Goal: Information Seeking & Learning: Learn about a topic

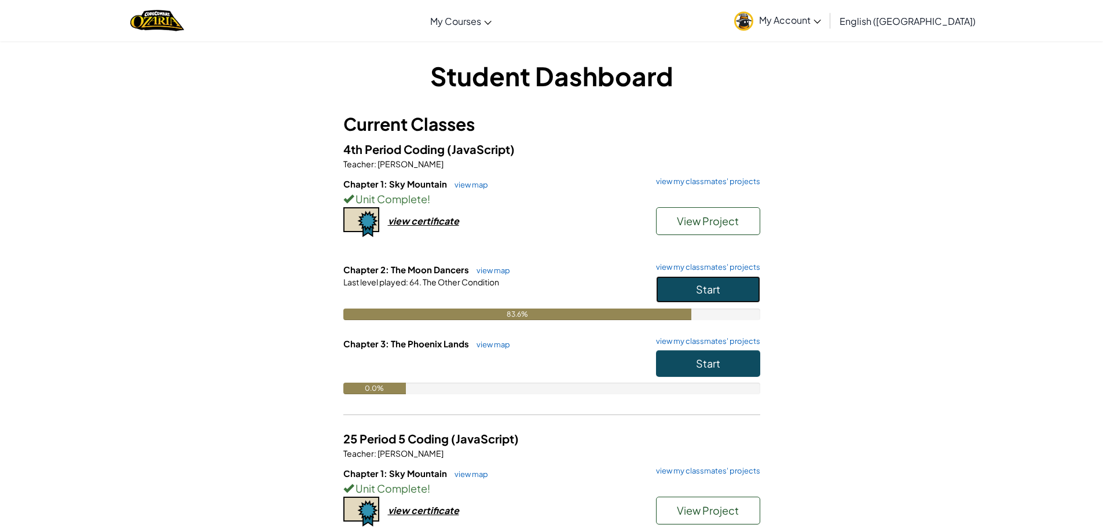
click at [723, 291] on button "Start" at bounding box center [708, 289] width 104 height 27
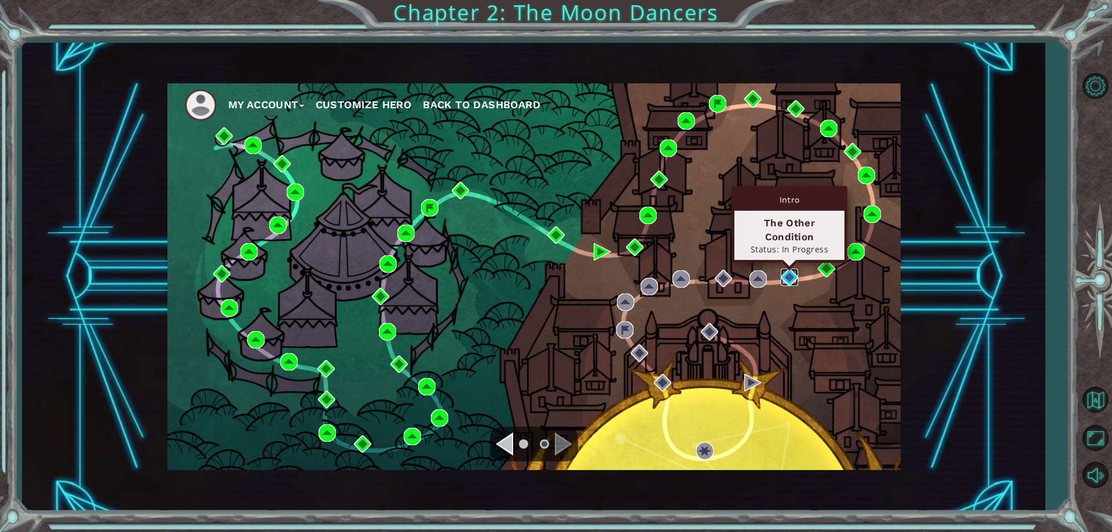
click at [785, 275] on img at bounding box center [788, 277] width 17 height 17
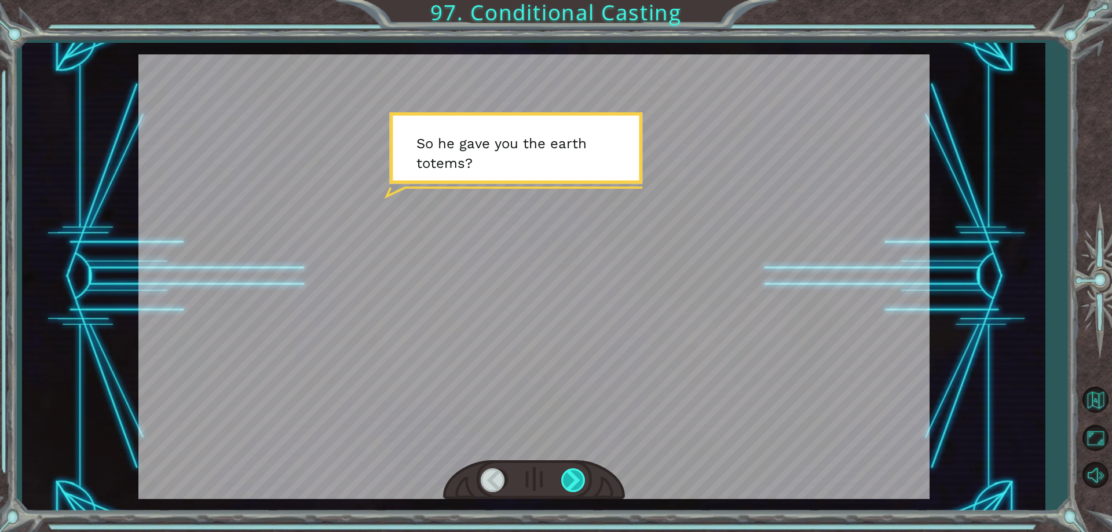
click at [582, 486] on div at bounding box center [574, 480] width 26 height 24
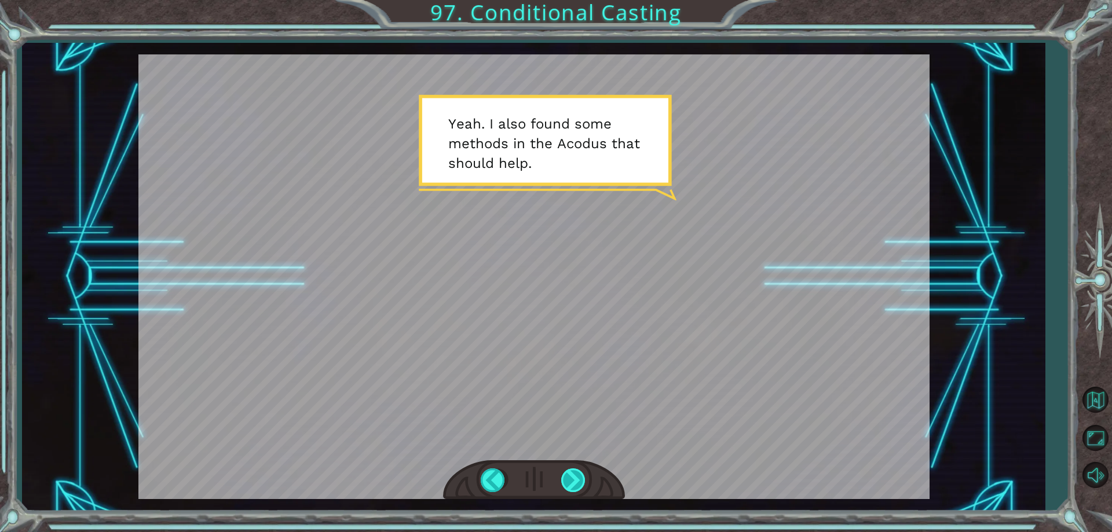
click at [582, 486] on div at bounding box center [574, 480] width 26 height 24
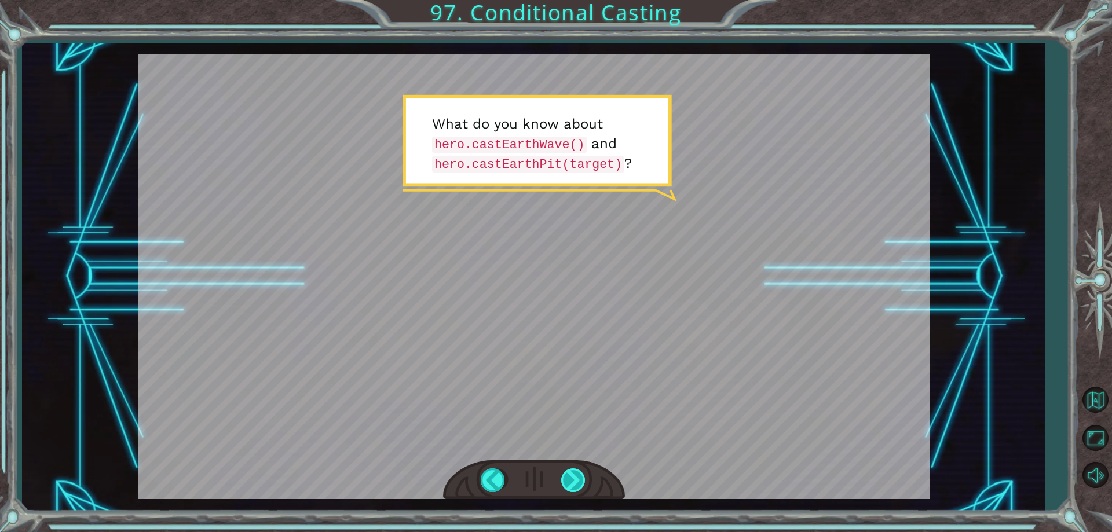
click at [577, 482] on div at bounding box center [574, 480] width 26 height 24
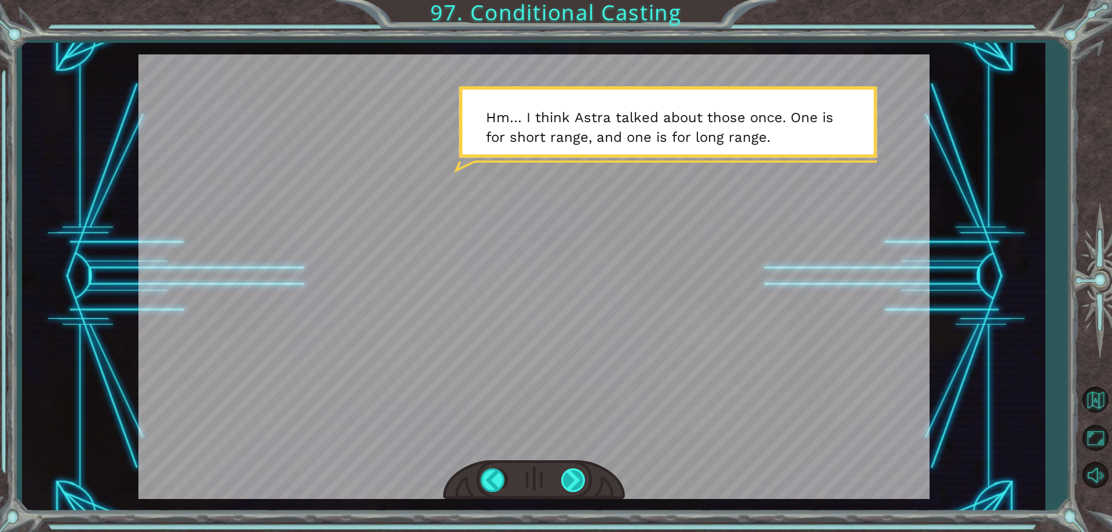
click at [568, 478] on div at bounding box center [574, 480] width 26 height 24
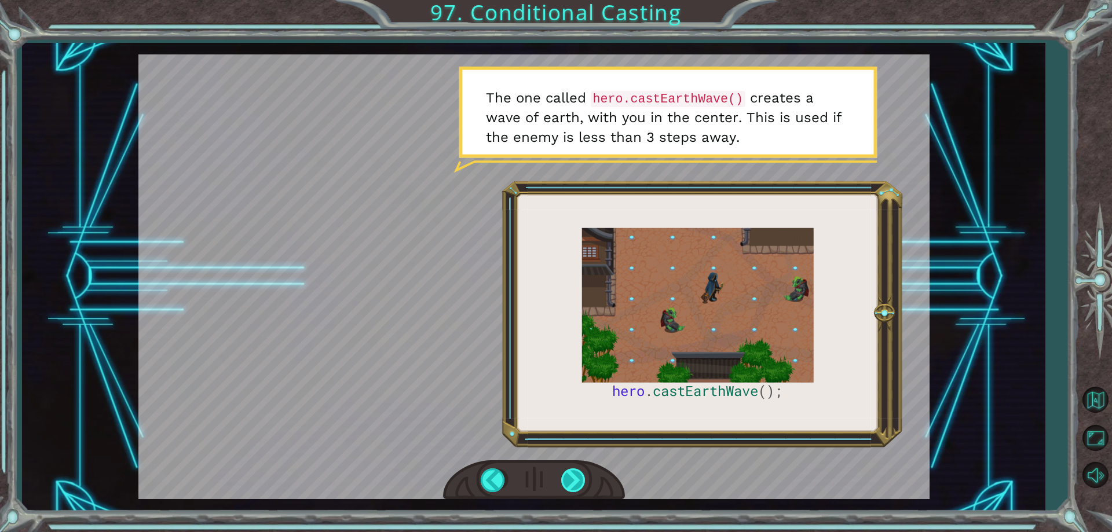
click at [578, 488] on div at bounding box center [574, 480] width 26 height 24
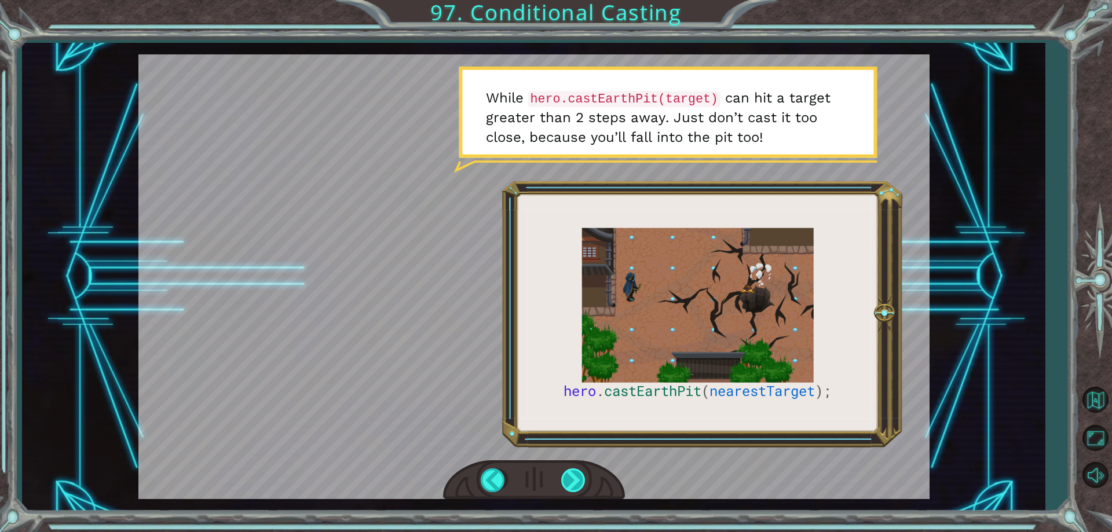
click at [578, 488] on div at bounding box center [574, 480] width 26 height 24
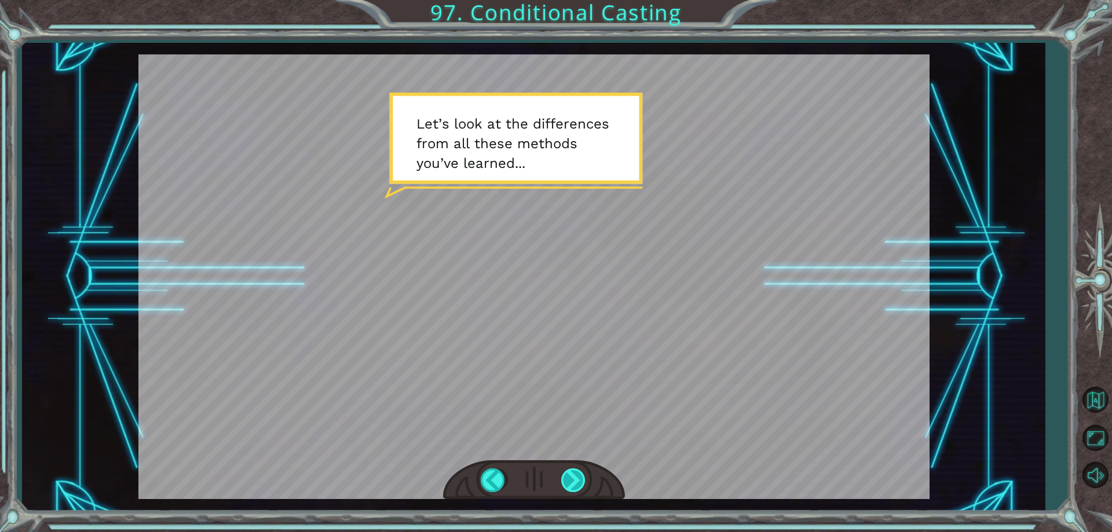
click at [578, 488] on div at bounding box center [574, 480] width 26 height 24
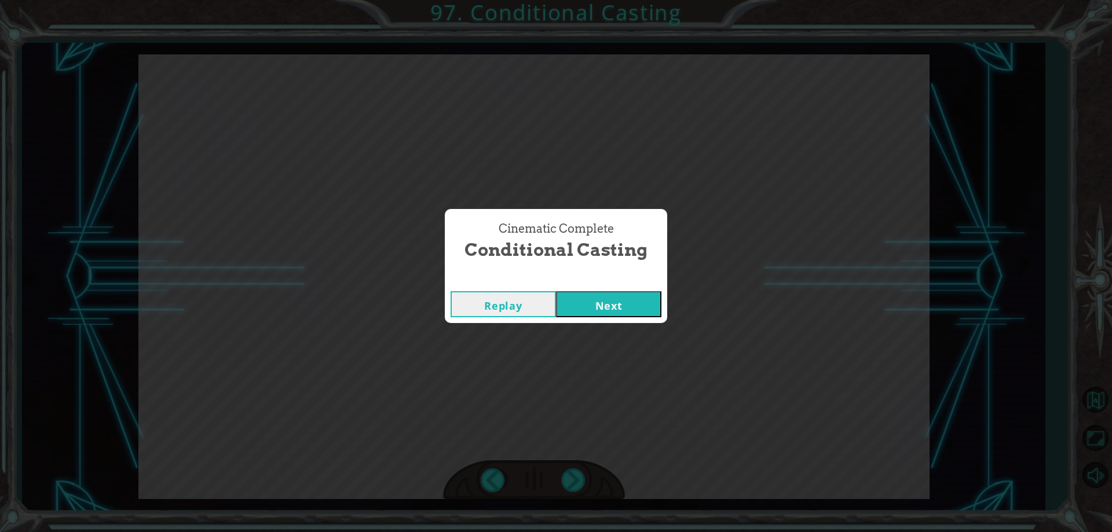
click at [588, 296] on button "Next" at bounding box center [608, 304] width 105 height 26
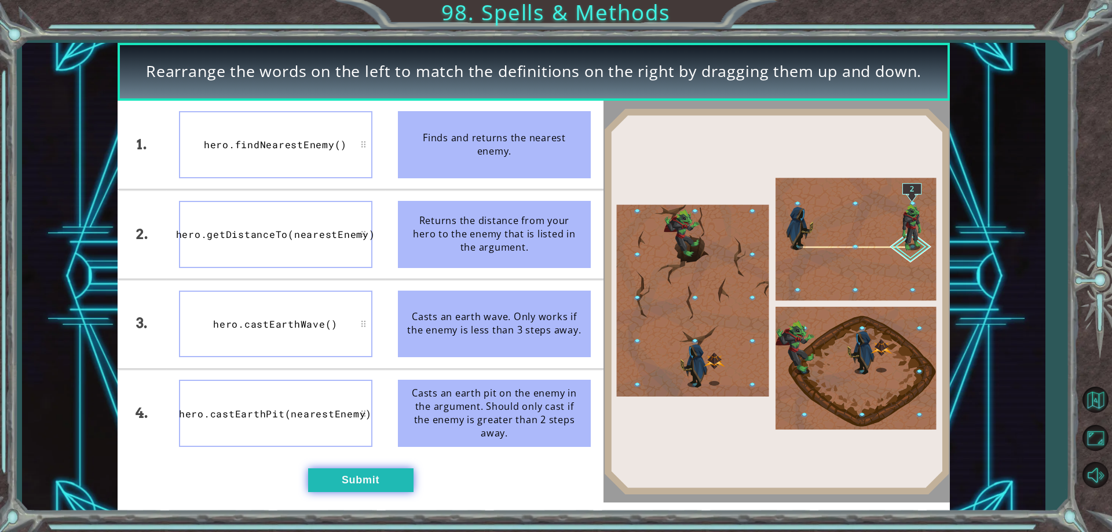
click at [383, 485] on button "Submit" at bounding box center [360, 479] width 105 height 23
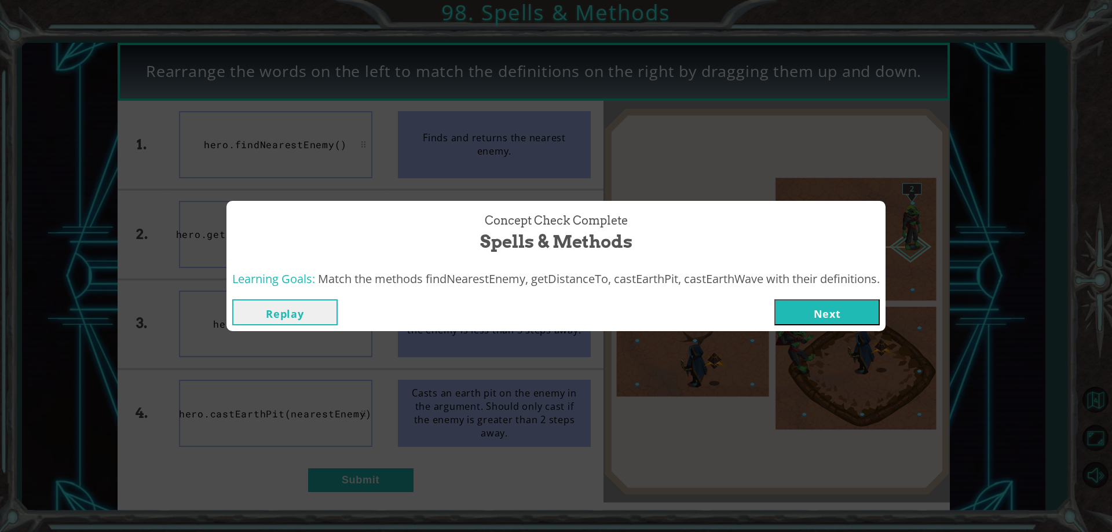
click at [840, 303] on button "Next" at bounding box center [826, 312] width 105 height 26
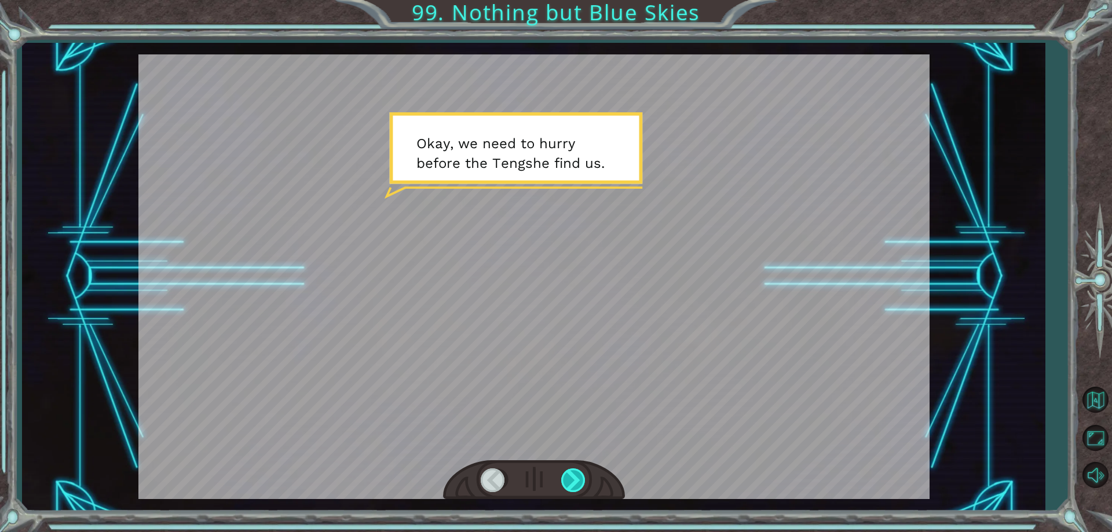
click at [574, 476] on div at bounding box center [574, 480] width 26 height 24
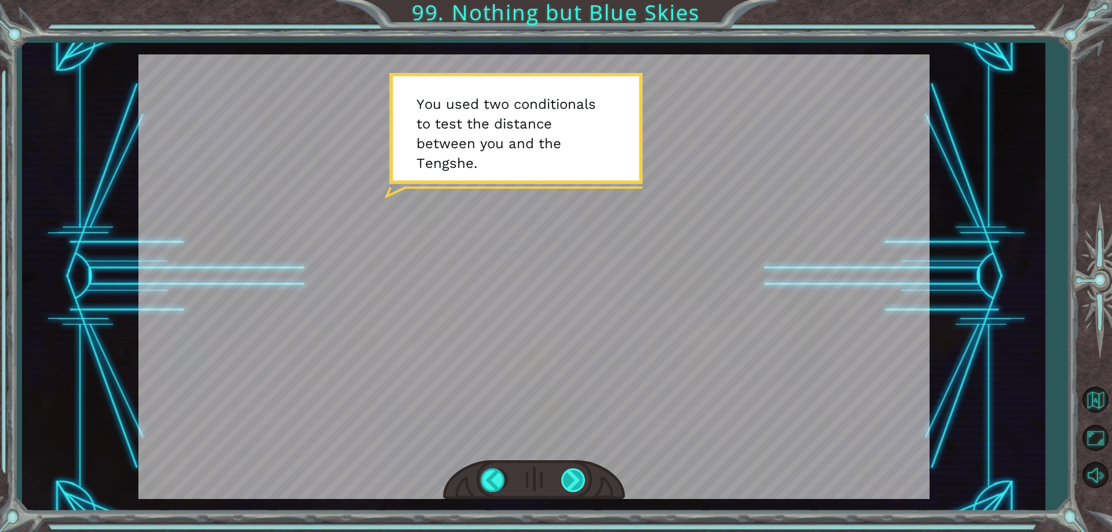
click at [574, 476] on div at bounding box center [574, 480] width 26 height 24
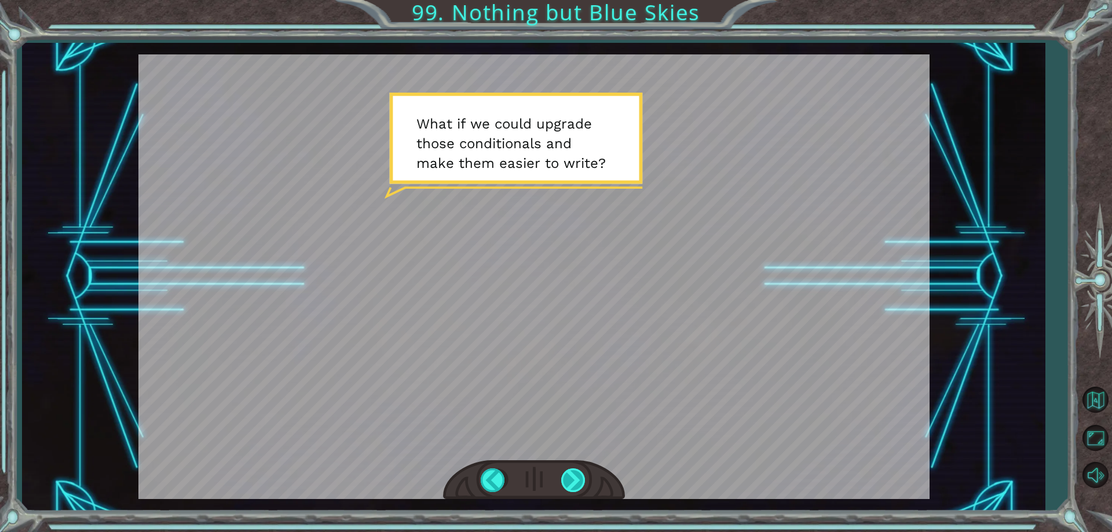
click at [574, 476] on div at bounding box center [574, 480] width 26 height 24
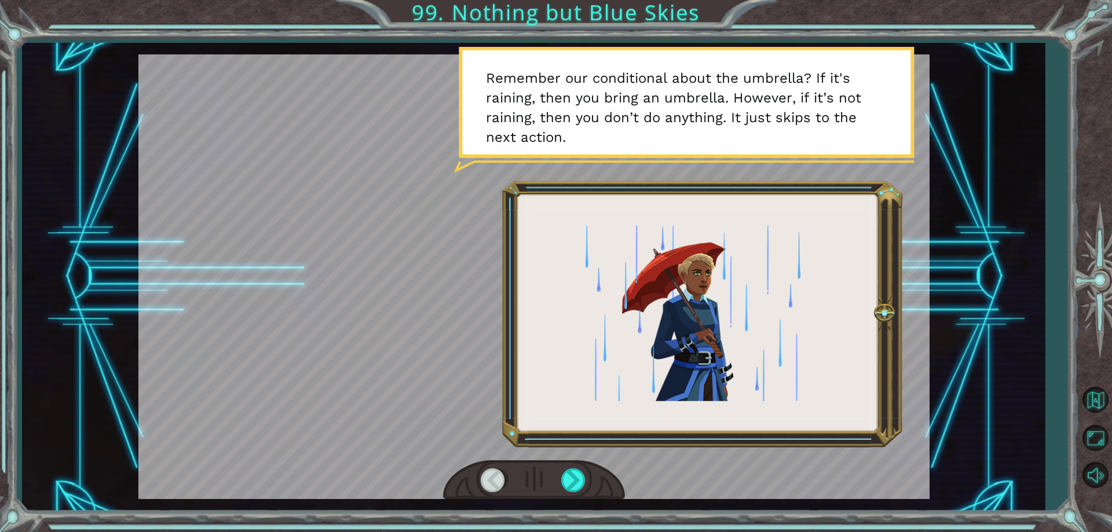
drag, startPoint x: 432, startPoint y: 313, endPoint x: 288, endPoint y: 162, distance: 208.9
click at [288, 162] on div at bounding box center [533, 276] width 791 height 445
drag, startPoint x: 288, startPoint y: 162, endPoint x: 394, endPoint y: 393, distance: 254.7
click at [394, 392] on div at bounding box center [533, 276] width 791 height 445
drag, startPoint x: 714, startPoint y: 422, endPoint x: 371, endPoint y: 245, distance: 386.3
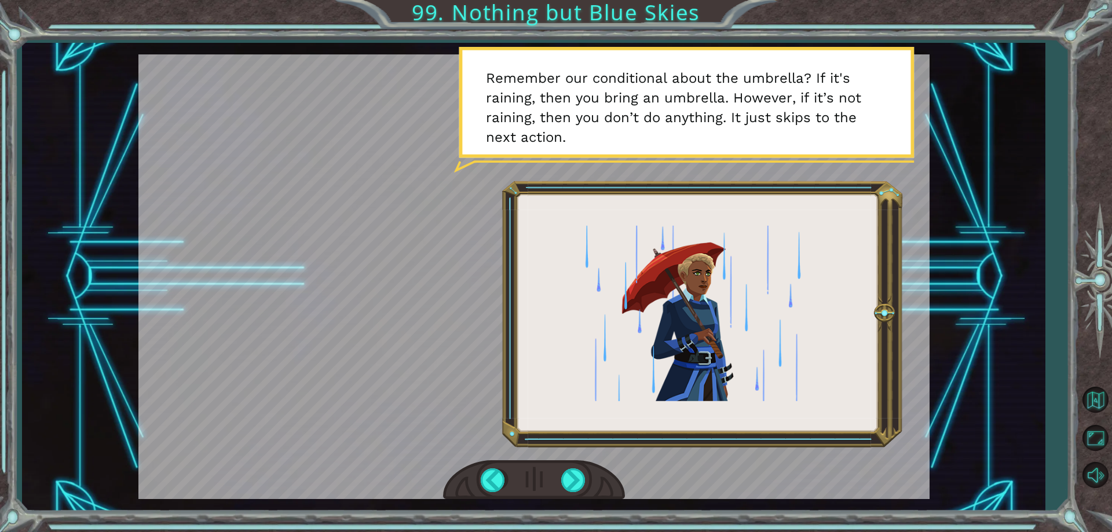
click at [413, 246] on div at bounding box center [533, 276] width 791 height 445
click at [573, 482] on div at bounding box center [574, 480] width 26 height 24
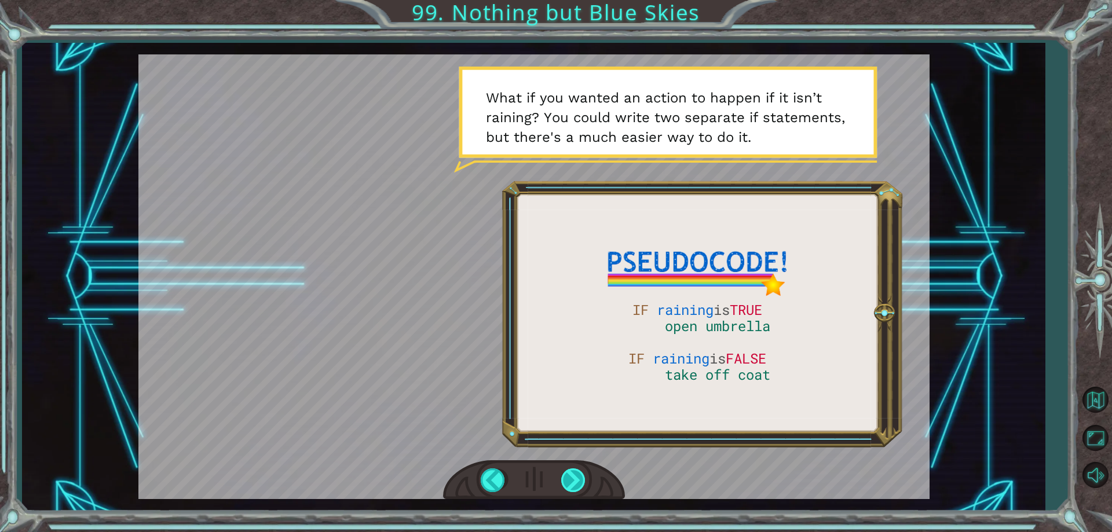
click at [564, 472] on div at bounding box center [574, 480] width 26 height 24
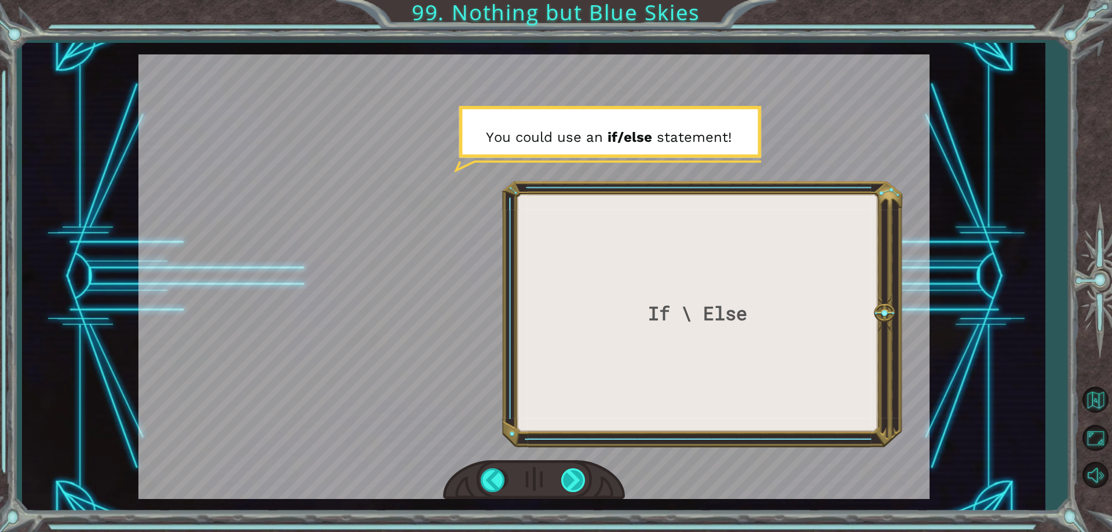
click at [562, 479] on div at bounding box center [574, 480] width 26 height 24
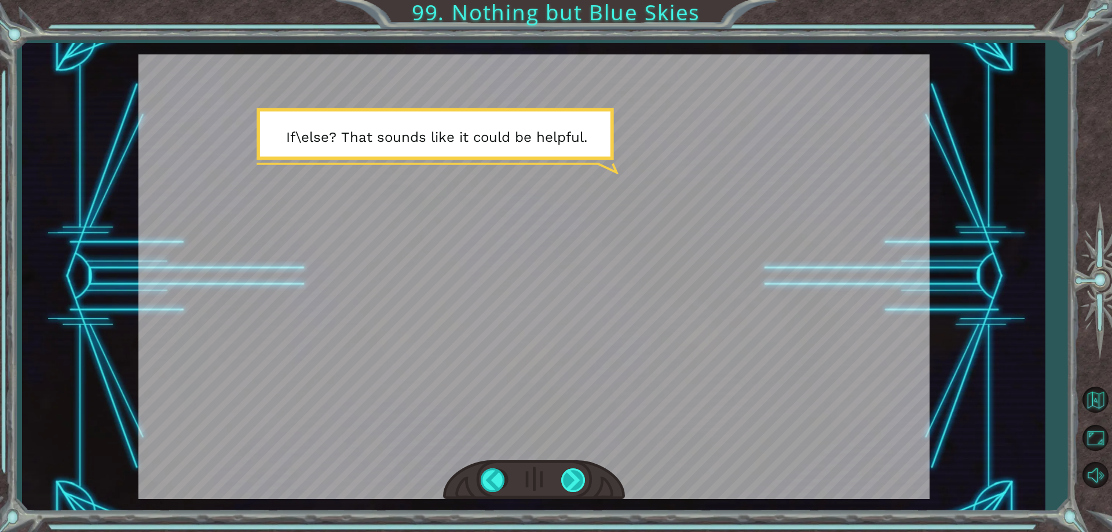
click at [562, 479] on div at bounding box center [574, 480] width 26 height 24
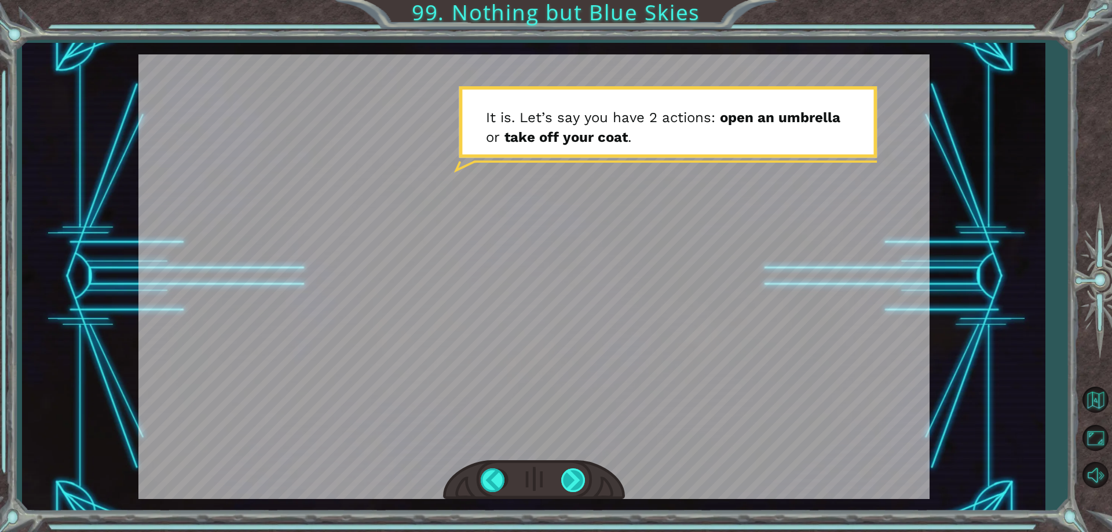
click at [563, 479] on div at bounding box center [574, 480] width 26 height 24
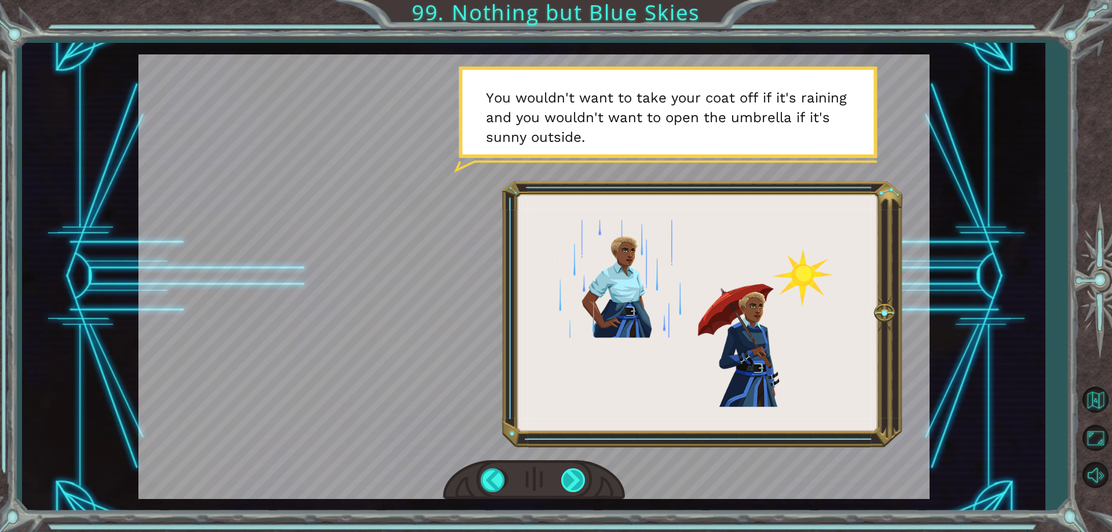
click at [563, 479] on div at bounding box center [574, 480] width 26 height 24
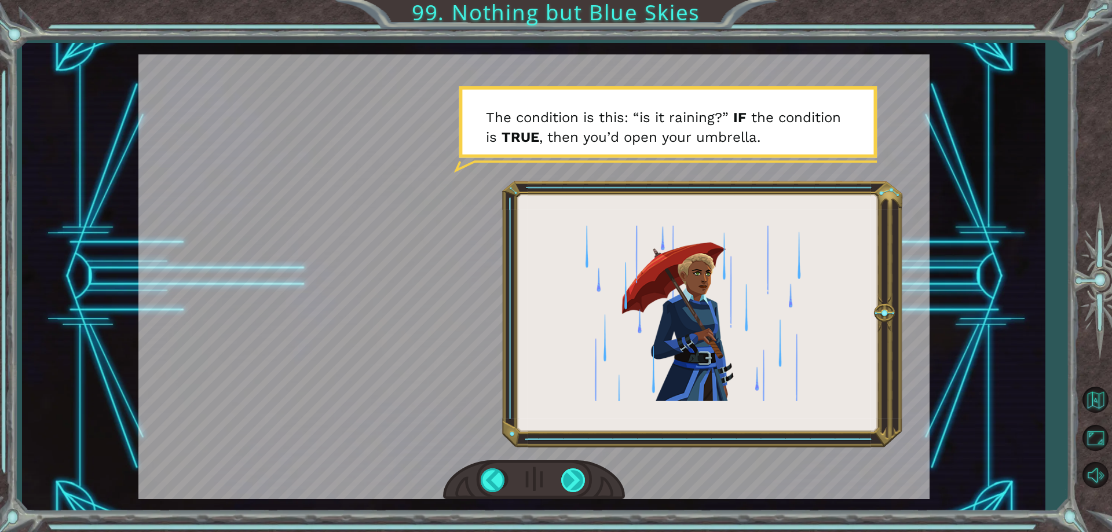
click at [563, 479] on div at bounding box center [574, 480] width 26 height 24
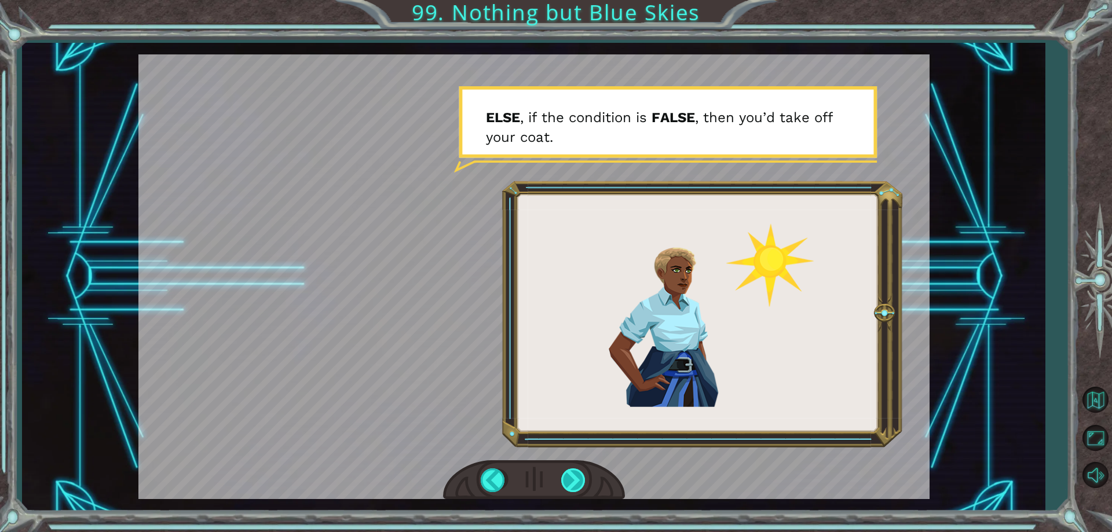
click at [568, 478] on div at bounding box center [574, 480] width 26 height 24
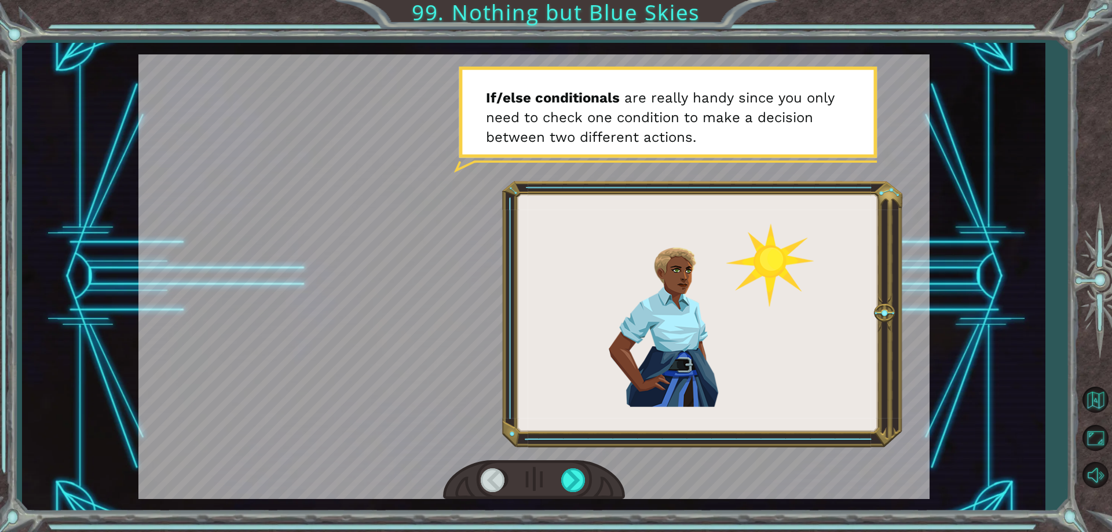
drag, startPoint x: 582, startPoint y: 427, endPoint x: 706, endPoint y: 203, distance: 255.8
drag, startPoint x: 670, startPoint y: 240, endPoint x: 667, endPoint y: 247, distance: 7.8
drag, startPoint x: 667, startPoint y: 247, endPoint x: 620, endPoint y: 175, distance: 86.2
click at [620, 175] on div at bounding box center [533, 276] width 791 height 445
drag, startPoint x: 595, startPoint y: 224, endPoint x: 589, endPoint y: 234, distance: 11.9
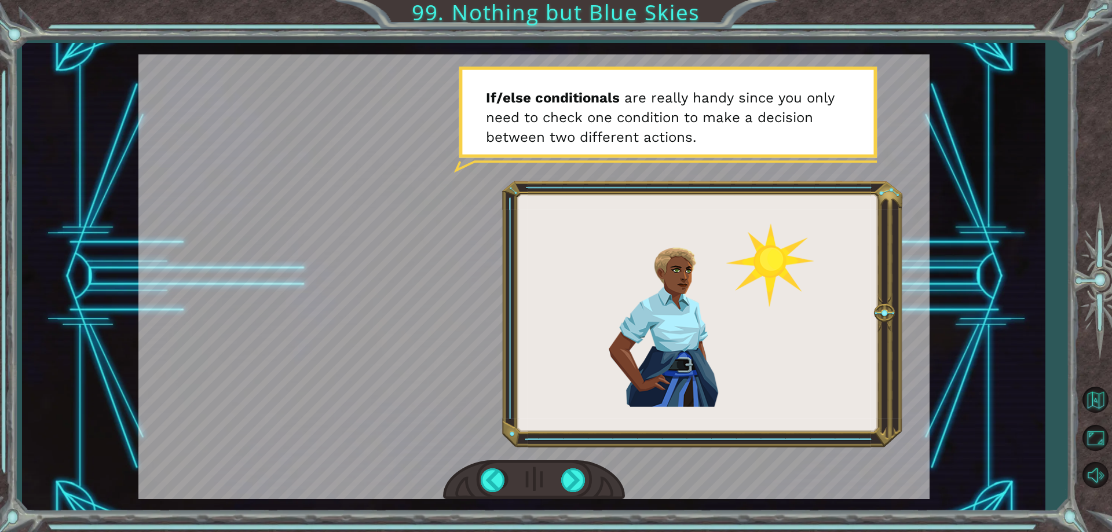
drag, startPoint x: 547, startPoint y: 164, endPoint x: 506, endPoint y: 266, distance: 110.2
click at [506, 266] on div at bounding box center [533, 276] width 791 height 445
click at [565, 477] on div at bounding box center [574, 480] width 26 height 24
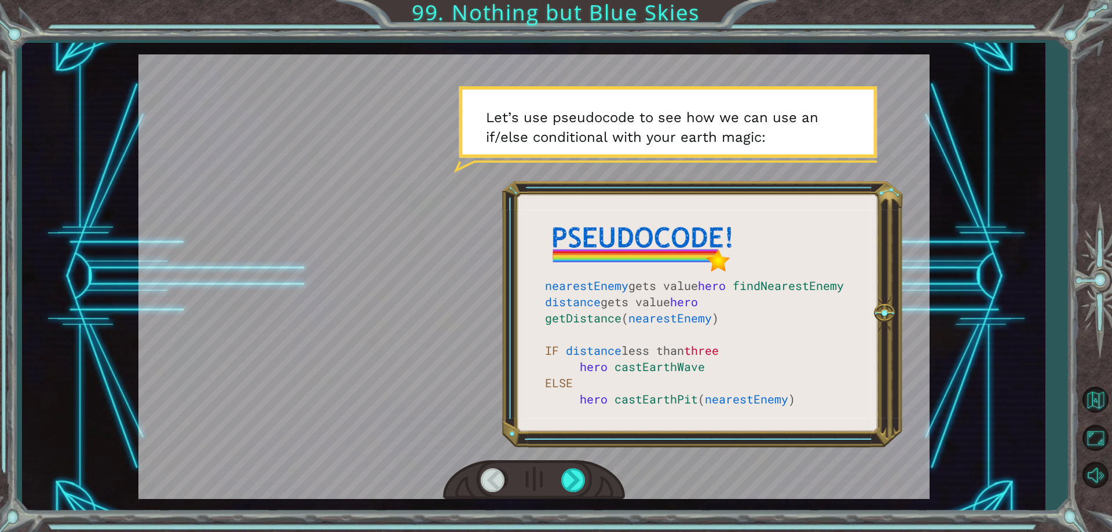
drag, startPoint x: 675, startPoint y: 307, endPoint x: 619, endPoint y: 359, distance: 76.2
click at [619, 359] on div at bounding box center [533, 276] width 791 height 445
drag, startPoint x: 585, startPoint y: 280, endPoint x: 591, endPoint y: 495, distance: 214.9
click at [589, 492] on div at bounding box center [533, 276] width 791 height 445
drag, startPoint x: 707, startPoint y: 312, endPoint x: 702, endPoint y: 199, distance: 113.6
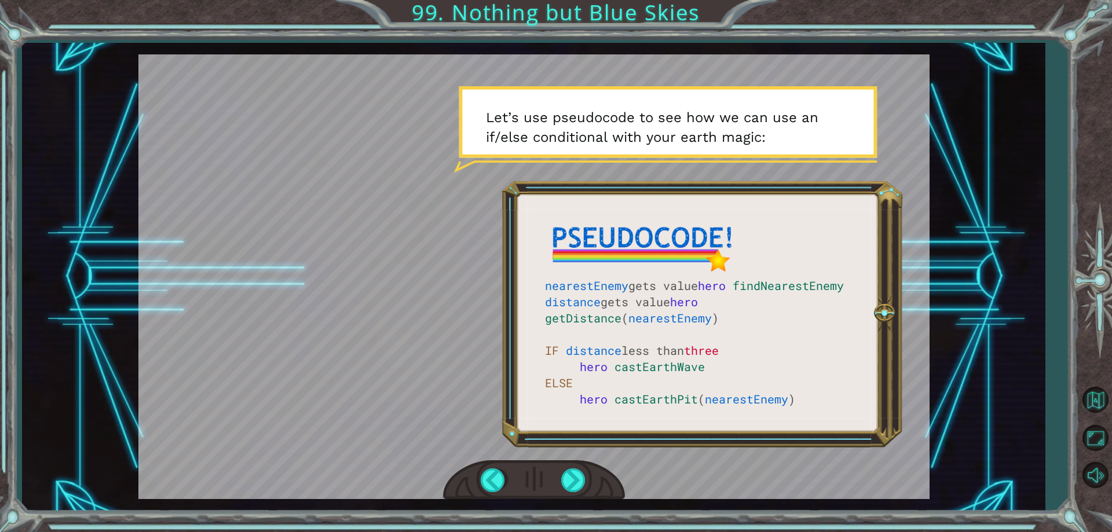
drag, startPoint x: 702, startPoint y: 199, endPoint x: 629, endPoint y: 509, distance: 319.2
click at [628, 496] on div at bounding box center [533, 276] width 791 height 445
drag, startPoint x: 629, startPoint y: 382, endPoint x: 584, endPoint y: 236, distance: 152.7
drag, startPoint x: 584, startPoint y: 236, endPoint x: 495, endPoint y: 407, distance: 193.2
click at [490, 392] on div at bounding box center [533, 276] width 791 height 445
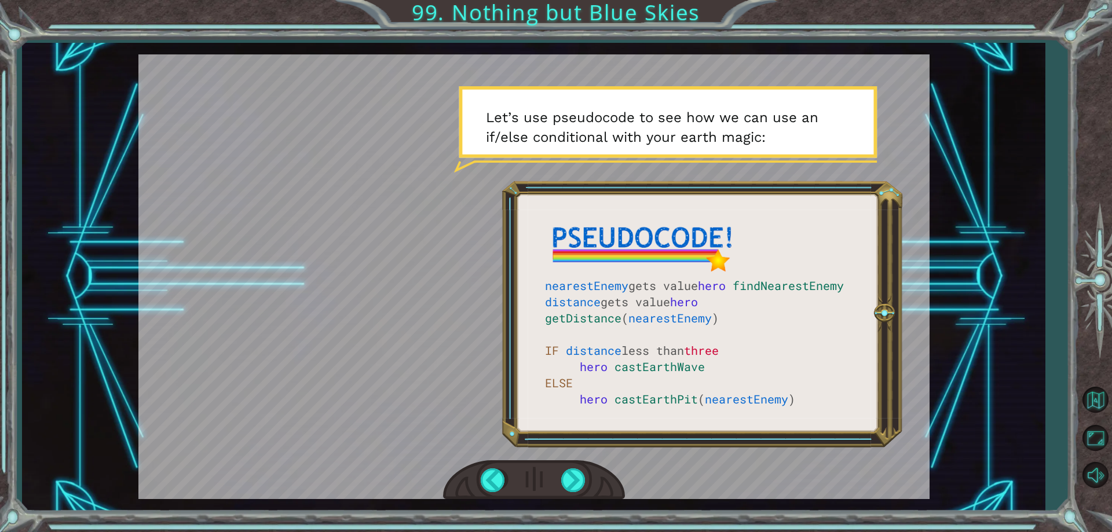
drag, startPoint x: 561, startPoint y: 429, endPoint x: 601, endPoint y: 264, distance: 169.8
drag, startPoint x: 761, startPoint y: 243, endPoint x: 743, endPoint y: 218, distance: 30.6
drag, startPoint x: 770, startPoint y: 202, endPoint x: 862, endPoint y: 371, distance: 192.2
click at [888, 428] on div "nearestEnemy gets value hero findNearestEnemy distance gets value hero getDista…" at bounding box center [533, 277] width 1022 height 468
drag, startPoint x: 813, startPoint y: 298, endPoint x: 795, endPoint y: 276, distance: 28.4
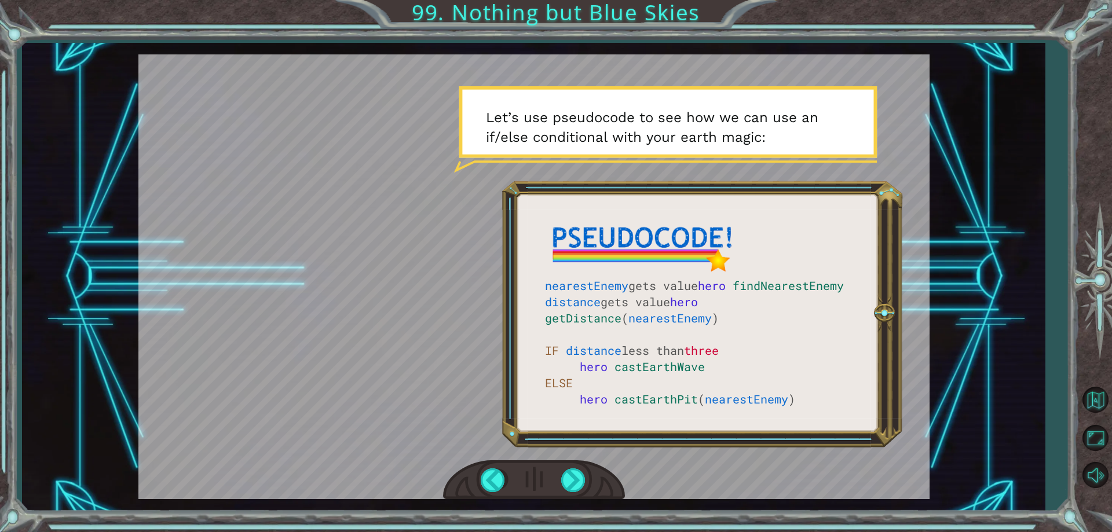
drag, startPoint x: 646, startPoint y: 481, endPoint x: 654, endPoint y: 460, distance: 22.9
click at [575, 479] on div at bounding box center [574, 480] width 26 height 24
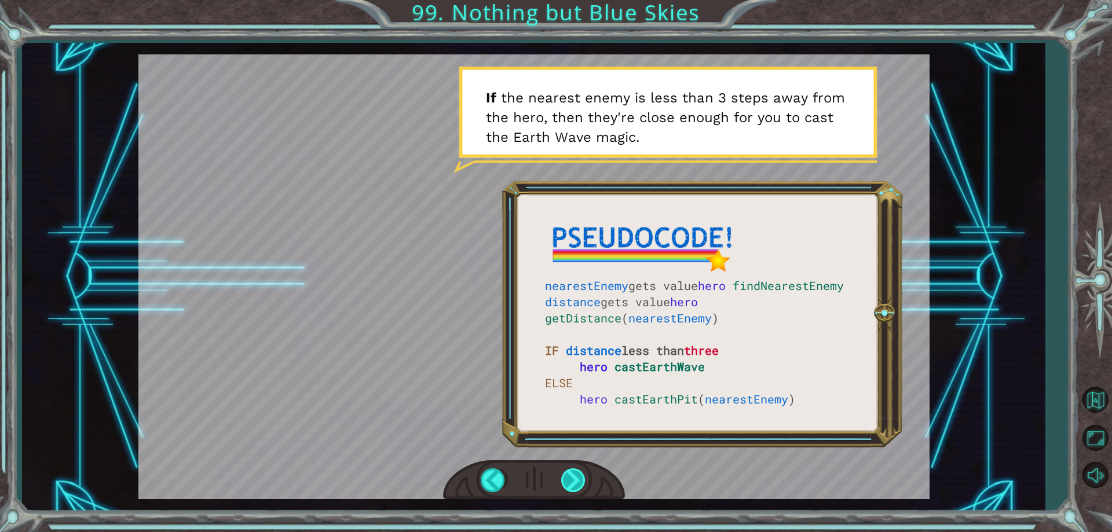
click at [584, 474] on div at bounding box center [574, 480] width 26 height 24
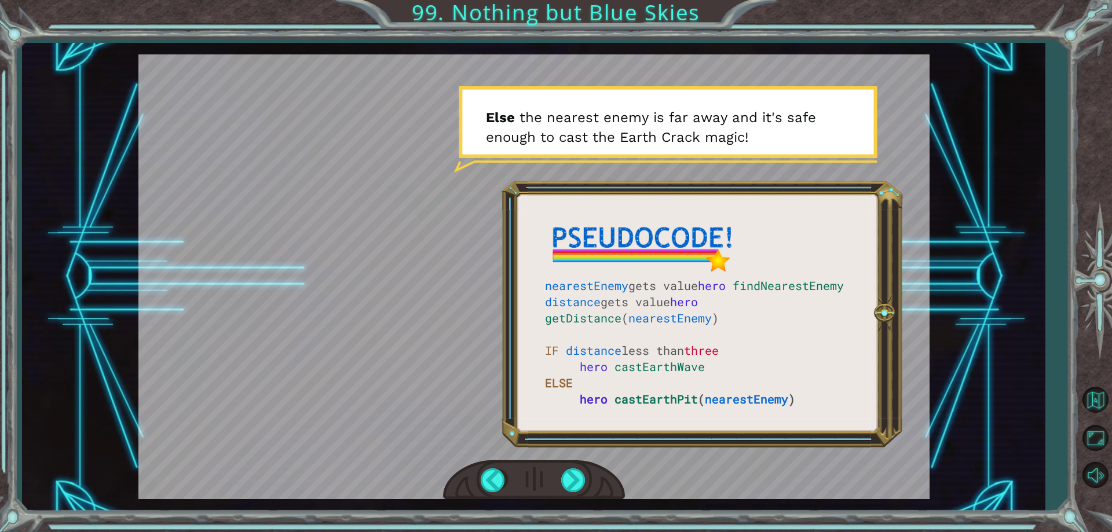
drag, startPoint x: 590, startPoint y: 145, endPoint x: 643, endPoint y: 305, distance: 169.0
drag, startPoint x: 643, startPoint y: 305, endPoint x: 633, endPoint y: 365, distance: 60.5
click at [567, 492] on div at bounding box center [574, 480] width 26 height 24
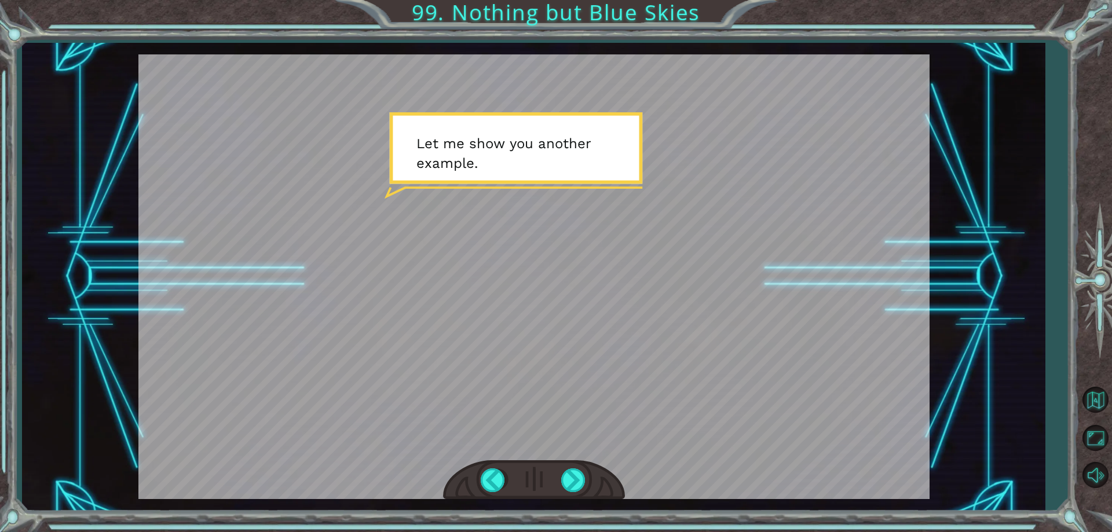
drag, startPoint x: 483, startPoint y: 386, endPoint x: 492, endPoint y: 419, distance: 34.5
drag, startPoint x: 506, startPoint y: 446, endPoint x: 565, endPoint y: 478, distance: 66.8
click at [574, 487] on div at bounding box center [574, 480] width 26 height 24
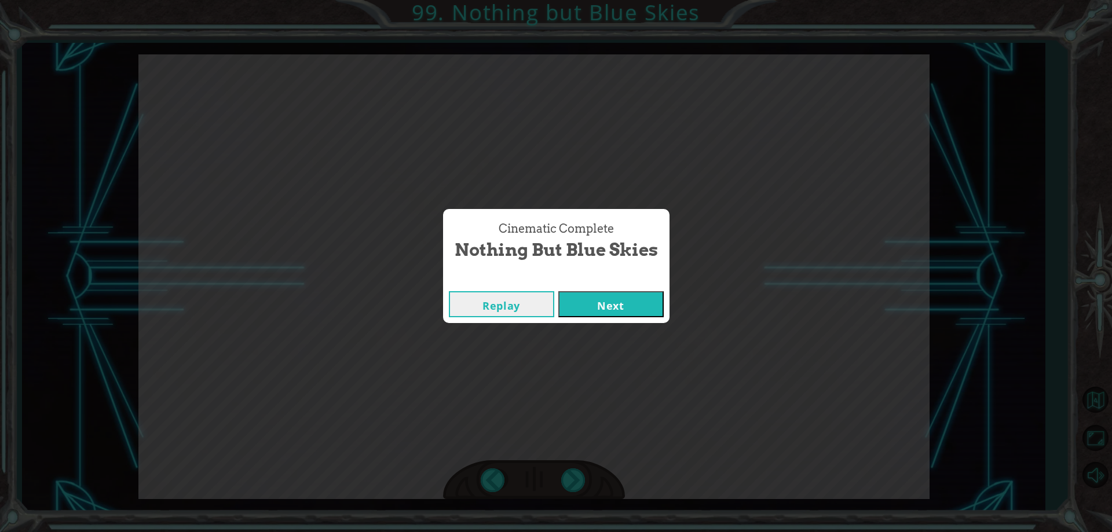
click at [590, 312] on button "Next" at bounding box center [610, 304] width 105 height 26
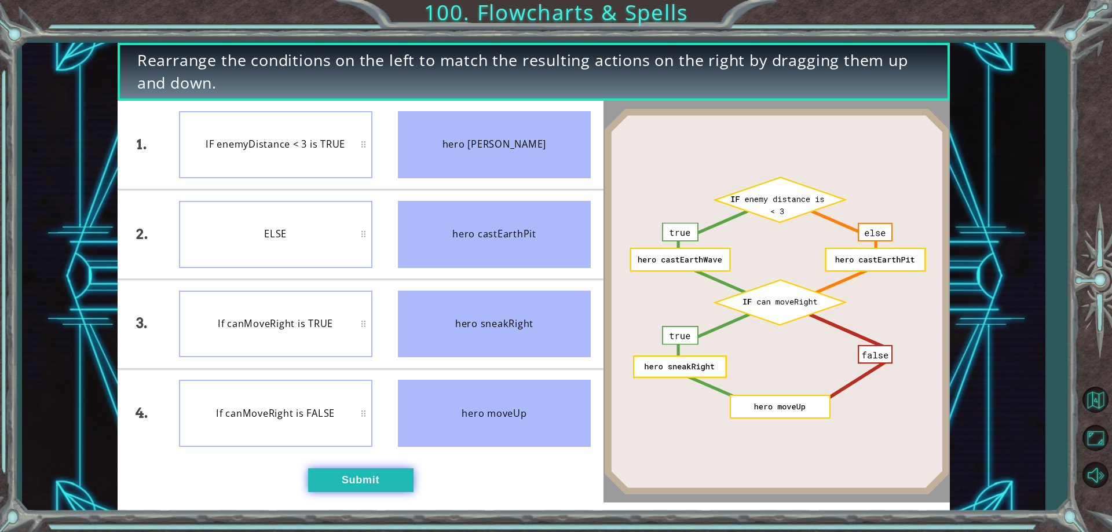
click at [371, 474] on button "Submit" at bounding box center [360, 479] width 105 height 23
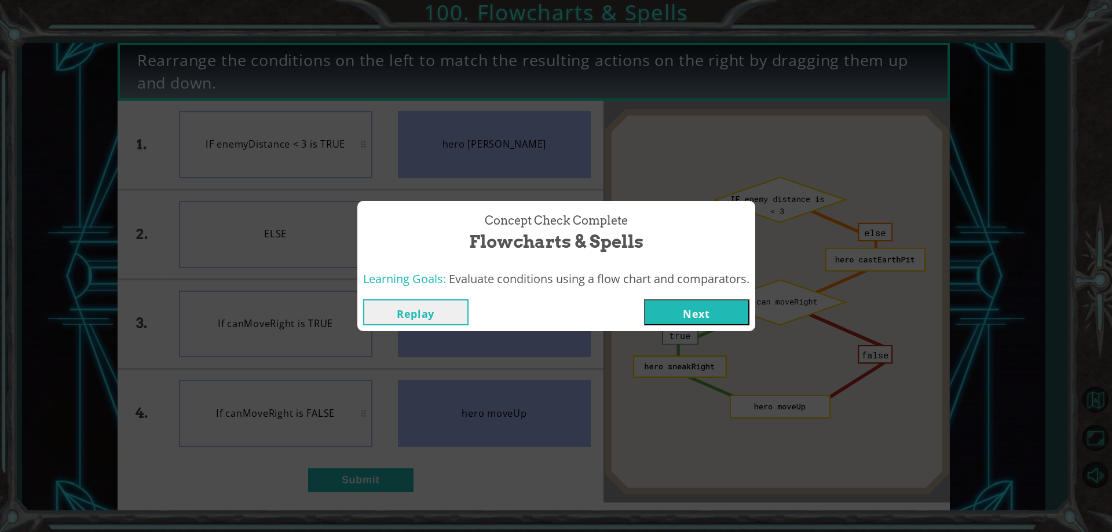
click at [701, 310] on button "Next" at bounding box center [696, 312] width 105 height 26
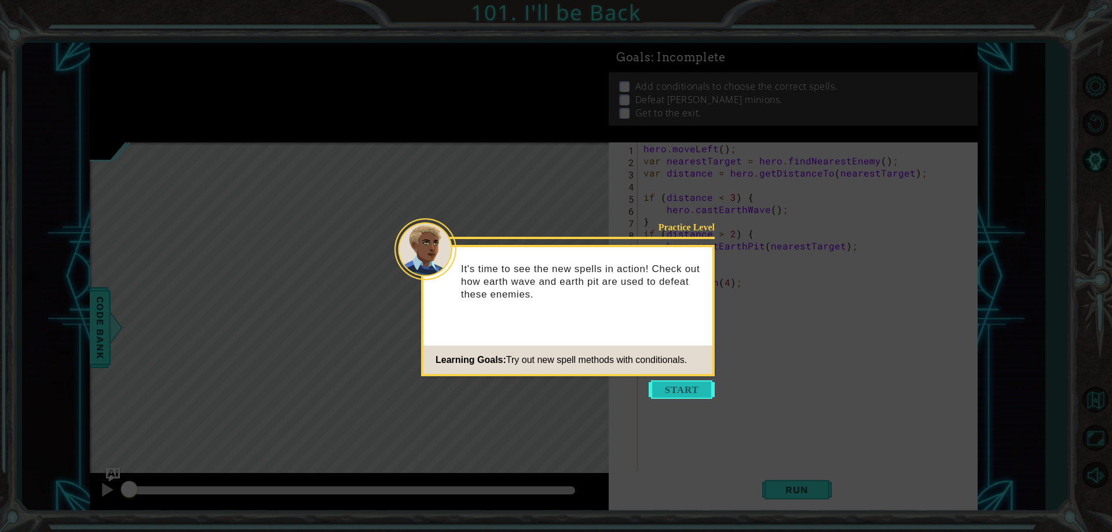
click at [690, 384] on button "Start" at bounding box center [681, 389] width 66 height 19
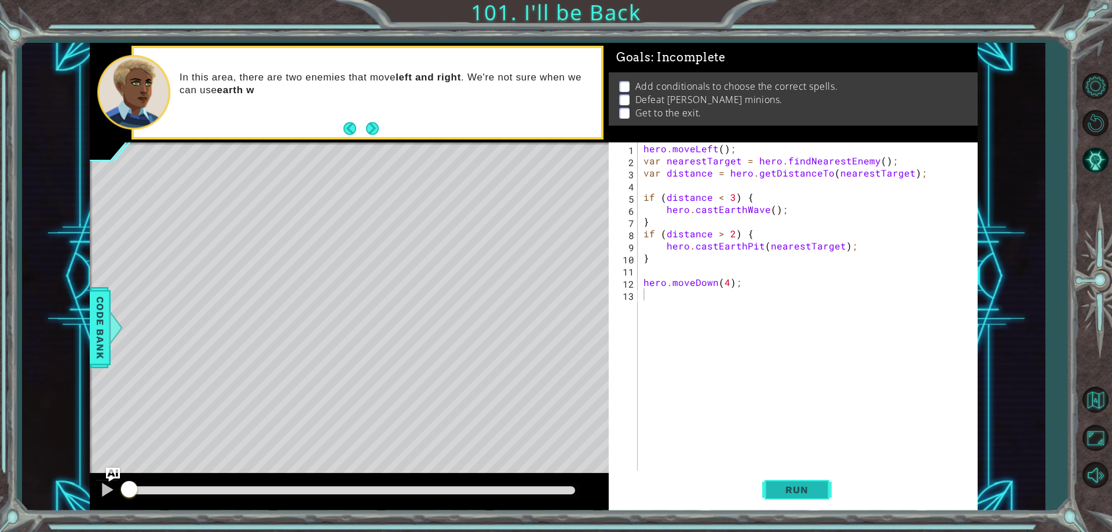
click at [784, 480] on button "Run" at bounding box center [796, 490] width 69 height 37
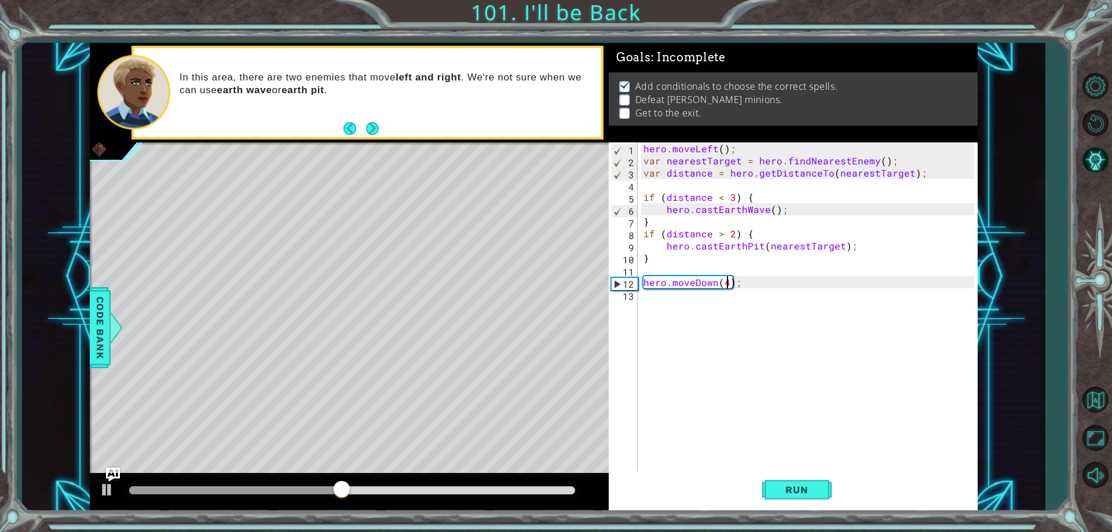
click at [726, 277] on div "hero . moveLeft ( ) ; var nearestTarget = hero . findNearestEnemy ( ) ; var dis…" at bounding box center [810, 318] width 338 height 353
type textarea "hero.moveDown(2);"
click at [684, 300] on div "hero . moveLeft ( ) ; var nearestTarget = hero . findNearestEnemy ( ) ; var dis…" at bounding box center [810, 318] width 338 height 353
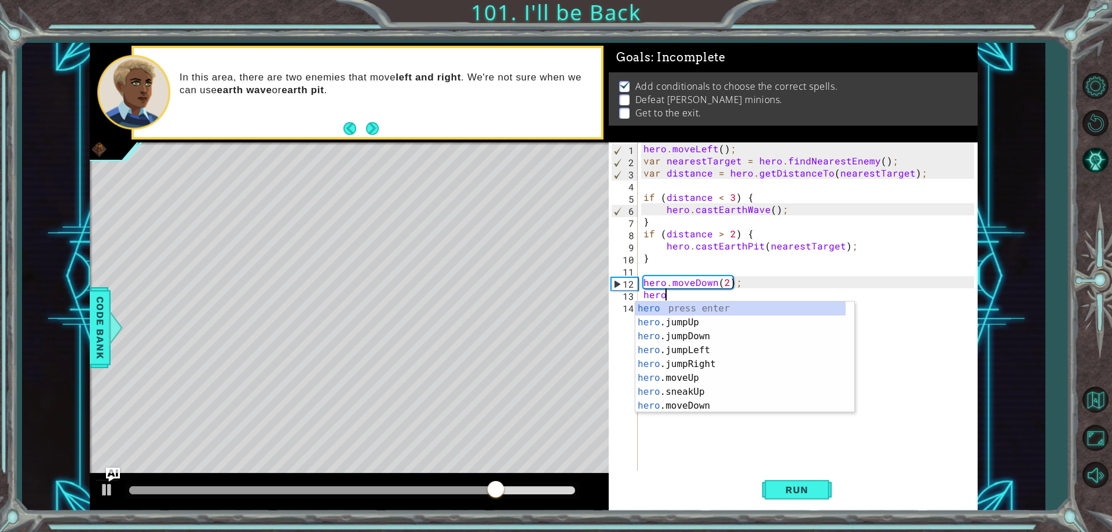
scroll to position [0, 1]
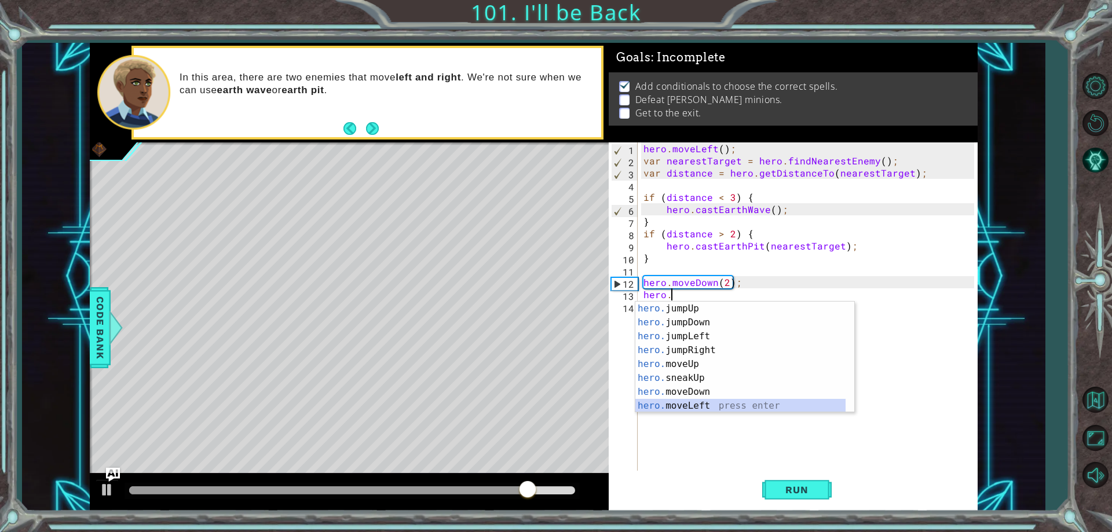
click at [708, 410] on div "hero. jumpUp press enter hero. jumpDown press enter hero. jumpLeft press enter …" at bounding box center [740, 371] width 210 height 139
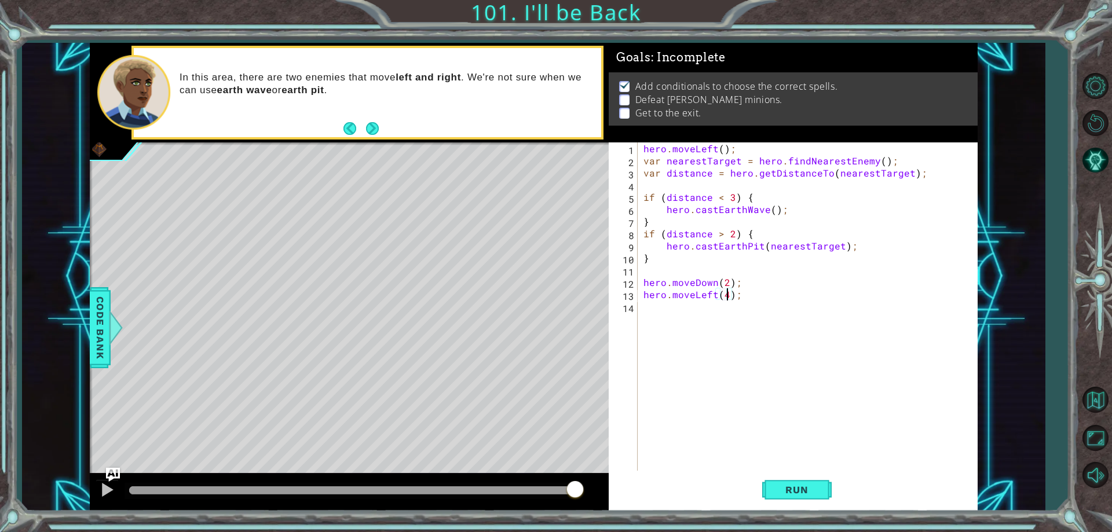
scroll to position [0, 5]
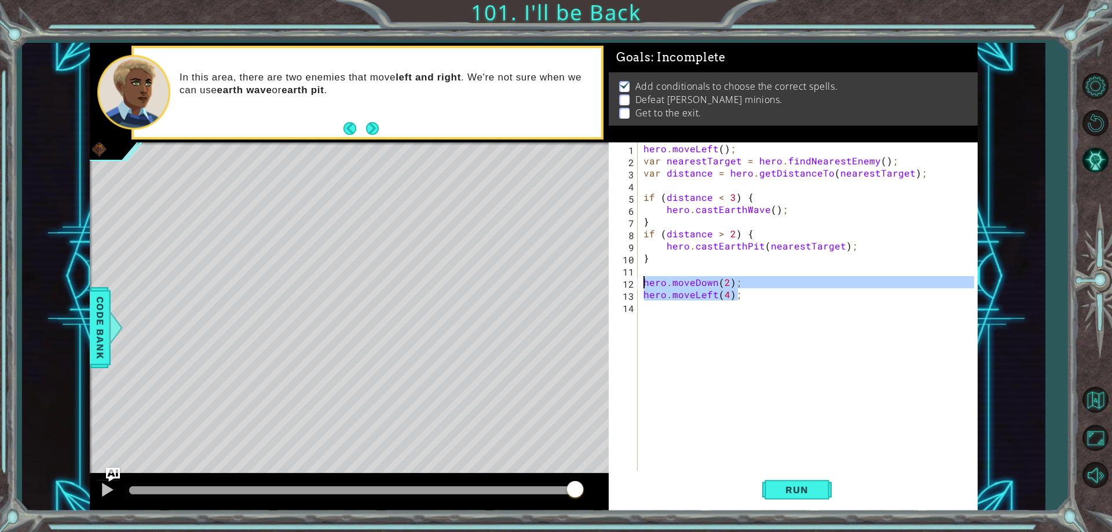
drag, startPoint x: 742, startPoint y: 295, endPoint x: 644, endPoint y: 281, distance: 98.3
click at [644, 281] on div "hero . moveLeft ( ) ; var nearestTarget = hero . findNearestEnemy ( ) ; var dis…" at bounding box center [810, 318] width 338 height 353
type textarea "hero.moveDown(2); hero.moveLeft(4);"
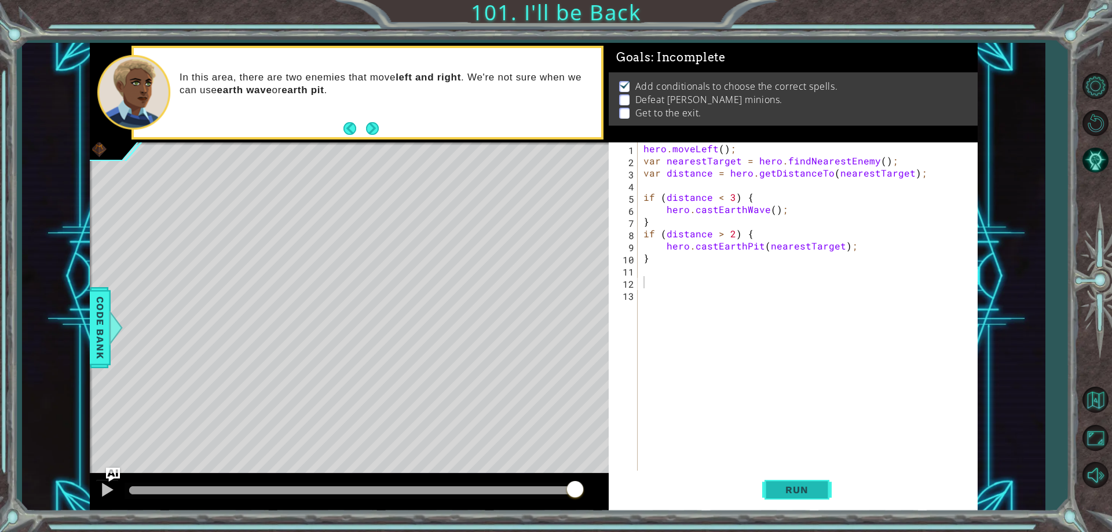
click at [788, 482] on button "Run" at bounding box center [796, 490] width 69 height 37
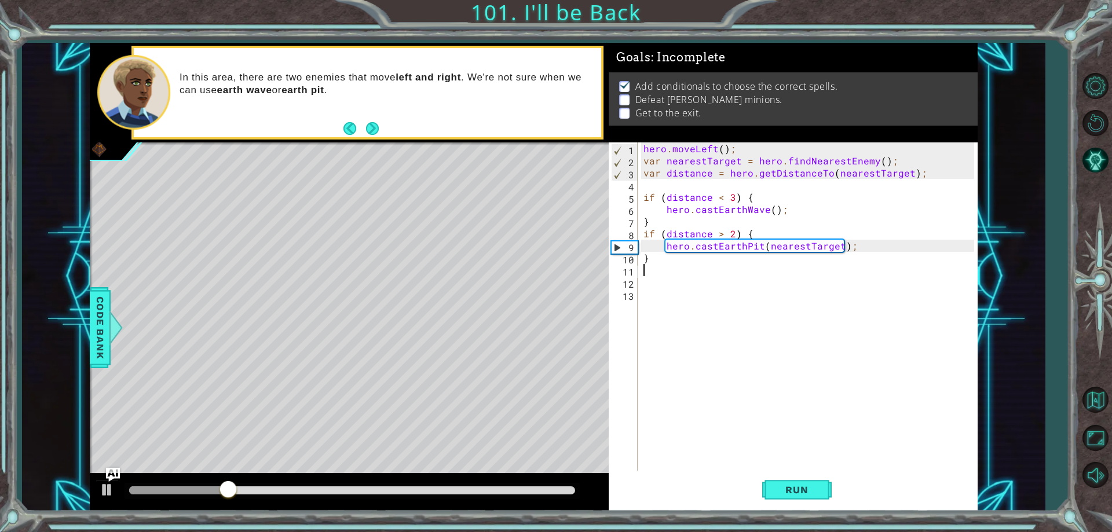
click at [666, 276] on div "hero . moveLeft ( ) ; var nearestTarget = hero . findNearestEnemy ( ) ; var dis…" at bounding box center [810, 318] width 338 height 353
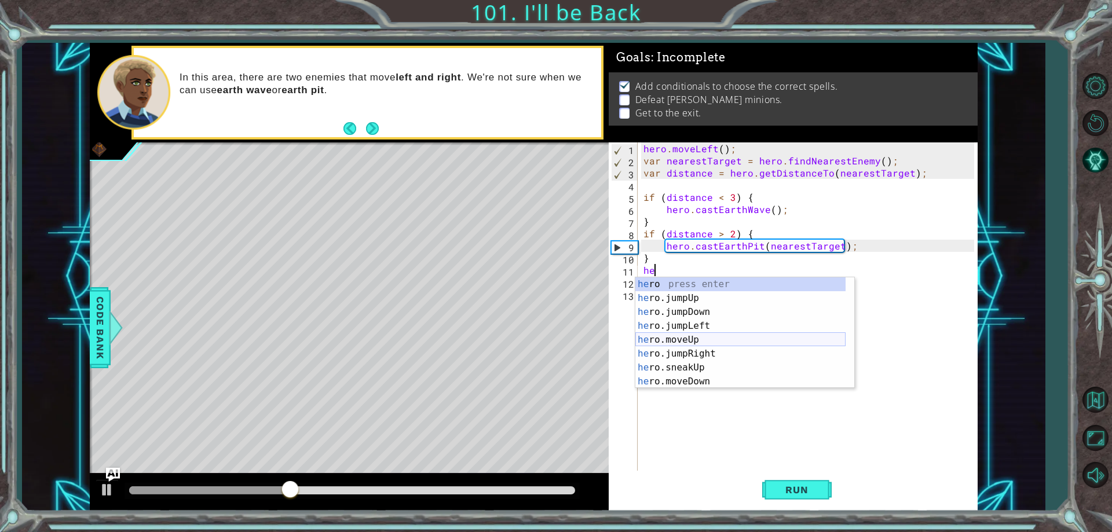
scroll to position [0, 1]
type textarea "hero."
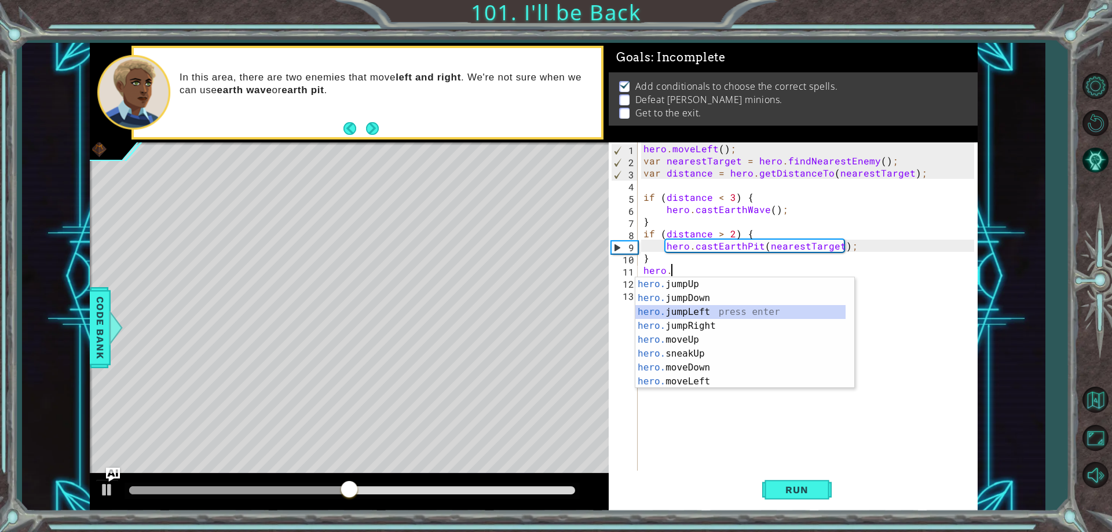
click at [686, 311] on div "hero. jumpUp press enter hero. jumpDown press enter hero. jumpLeft press enter …" at bounding box center [740, 346] width 210 height 139
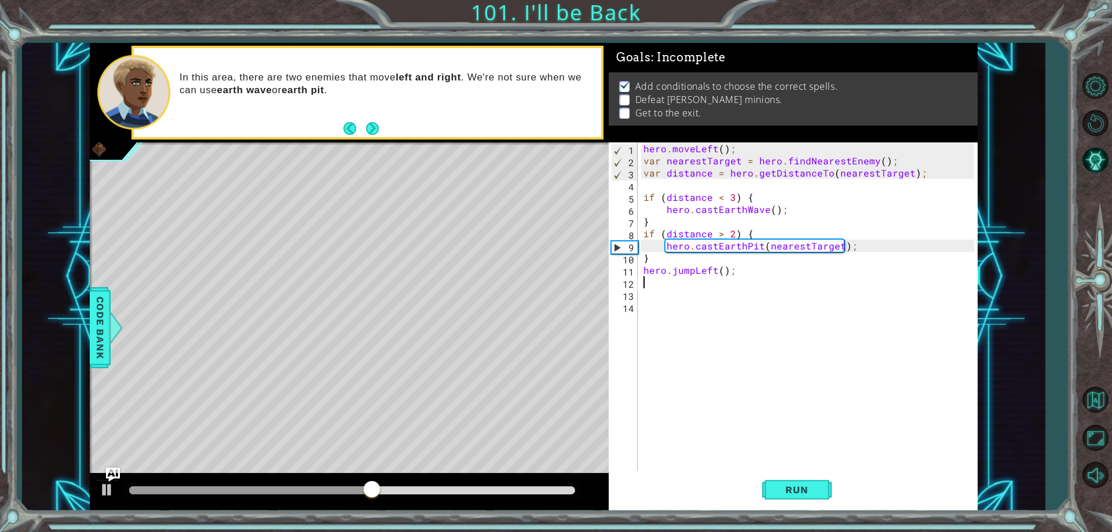
click at [722, 269] on div "hero . moveLeft ( ) ; var nearestTarget = hero . findNearestEnemy ( ) ; var dis…" at bounding box center [810, 318] width 338 height 353
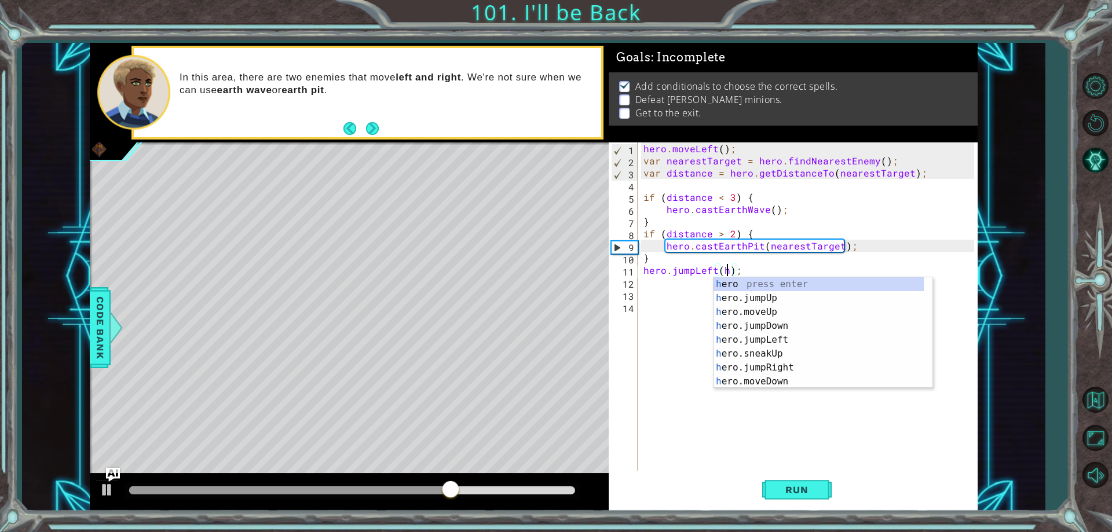
scroll to position [0, 5]
type textarea "hero.jumpLeft();"
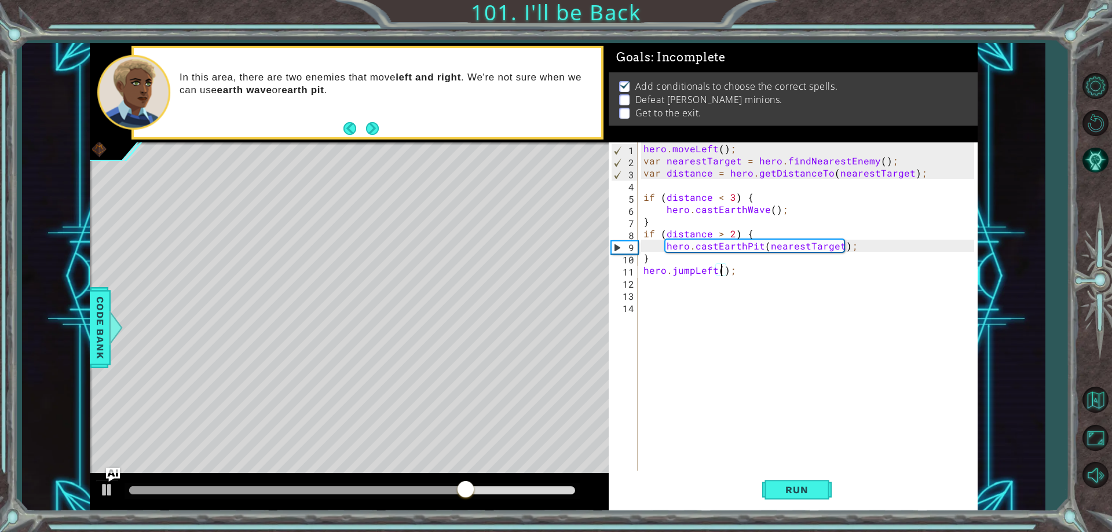
click at [681, 285] on div "hero . moveLeft ( ) ; var nearestTarget = hero . findNearestEnemy ( ) ; var dis…" at bounding box center [810, 318] width 338 height 353
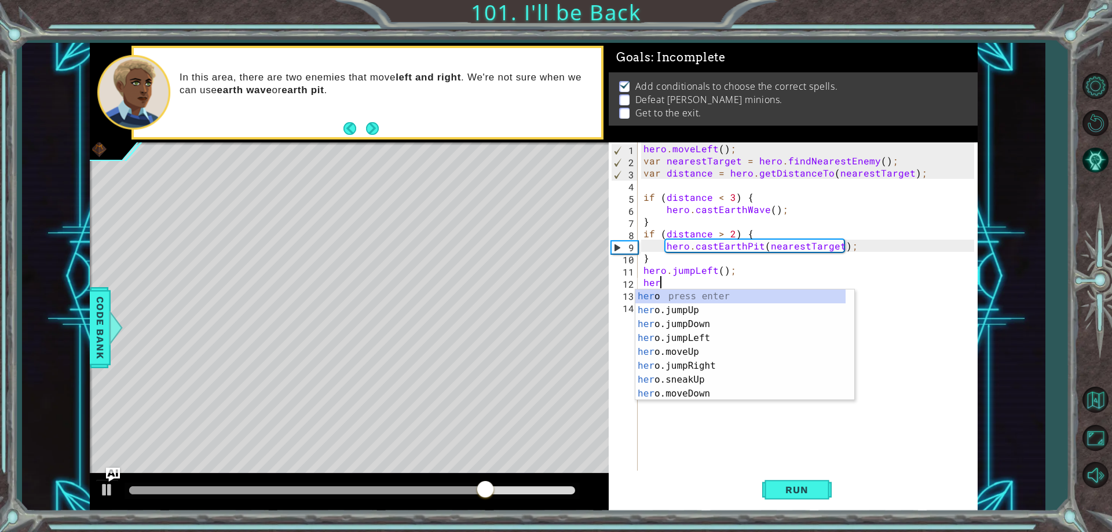
scroll to position [0, 1]
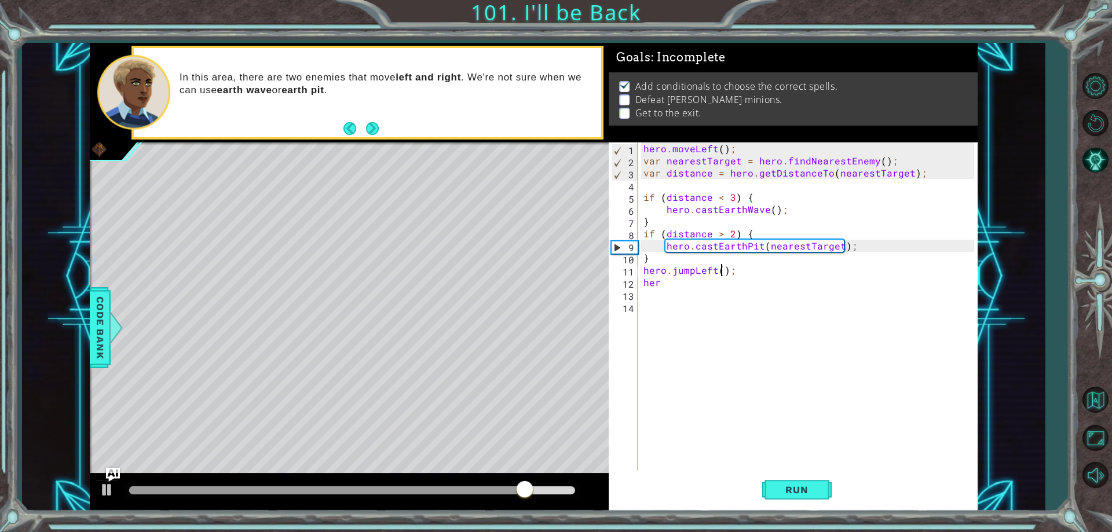
click at [723, 270] on div "hero . moveLeft ( ) ; var nearestTarget = hero . findNearestEnemy ( ) ; var dis…" at bounding box center [810, 318] width 338 height 353
click at [665, 282] on div "hero . moveLeft ( ) ; var nearestTarget = hero . findNearestEnemy ( ) ; var dis…" at bounding box center [810, 318] width 338 height 353
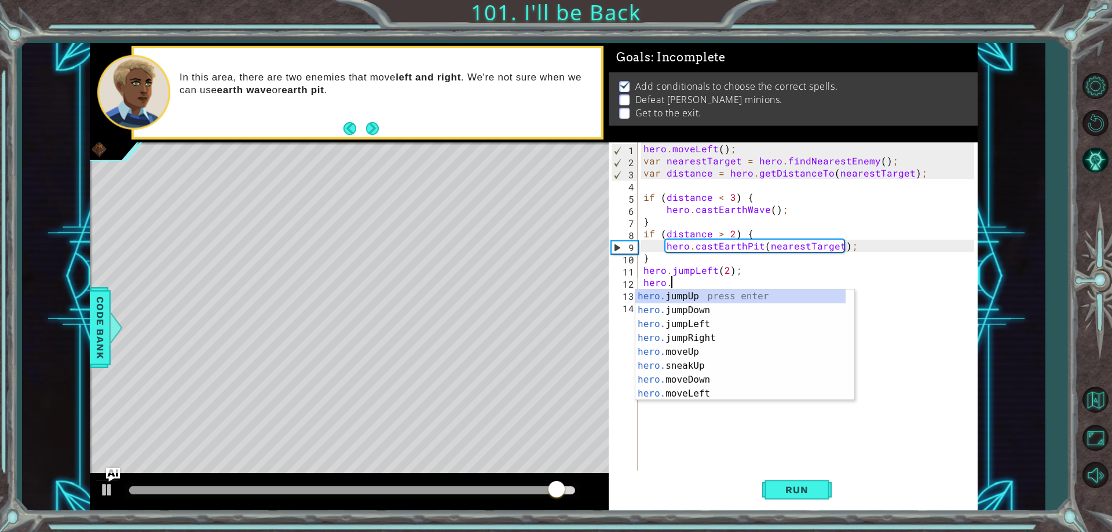
scroll to position [0, 2]
click at [698, 324] on div "hero.m oveUp press enter hero.m oveDown press enter hero.m oveLeft press enter …" at bounding box center [740, 358] width 210 height 139
type textarea "hero.moveLeft(1);"
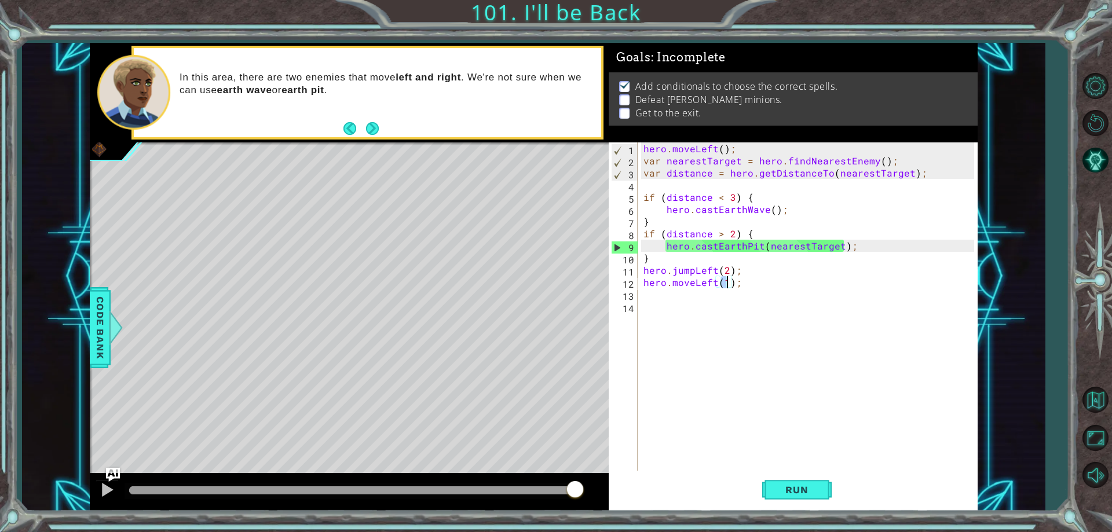
click at [686, 296] on div "hero . moveLeft ( ) ; var nearestTarget = hero . findNearestEnemy ( ) ; var dis…" at bounding box center [810, 318] width 338 height 353
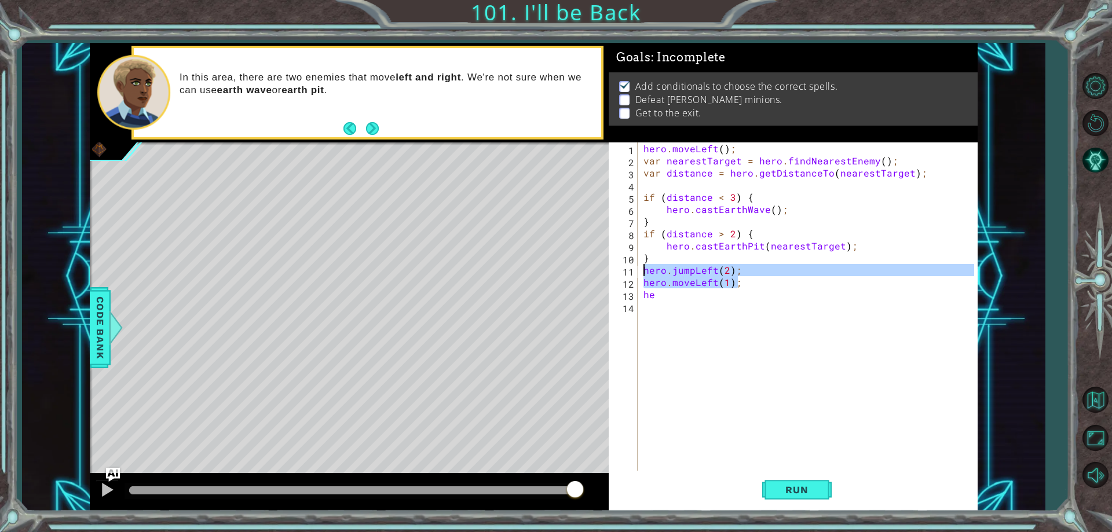
drag, startPoint x: 736, startPoint y: 280, endPoint x: 642, endPoint y: 264, distance: 95.2
click at [642, 264] on div "hero . moveLeft ( ) ; var nearestTarget = hero . findNearestEnemy ( ) ; var dis…" at bounding box center [810, 318] width 338 height 353
type textarea "hero.jumpLeft(2); hero.moveLeft(1);"
drag, startPoint x: 666, startPoint y: 277, endPoint x: 636, endPoint y: 275, distance: 29.6
click at [636, 275] on div "1 2 3 4 5 6 7 8 9 10 11 12 13 hero . moveLeft ( ) ; var nearestTarget = hero . …" at bounding box center [791, 306] width 365 height 328
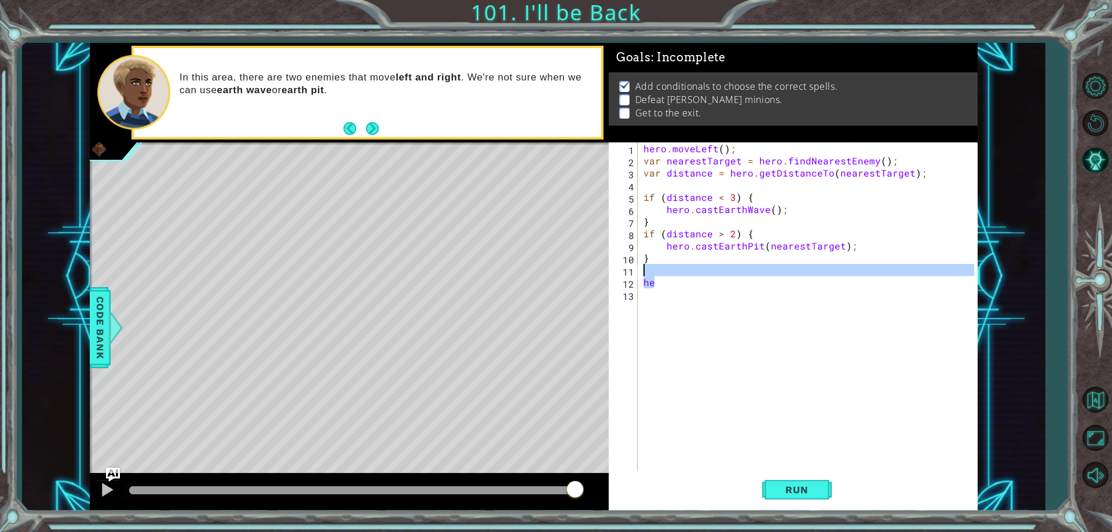
type textarea "he"
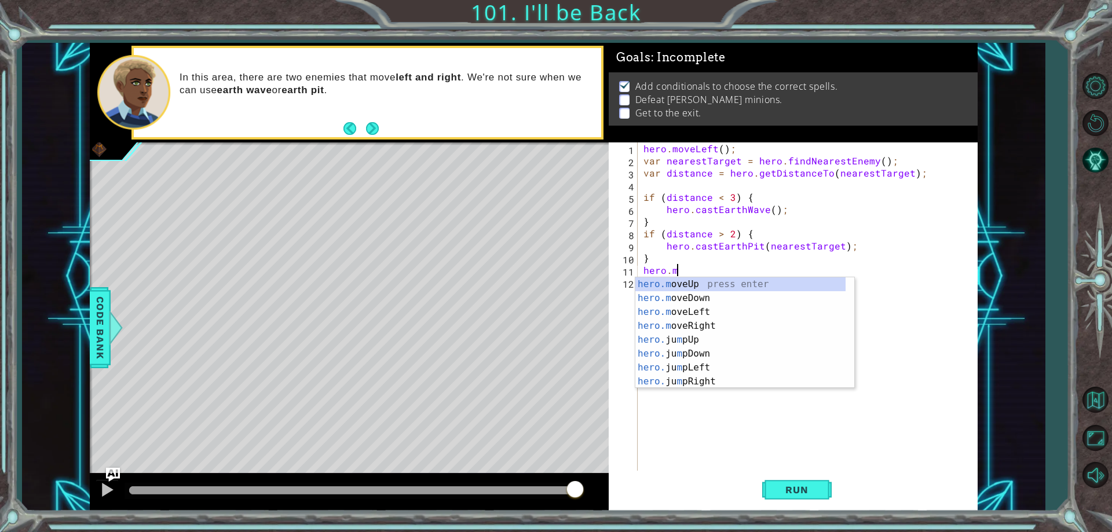
scroll to position [0, 2]
click at [713, 303] on div "hero.m oveUp press enter hero.m oveDown press enter hero.m oveLeft press enter …" at bounding box center [740, 346] width 210 height 139
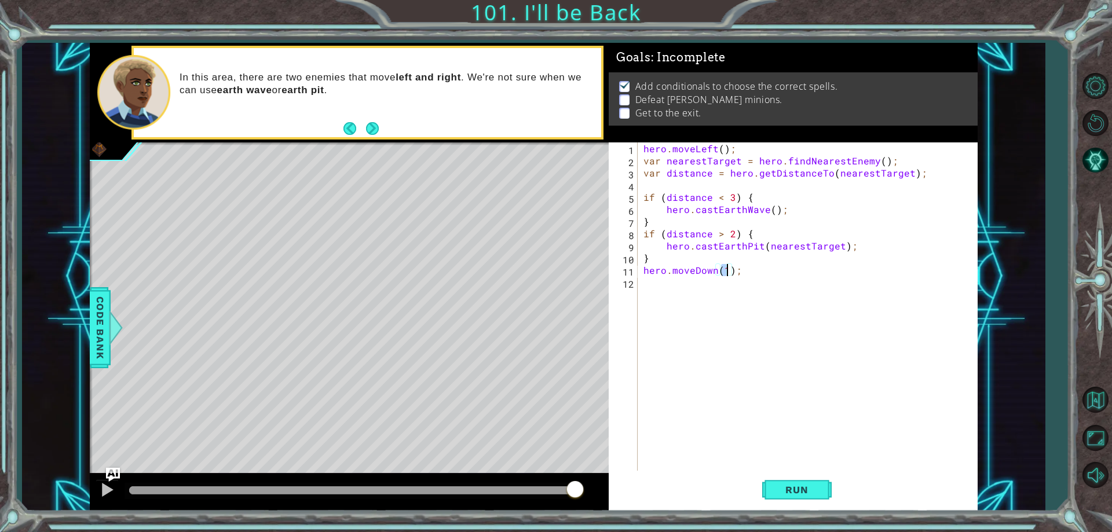
type textarea "hero.moveDown(4);"
click at [686, 283] on div "hero . moveLeft ( ) ; var nearestTarget = hero . findNearestEnemy ( ) ; var dis…" at bounding box center [810, 318] width 338 height 353
click at [657, 230] on div "hero . moveLeft ( ) ; var nearestTarget = hero . findNearestEnemy ( ) ; var dis…" at bounding box center [810, 318] width 338 height 353
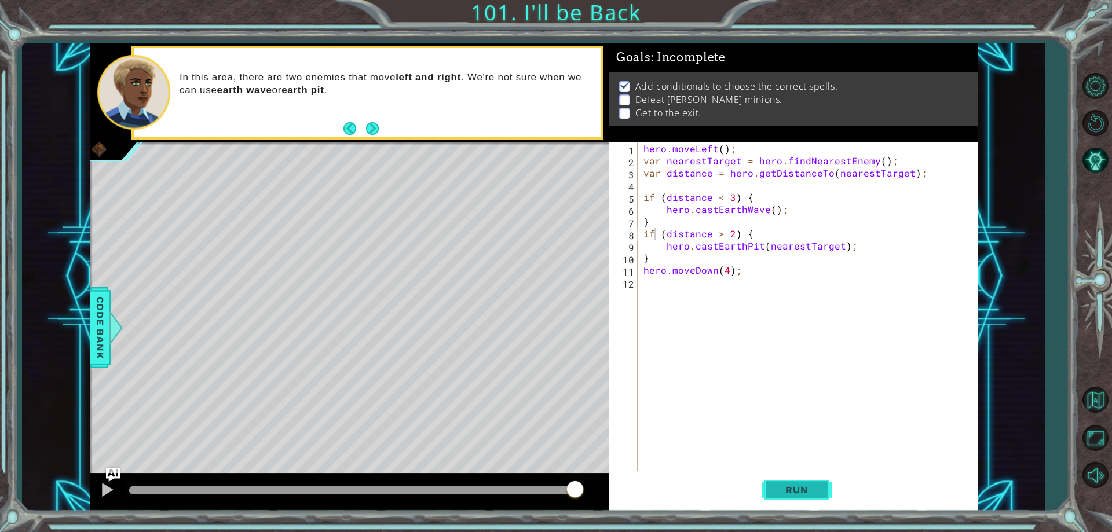
click at [778, 502] on button "Run" at bounding box center [796, 490] width 69 height 37
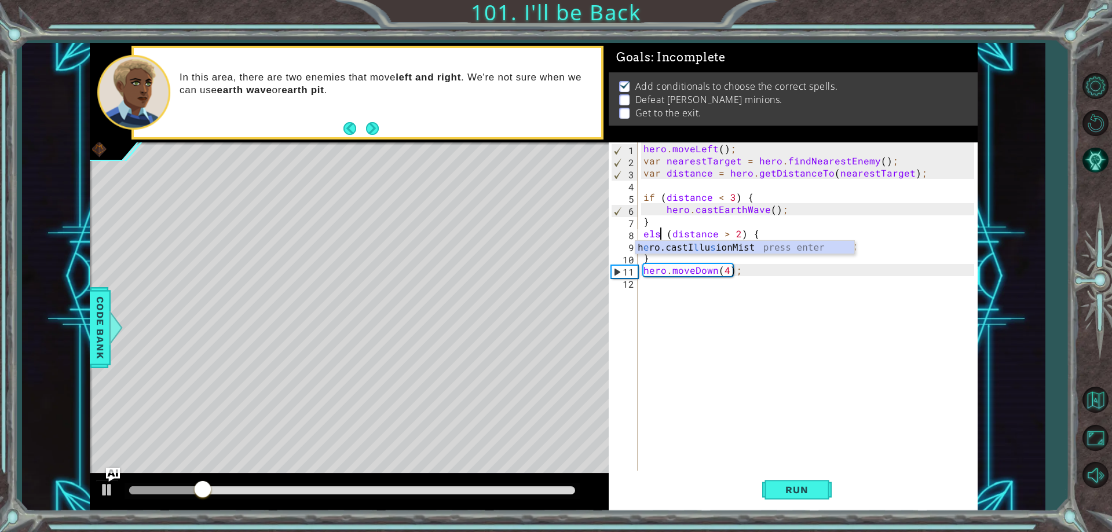
scroll to position [0, 2]
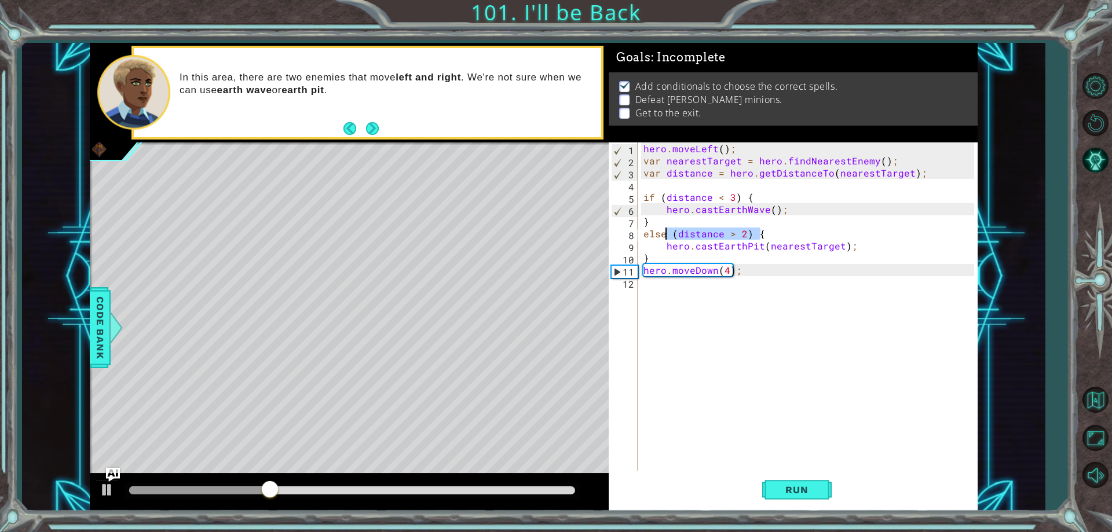
drag, startPoint x: 768, startPoint y: 229, endPoint x: 668, endPoint y: 233, distance: 100.3
click at [668, 233] on div "hero . moveLeft ( ) ; var nearestTarget = hero . findNearestEnemy ( ) ; var dis…" at bounding box center [810, 318] width 338 height 353
click at [754, 234] on div "hero . moveLeft ( ) ; var nearestTarget = hero . findNearestEnemy ( ) ; var dis…" at bounding box center [807, 306] width 332 height 328
drag, startPoint x: 754, startPoint y: 234, endPoint x: 666, endPoint y: 238, distance: 87.5
click at [666, 238] on div "hero . moveLeft ( ) ; var nearestTarget = hero . findNearestEnemy ( ) ; var dis…" at bounding box center [810, 318] width 338 height 353
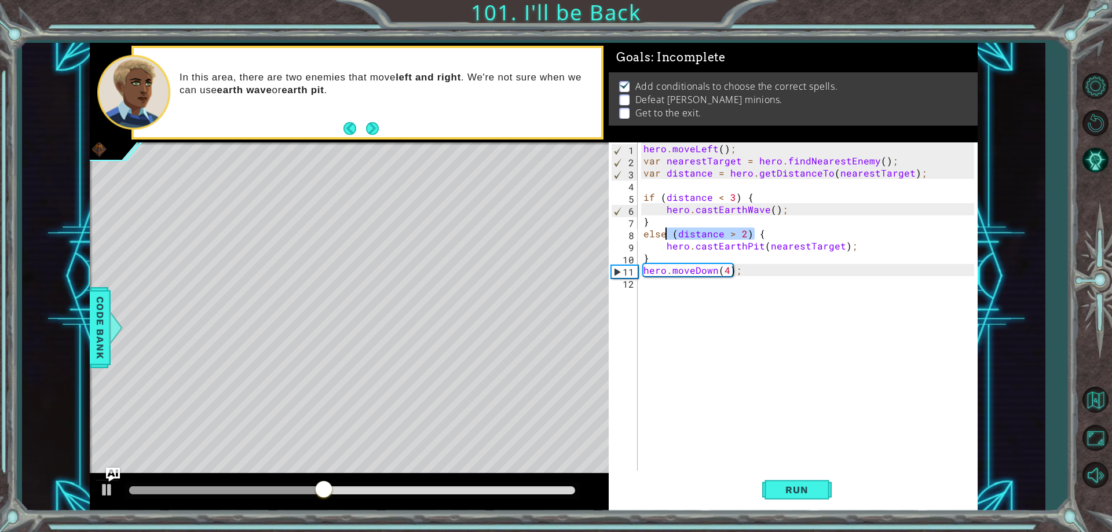
type textarea "else{"
click at [787, 485] on span "Run" at bounding box center [797, 490] width 46 height 12
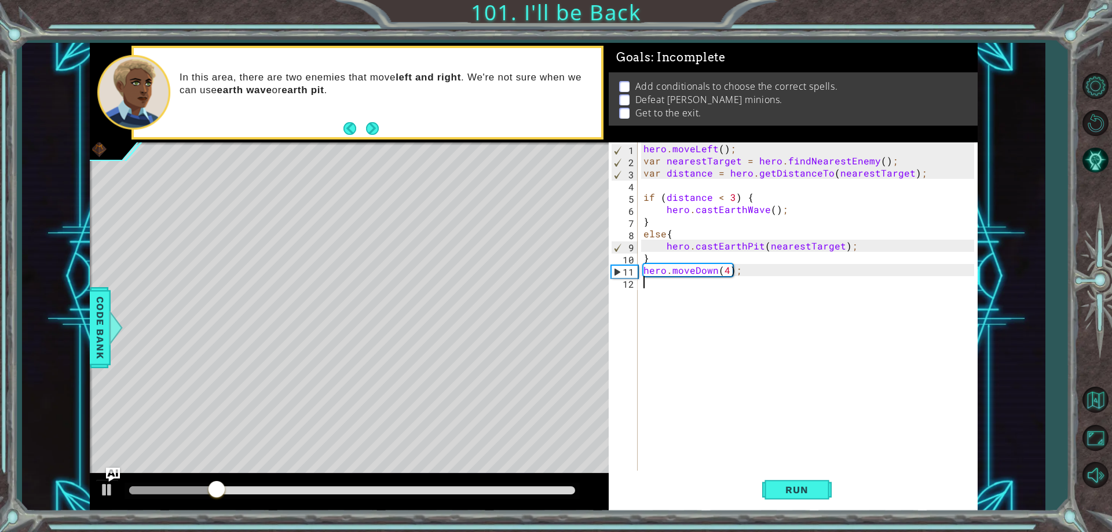
click at [665, 288] on div "hero . moveLeft ( ) ; var nearestTarget = hero . findNearestEnemy ( ) ; var dis…" at bounding box center [810, 318] width 338 height 353
type textarea "h"
click at [641, 192] on div "hero . moveLeft ( ) ; var nearestTarget = hero . findNearestEnemy ( ) ; var dis…" at bounding box center [810, 318] width 338 height 353
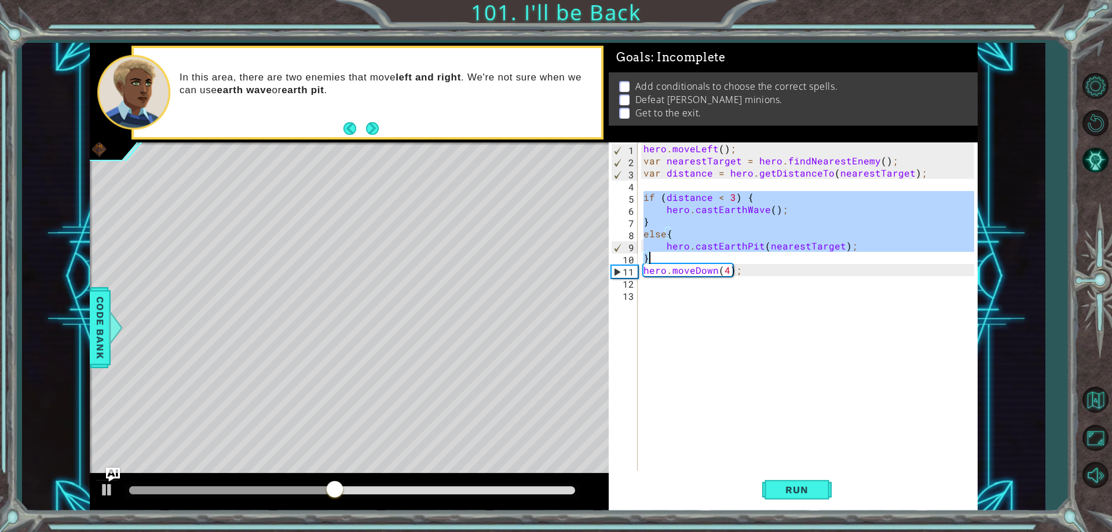
drag, startPoint x: 642, startPoint y: 193, endPoint x: 783, endPoint y: 261, distance: 157.2
click at [783, 261] on div "hero . moveLeft ( ) ; var nearestTarget = hero . findNearestEnemy ( ) ; var dis…" at bounding box center [810, 318] width 338 height 353
type textarea "hero.castEarthPit(nearestTarget); }"
click at [673, 285] on div "hero . moveLeft ( ) ; var nearestTarget = hero . findNearestEnemy ( ) ; var dis…" at bounding box center [810, 318] width 338 height 353
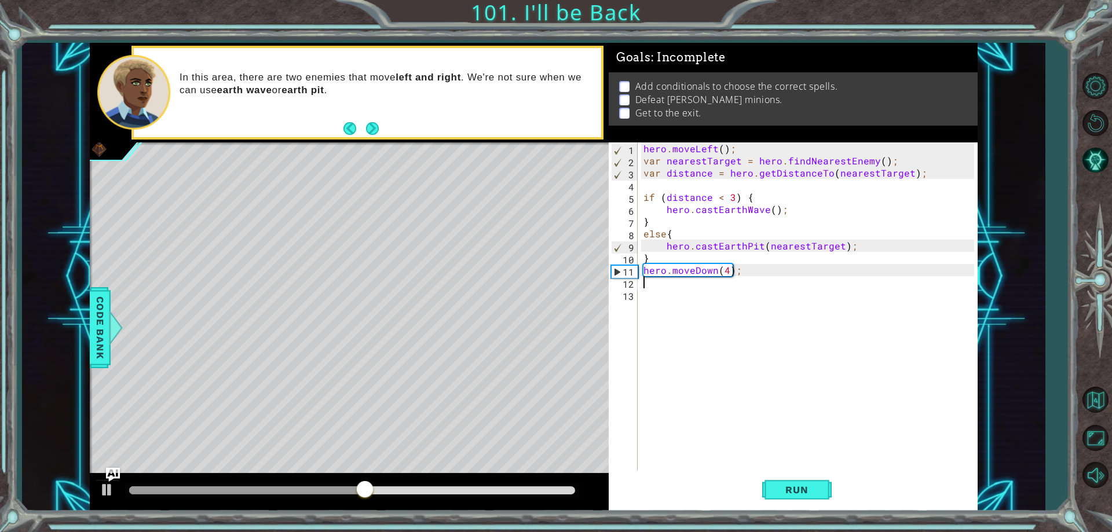
paste textarea "}"
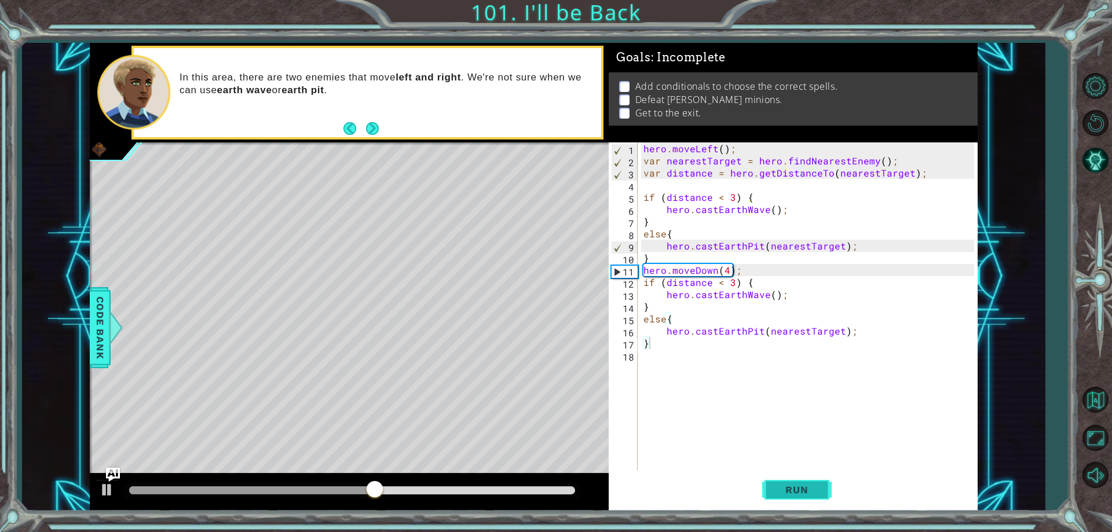
click at [794, 478] on button "Run" at bounding box center [796, 490] width 69 height 37
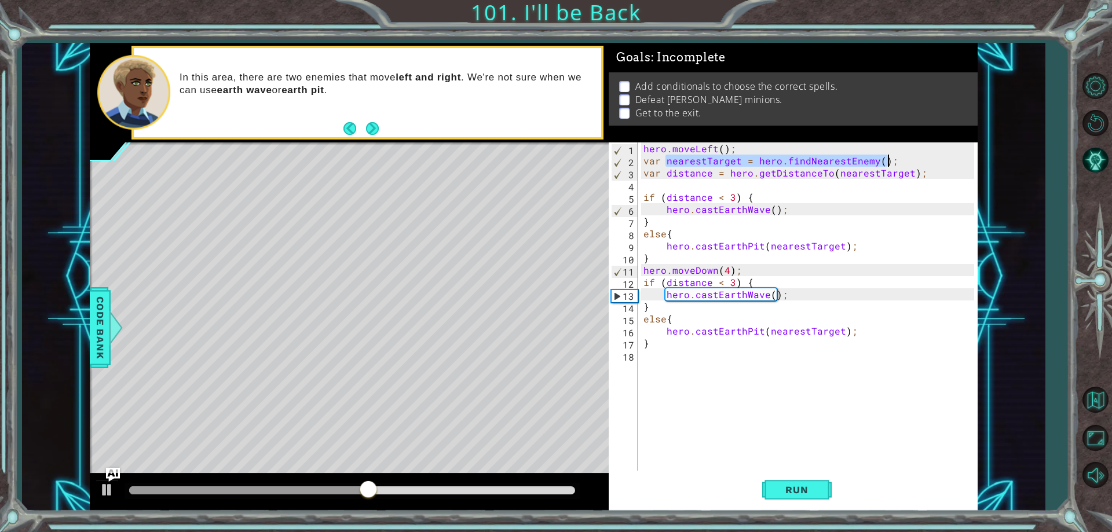
drag, startPoint x: 665, startPoint y: 162, endPoint x: 900, endPoint y: 160, distance: 235.1
click at [900, 160] on div "hero . moveLeft ( ) ; var nearestTarget = hero . findNearestEnemy ( ) ; var dis…" at bounding box center [810, 318] width 338 height 353
type textarea "var nearestTarget = hero.findNearestEnemy();"
click at [652, 361] on div "hero . moveLeft ( ) ; var nearestTarget = hero . findNearestEnemy ( ) ; var dis…" at bounding box center [810, 318] width 338 height 353
click at [750, 267] on div "hero . moveLeft ( ) ; var nearestTarget = hero . findNearestEnemy ( ) ; var dis…" at bounding box center [810, 318] width 338 height 353
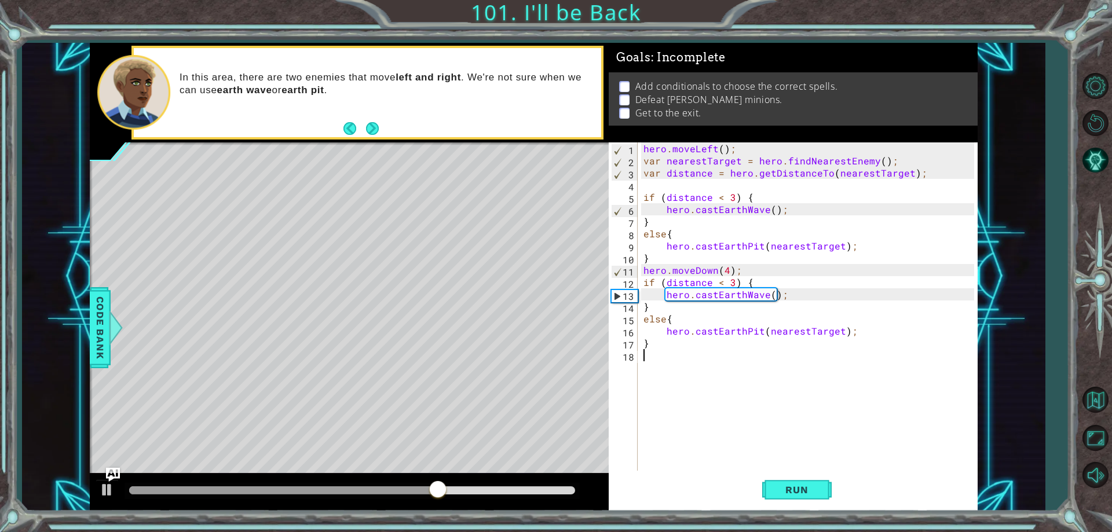
type textarea "hero.moveDown(4);"
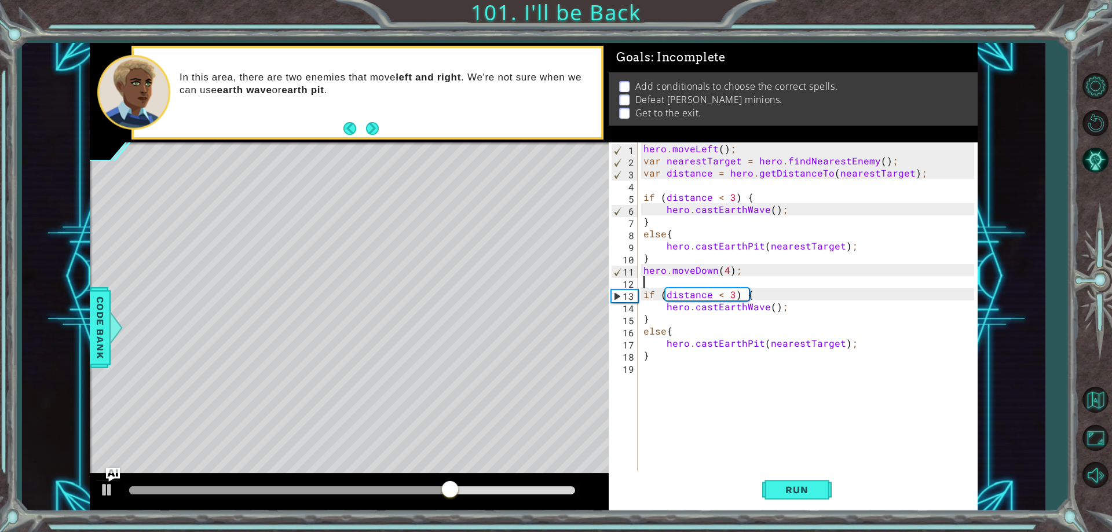
paste textarea "nearestTarget = hero.findNearestEnemy();"
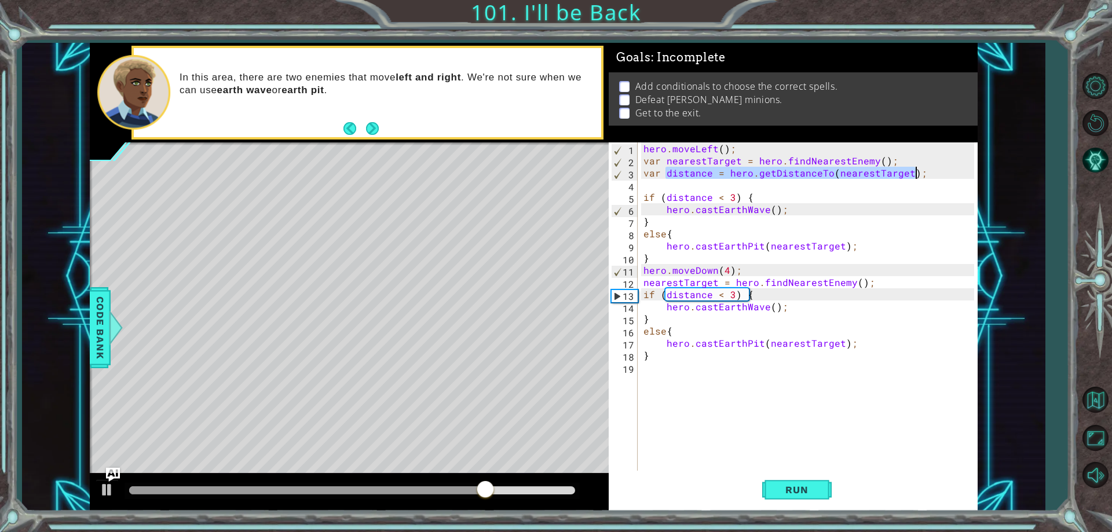
drag, startPoint x: 664, startPoint y: 171, endPoint x: 916, endPoint y: 171, distance: 252.4
click at [916, 171] on div "hero . moveLeft ( ) ; var nearestTarget = hero . findNearestEnemy ( ) ; var dis…" at bounding box center [810, 318] width 338 height 353
click at [876, 284] on div "hero . moveLeft ( ) ; var nearestTarget = hero . findNearestEnemy ( ) ; var dis…" at bounding box center [810, 318] width 338 height 353
type textarea "nearestTarget = hero.findNearestEnemy();"
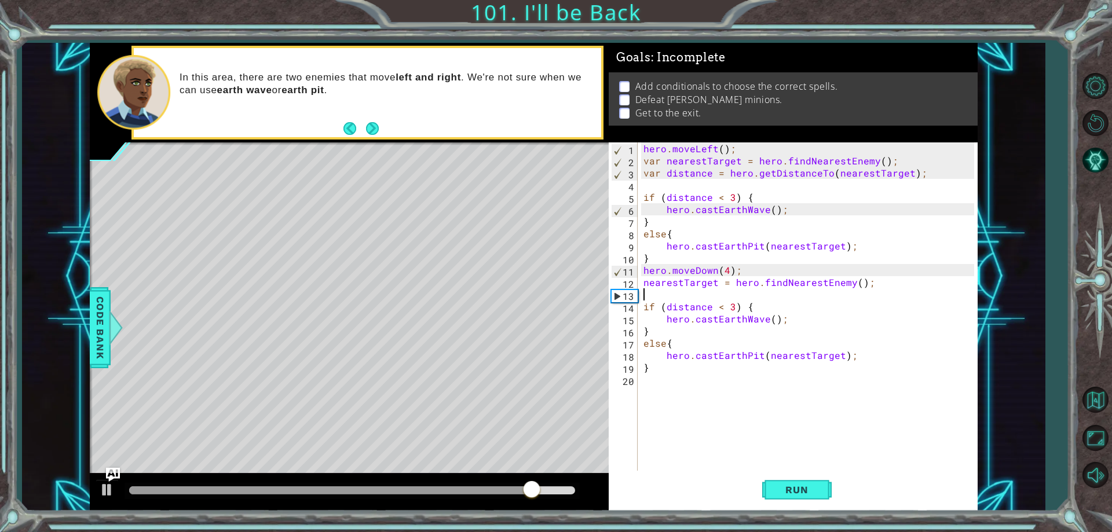
paste textarea "distance = hero.getDistanceTo(nearestTarget);"
type textarea "distance = hero.getDistanceTo(nearestTarget);"
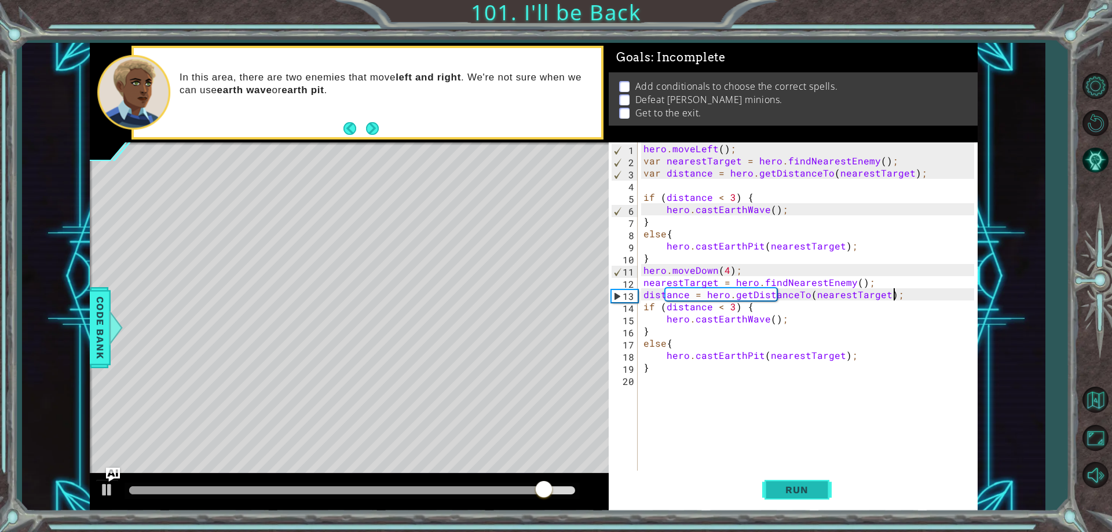
click at [791, 498] on button "Run" at bounding box center [796, 490] width 69 height 37
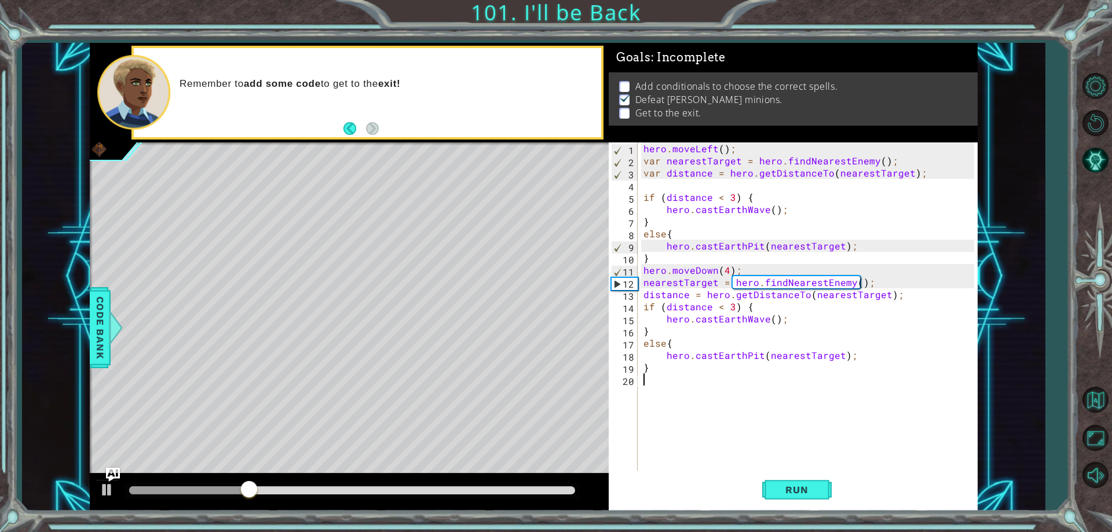
click at [665, 393] on div "hero . moveLeft ( ) ; var nearestTarget = hero . findNearestEnemy ( ) ; var dis…" at bounding box center [810, 318] width 338 height 353
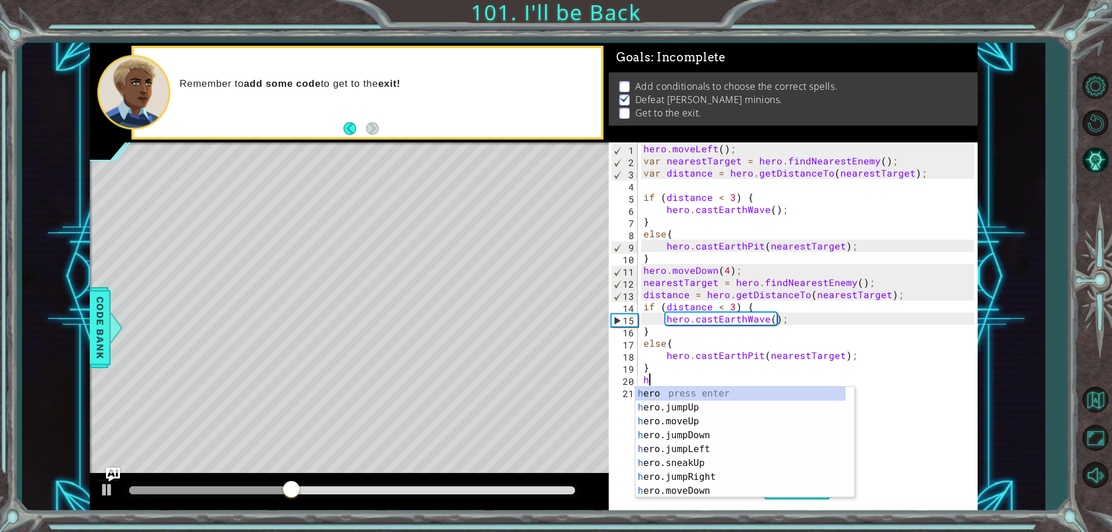
type textarea "he"
click at [693, 431] on div "he ro press enter he ro.jumpUp press enter he ro.jumpDown press enter he ro.jum…" at bounding box center [740, 456] width 210 height 139
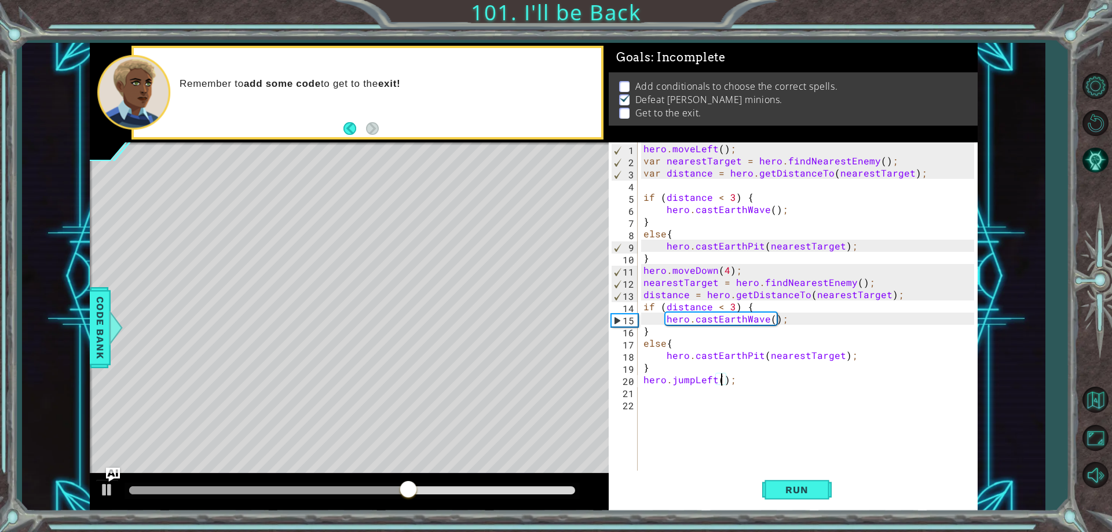
click at [720, 379] on div "hero . moveLeft ( ) ; var nearestTarget = hero . findNearestEnemy ( ) ; var dis…" at bounding box center [810, 318] width 338 height 353
click at [793, 478] on button "Run" at bounding box center [796, 490] width 69 height 37
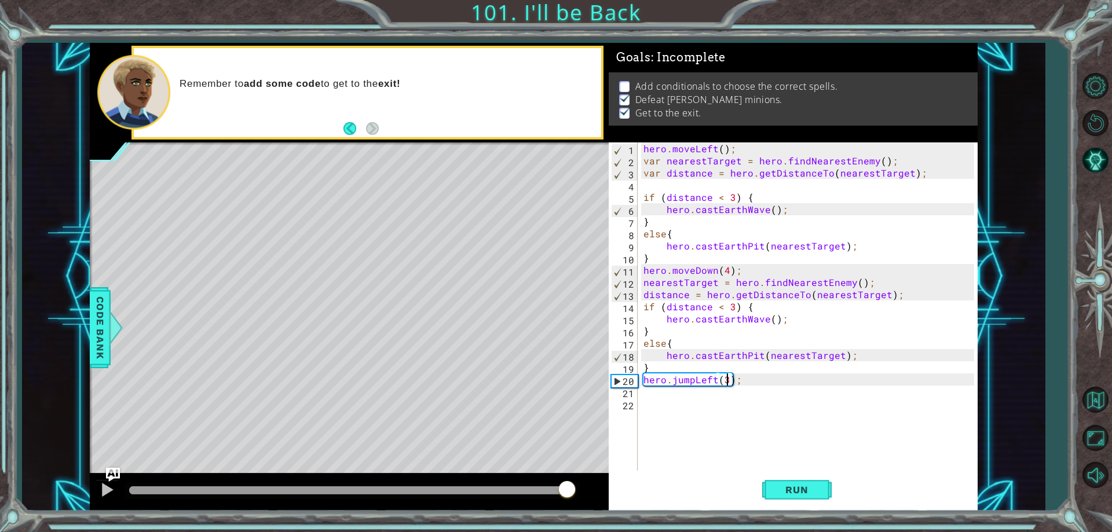
click at [567, 489] on div at bounding box center [352, 490] width 446 height 8
drag, startPoint x: 567, startPoint y: 489, endPoint x: 602, endPoint y: 487, distance: 34.2
click at [602, 487] on div at bounding box center [349, 492] width 519 height 37
click at [666, 339] on div "hero . moveLeft ( ) ; var nearestTarget = hero . findNearestEnemy ( ) ; var dis…" at bounding box center [810, 318] width 338 height 353
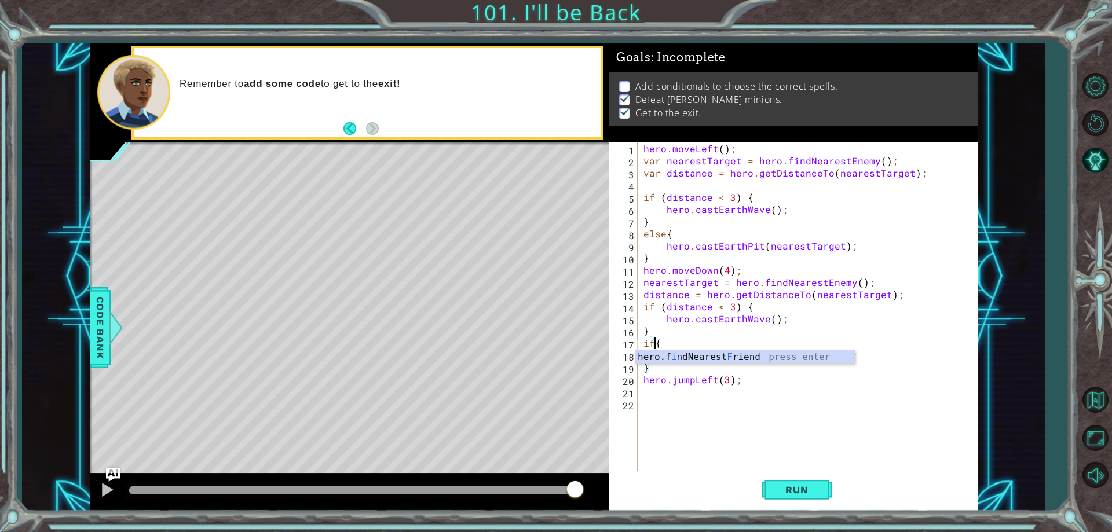
scroll to position [0, 1]
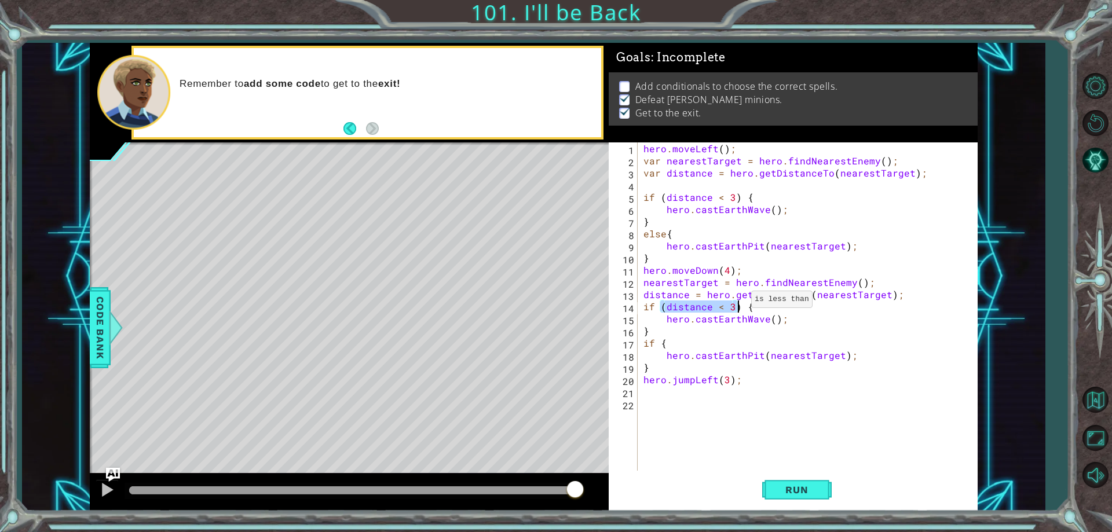
drag, startPoint x: 659, startPoint y: 305, endPoint x: 737, endPoint y: 302, distance: 77.6
click at [737, 302] on div "hero . moveLeft ( ) ; var nearestTarget = hero . findNearestEnemy ( ) ; var dis…" at bounding box center [810, 318] width 338 height 353
click at [655, 344] on div "hero . moveLeft ( ) ; var nearestTarget = hero . findNearestEnemy ( ) ; var dis…" at bounding box center [810, 318] width 338 height 353
click at [657, 344] on div "hero . moveLeft ( ) ; var nearestTarget = hero . findNearestEnemy ( ) ; var dis…" at bounding box center [810, 318] width 338 height 353
click at [659, 344] on div "hero . moveLeft ( ) ; var nearestTarget = hero . findNearestEnemy ( ) ; var dis…" at bounding box center [810, 318] width 338 height 353
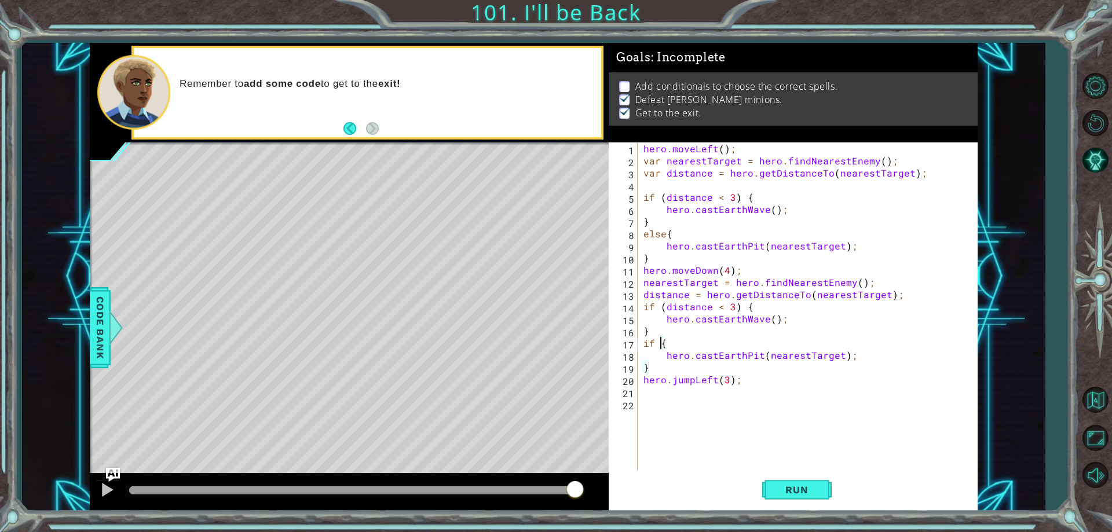
paste textarea "(distance < 3)"
click at [722, 343] on div "hero . moveLeft ( ) ; var nearestTarget = hero . findNearestEnemy ( ) ; var dis…" at bounding box center [810, 318] width 338 height 353
click at [734, 343] on div "hero . moveLeft ( ) ; var nearestTarget = hero . findNearestEnemy ( ) ; var dis…" at bounding box center [810, 318] width 338 height 353
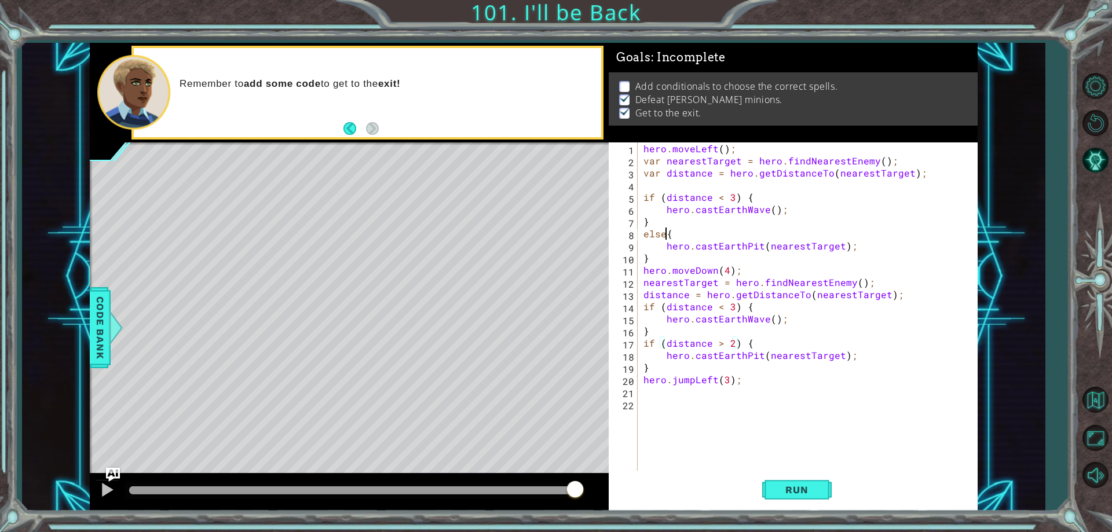
click at [665, 231] on div "hero . moveLeft ( ) ; var nearestTarget = hero . findNearestEnemy ( ) ; var dis…" at bounding box center [810, 318] width 338 height 353
paste textarea "(distance < 3)"
click at [716, 230] on div "hero . moveLeft ( ) ; var nearestTarget = hero . findNearestEnemy ( ) ; var dis…" at bounding box center [810, 318] width 338 height 353
click at [720, 230] on div "hero . moveLeft ( ) ; var nearestTarget = hero . findNearestEnemy ( ) ; var dis…" at bounding box center [810, 318] width 338 height 353
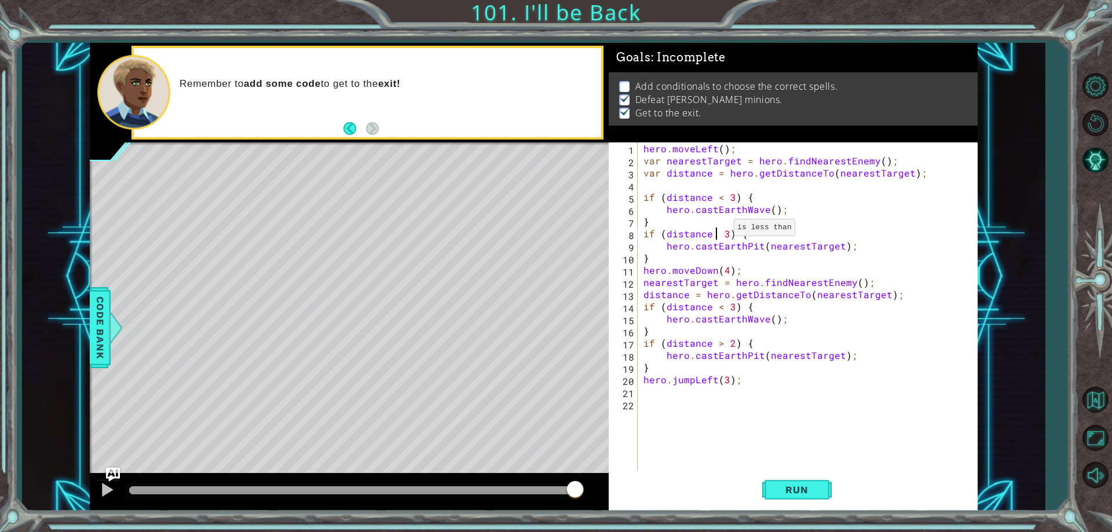
scroll to position [0, 5]
click at [729, 232] on div "hero . moveLeft ( ) ; var nearestTarget = hero . findNearestEnemy ( ) ; var dis…" at bounding box center [810, 318] width 338 height 353
click at [732, 231] on div "hero . moveLeft ( ) ; var nearestTarget = hero . findNearestEnemy ( ) ; var dis…" at bounding box center [810, 318] width 338 height 353
type textarea "if (distance > 2) {"
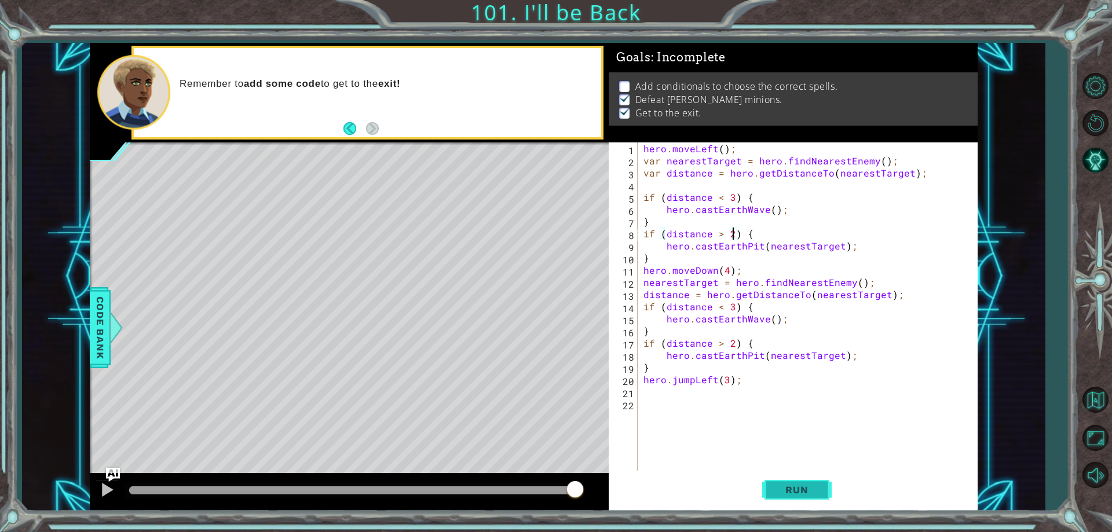
click at [786, 482] on button "Run" at bounding box center [796, 490] width 69 height 37
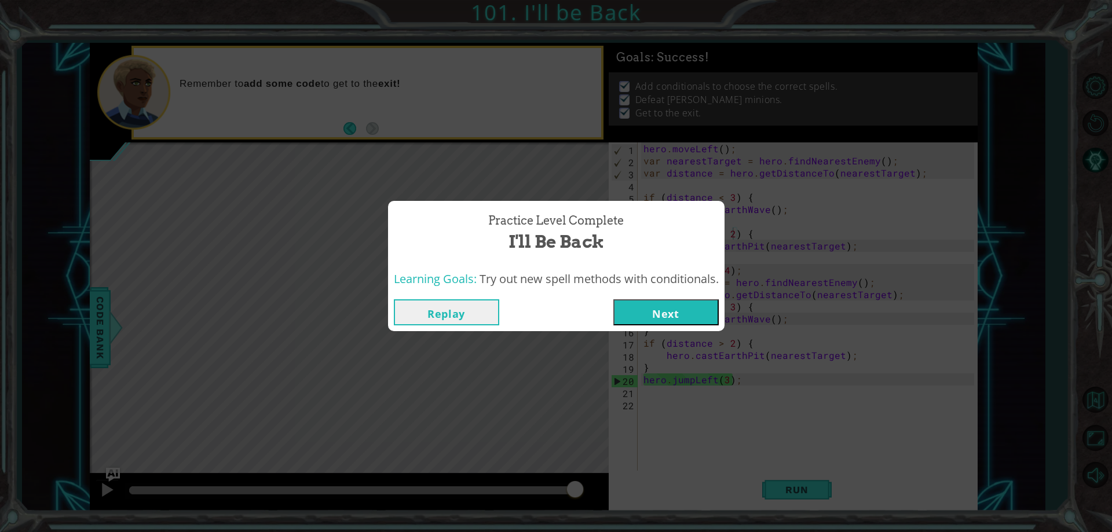
click at [682, 316] on button "Next" at bounding box center [665, 312] width 105 height 26
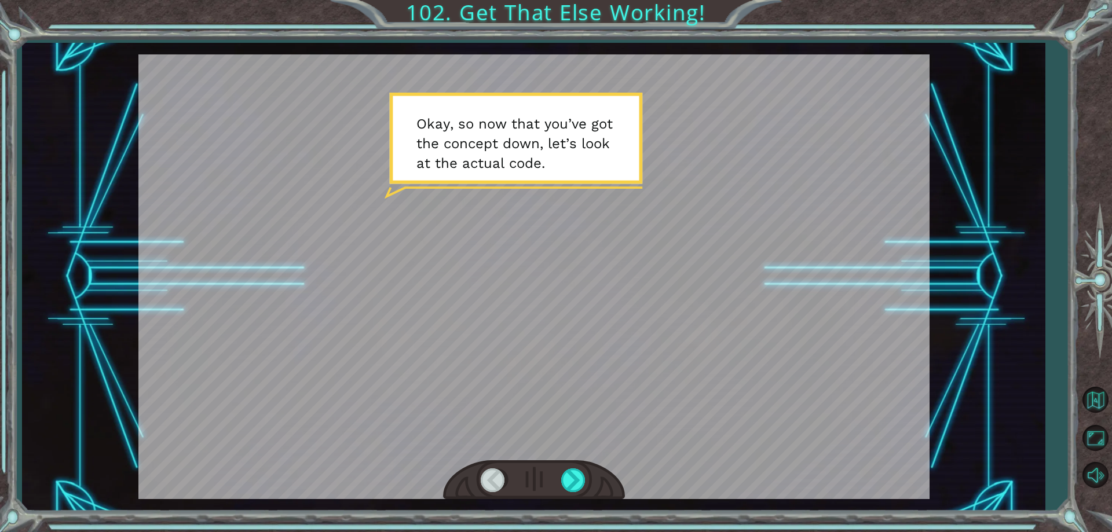
drag, startPoint x: 763, startPoint y: 358, endPoint x: 1018, endPoint y: 506, distance: 294.9
click at [1083, 532] on html "Temporary Text O k a y , s o n o w t h a t y o u ’ v e g o t t h e c o n c e p …" at bounding box center [556, 266] width 1112 height 532
drag, startPoint x: 892, startPoint y: 452, endPoint x: 158, endPoint y: 115, distance: 807.3
click at [372, 350] on div at bounding box center [533, 276] width 791 height 445
drag, startPoint x: 536, startPoint y: 354, endPoint x: 316, endPoint y: 148, distance: 301.5
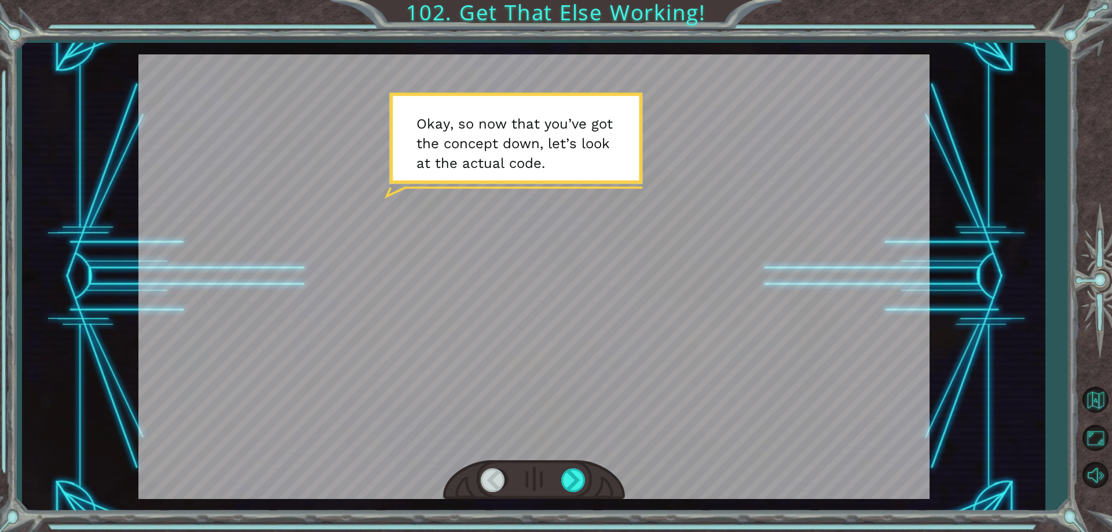
click at [324, 157] on div at bounding box center [533, 276] width 791 height 445
drag, startPoint x: 580, startPoint y: 284, endPoint x: 181, endPoint y: 144, distance: 422.8
drag, startPoint x: 548, startPoint y: 321, endPoint x: 612, endPoint y: 361, distance: 75.2
drag, startPoint x: 612, startPoint y: 361, endPoint x: 184, endPoint y: 156, distance: 474.7
drag, startPoint x: 184, startPoint y: 156, endPoint x: 523, endPoint y: 339, distance: 385.2
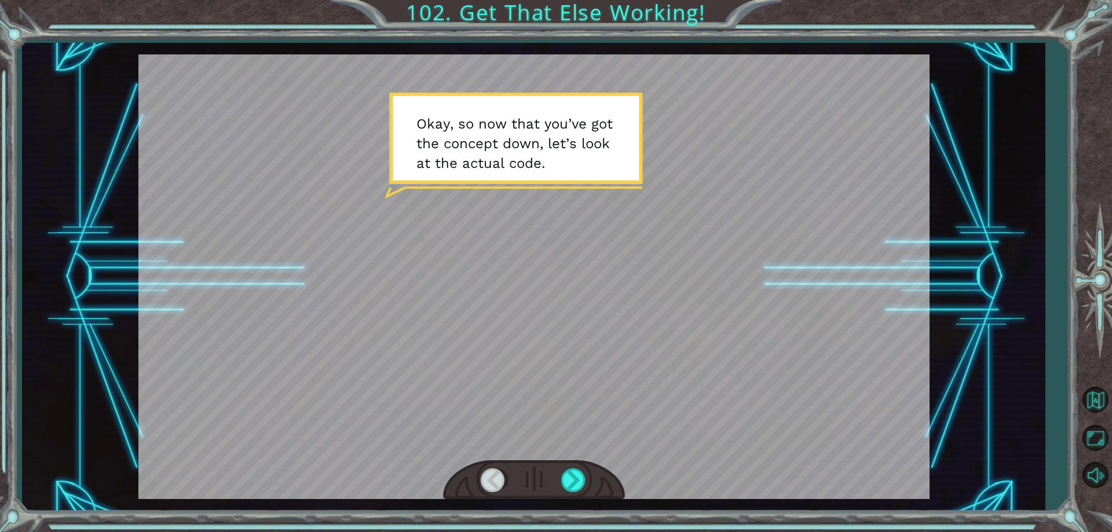
drag, startPoint x: 523, startPoint y: 339, endPoint x: 714, endPoint y: 313, distance: 192.8
drag, startPoint x: 714, startPoint y: 313, endPoint x: 239, endPoint y: 247, distance: 479.2
drag, startPoint x: 239, startPoint y: 247, endPoint x: 240, endPoint y: 172, distance: 75.3
drag, startPoint x: 240, startPoint y: 172, endPoint x: 511, endPoint y: 262, distance: 285.4
click at [565, 482] on div at bounding box center [574, 480] width 26 height 24
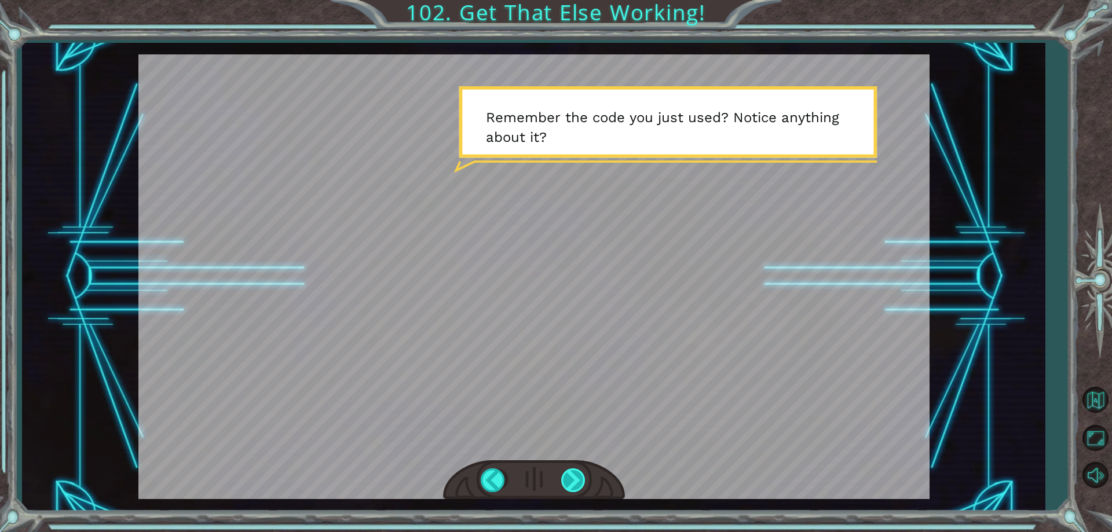
click at [574, 482] on div at bounding box center [574, 480] width 26 height 24
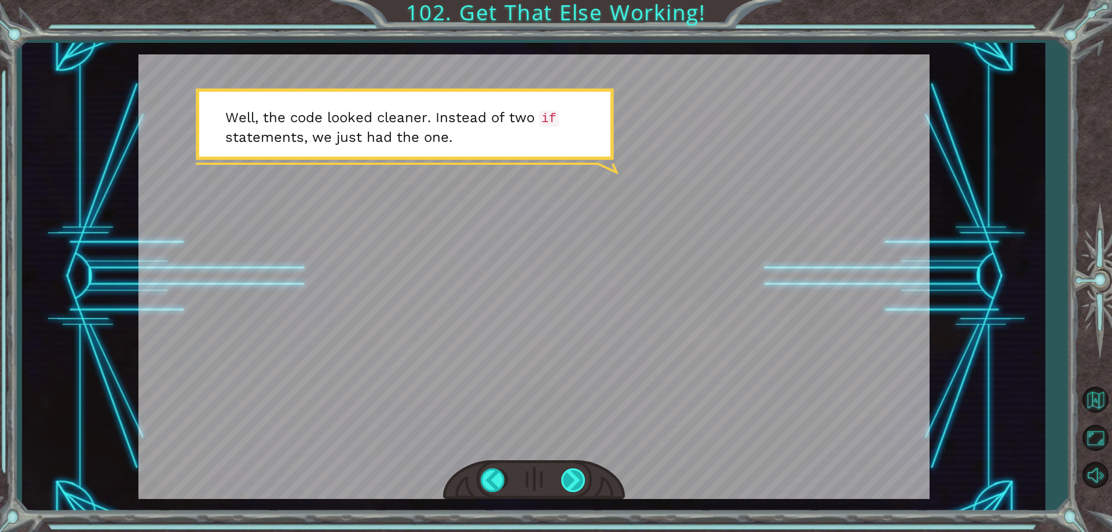
click at [566, 478] on div at bounding box center [574, 480] width 26 height 24
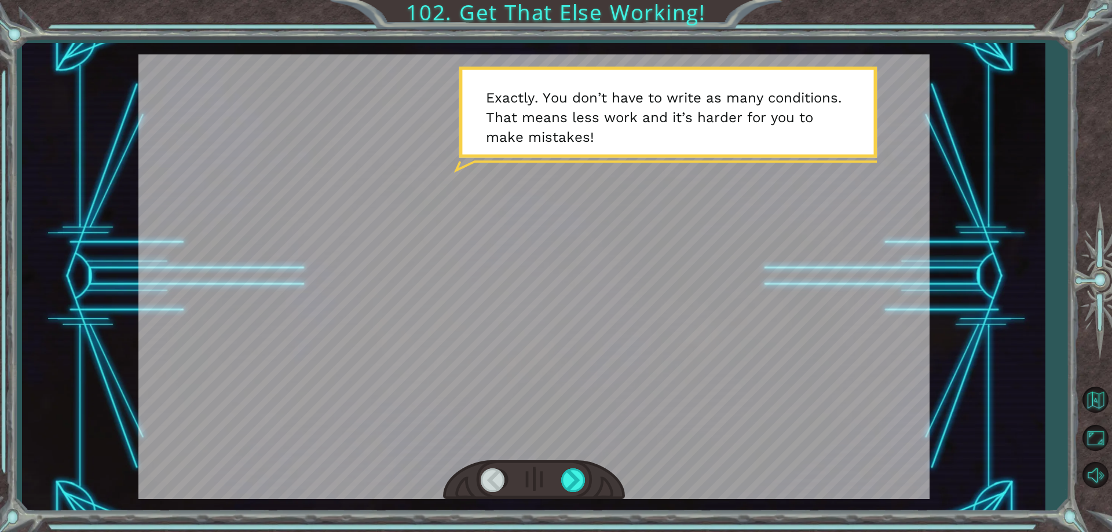
drag, startPoint x: 389, startPoint y: 442, endPoint x: 358, endPoint y: 439, distance: 30.9
click at [358, 439] on div at bounding box center [533, 276] width 791 height 445
drag, startPoint x: 581, startPoint y: 492, endPoint x: 548, endPoint y: 478, distance: 36.6
click at [548, 478] on div at bounding box center [534, 480] width 182 height 40
click at [582, 501] on div "Temporary Text O k a y , s o n o w t h a t y o u ’ v e g o t t h e c o n c e p …" at bounding box center [533, 277] width 1022 height 468
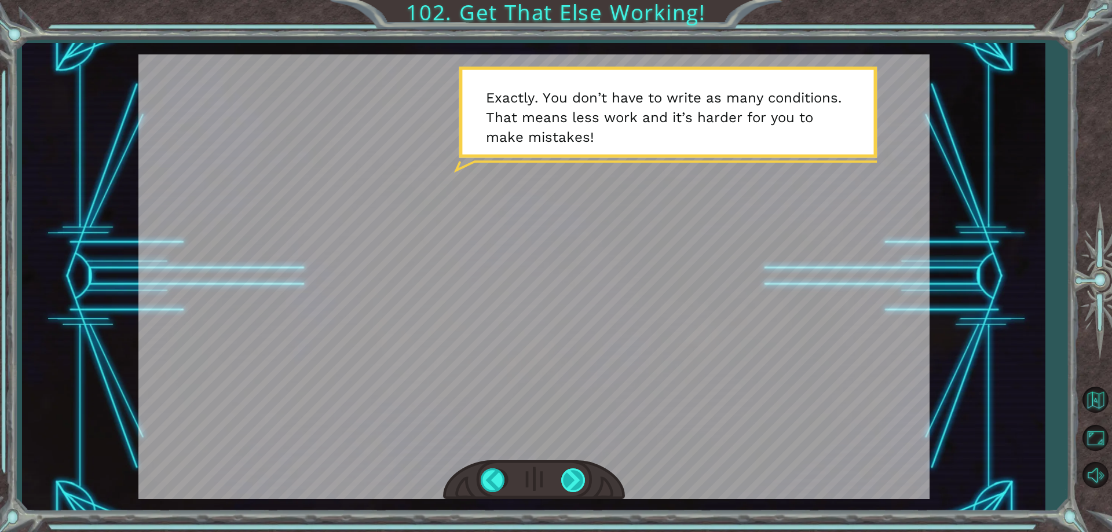
click at [562, 481] on div at bounding box center [574, 480] width 26 height 24
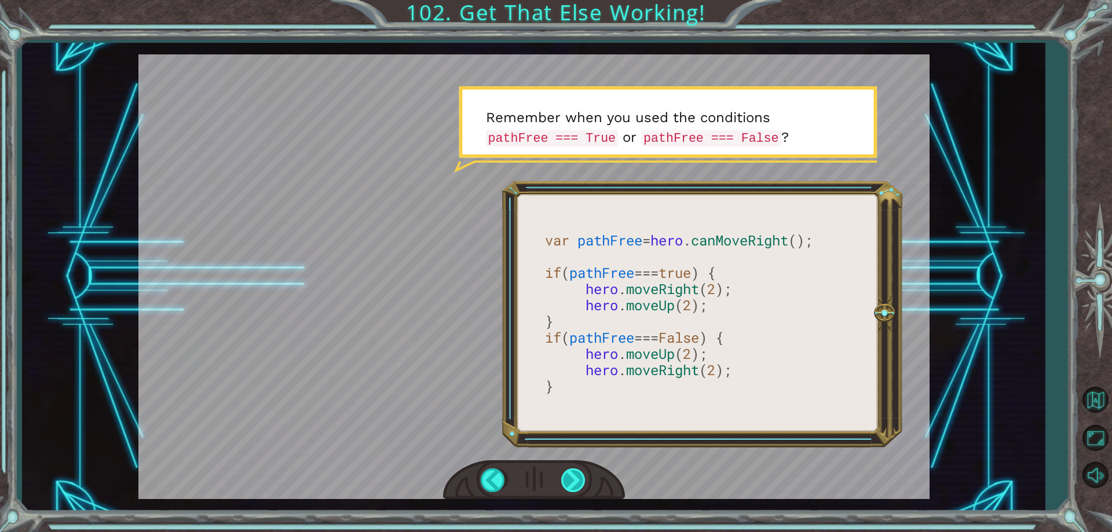
click at [562, 483] on div at bounding box center [574, 480] width 26 height 24
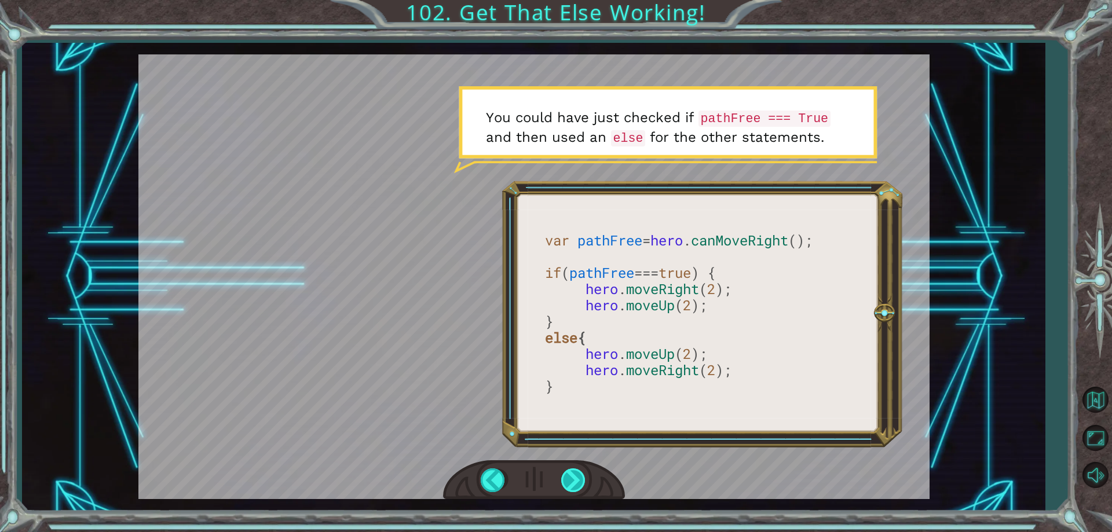
click at [569, 489] on div at bounding box center [574, 480] width 26 height 24
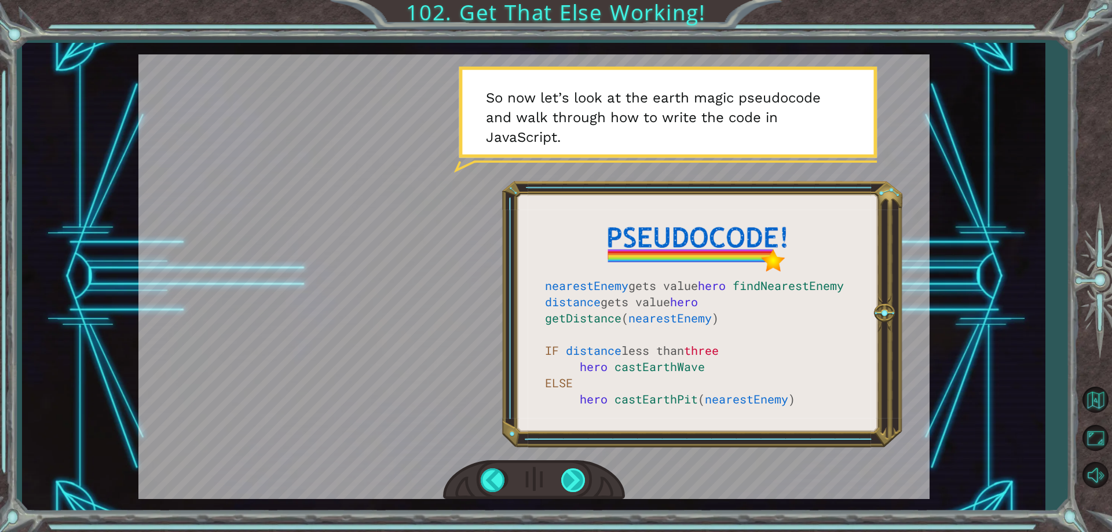
click at [569, 474] on div at bounding box center [574, 480] width 26 height 24
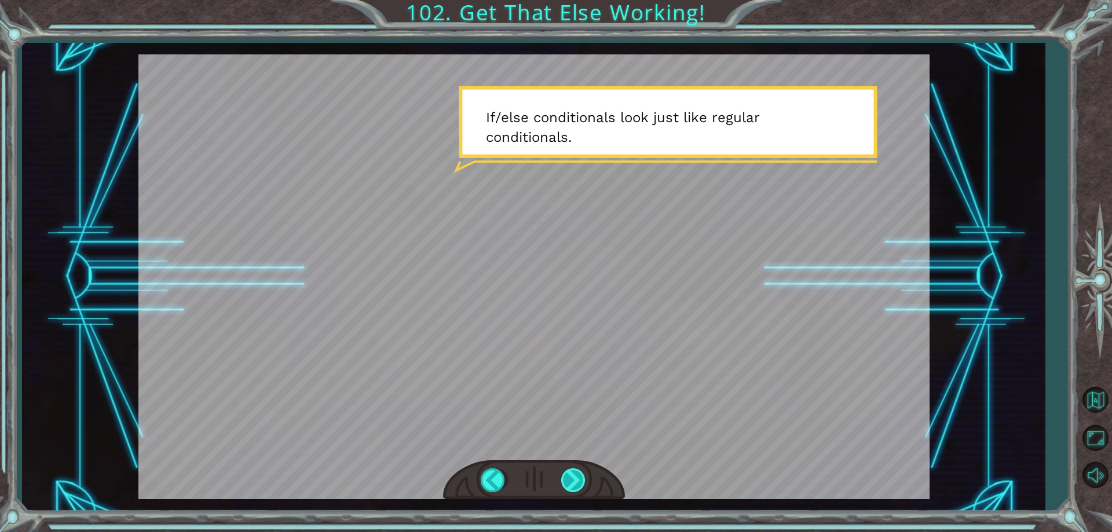
click at [569, 474] on div at bounding box center [574, 480] width 26 height 24
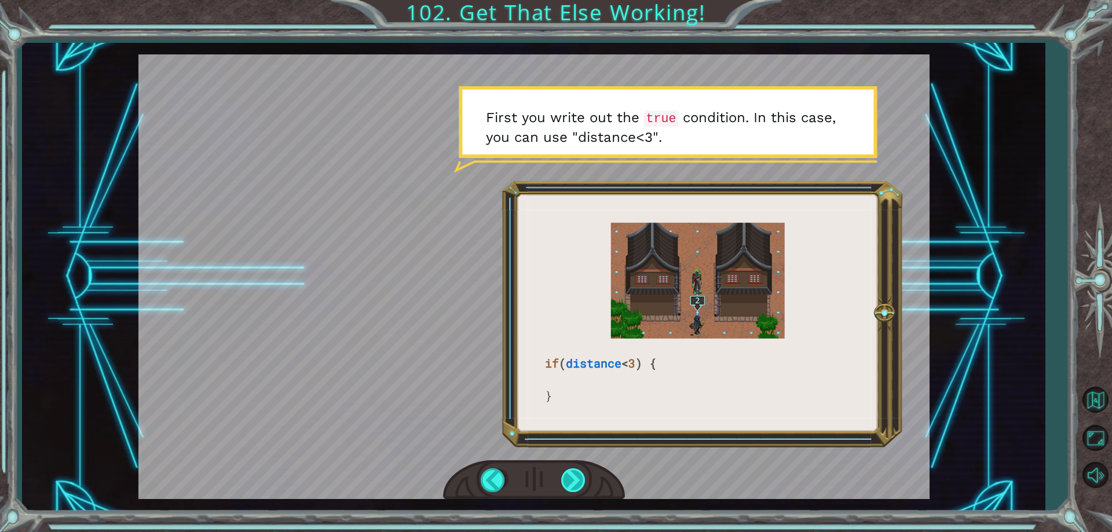
click at [573, 474] on div at bounding box center [574, 480] width 26 height 24
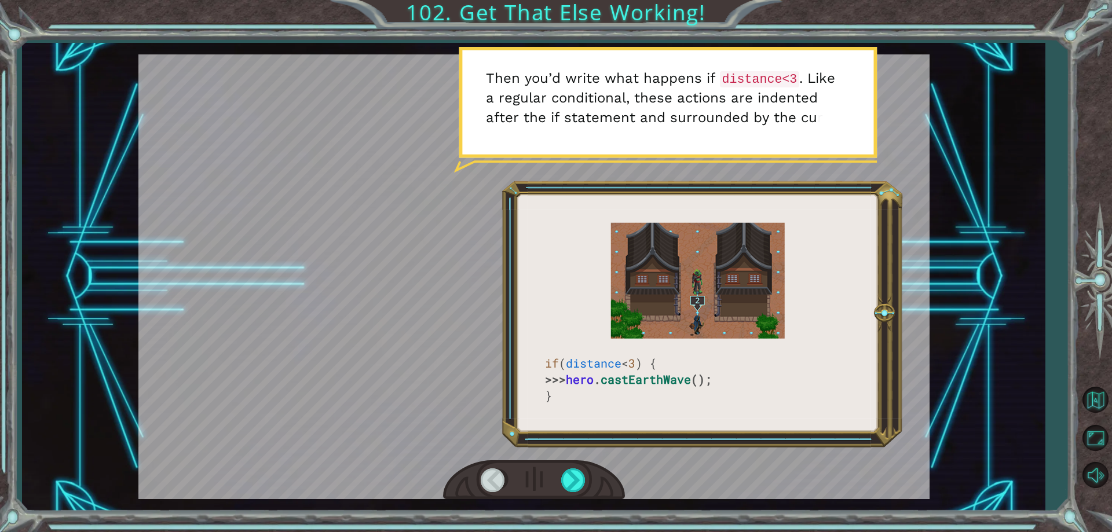
drag, startPoint x: 573, startPoint y: 474, endPoint x: 395, endPoint y: 225, distance: 305.4
click at [395, 225] on div at bounding box center [533, 276] width 791 height 445
click at [566, 475] on div at bounding box center [574, 480] width 26 height 24
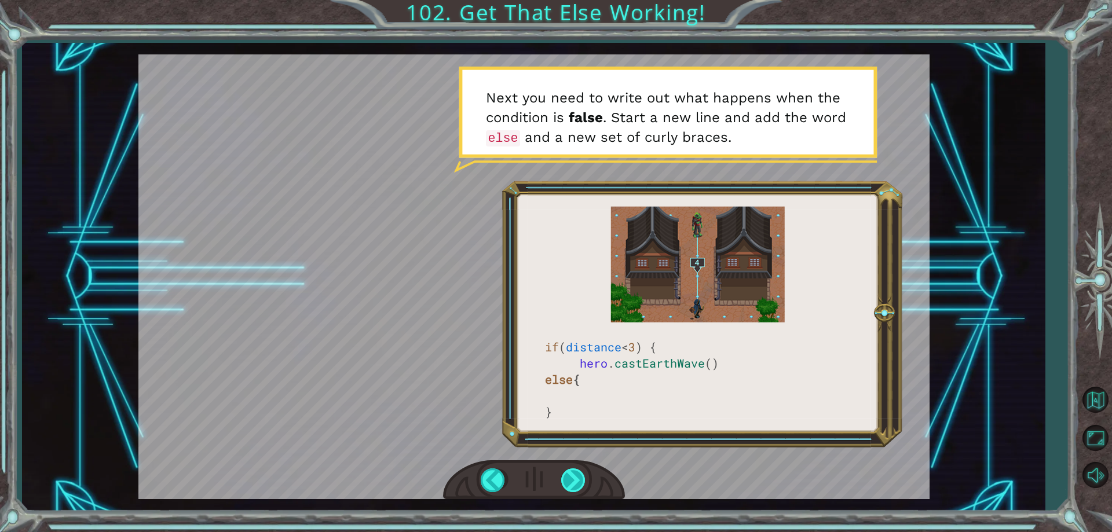
click at [571, 484] on div at bounding box center [574, 480] width 26 height 24
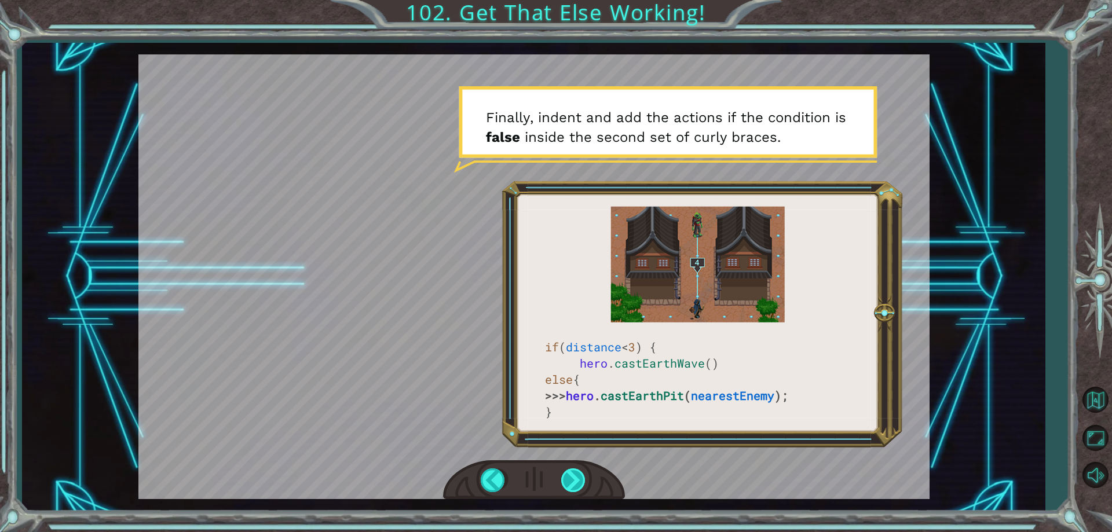
click at [579, 479] on div at bounding box center [574, 480] width 26 height 24
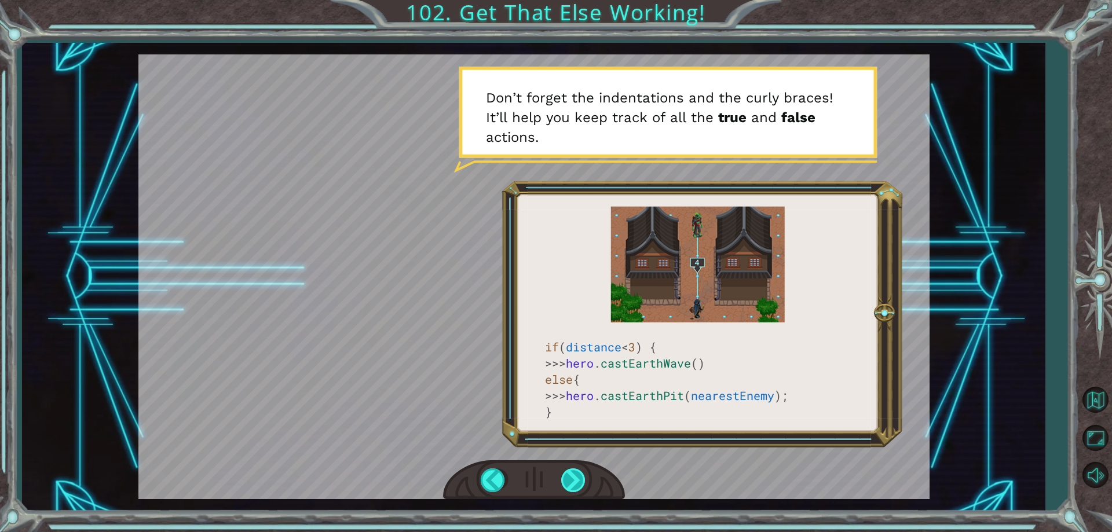
click at [569, 476] on div at bounding box center [574, 480] width 26 height 24
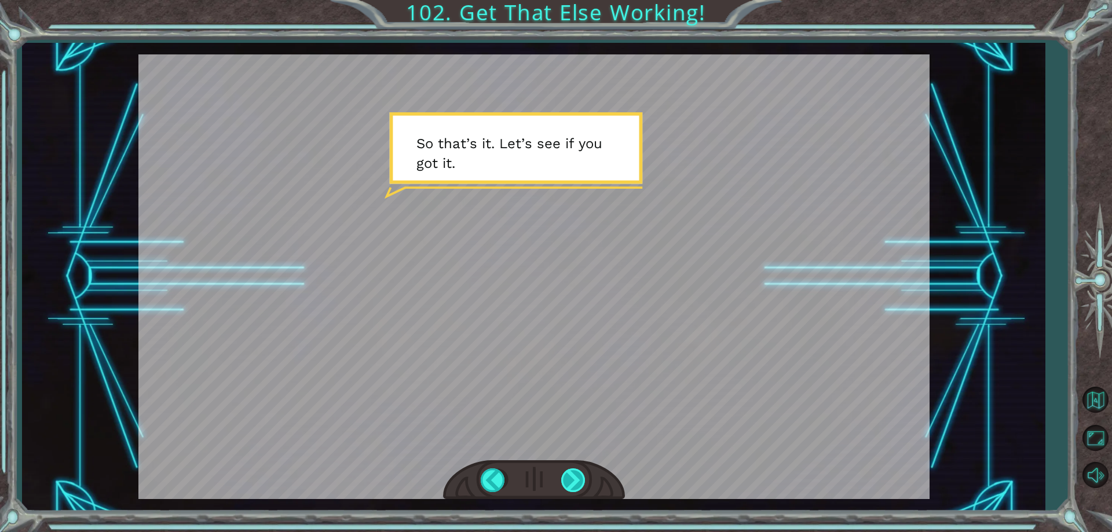
click at [580, 475] on div at bounding box center [574, 480] width 26 height 24
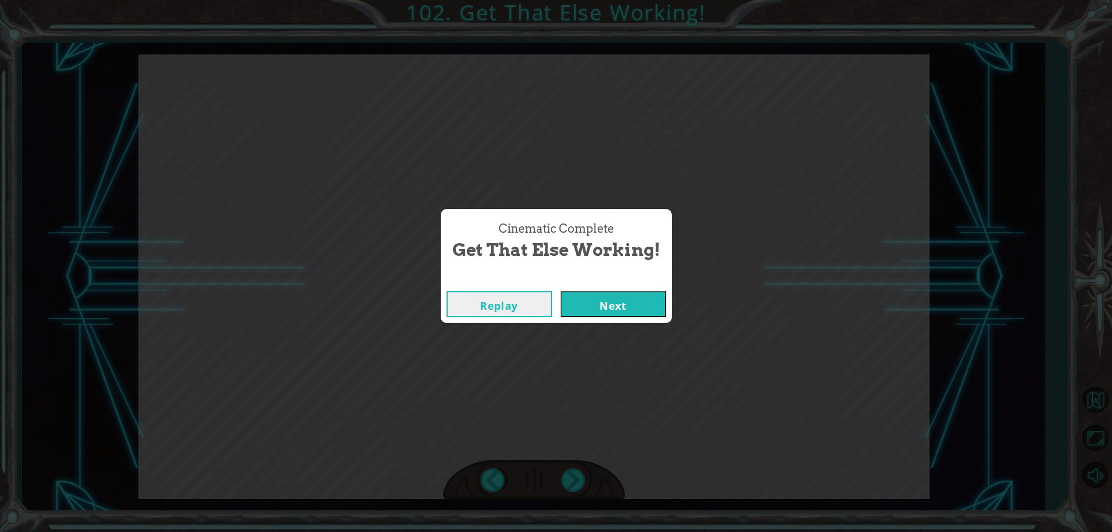
drag, startPoint x: 578, startPoint y: 477, endPoint x: 604, endPoint y: 372, distance: 108.5
drag, startPoint x: 604, startPoint y: 372, endPoint x: 599, endPoint y: 310, distance: 61.6
click at [599, 310] on button "Next" at bounding box center [612, 304] width 105 height 26
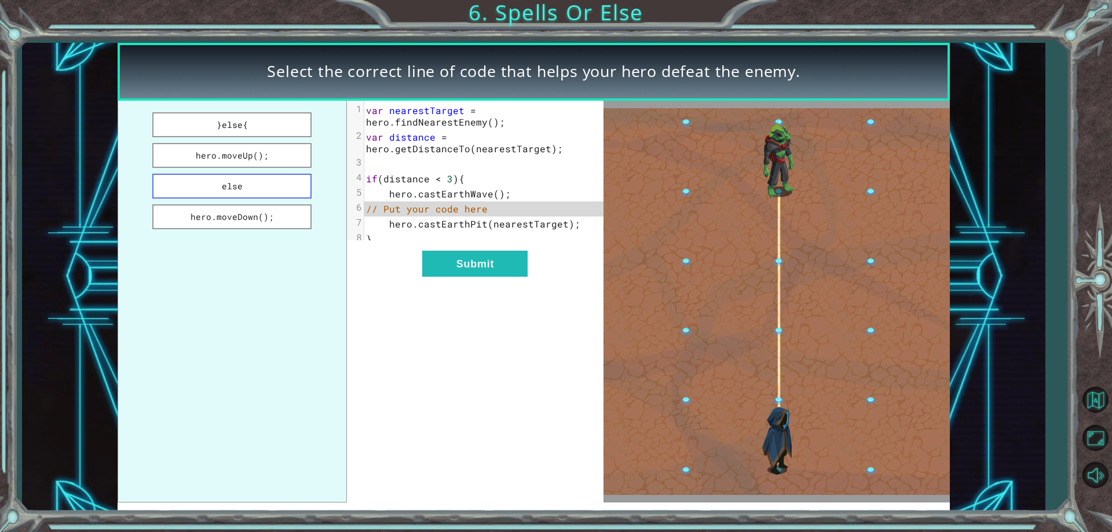
drag, startPoint x: 271, startPoint y: 198, endPoint x: 254, endPoint y: 198, distance: 16.8
click at [255, 198] on button "else" at bounding box center [232, 186] width 160 height 25
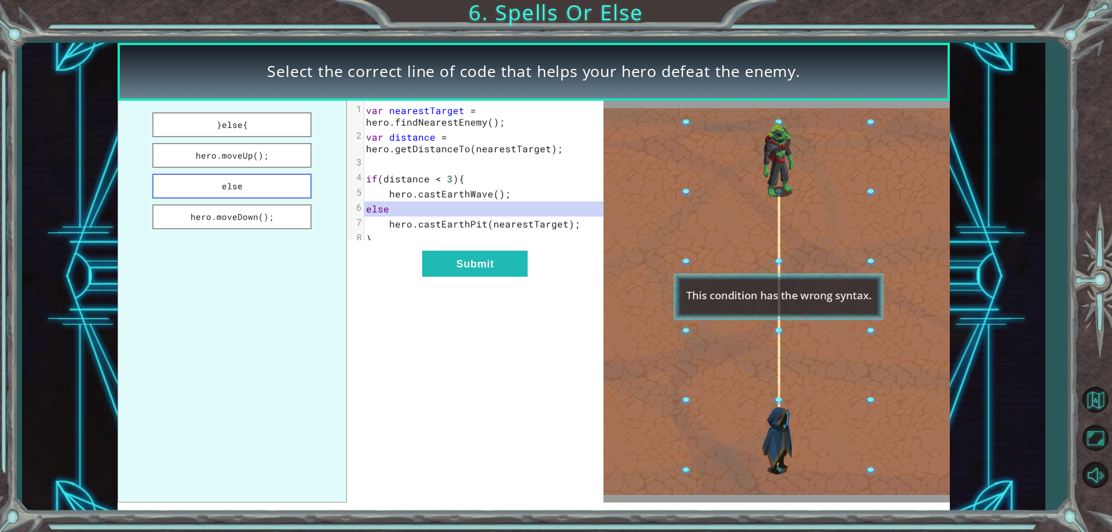
click at [249, 197] on button "else" at bounding box center [232, 186] width 160 height 25
click at [249, 225] on button "hero.moveDown();" at bounding box center [232, 216] width 160 height 25
click at [224, 159] on button "hero.moveUp();" at bounding box center [232, 155] width 160 height 25
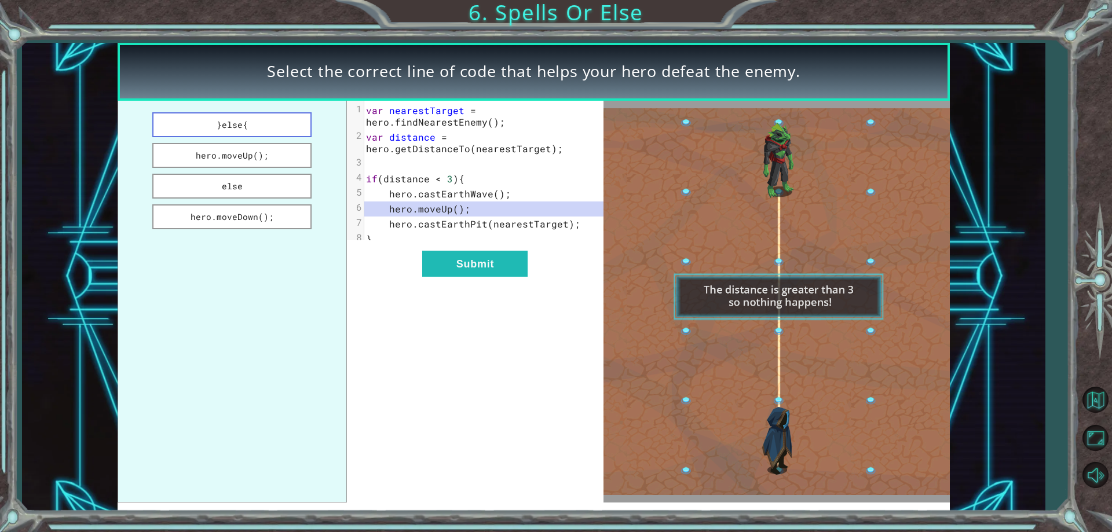
click at [226, 137] on button "}else{" at bounding box center [232, 124] width 160 height 25
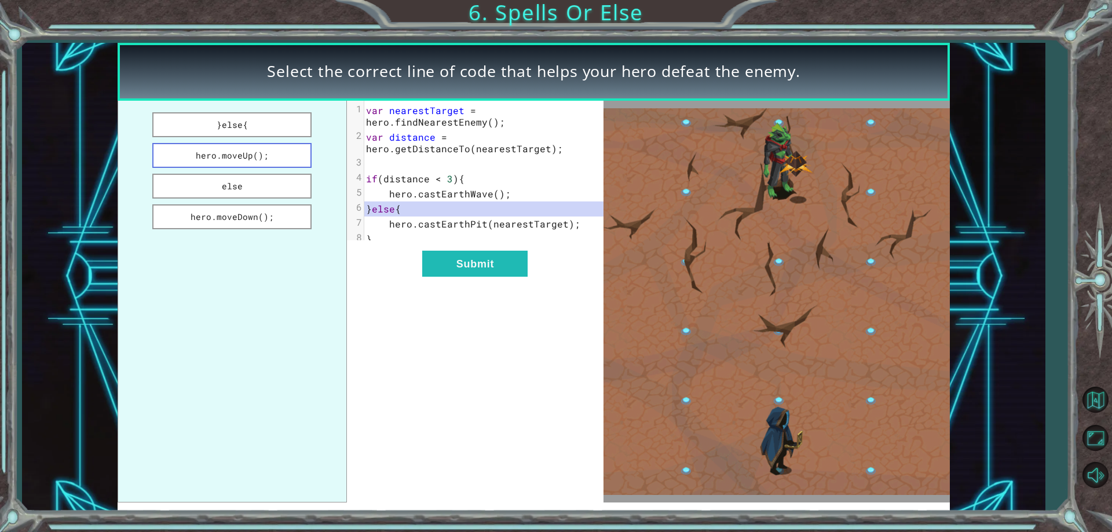
click at [229, 148] on button "hero.moveUp();" at bounding box center [232, 155] width 160 height 25
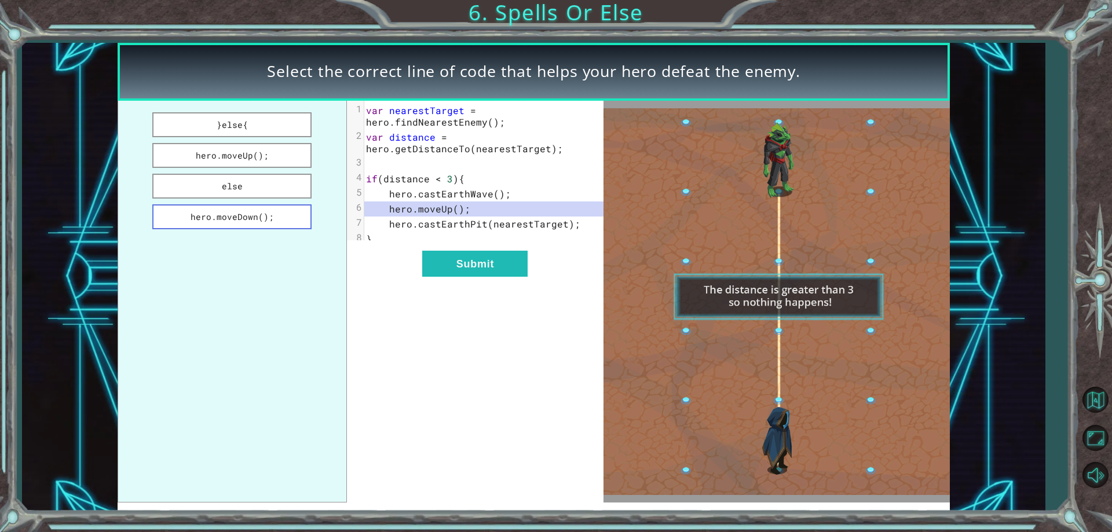
click at [241, 210] on button "hero.moveDown();" at bounding box center [232, 216] width 160 height 25
click at [244, 174] on button "else" at bounding box center [232, 186] width 160 height 25
click at [239, 148] on button "hero.moveUp();" at bounding box center [232, 155] width 160 height 25
click at [245, 186] on button "else" at bounding box center [232, 186] width 160 height 25
click at [249, 217] on button "hero.moveDown();" at bounding box center [232, 216] width 160 height 25
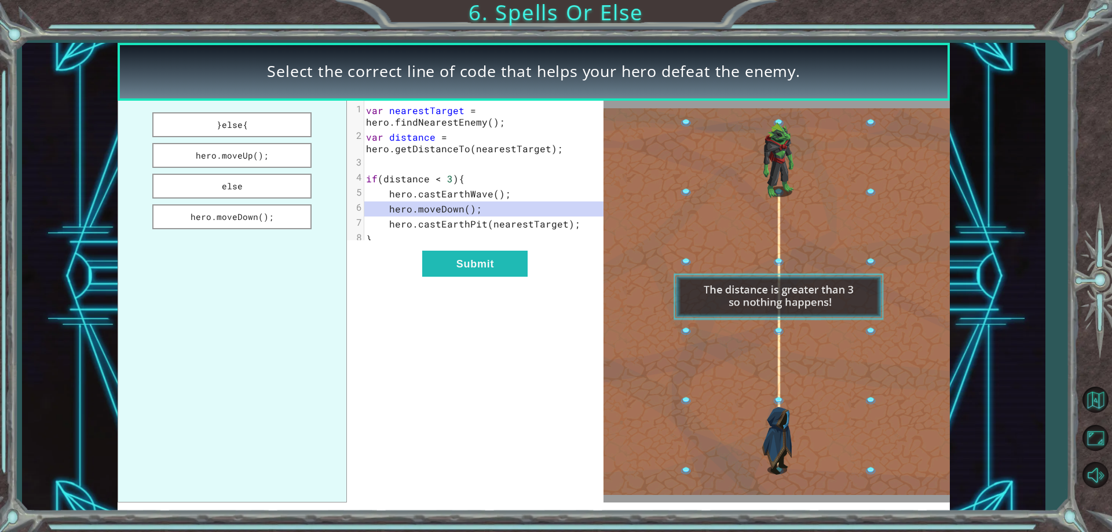
click at [245, 201] on ul "}else{ hero.moveUp(); else hero.moveDown();" at bounding box center [232, 302] width 229 height 402
drag, startPoint x: 245, startPoint y: 201, endPoint x: 222, endPoint y: 237, distance: 43.0
click at [222, 237] on ul "}else{ hero.moveUp(); else hero.moveDown();" at bounding box center [232, 302] width 229 height 402
click at [222, 238] on ul "}else{ hero.moveUp(); else hero.moveDown();" at bounding box center [232, 302] width 229 height 402
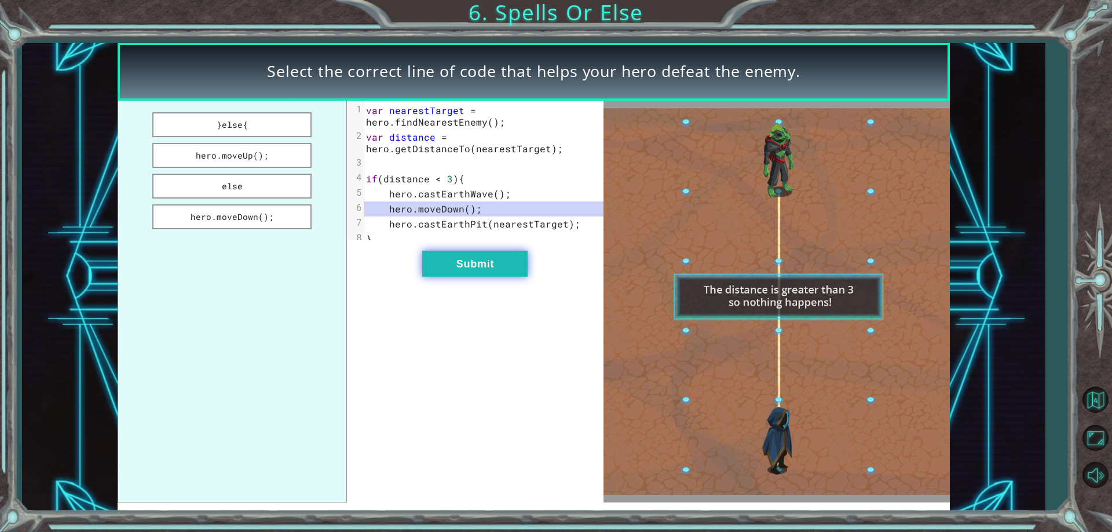
click at [444, 273] on button "Submit" at bounding box center [474, 264] width 105 height 26
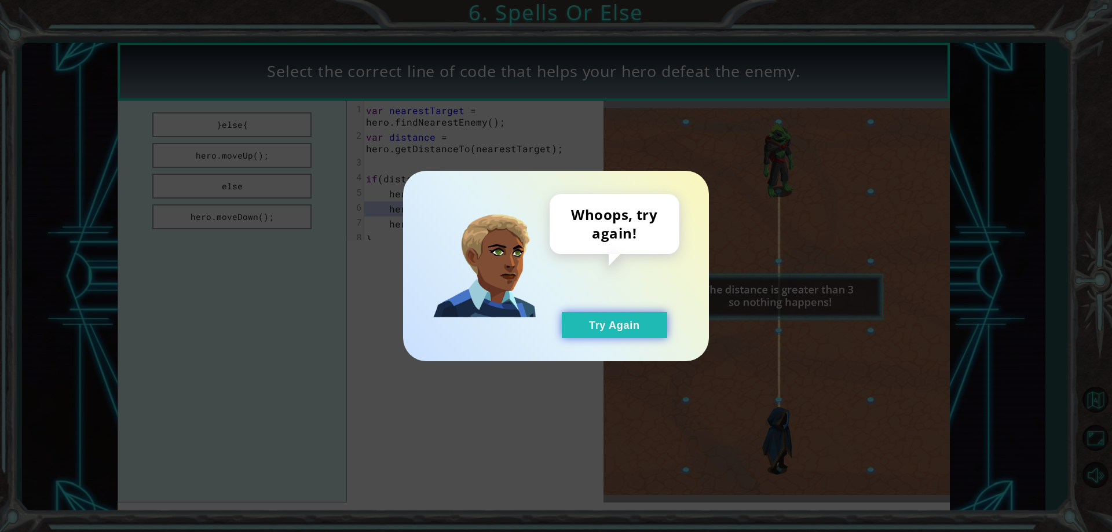
click at [591, 322] on button "Try Again" at bounding box center [614, 325] width 105 height 26
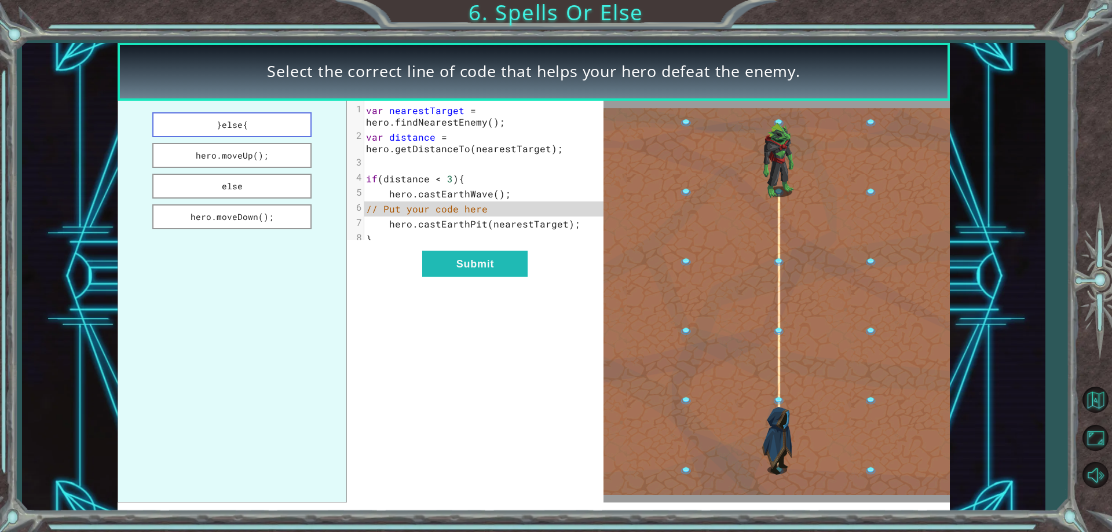
click at [234, 128] on button "}else{" at bounding box center [232, 124] width 160 height 25
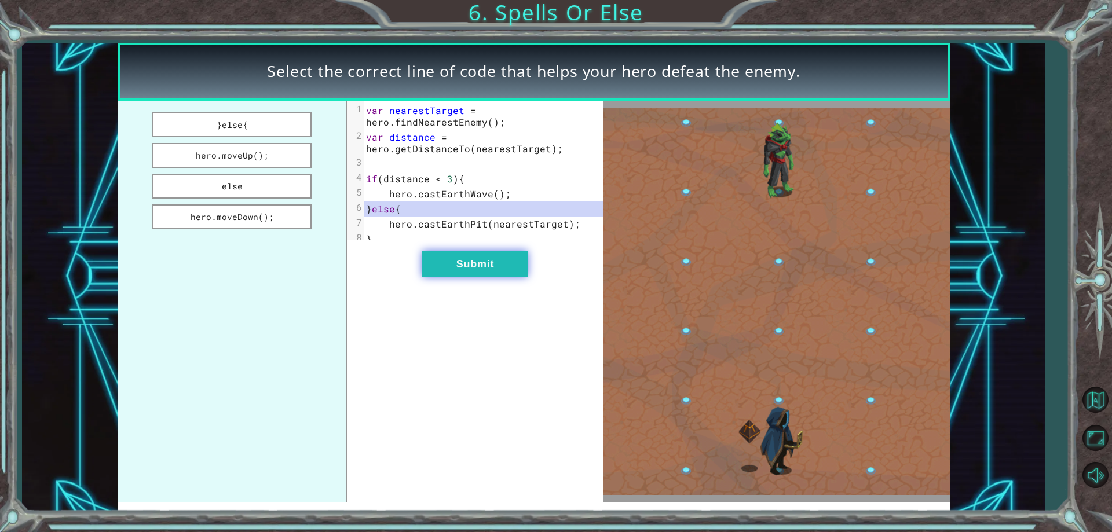
click at [461, 263] on button "Submit" at bounding box center [474, 264] width 105 height 26
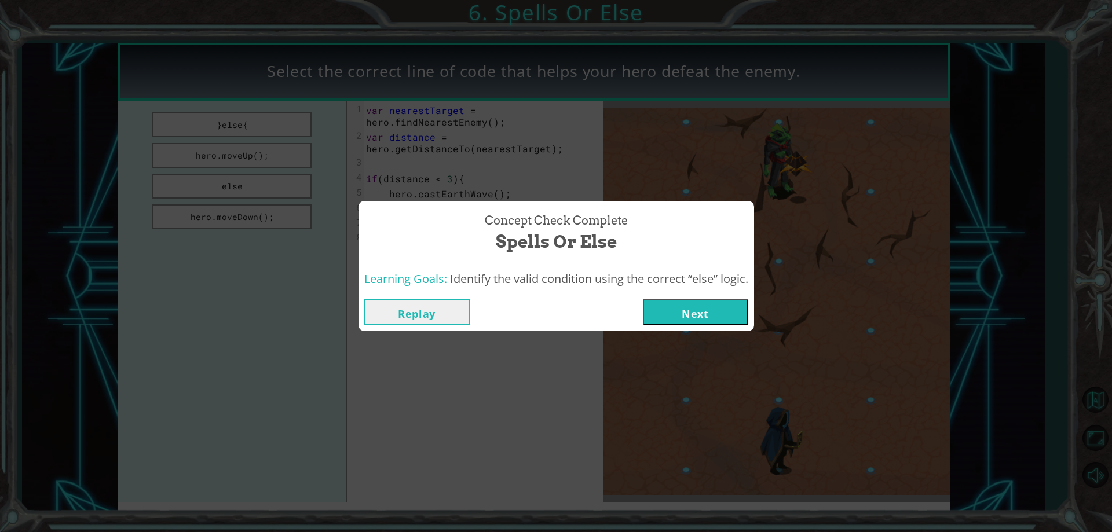
click at [683, 317] on button "Next" at bounding box center [695, 312] width 105 height 26
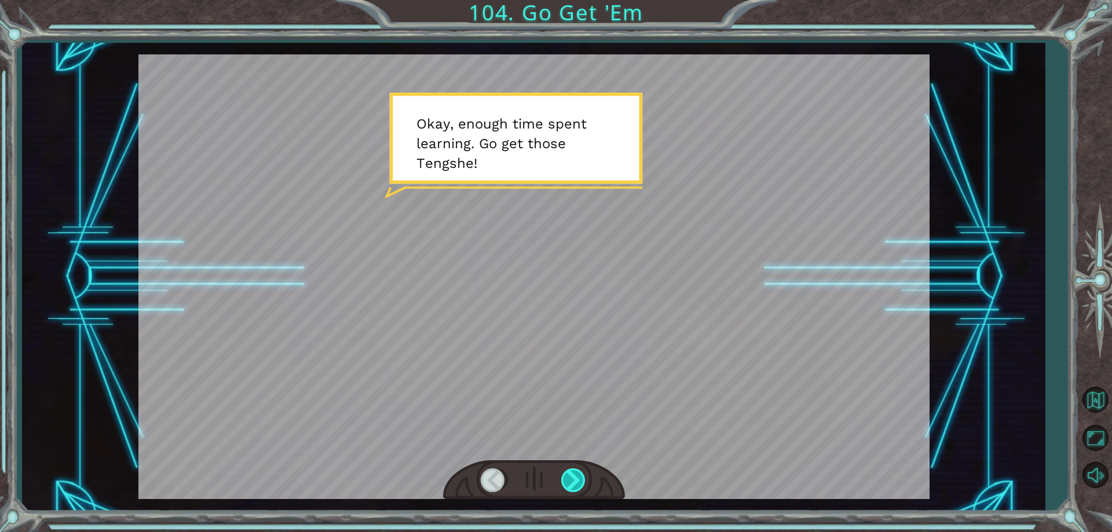
click at [577, 487] on div at bounding box center [574, 480] width 26 height 24
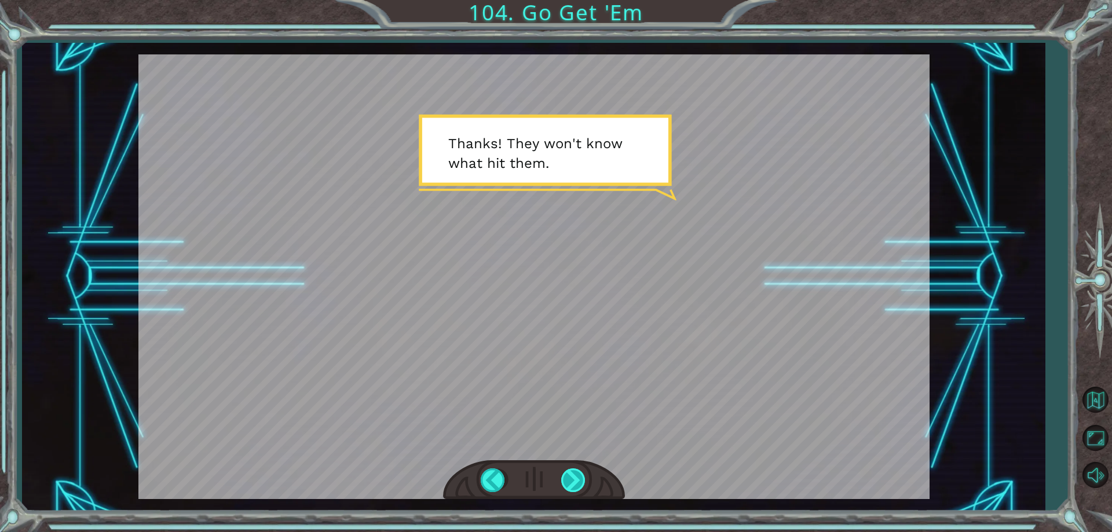
click at [582, 476] on div at bounding box center [574, 480] width 26 height 24
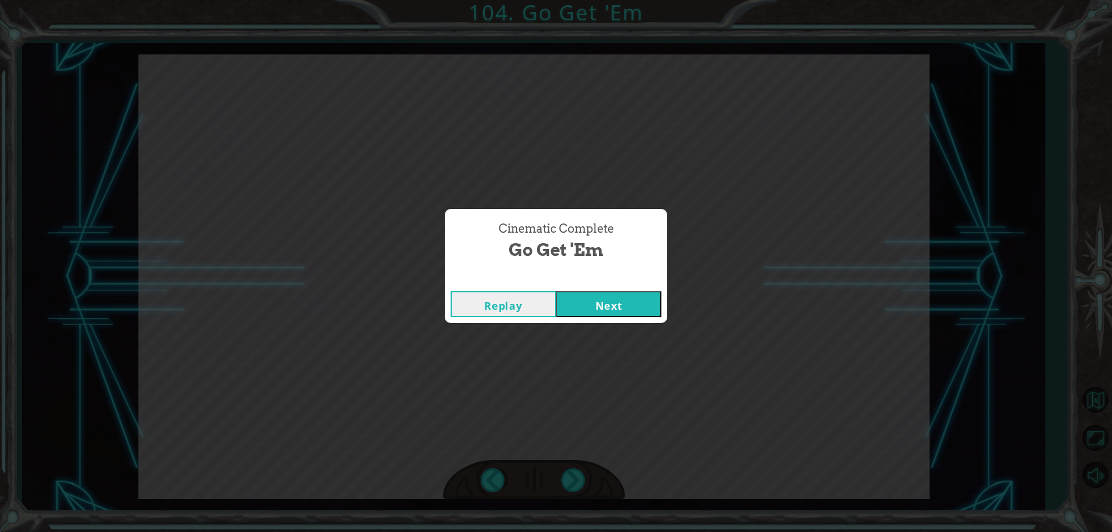
click at [595, 310] on button "Next" at bounding box center [608, 304] width 105 height 26
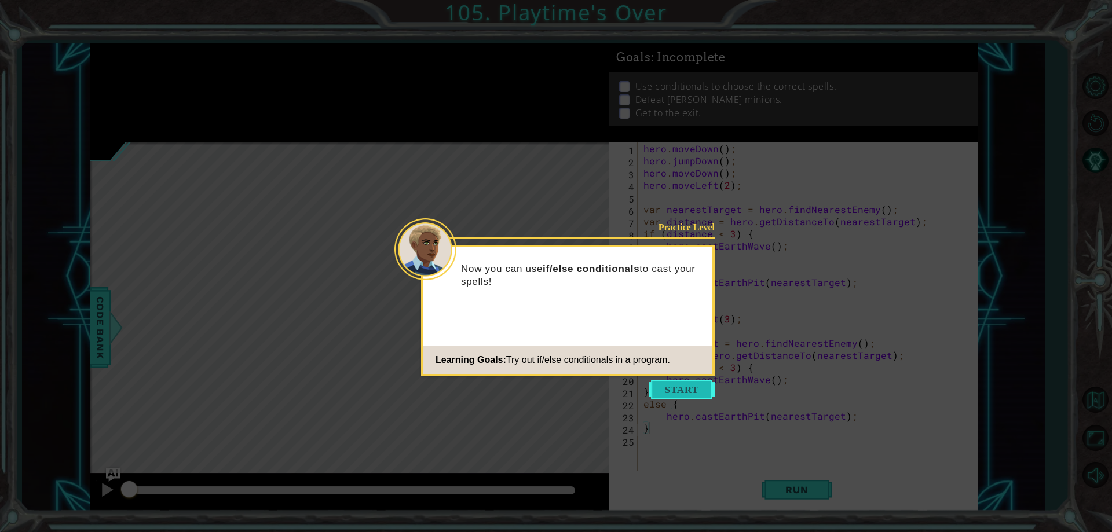
click at [688, 392] on button "Start" at bounding box center [681, 389] width 66 height 19
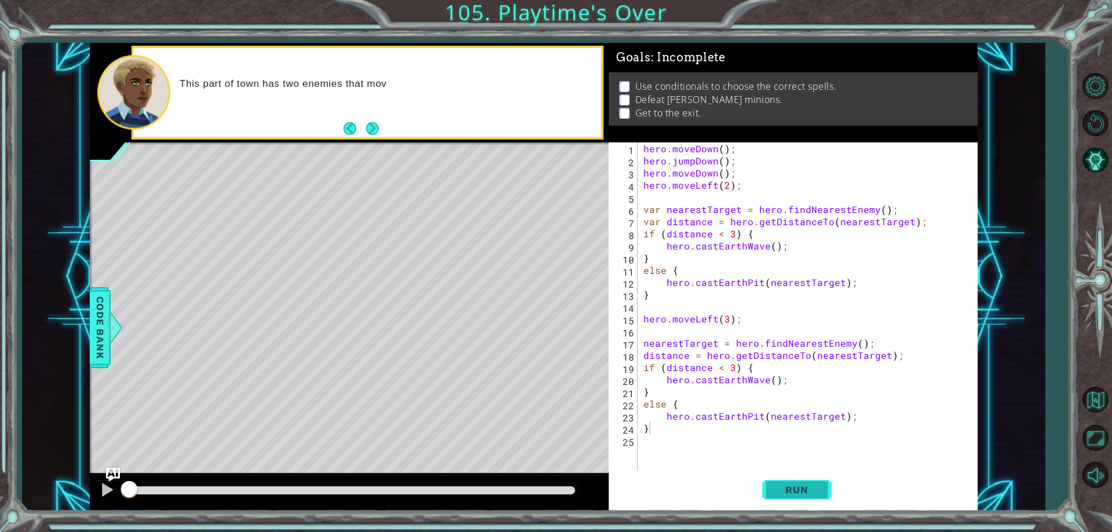
click at [783, 485] on span "Run" at bounding box center [797, 490] width 46 height 12
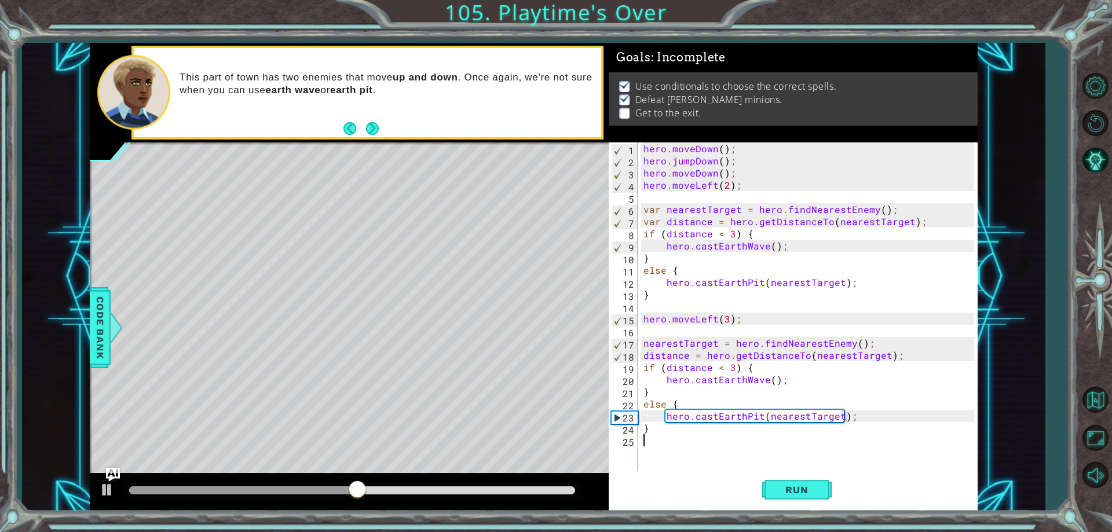
click at [749, 459] on div "hero . moveDown ( ) ; hero . jumpDown ( ) ; hero . moveDown ( ) ; hero . moveLe…" at bounding box center [810, 318] width 338 height 353
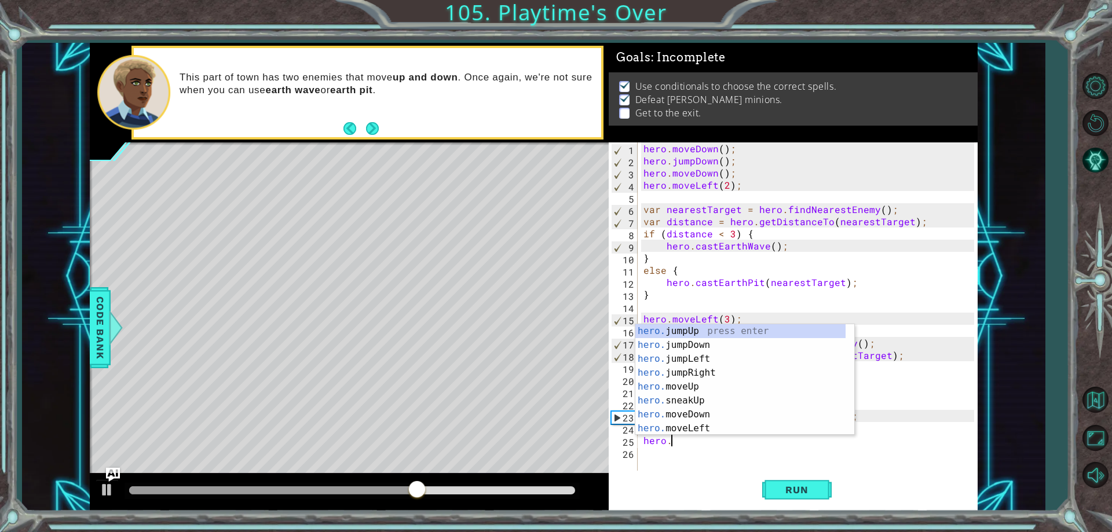
scroll to position [0, 1]
click at [699, 429] on div "hero. jumpUp press enter hero. jumpDown press enter hero. jumpLeft press enter …" at bounding box center [740, 393] width 210 height 139
type textarea "hero.moveLeft(1);"
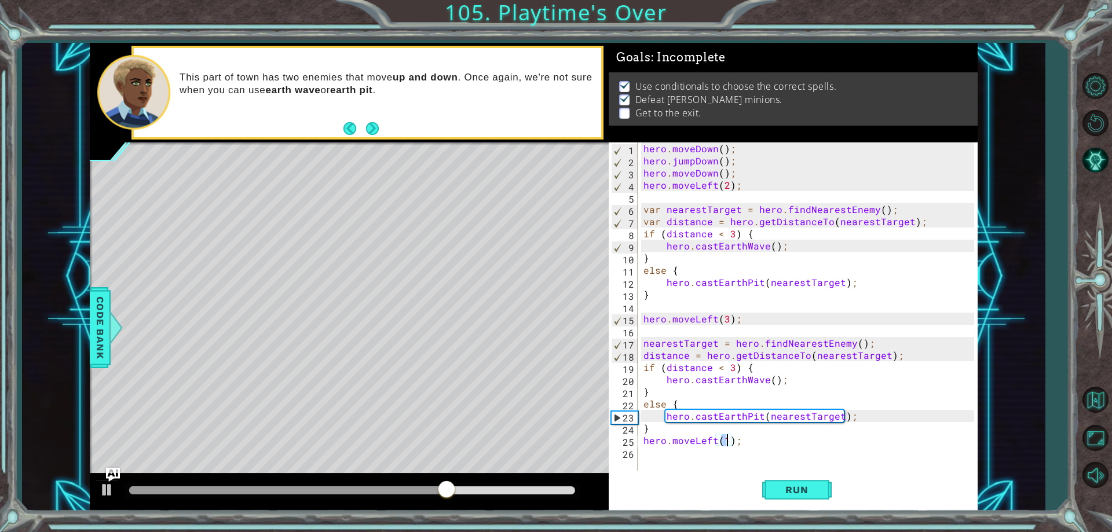
click at [668, 455] on div "hero . moveDown ( ) ; hero . jumpDown ( ) ; hero . moveDown ( ) ; hero . moveLe…" at bounding box center [810, 318] width 338 height 353
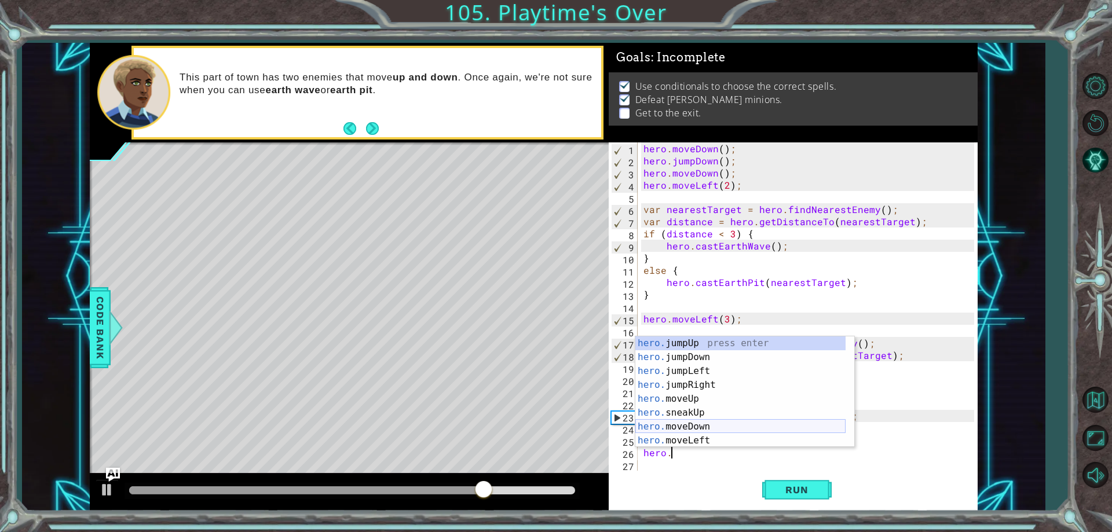
click at [710, 428] on div "hero. jumpUp press enter hero. jumpDown press enter hero. jumpLeft press enter …" at bounding box center [740, 405] width 210 height 139
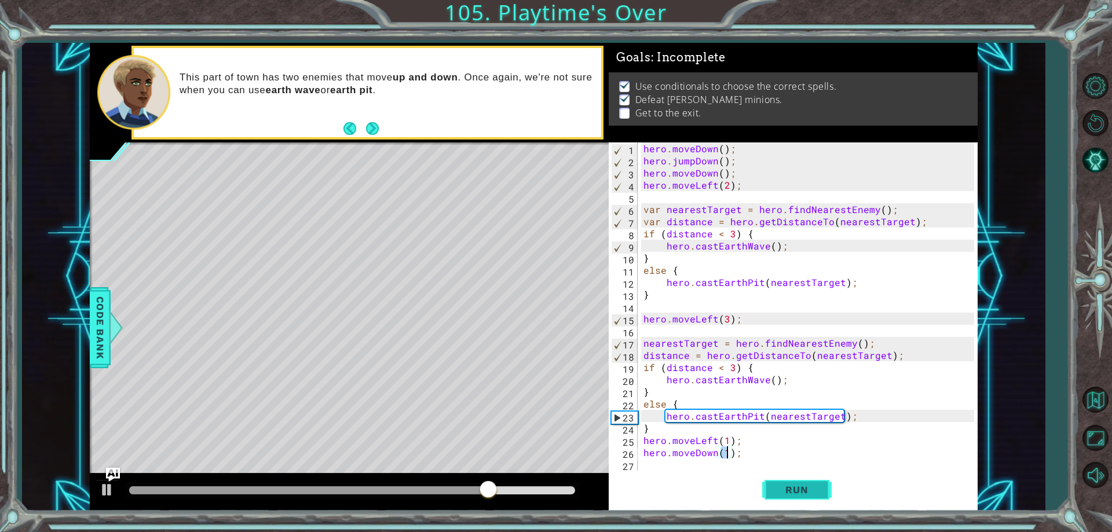
type textarea "hero.moveDown(1);"
click at [789, 487] on span "Run" at bounding box center [797, 490] width 46 height 12
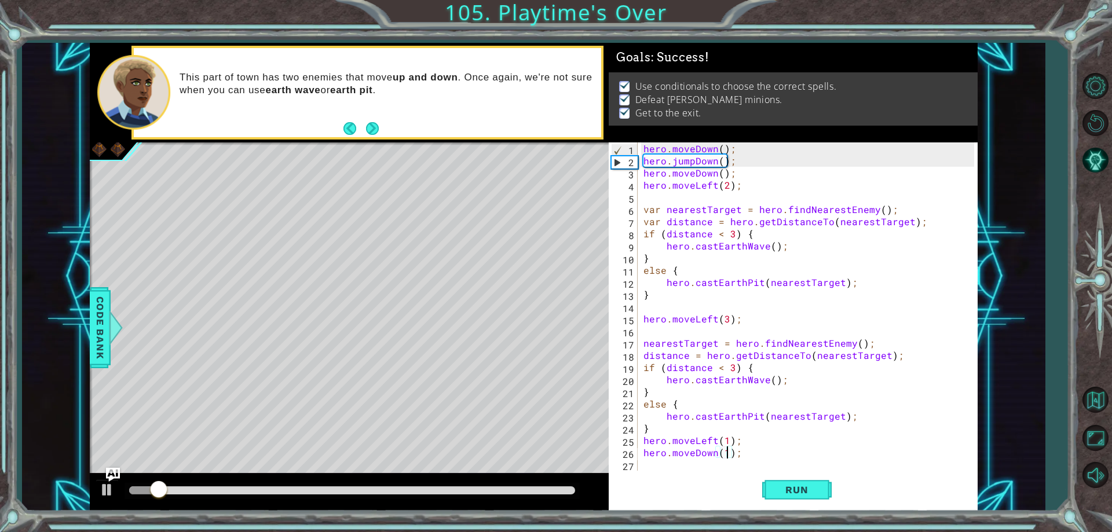
click at [577, 492] on div at bounding box center [351, 491] width 455 height 16
click at [573, 493] on div at bounding box center [352, 490] width 446 height 8
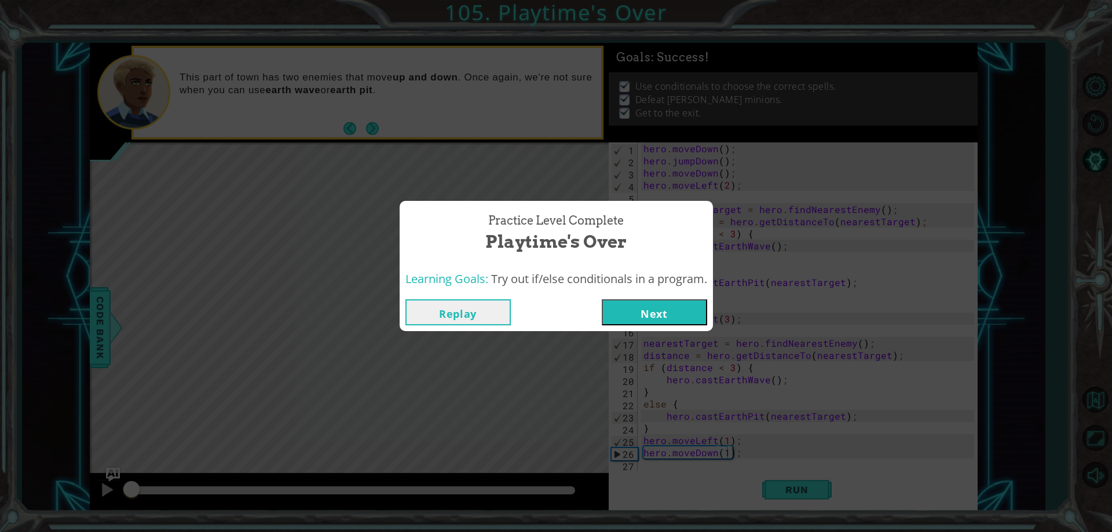
click at [617, 322] on button "Next" at bounding box center [654, 312] width 105 height 26
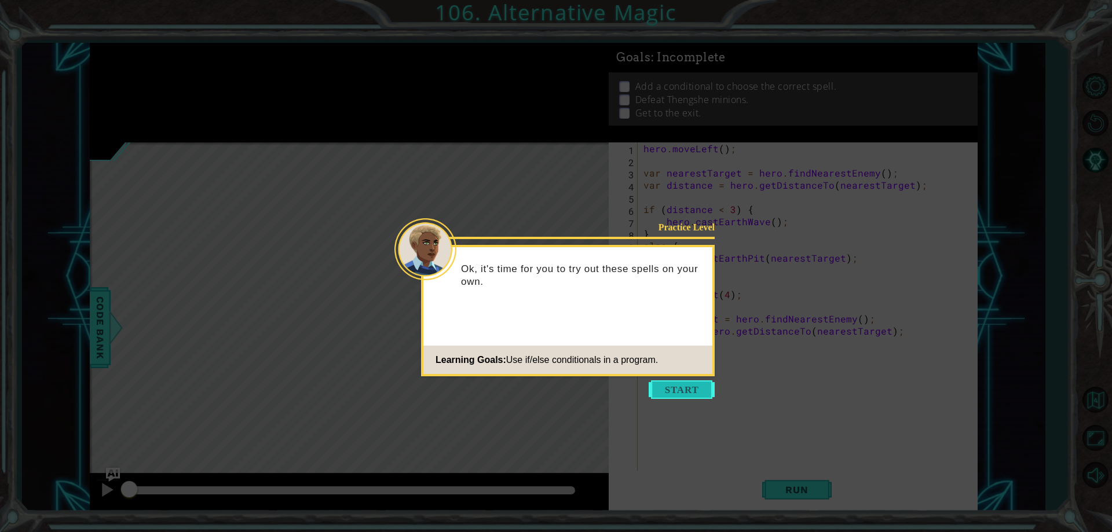
click at [679, 394] on button "Start" at bounding box center [681, 389] width 66 height 19
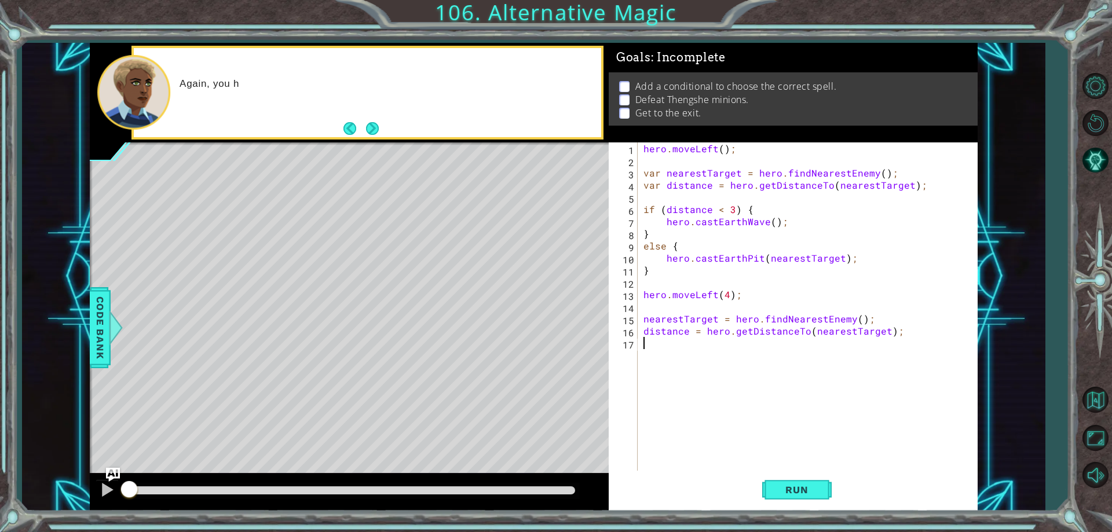
drag, startPoint x: 675, startPoint y: 402, endPoint x: 673, endPoint y: 394, distance: 8.4
drag, startPoint x: 522, startPoint y: 372, endPoint x: 391, endPoint y: 340, distance: 134.8
click at [394, 340] on div "Level Map" at bounding box center [357, 312] width 535 height 341
drag, startPoint x: 372, startPoint y: 336, endPoint x: 537, endPoint y: 382, distance: 171.2
click at [537, 382] on div "Level Map" at bounding box center [357, 312] width 535 height 341
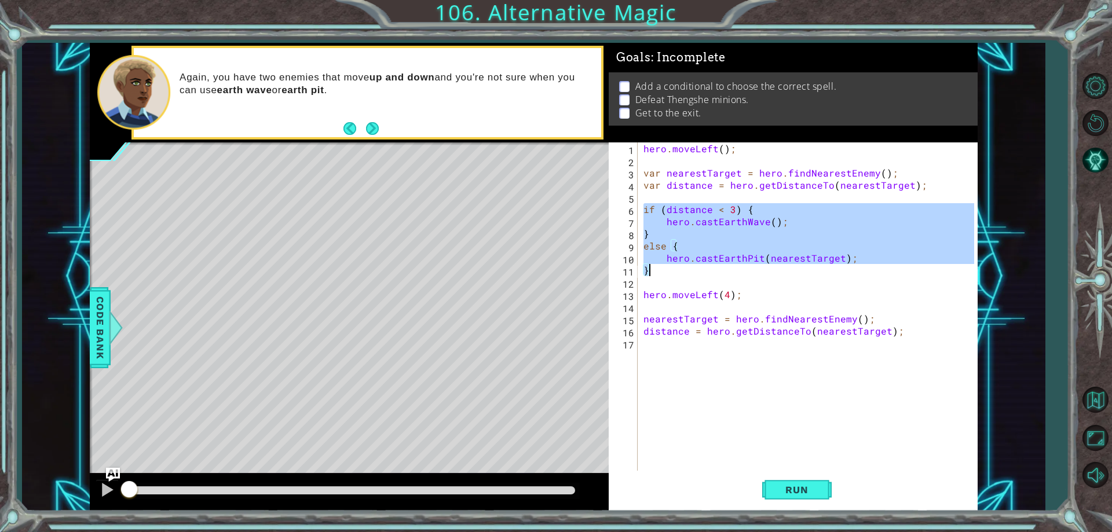
drag, startPoint x: 644, startPoint y: 208, endPoint x: 866, endPoint y: 273, distance: 231.0
click at [866, 273] on div "hero . moveLeft ( ) ; var nearestTarget = hero . findNearestEnemy ( ) ; var dis…" at bounding box center [810, 318] width 338 height 353
type textarea "hero.castEarthPit(nearestTarget); }"
click at [693, 357] on div "hero . moveLeft ( ) ; var nearestTarget = hero . findNearestEnemy ( ) ; var dis…" at bounding box center [810, 318] width 338 height 353
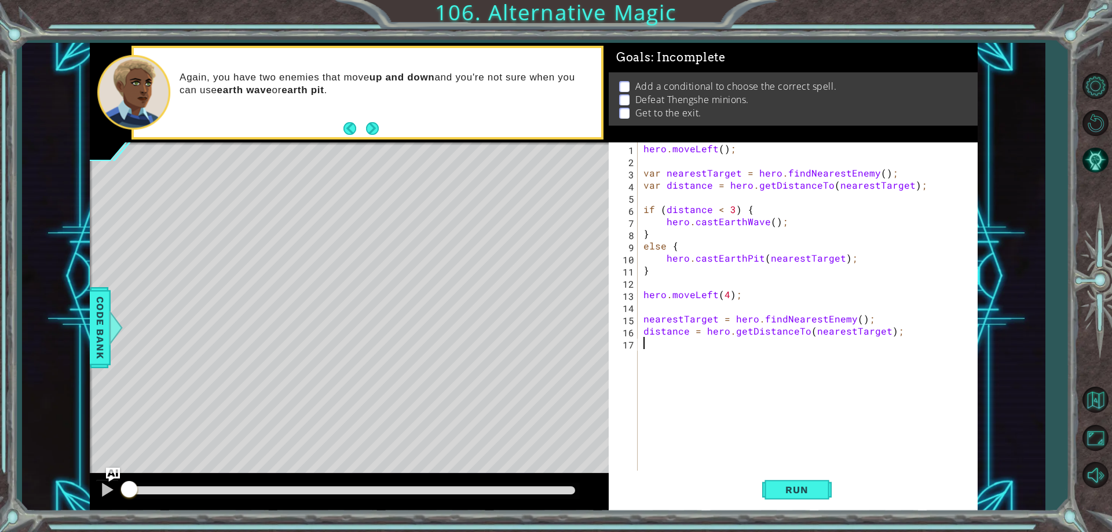
paste textarea "}"
type textarea "}"
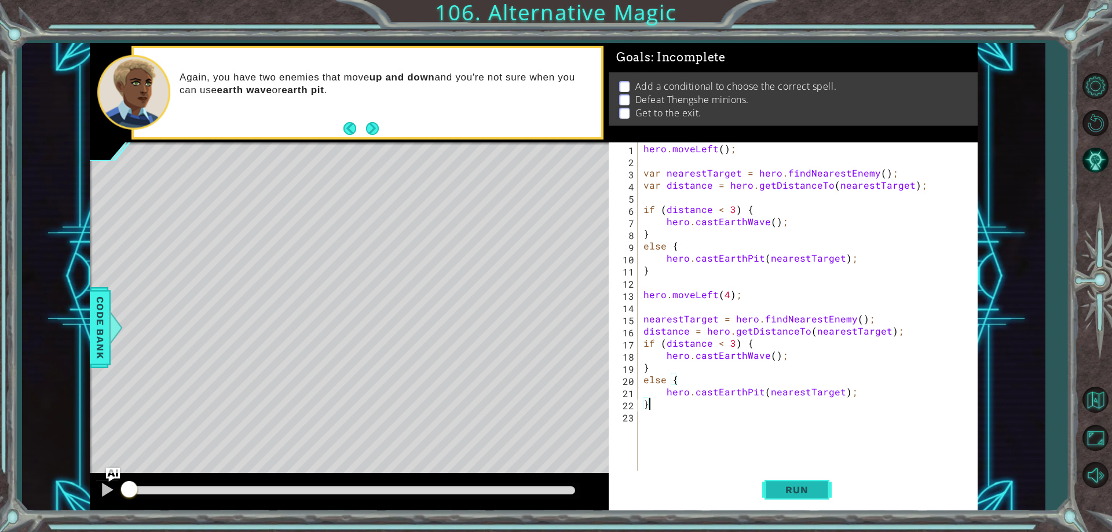
click at [803, 488] on span "Run" at bounding box center [797, 490] width 46 height 12
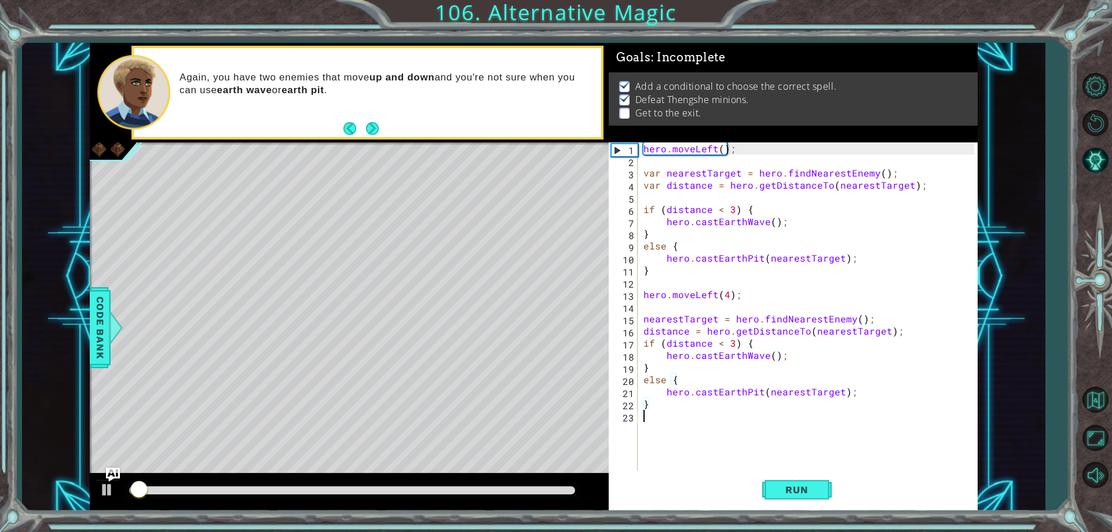
click at [692, 430] on div "hero . moveLeft ( ) ; var nearestTarget = hero . findNearestEnemy ( ) ; var dis…" at bounding box center [810, 318] width 338 height 353
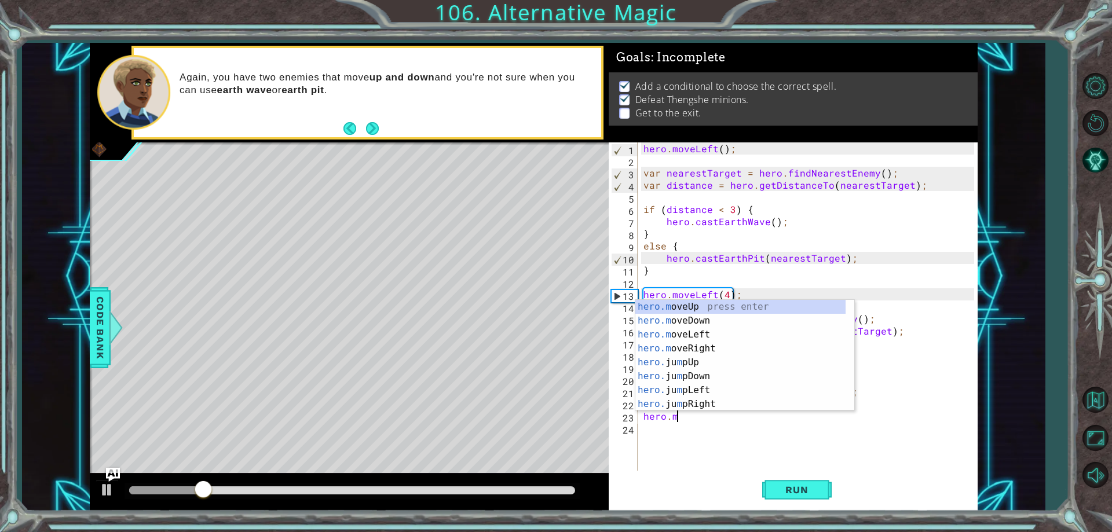
scroll to position [0, 2]
click at [707, 330] on div "hero.m oveUp press enter hero.m oveDown press enter hero.m oveLeft press enter …" at bounding box center [740, 369] width 210 height 139
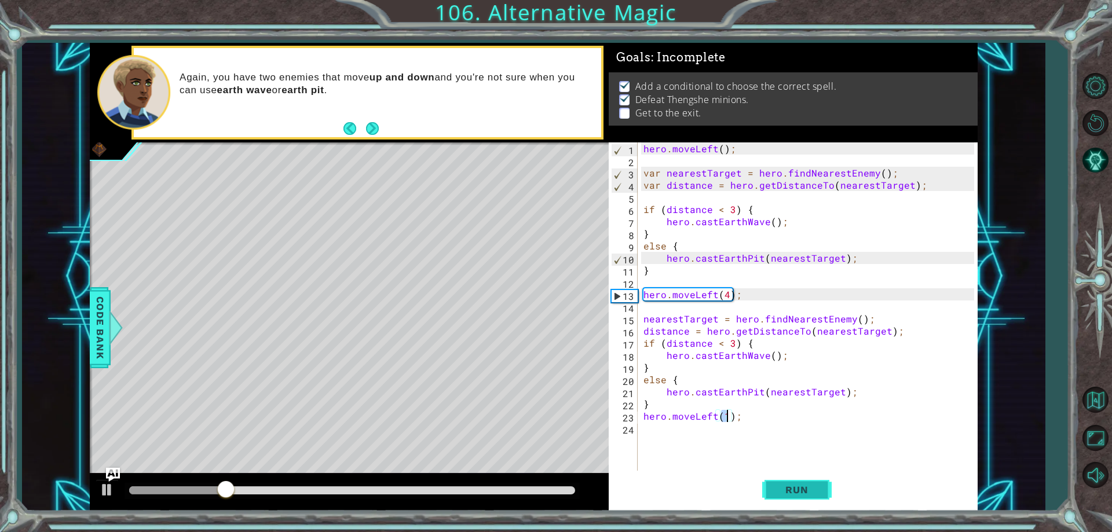
type textarea "hero.moveLeft(1);"
click at [790, 490] on span "Run" at bounding box center [797, 490] width 46 height 12
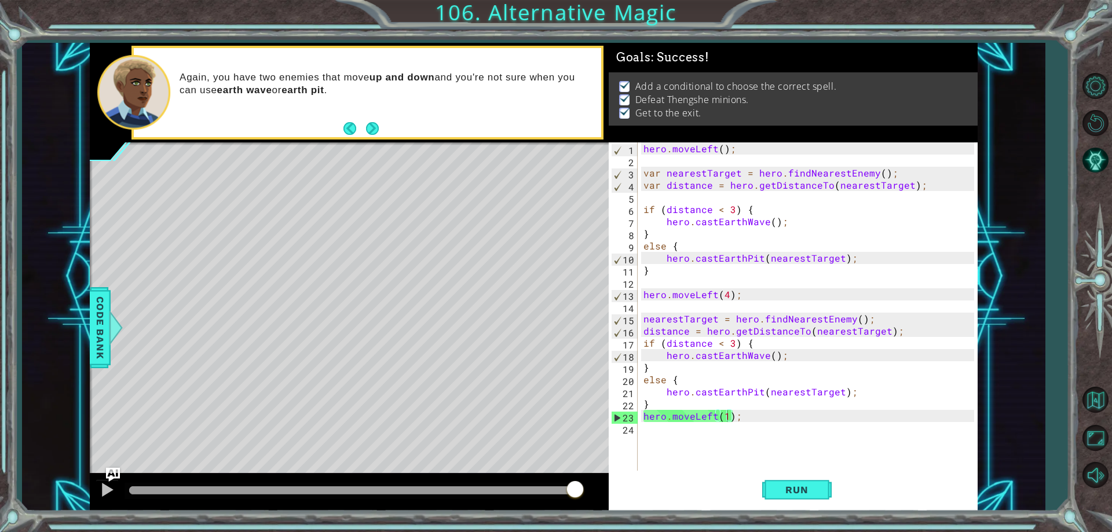
drag, startPoint x: 563, startPoint y: 487, endPoint x: 602, endPoint y: 494, distance: 39.4
click at [600, 495] on body "1 ההההההההההההההההההההההההההההההההההההההההההההההההההההההההההההההההההההההההההההה…" at bounding box center [556, 266] width 1112 height 532
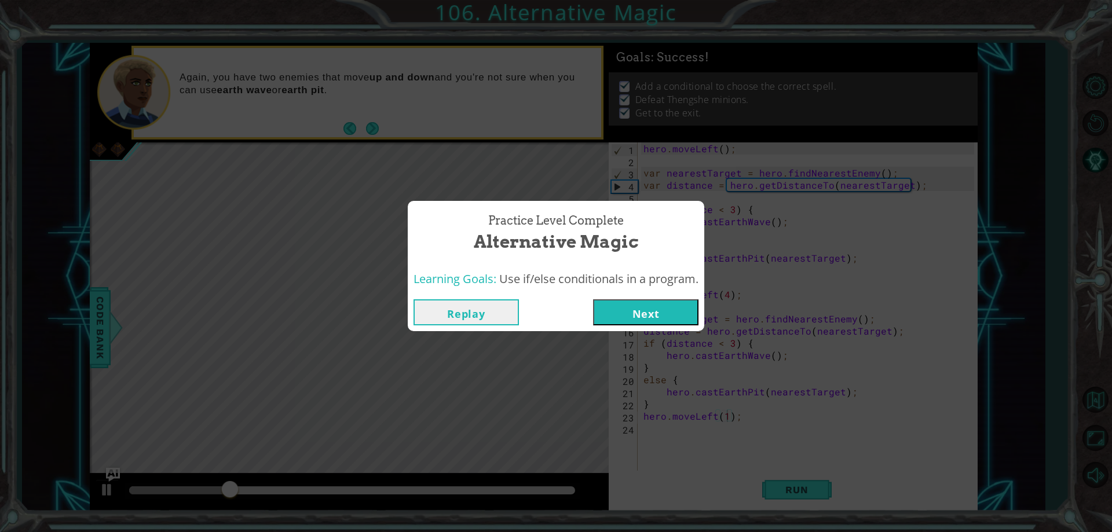
click at [651, 311] on button "Next" at bounding box center [645, 312] width 105 height 26
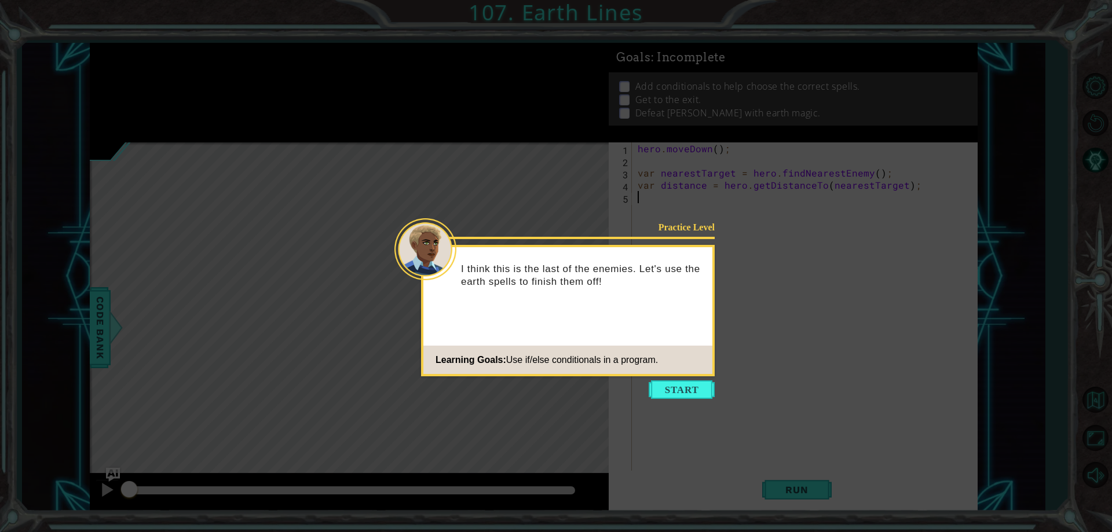
click at [669, 379] on icon at bounding box center [556, 266] width 1112 height 532
click at [669, 388] on button "Start" at bounding box center [681, 389] width 66 height 19
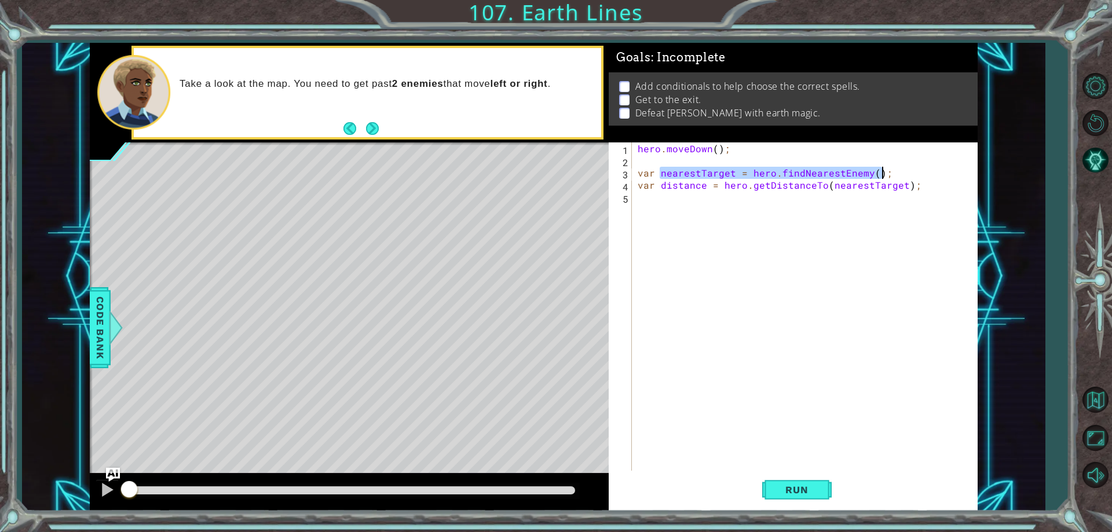
drag, startPoint x: 658, startPoint y: 169, endPoint x: 895, endPoint y: 174, distance: 236.8
click at [895, 174] on div "hero . moveDown ( ) ; var nearestTarget = hero . findNearestEnemy ( ) ; var dis…" at bounding box center [807, 318] width 344 height 353
drag, startPoint x: 654, startPoint y: 185, endPoint x: 639, endPoint y: 189, distance: 16.1
click at [639, 189] on div "hero . moveDown ( ) ; var nearestTarget = hero . findNearestEnemy ( ) ; var dis…" at bounding box center [807, 318] width 344 height 353
drag, startPoint x: 658, startPoint y: 172, endPoint x: 913, endPoint y: 182, distance: 255.5
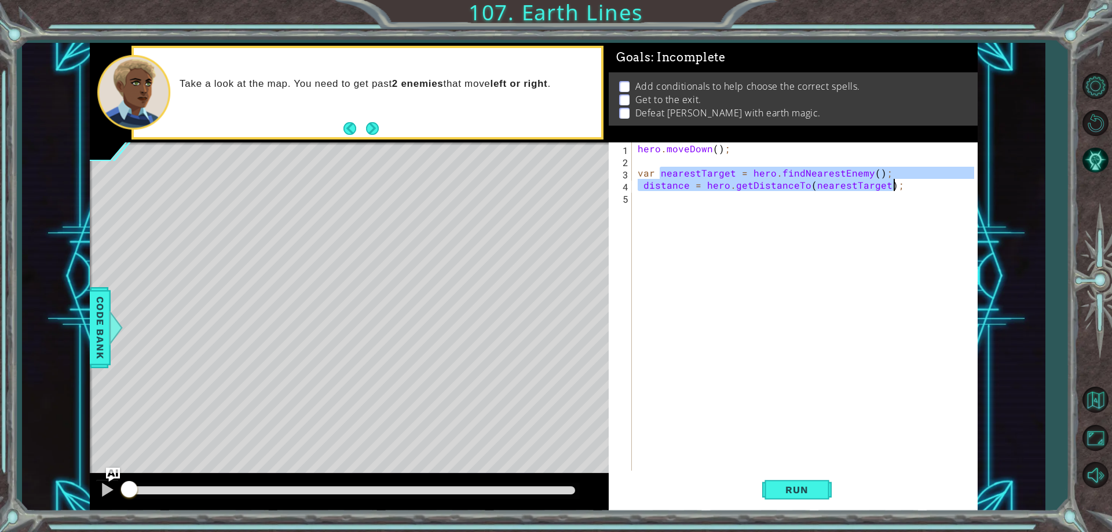
click at [913, 182] on div "hero . moveDown ( ) ; var nearestTarget = hero . findNearestEnemy ( ) ; distanc…" at bounding box center [807, 318] width 344 height 353
click at [635, 179] on div "var nearestTarget = hero.findNearestEnemy(); distance = hero.getDistanceTo(near…" at bounding box center [791, 306] width 365 height 328
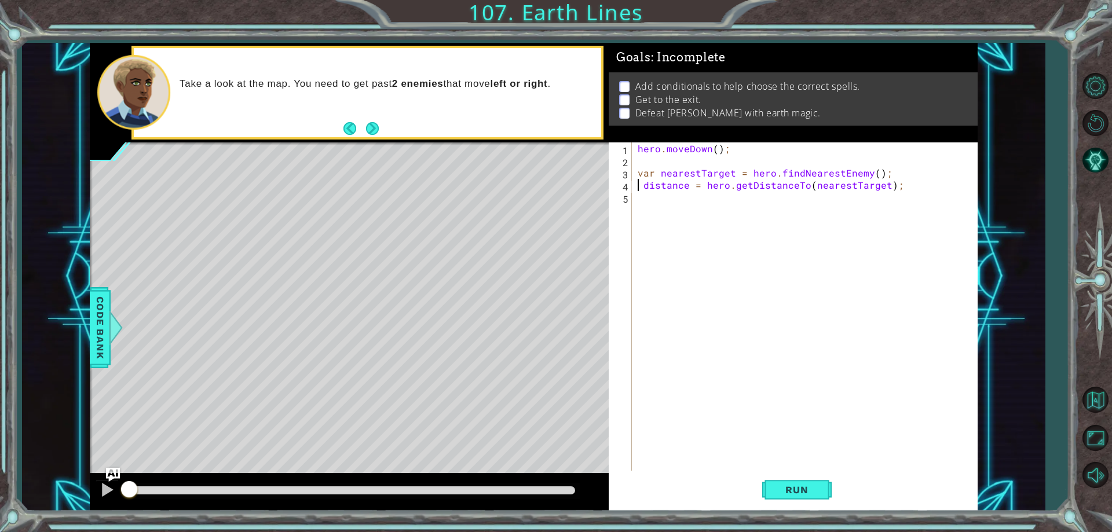
click at [635, 180] on div "hero . moveDown ( ) ; var nearestTarget = hero . findNearestEnemy ( ) ; distanc…" at bounding box center [807, 318] width 344 height 353
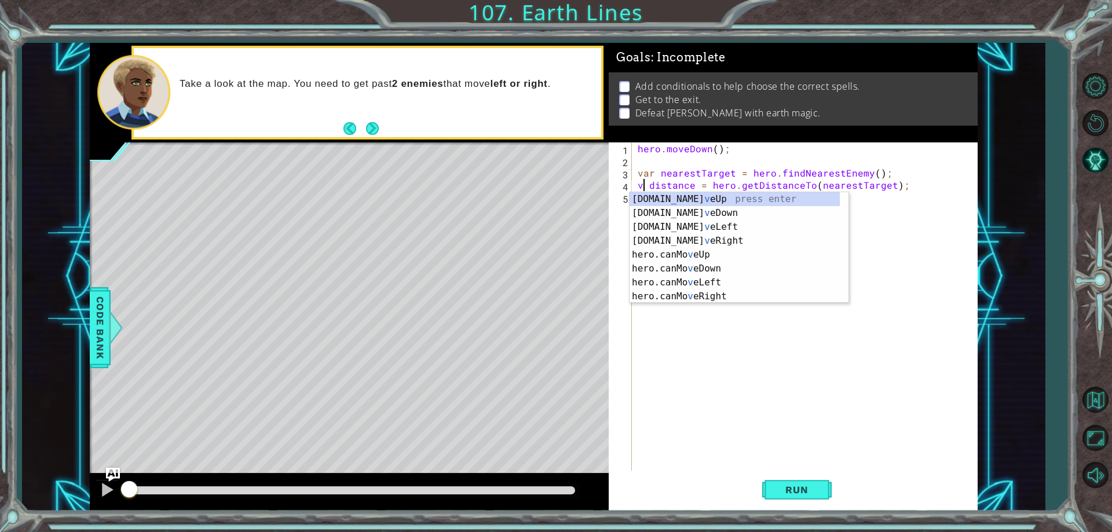
scroll to position [0, 1]
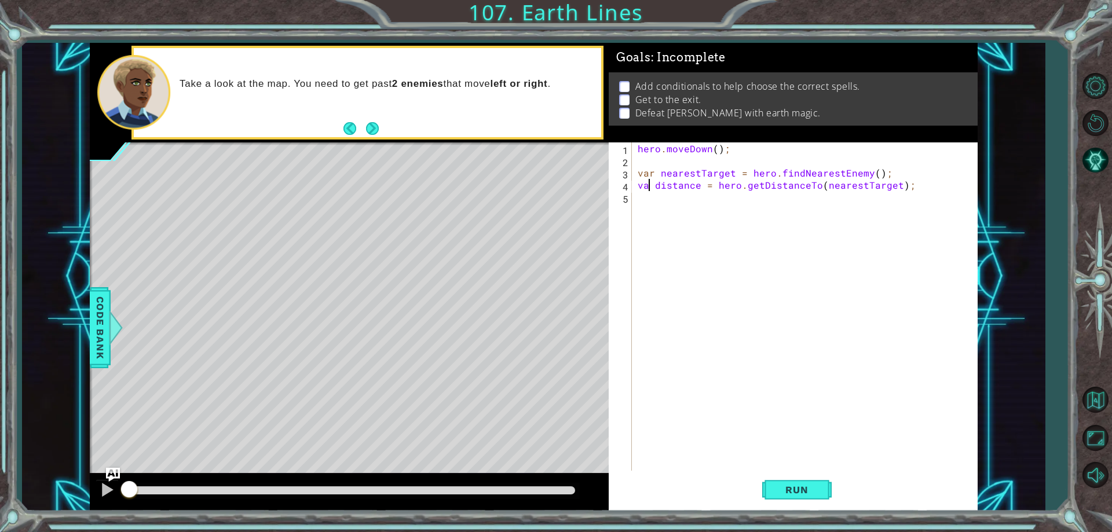
type textarea "var distance = hero.getDistanceTo(nearestTarget);"
click at [642, 201] on div "hero . moveDown ( ) ; var nearestTarget = hero . findNearestEnemy ( ) ; var dis…" at bounding box center [807, 318] width 344 height 353
paste textarea "distance = hero.getDistanceTo(nearestTarget);"
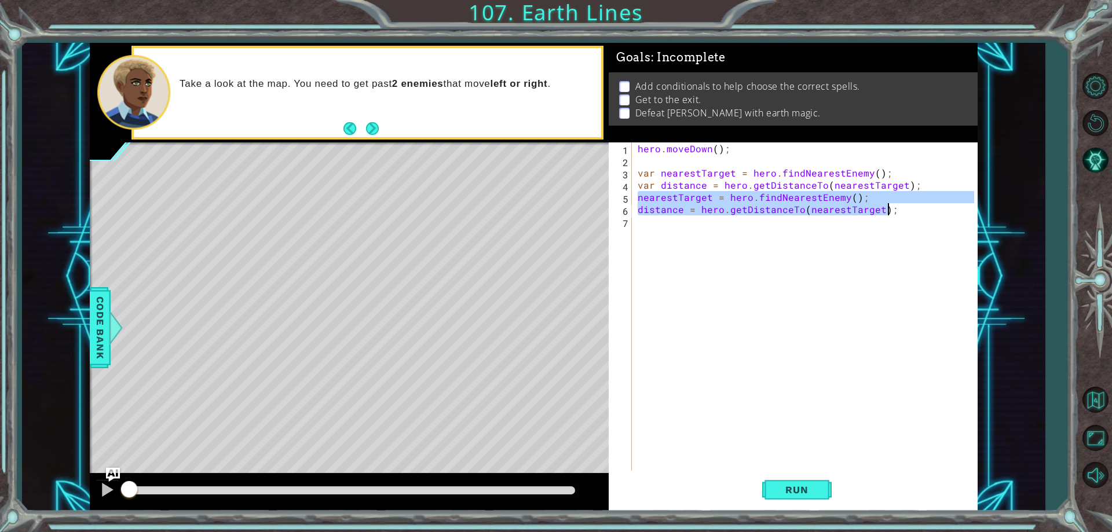
drag, startPoint x: 638, startPoint y: 198, endPoint x: 907, endPoint y: 212, distance: 269.6
click at [907, 212] on div "hero . moveDown ( ) ; var nearestTarget = hero . findNearestEnemy ( ) ; var dis…" at bounding box center [807, 318] width 344 height 353
type textarea "nearestTarget = hero.findNearestEnemy(); distance = hero.getDistanceTo(nearestT…"
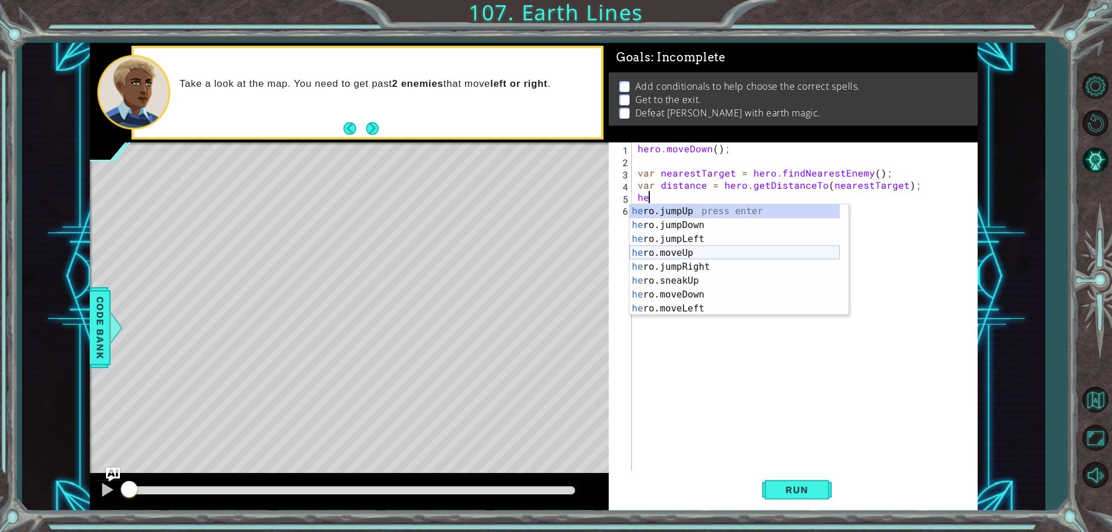
scroll to position [0, 1]
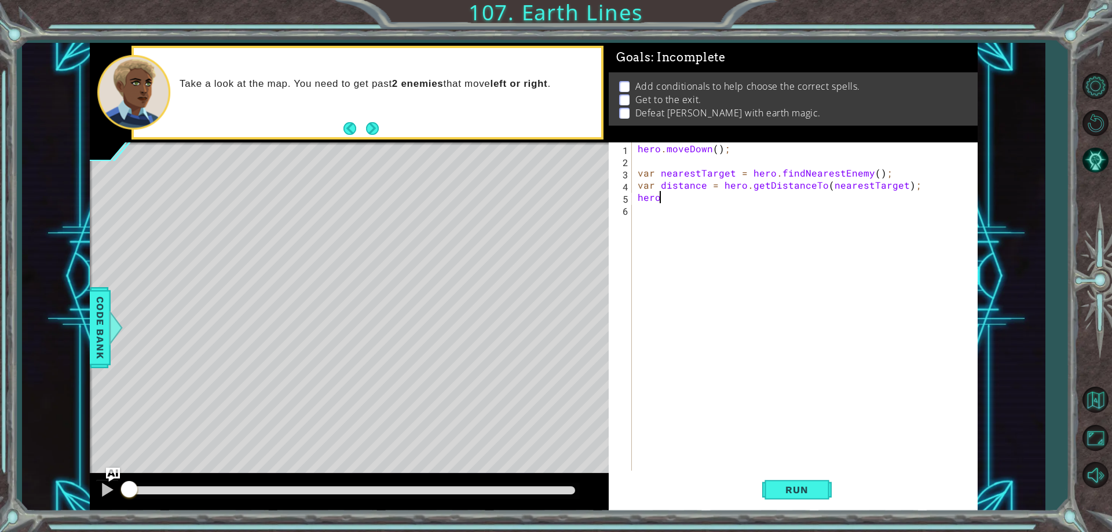
click at [688, 194] on div "hero . moveDown ( ) ; var nearestTarget = hero . findNearestEnemy ( ) ; var dis…" at bounding box center [807, 318] width 344 height 353
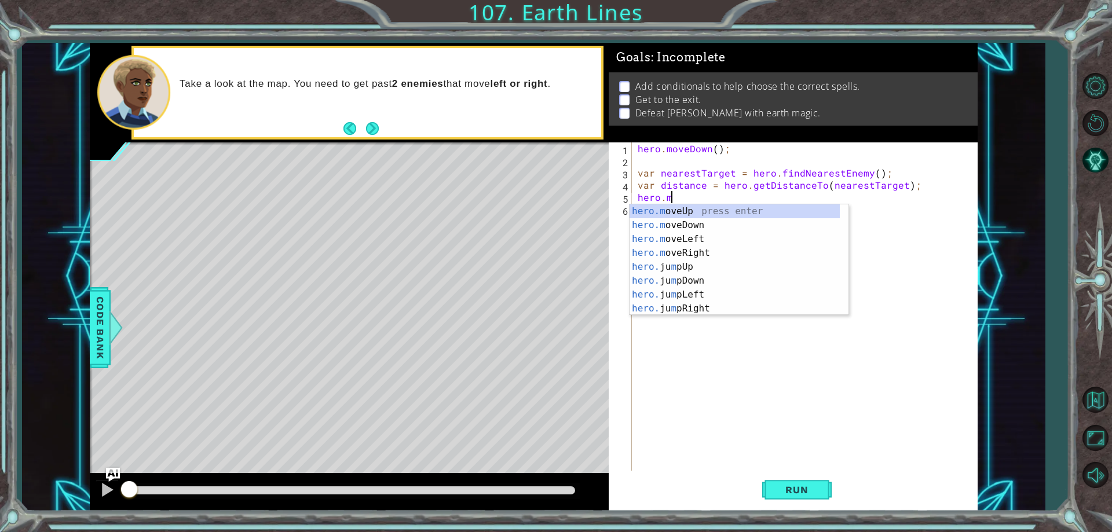
scroll to position [0, 2]
click at [711, 230] on div "[DOMAIN_NAME] veUp press enter [DOMAIN_NAME] veDown press enter [DOMAIN_NAME] v…" at bounding box center [734, 273] width 210 height 139
type textarea "hero.moveDown(1);"
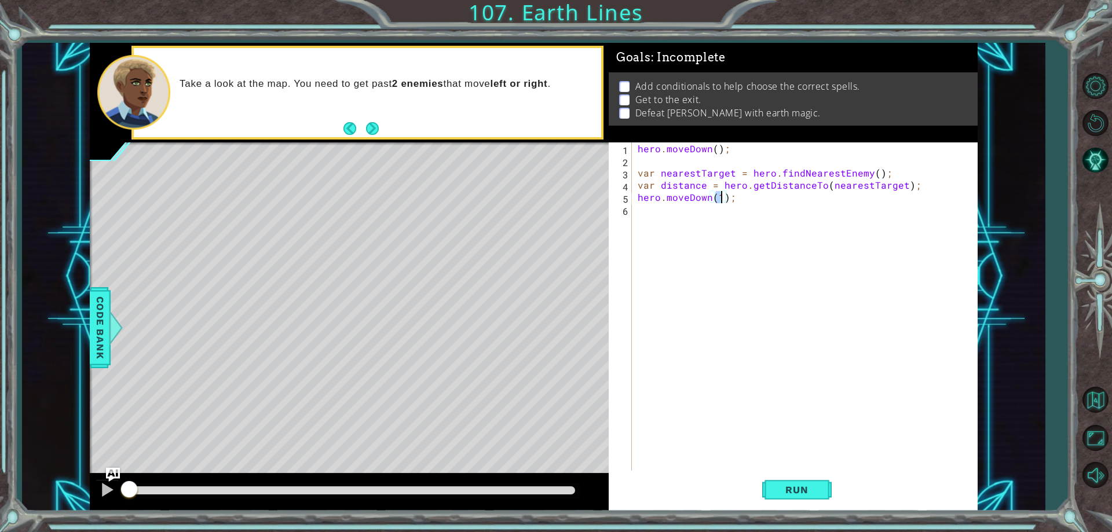
click at [692, 216] on div "hero . moveDown ( ) ; var nearestTarget = hero . findNearestEnemy ( ) ; var dis…" at bounding box center [807, 318] width 344 height 353
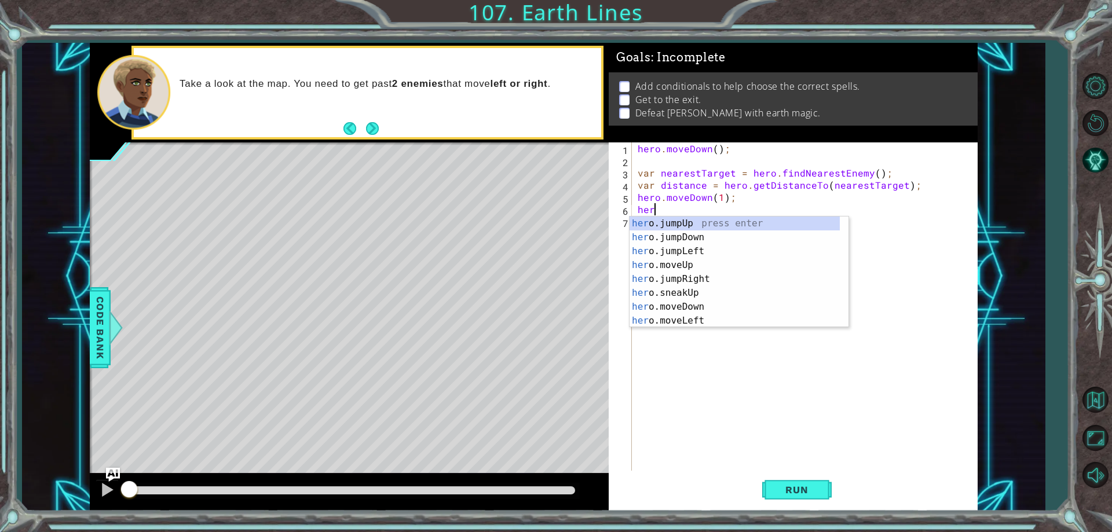
scroll to position [0, 0]
type textarea "h"
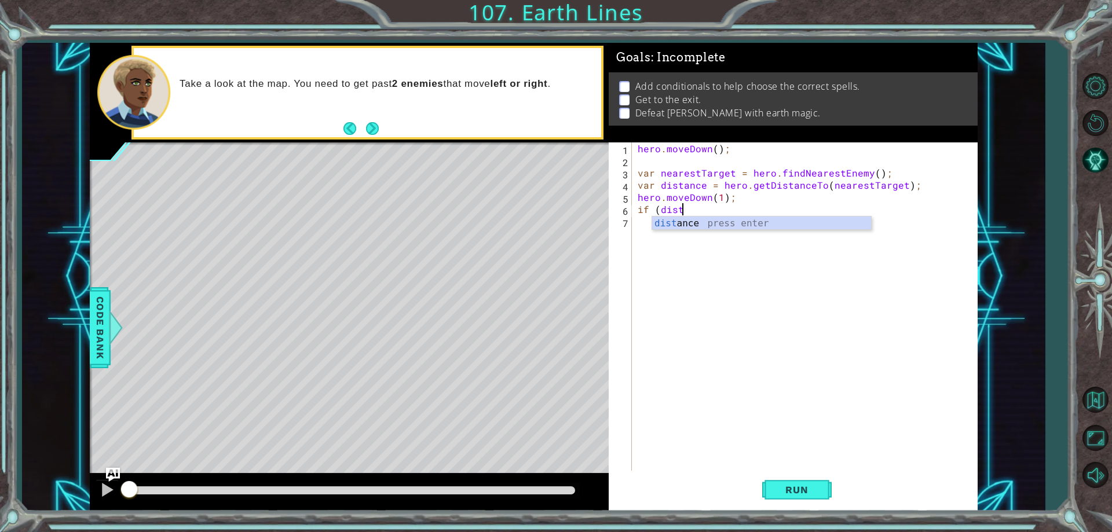
scroll to position [0, 2]
click at [673, 226] on div "dist ance press enter" at bounding box center [761, 238] width 219 height 42
type textarea "if (distance < 3 === true) {"
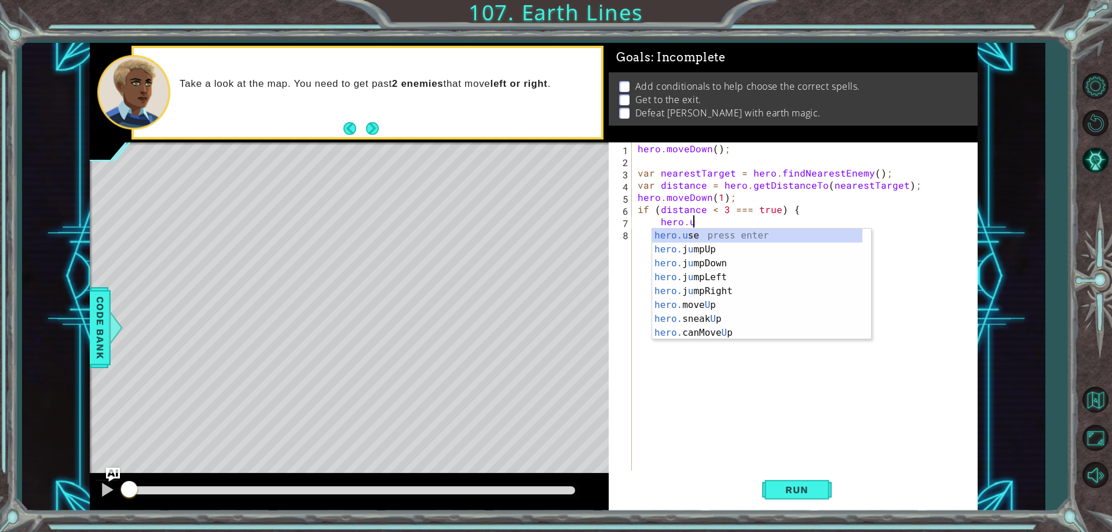
scroll to position [0, 2]
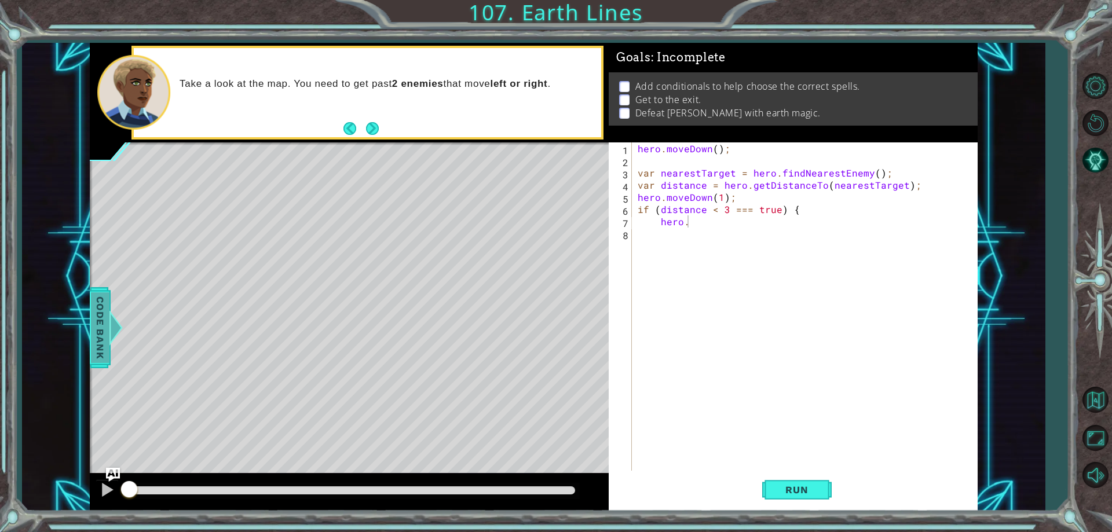
click at [104, 323] on span "Code Bank" at bounding box center [100, 327] width 19 height 71
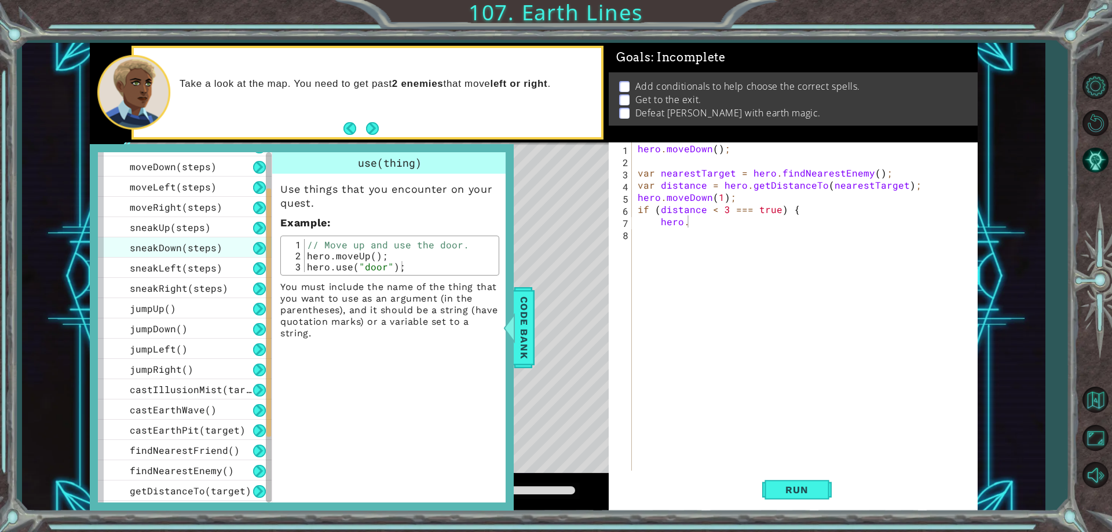
scroll to position [0, 0]
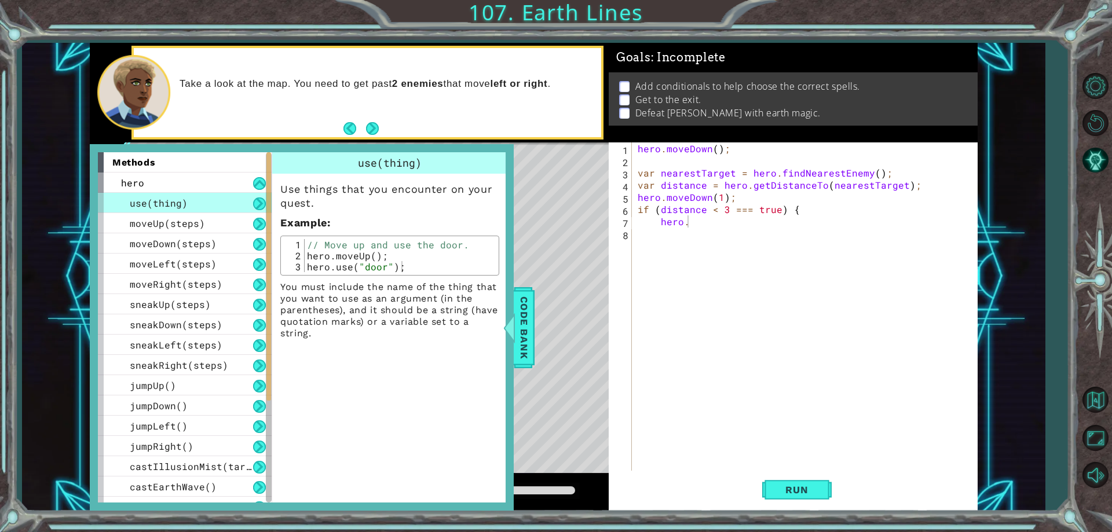
click at [202, 207] on div "use(thing)" at bounding box center [185, 203] width 174 height 20
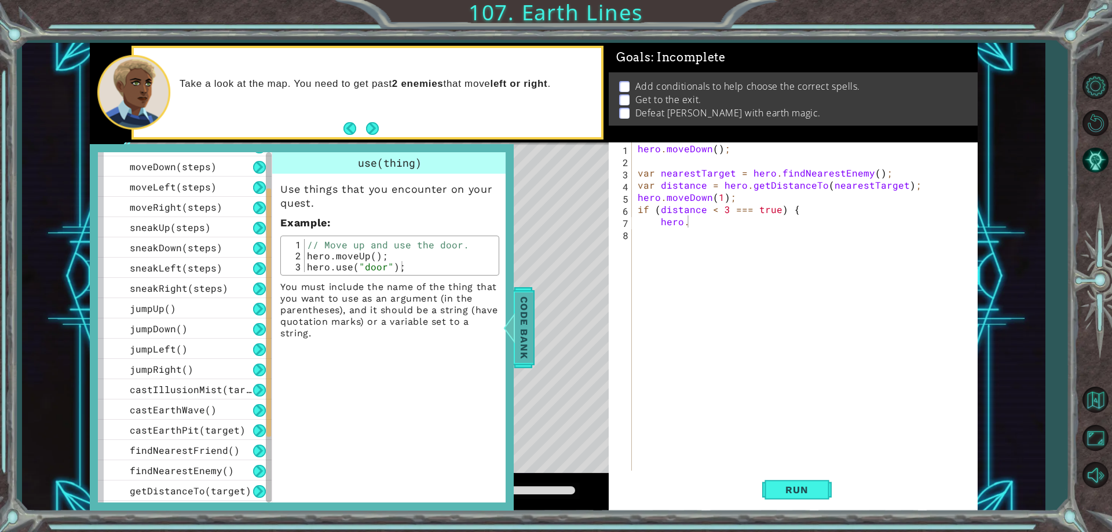
click at [529, 310] on span "Code Bank" at bounding box center [524, 327] width 19 height 71
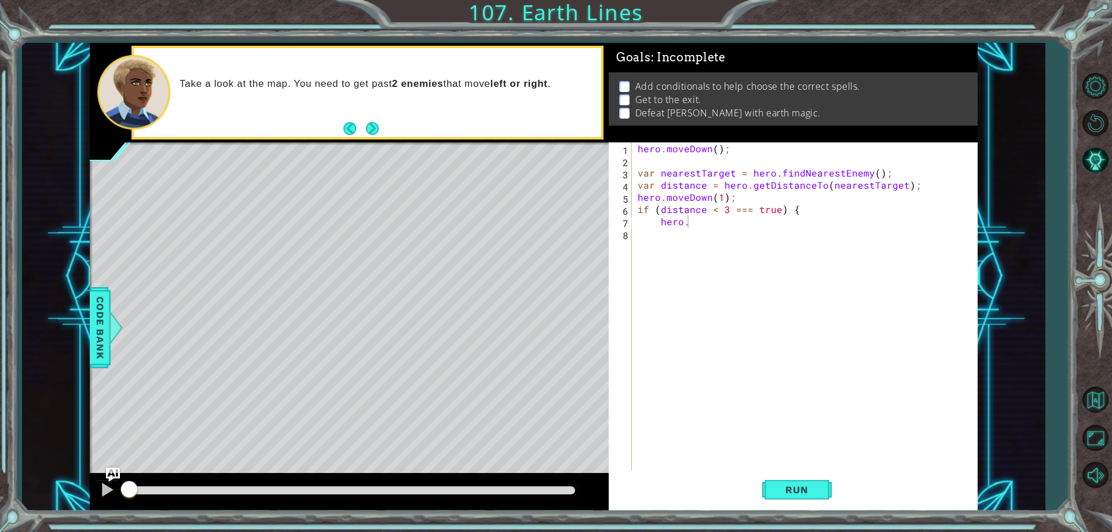
click at [705, 222] on div "hero . moveDown ( ) ; var nearestTarget = hero . findNearestEnemy ( ) ; var dis…" at bounding box center [807, 318] width 344 height 353
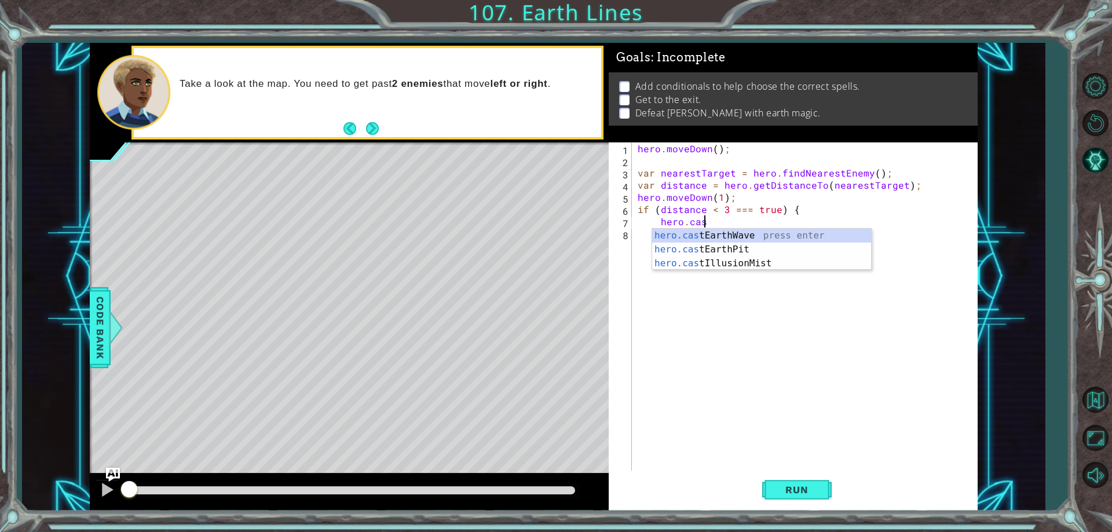
scroll to position [0, 4]
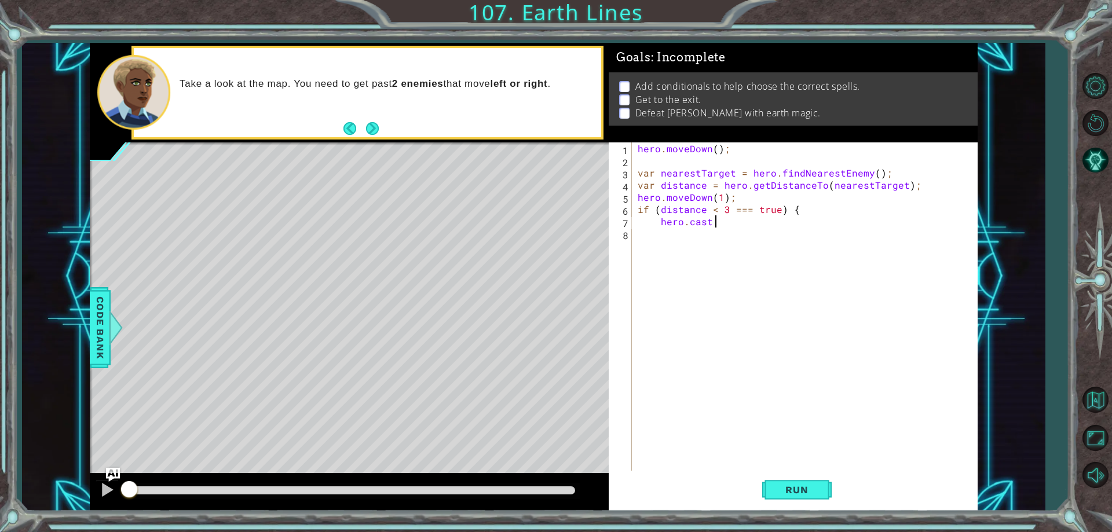
type textarea "hero.cast"
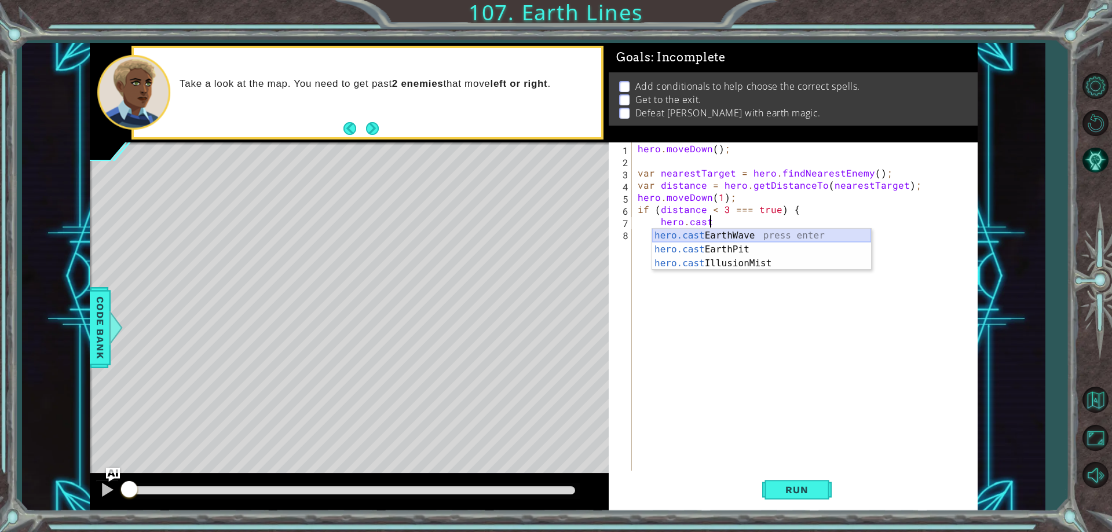
click at [710, 237] on div "hero.cast EarthWave press enter hero.cast EarthPit press enter hero.cast Illusi…" at bounding box center [761, 263] width 219 height 69
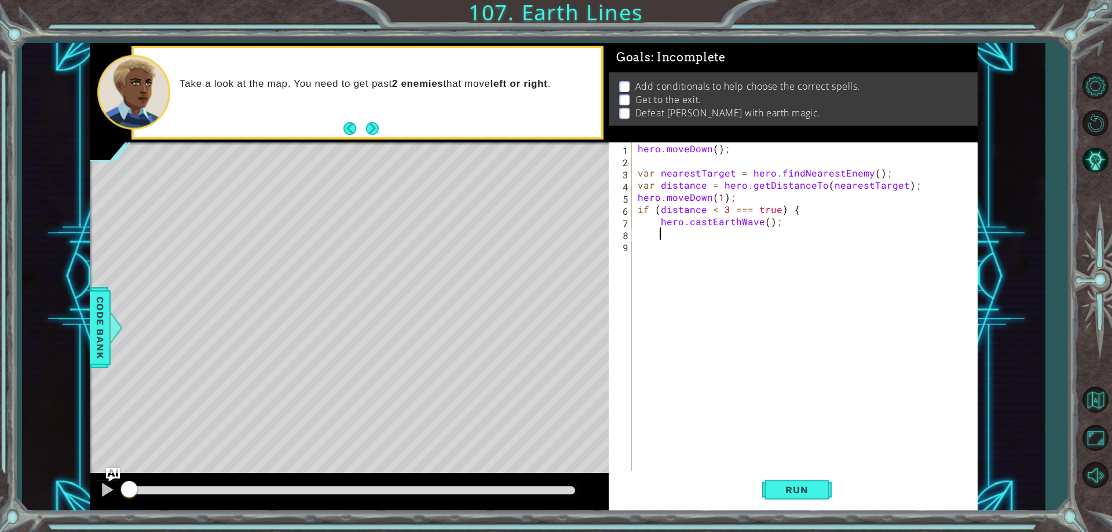
scroll to position [0, 0]
type textarea "}"
click at [677, 251] on div "hero . moveDown ( ) ; var nearestTarget = hero . findNearestEnemy ( ) ; var dis…" at bounding box center [807, 318] width 344 height 353
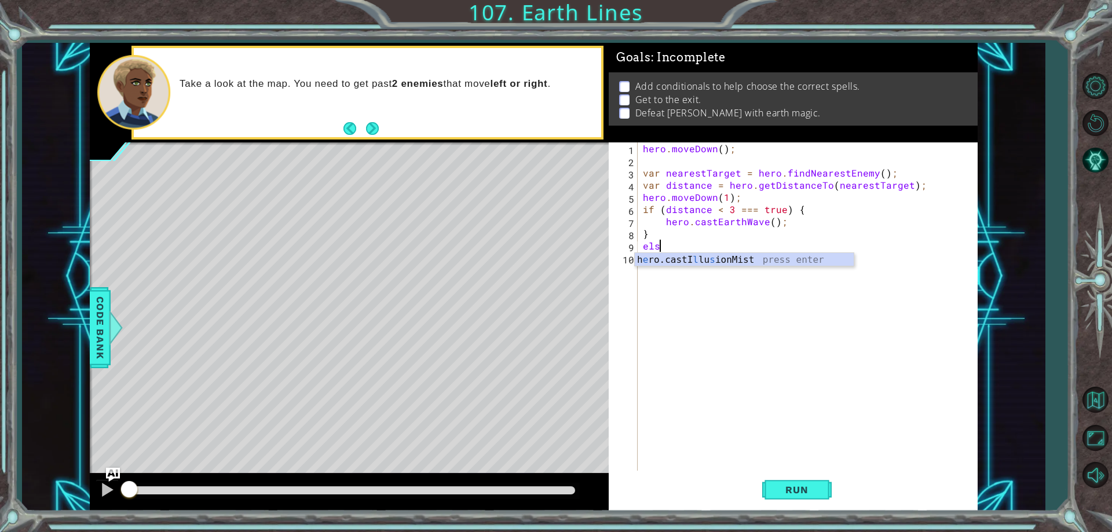
scroll to position [0, 1]
type textarea "else {"
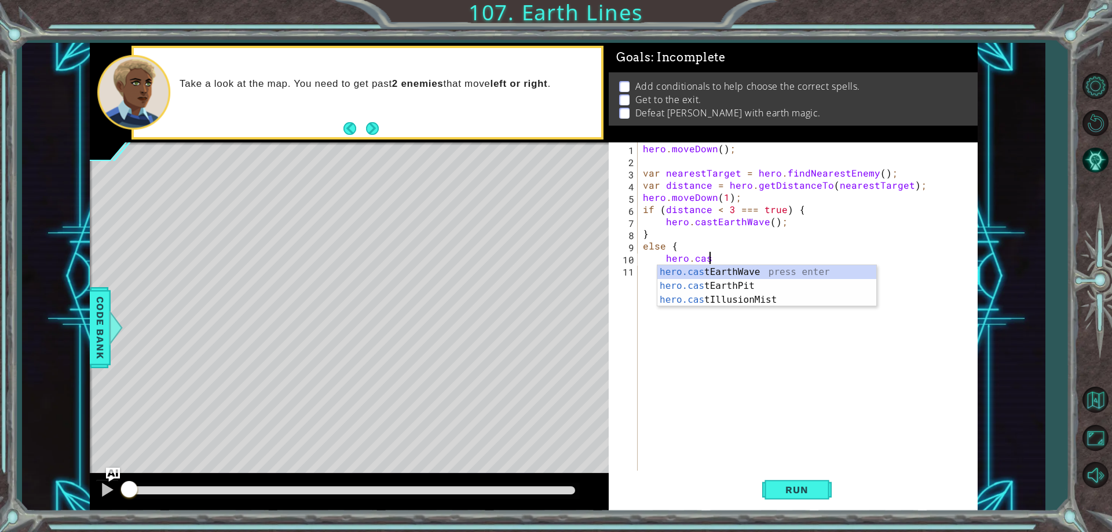
scroll to position [0, 4]
click at [740, 283] on div "hero.cast EarthWave press enter hero.cast EarthPit press enter hero.cast Illusi…" at bounding box center [766, 299] width 219 height 69
type textarea "hero.castEarthPit(enemy);"
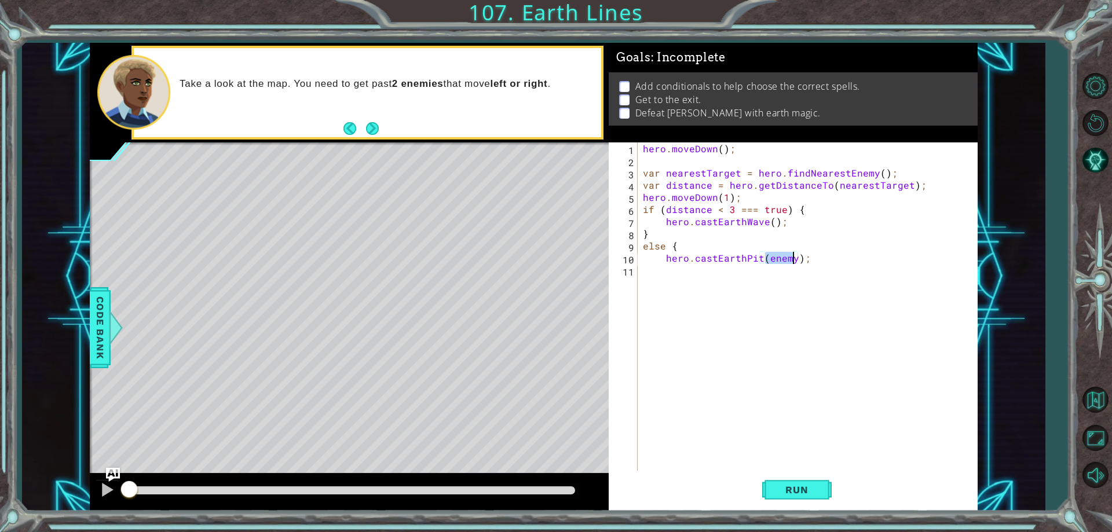
click at [815, 261] on div "hero . moveDown ( ) ; var nearestTarget = hero . findNearestEnemy ( ) ; var dis…" at bounding box center [809, 318] width 339 height 353
click at [790, 264] on div "hero . moveDown ( ) ; var nearestTarget = hero . findNearestEnemy ( ) ; var dis…" at bounding box center [809, 318] width 339 height 353
drag, startPoint x: 794, startPoint y: 261, endPoint x: 765, endPoint y: 261, distance: 29.5
click at [765, 261] on div "hero . moveDown ( ) ; var nearestTarget = hero . findNearestEnemy ( ) ; var dis…" at bounding box center [809, 318] width 339 height 353
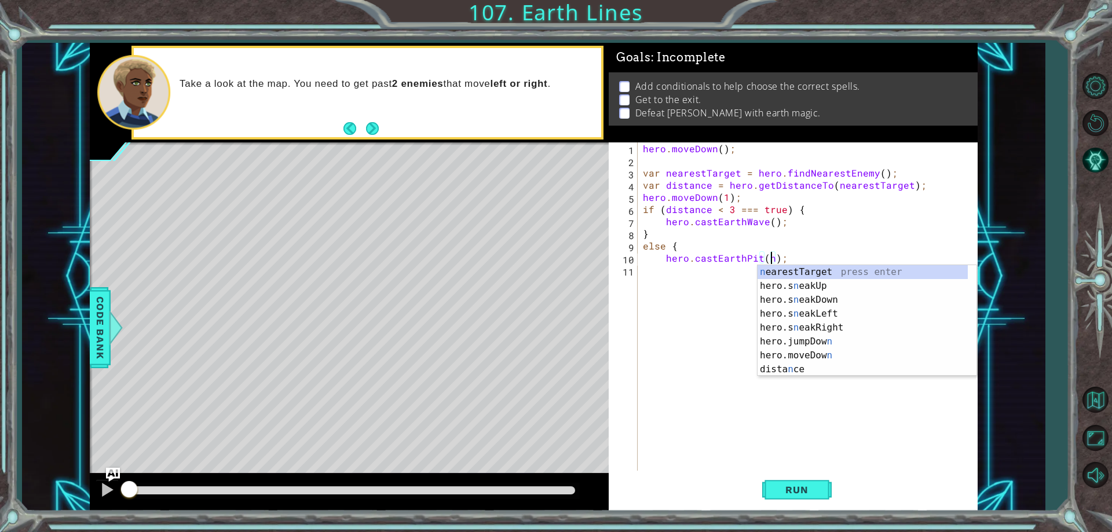
scroll to position [0, 9]
click at [815, 268] on div "ne arestTarget press enter hero.s ne akUp press enter hero.s ne akDown press en…" at bounding box center [862, 334] width 210 height 139
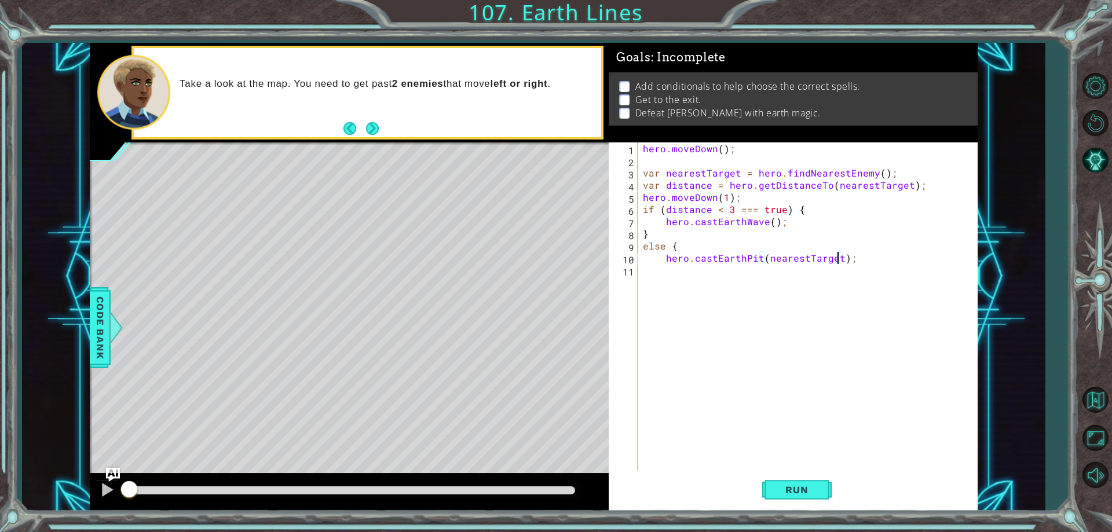
click at [769, 219] on div "hero . moveDown ( ) ; var nearestTarget = hero . findNearestEnemy ( ) ; var dis…" at bounding box center [809, 318] width 339 height 353
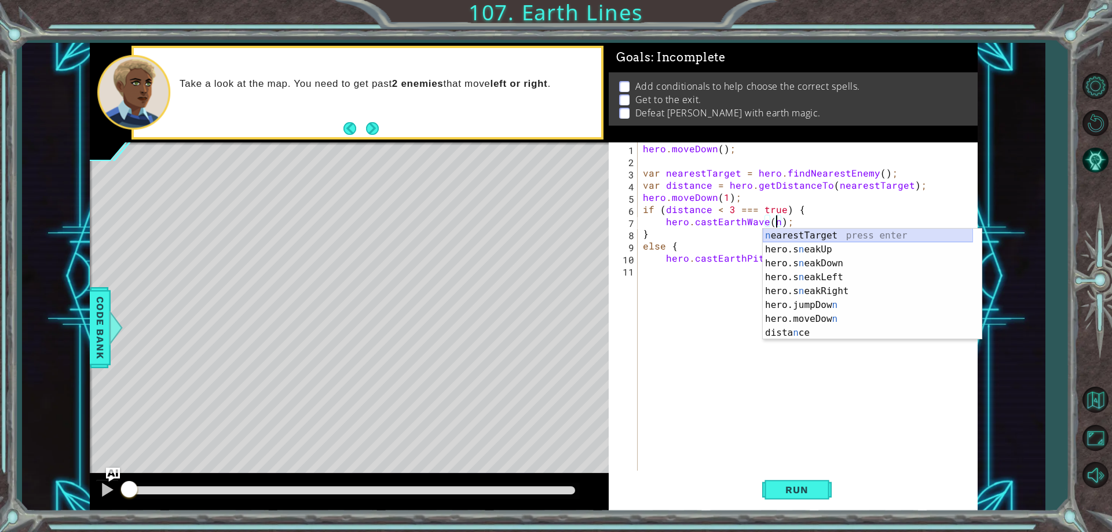
click at [811, 237] on div "n earestTarget press enter hero.s n eakUp press enter hero.s n eakDown press en…" at bounding box center [868, 298] width 210 height 139
type textarea "hero.castEarthWave(nearestTarget);"
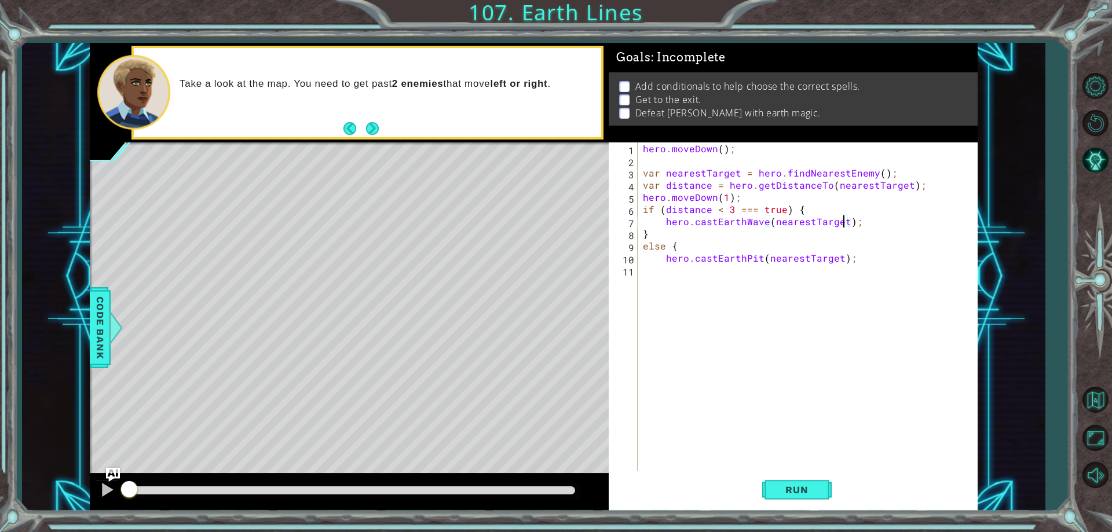
click at [667, 274] on div "hero . moveDown ( ) ; var nearestTarget = hero . findNearestEnemy ( ) ; var dis…" at bounding box center [809, 318] width 339 height 353
type textarea "}"
click at [804, 493] on span "Run" at bounding box center [797, 490] width 46 height 12
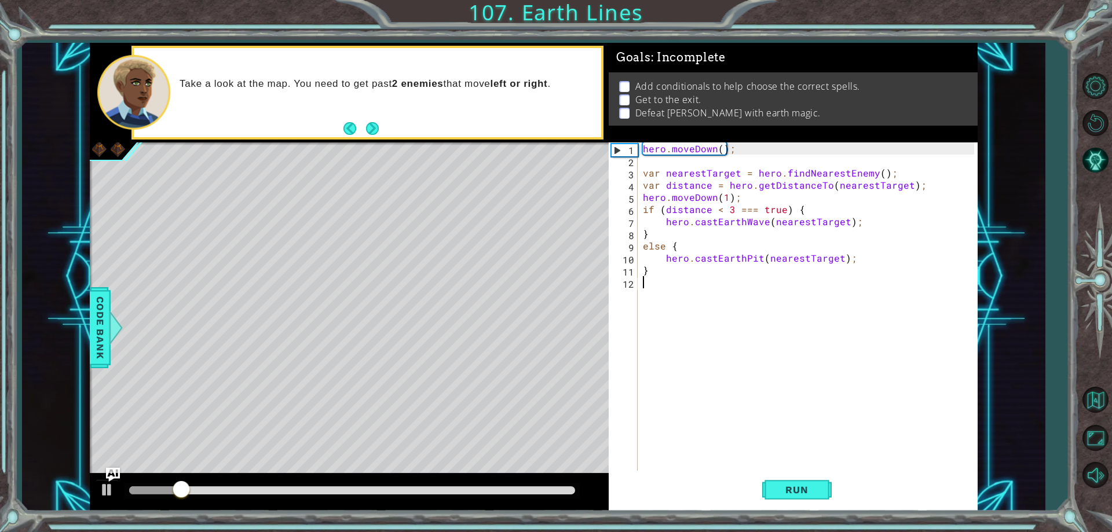
click at [646, 289] on div "hero . moveDown ( ) ; var nearestTarget = hero . findNearestEnemy ( ) ; var dis…" at bounding box center [809, 318] width 339 height 353
drag, startPoint x: 739, startPoint y: 200, endPoint x: 636, endPoint y: 196, distance: 103.1
click at [636, 196] on div "1 2 3 4 5 6 7 8 9 10 11 12 hero . moveDown ( ) ; var nearestTarget = hero . fin…" at bounding box center [791, 306] width 365 height 328
type textarea "hero.moveDown(1);"
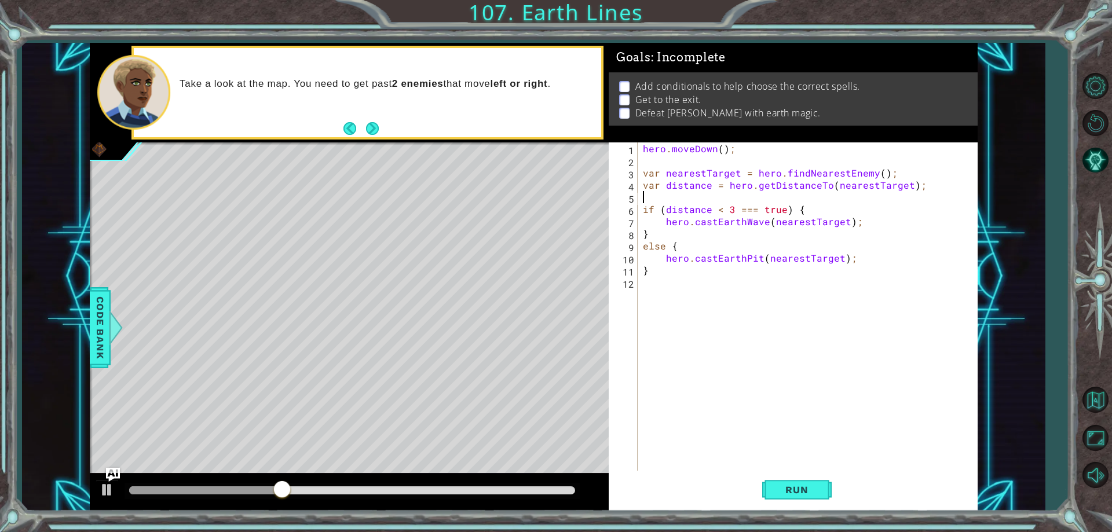
type textarea "var distance = hero.getDistanceTo(nearestTarget);"
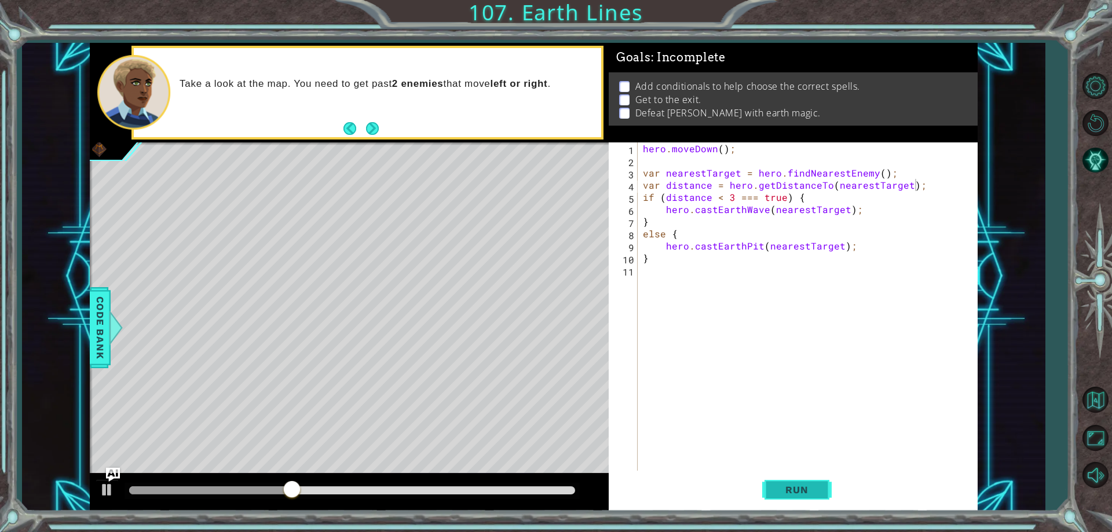
click at [811, 496] on button "Run" at bounding box center [796, 490] width 69 height 37
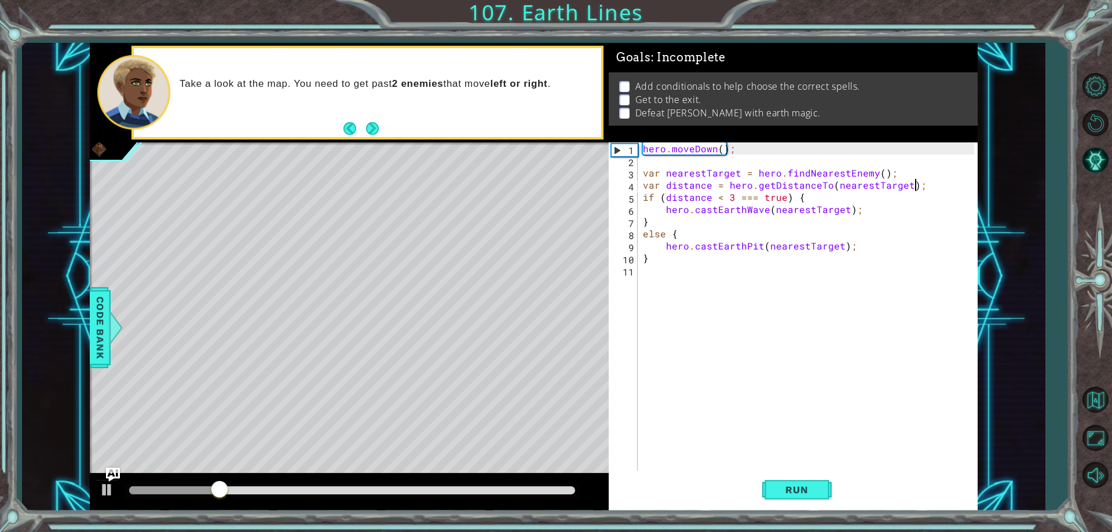
click at [661, 275] on div "hero . moveDown ( ) ; var nearestTarget = hero . findNearestEnemy ( ) ; var dis…" at bounding box center [809, 318] width 339 height 353
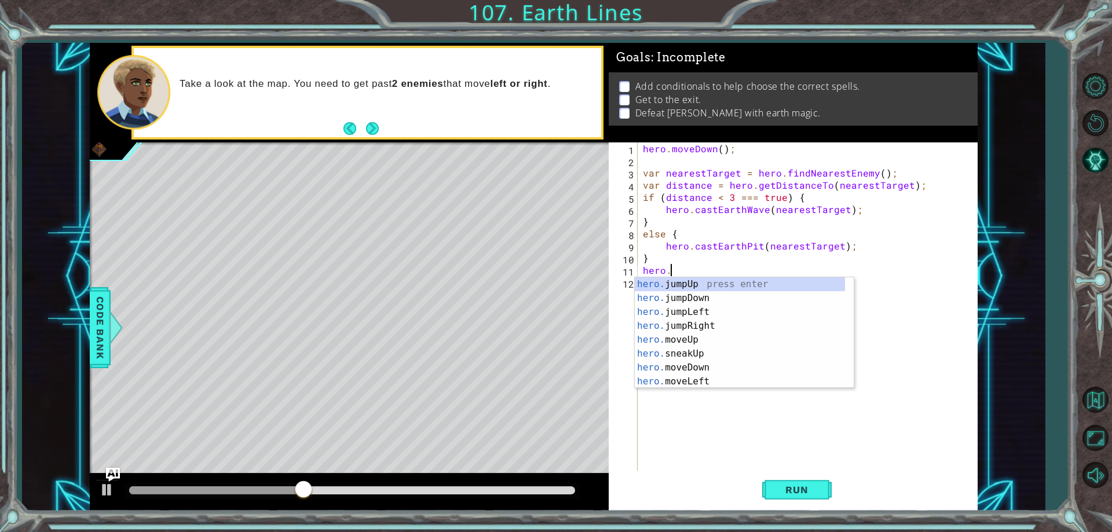
scroll to position [0, 2]
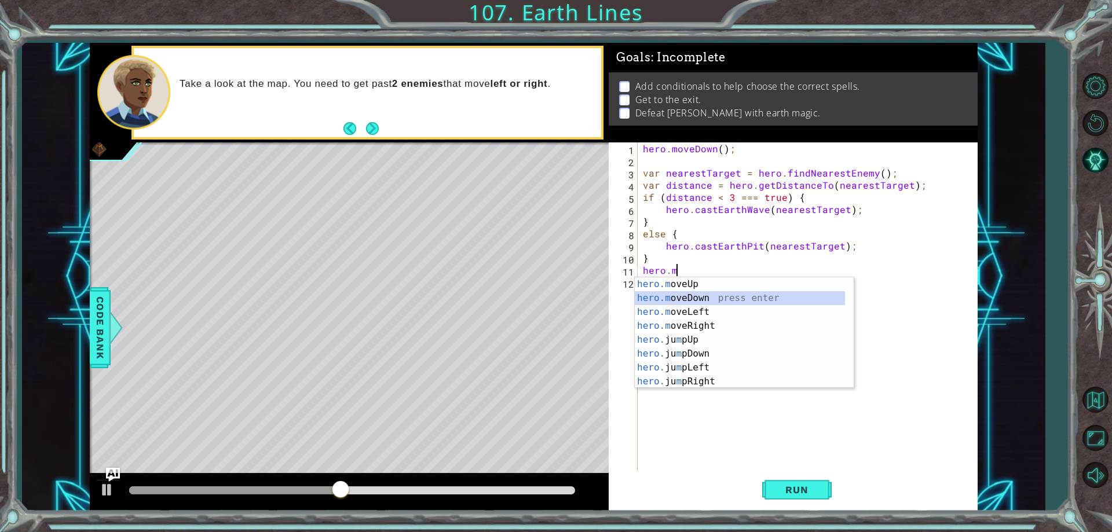
click at [706, 298] on div "hero.m oveUp press enter hero.m oveDown press enter hero.m oveLeft press enter …" at bounding box center [740, 346] width 210 height 139
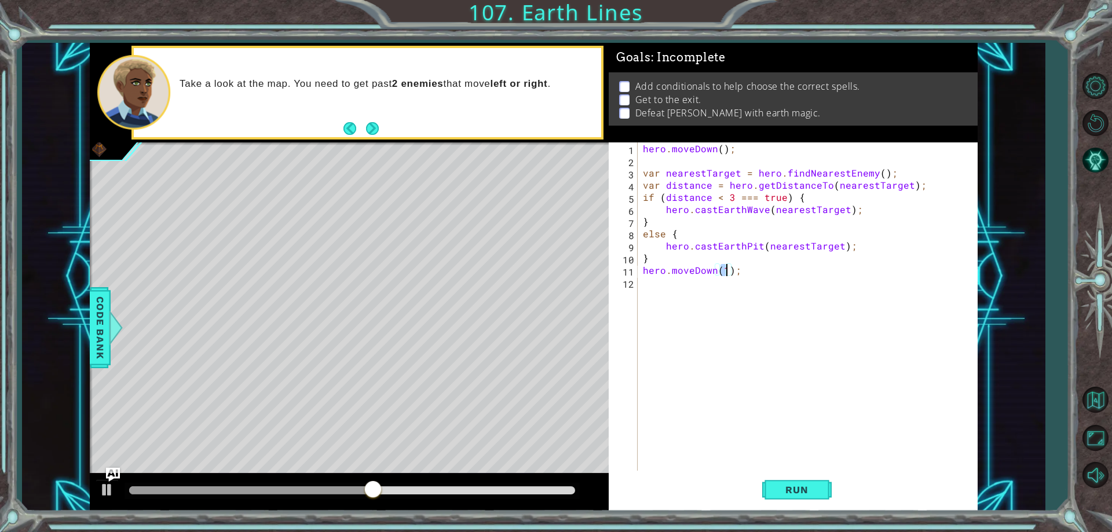
type textarea "hero.moveDown(4);"
click at [701, 292] on div "hero . moveDown ( ) ; var nearestTarget = hero . findNearestEnemy ( ) ; var dis…" at bounding box center [809, 318] width 339 height 353
paste textarea "distance = hero.getDistanceTo(nearestTarget);"
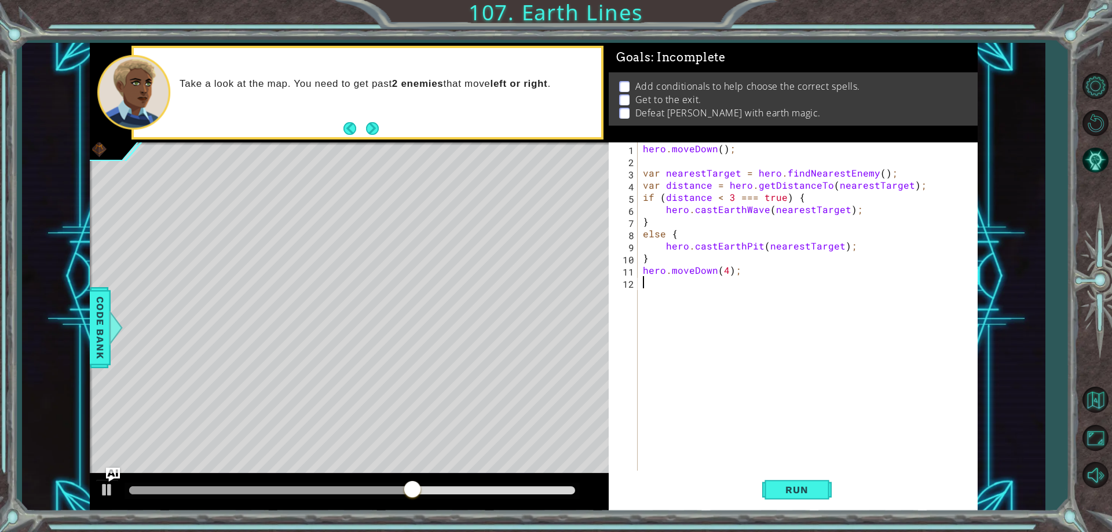
type textarea "distance = hero.getDistanceTo(nearestTarget);"
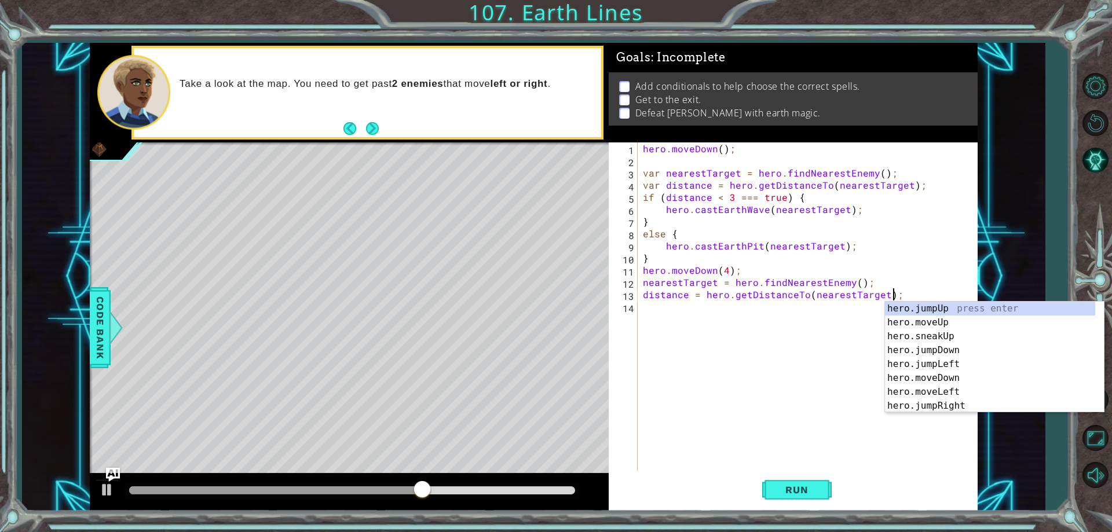
click at [657, 307] on div "hero . moveDown ( ) ; var nearestTarget = hero . findNearestEnemy ( ) ; var dis…" at bounding box center [809, 318] width 339 height 353
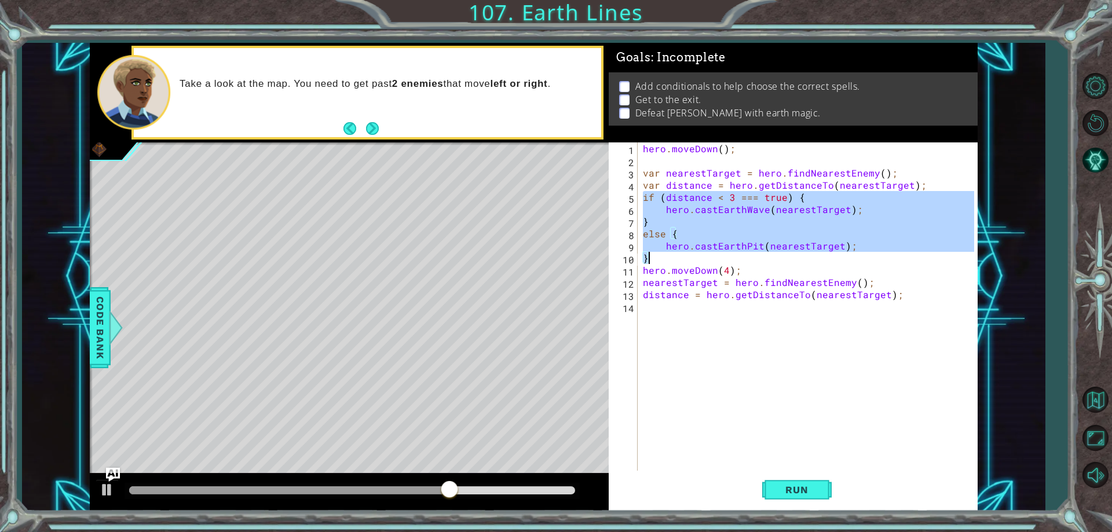
drag, startPoint x: 641, startPoint y: 194, endPoint x: 873, endPoint y: 259, distance: 240.7
click at [873, 259] on div "hero . moveDown ( ) ; var nearestTarget = hero . findNearestEnemy ( ) ; var dis…" at bounding box center [809, 318] width 339 height 353
type textarea "hero.castEarthPit(nearestTarget); }"
click at [680, 307] on div "hero . moveDown ( ) ; var nearestTarget = hero . findNearestEnemy ( ) ; var dis…" at bounding box center [809, 318] width 339 height 353
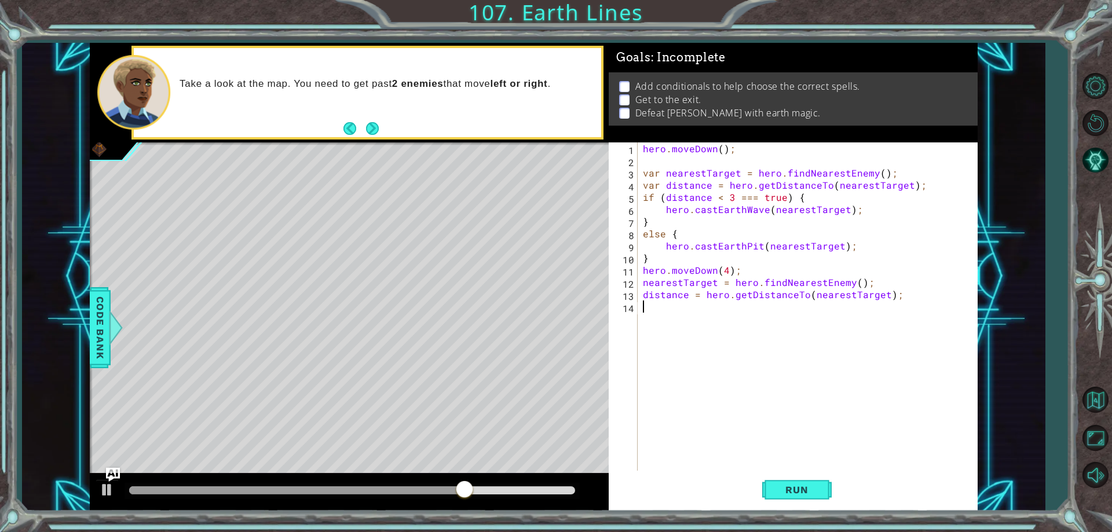
paste textarea "}"
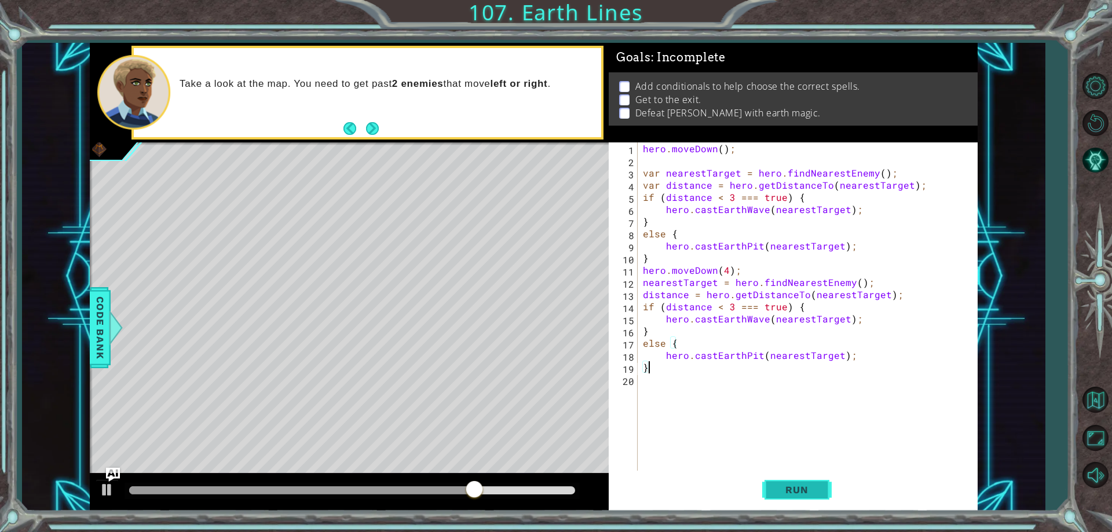
type textarea "}"
click at [816, 490] on span "Run" at bounding box center [797, 490] width 46 height 12
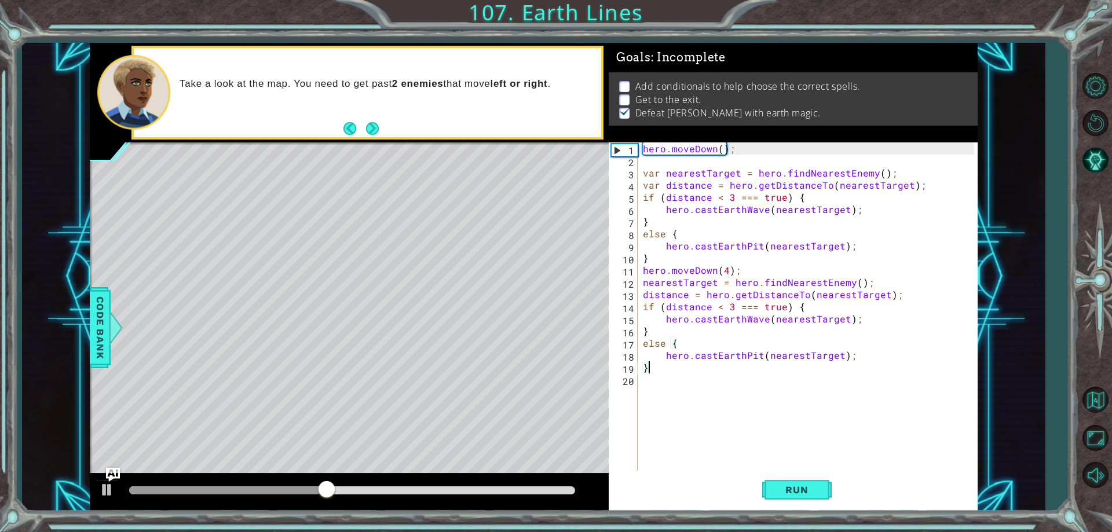
click at [665, 382] on div "hero . moveDown ( ) ; var nearestTarget = hero . findNearestEnemy ( ) ; var dis…" at bounding box center [809, 318] width 339 height 353
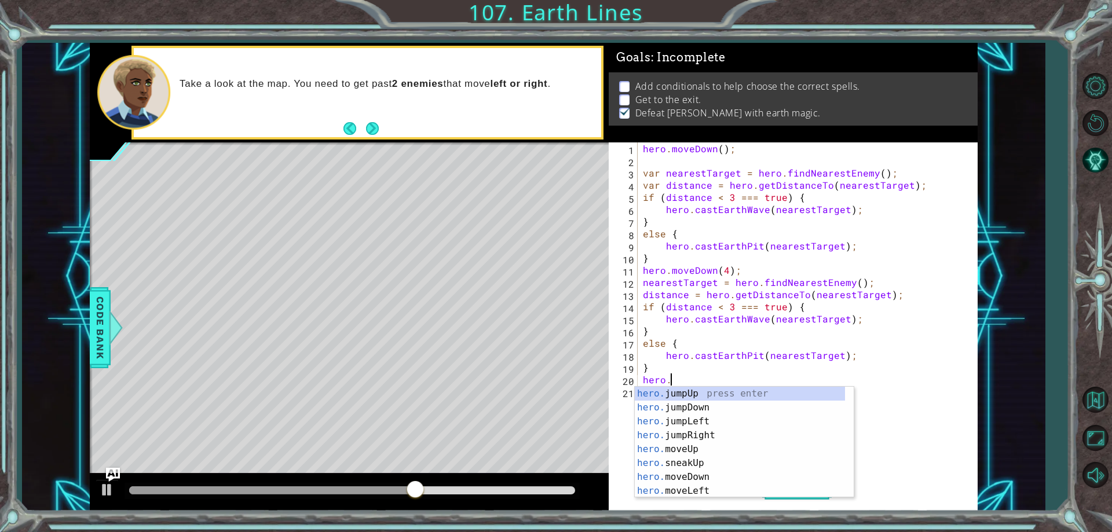
scroll to position [0, 2]
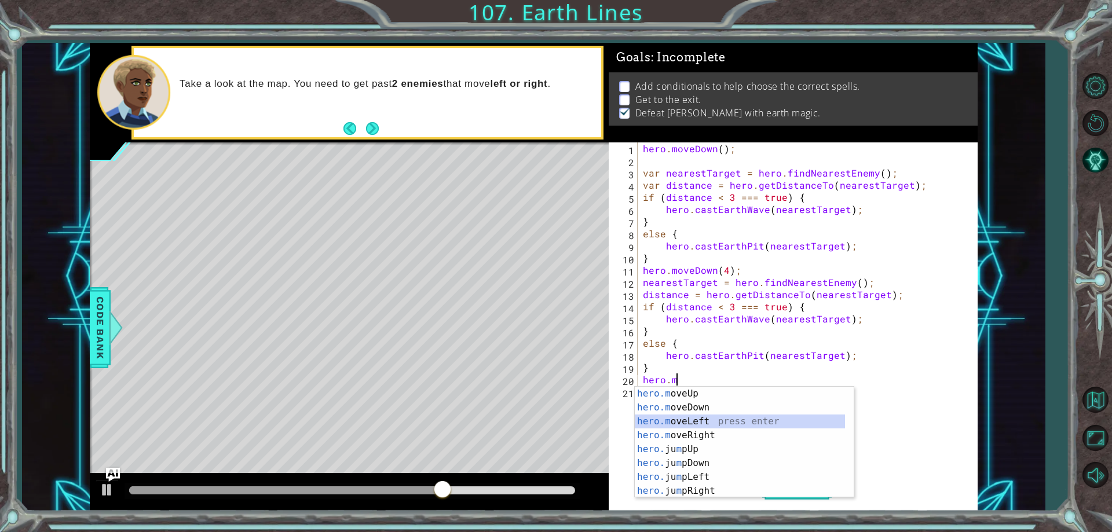
click at [697, 420] on div "hero.m oveUp press enter hero.m oveDown press enter hero.m oveLeft press enter …" at bounding box center [740, 456] width 210 height 139
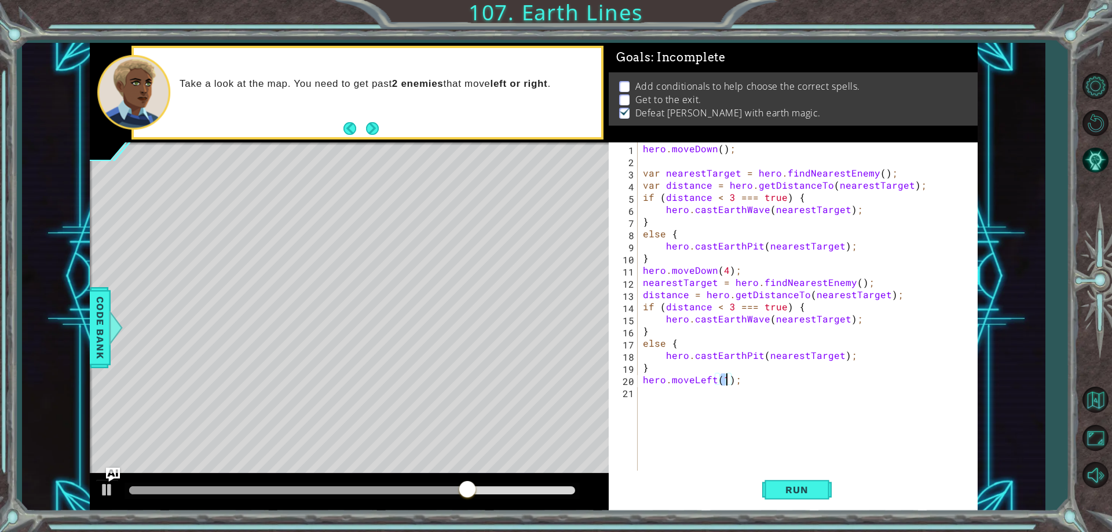
scroll to position [0, 5]
drag, startPoint x: 796, startPoint y: 476, endPoint x: 794, endPoint y: 482, distance: 6.5
click at [795, 479] on button "Run" at bounding box center [796, 490] width 69 height 37
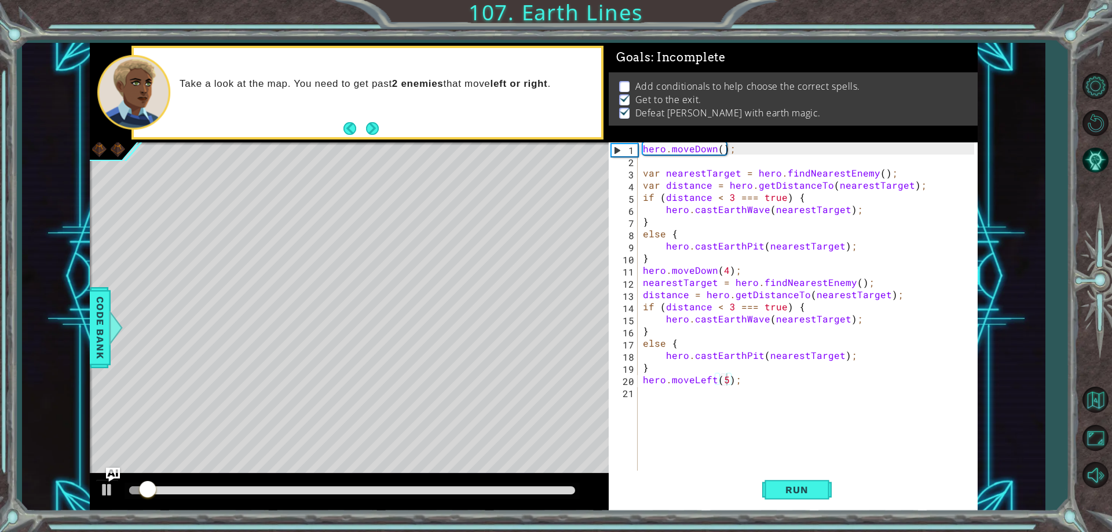
click at [580, 480] on div at bounding box center [349, 492] width 519 height 37
click at [565, 488] on div at bounding box center [352, 490] width 446 height 8
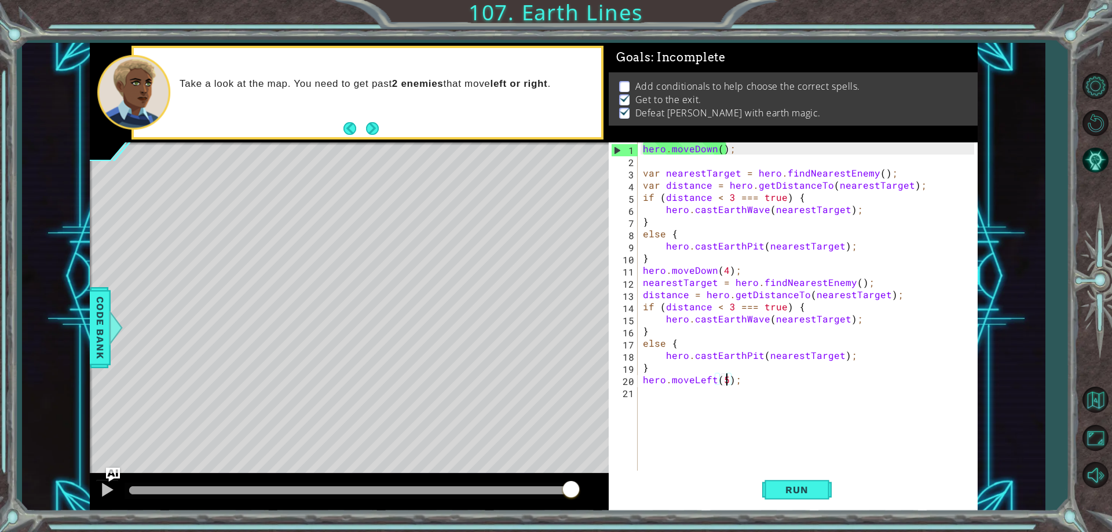
drag, startPoint x: 566, startPoint y: 488, endPoint x: 614, endPoint y: 490, distance: 48.1
click at [611, 490] on div "1 ההההההההההההההההההההההההההההההההההההההההההההההההההההההההההההההההההההההההההההה…" at bounding box center [534, 277] width 888 height 468
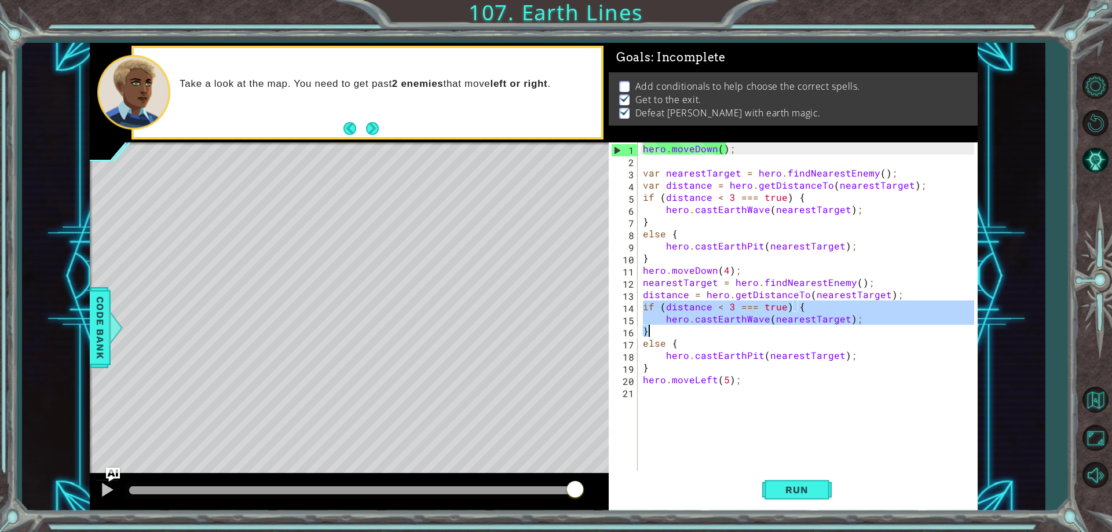
drag, startPoint x: 642, startPoint y: 303, endPoint x: 906, endPoint y: 325, distance: 264.4
click at [906, 325] on div "hero . moveDown ( ) ; var nearestTarget = hero . findNearestEnemy ( ) ; var dis…" at bounding box center [809, 318] width 339 height 353
click at [662, 368] on div "hero . moveDown ( ) ; var nearestTarget = hero . findNearestEnemy ( ) ; var dis…" at bounding box center [809, 318] width 339 height 353
type textarea "}"
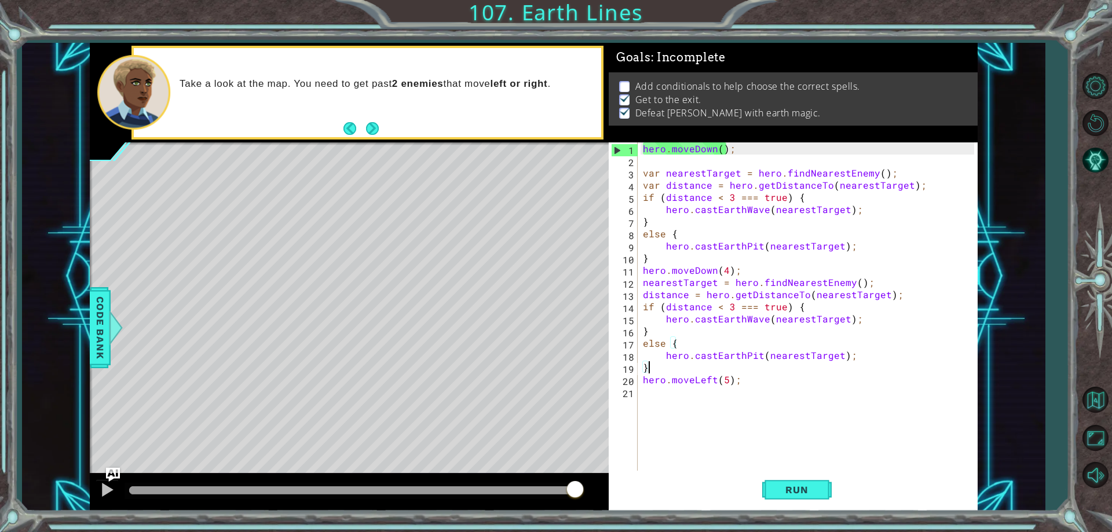
scroll to position [0, 0]
click at [666, 404] on div "hero . moveDown ( ) ; var nearestTarget = hero . findNearestEnemy ( ) ; var dis…" at bounding box center [809, 318] width 339 height 353
paste textarea "}"
type textarea "}"
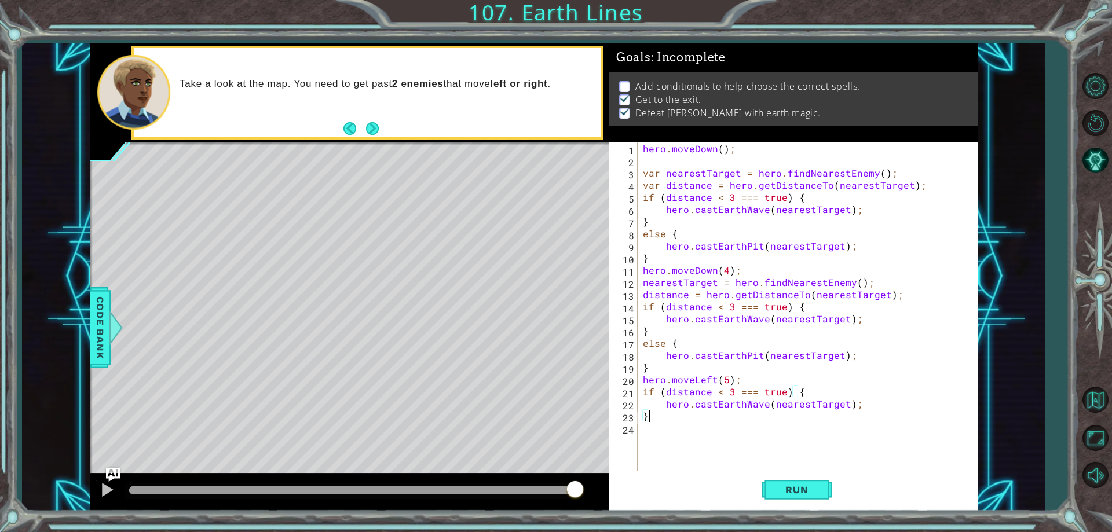
click at [645, 433] on div "hero . moveDown ( ) ; var nearestTarget = hero . findNearestEnemy ( ) ; var dis…" at bounding box center [809, 318] width 339 height 353
drag, startPoint x: 661, startPoint y: 388, endPoint x: 788, endPoint y: 394, distance: 127.5
click at [788, 394] on div "hero . moveDown ( ) ; var nearestTarget = hero . findNearestEnemy ( ) ; var dis…" at bounding box center [809, 318] width 339 height 353
click at [666, 432] on div "hero . moveDown ( ) ; var nearestTarget = hero . findNearestEnemy ( ) ; var dis…" at bounding box center [809, 318] width 339 height 353
paste textarea "(distance < 3 === true)"
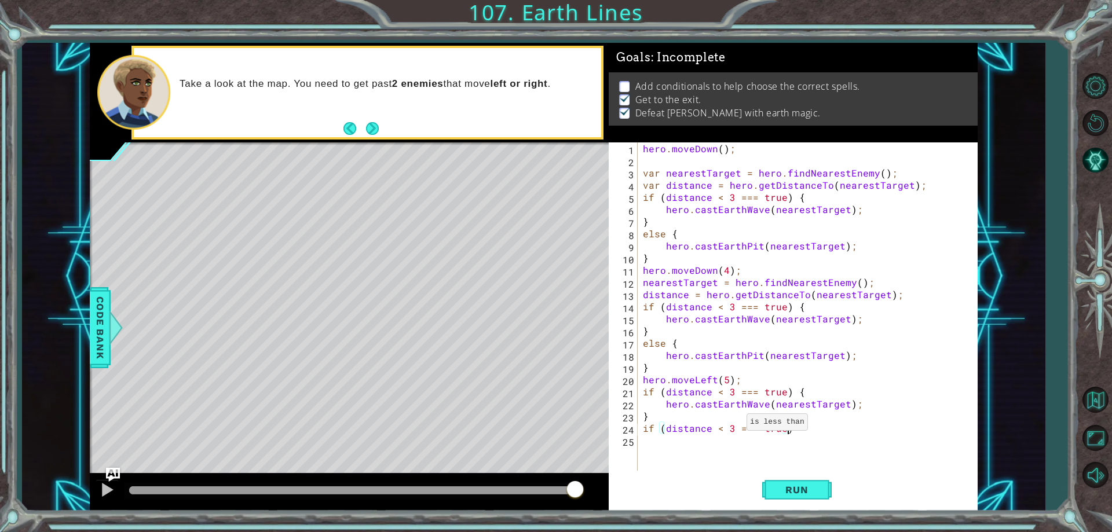
click at [731, 426] on div "hero . moveDown ( ) ; var nearestTarget = hero . findNearestEnemy ( ) ; var dis…" at bounding box center [809, 318] width 339 height 353
drag, startPoint x: 664, startPoint y: 403, endPoint x: 667, endPoint y: 398, distance: 6.0
click at [644, 406] on div "hero . moveDown ( ) ; var nearestTarget = hero . findNearestEnemy ( ) ; var dis…" at bounding box center [809, 318] width 339 height 353
drag, startPoint x: 668, startPoint y: 353, endPoint x: 653, endPoint y: 368, distance: 21.3
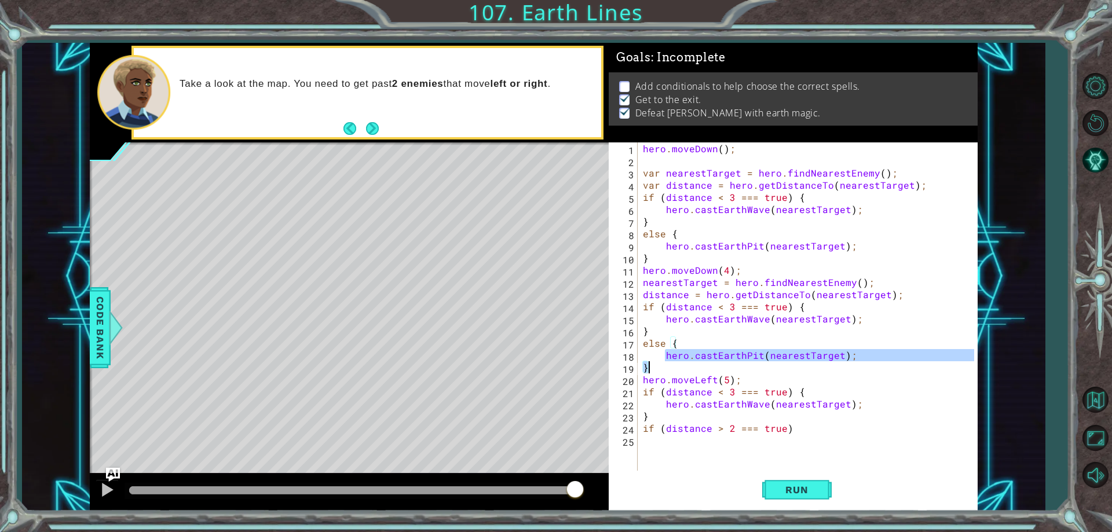
click at [653, 368] on div "hero . moveDown ( ) ; var nearestTarget = hero . findNearestEnemy ( ) ; var dis…" at bounding box center [809, 318] width 339 height 353
type textarea "hero.castEarthPit(nearestTarget); }"
click at [655, 443] on div "hero . moveDown ( ) ; var nearestTarget = hero . findNearestEnemy ( ) ; var dis…" at bounding box center [809, 318] width 339 height 353
paste textarea "}"
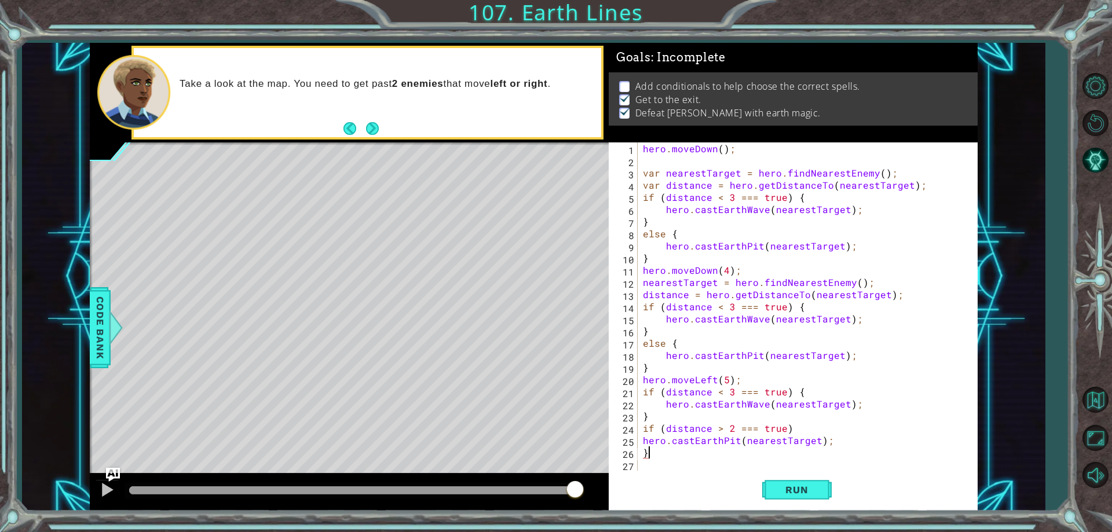
click at [643, 442] on div "hero . moveDown ( ) ; var nearestTarget = hero . findNearestEnemy ( ) ; var dis…" at bounding box center [809, 318] width 339 height 353
type textarea "hero.castEarthPit(nearestTarget);"
click at [789, 486] on span "Run" at bounding box center [797, 490] width 46 height 12
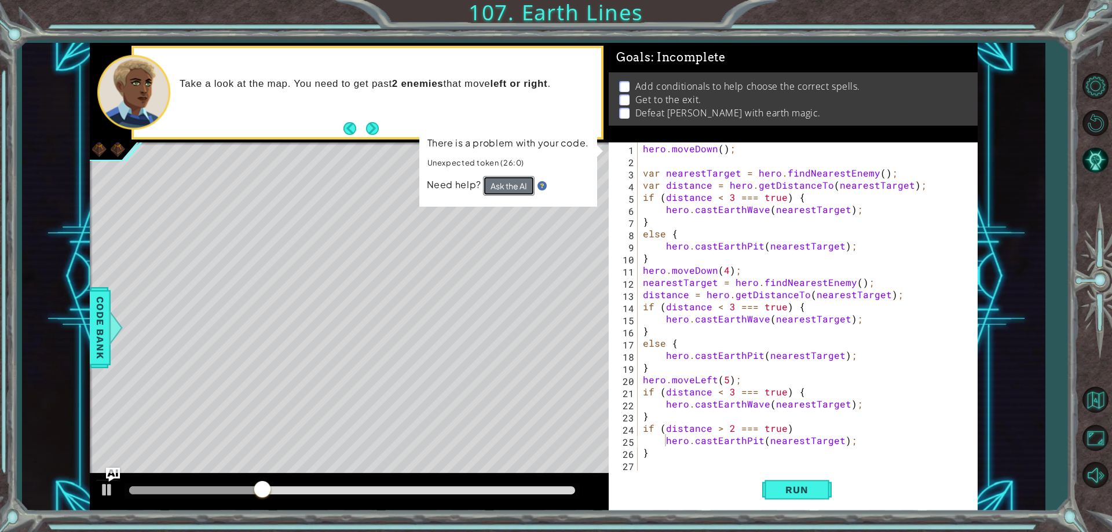
click at [515, 189] on button "Ask the AI" at bounding box center [509, 186] width 52 height 20
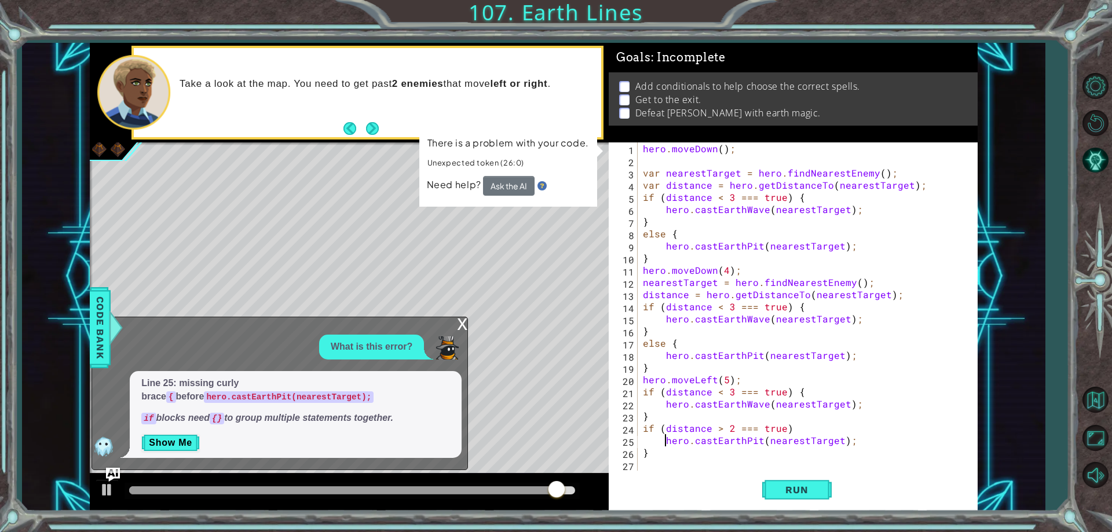
click at [459, 324] on div "x" at bounding box center [462, 323] width 10 height 12
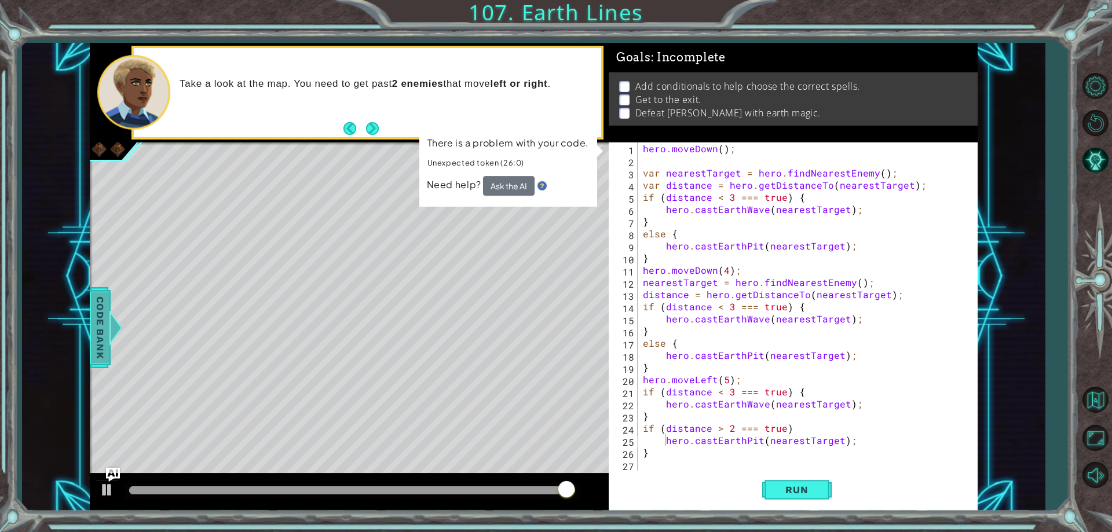
click at [103, 312] on span "Code Bank" at bounding box center [100, 327] width 19 height 71
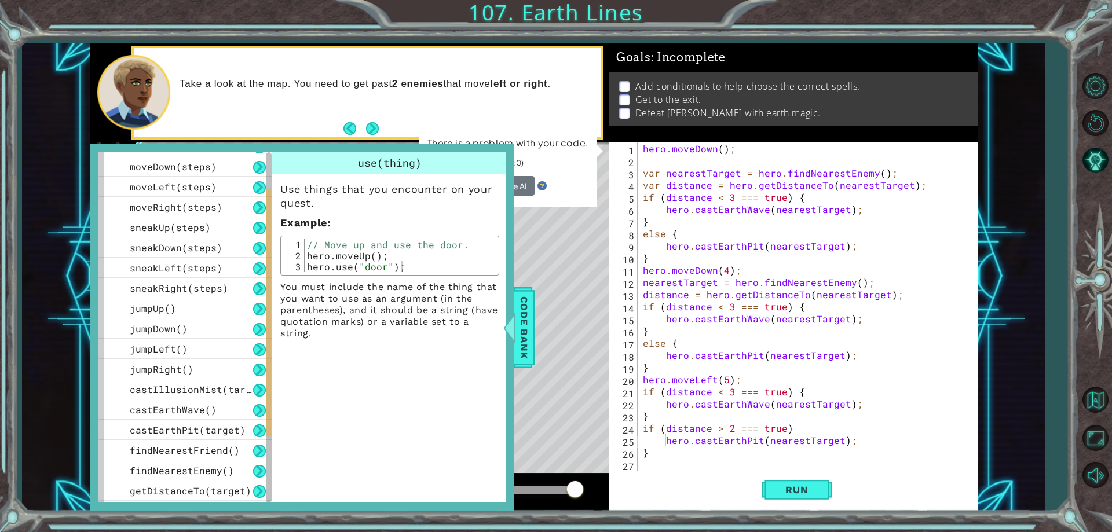
scroll to position [217, 0]
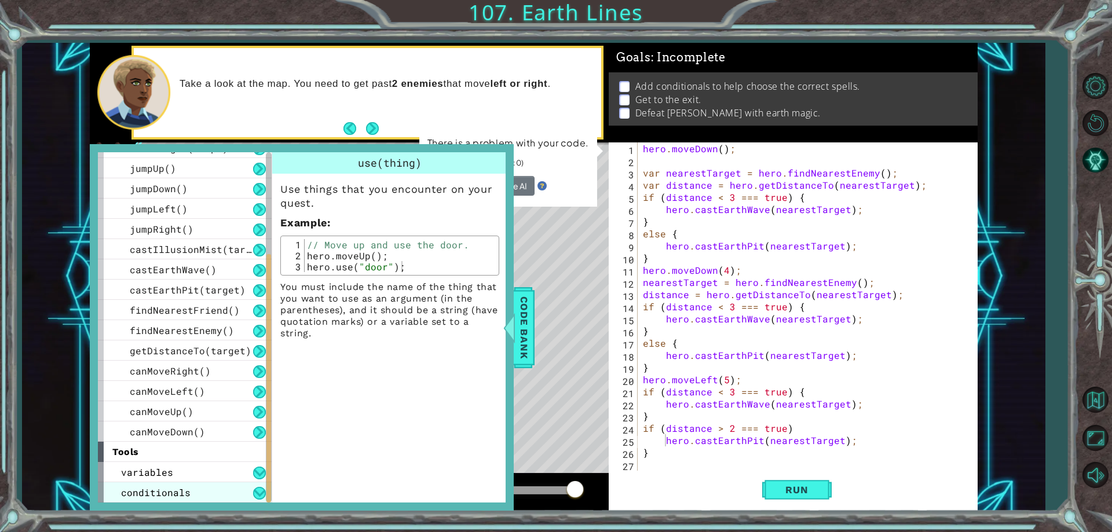
click at [214, 493] on div "conditionals" at bounding box center [185, 492] width 174 height 20
click at [256, 496] on button at bounding box center [259, 493] width 13 height 13
click at [259, 492] on button at bounding box center [259, 493] width 13 height 13
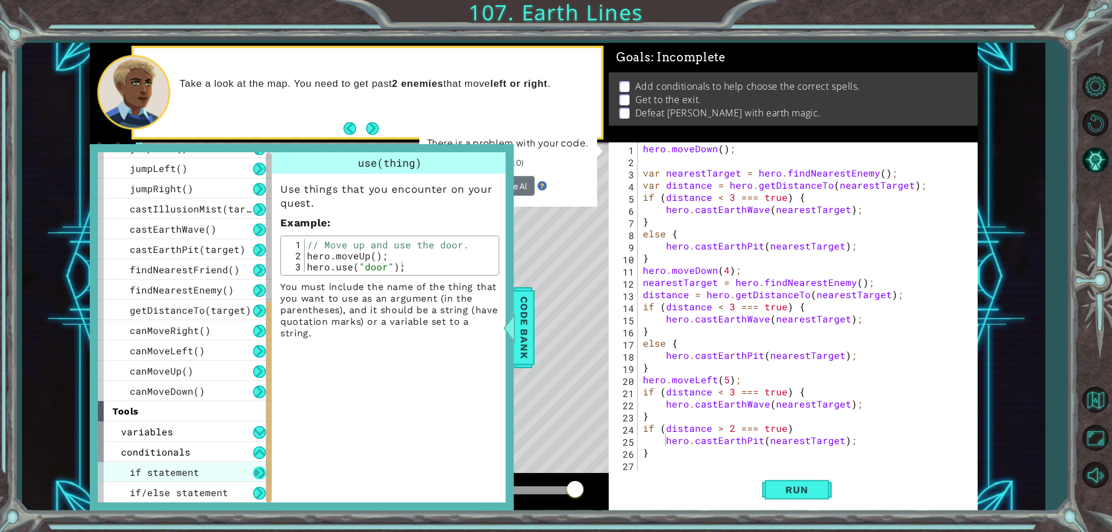
click at [261, 470] on button at bounding box center [259, 473] width 13 height 13
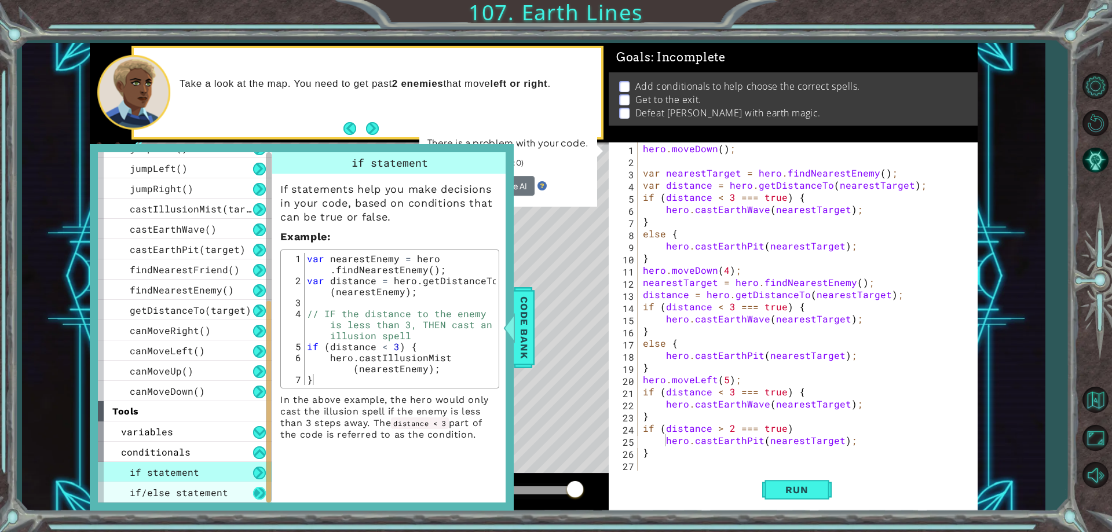
click at [261, 496] on button at bounding box center [259, 493] width 13 height 13
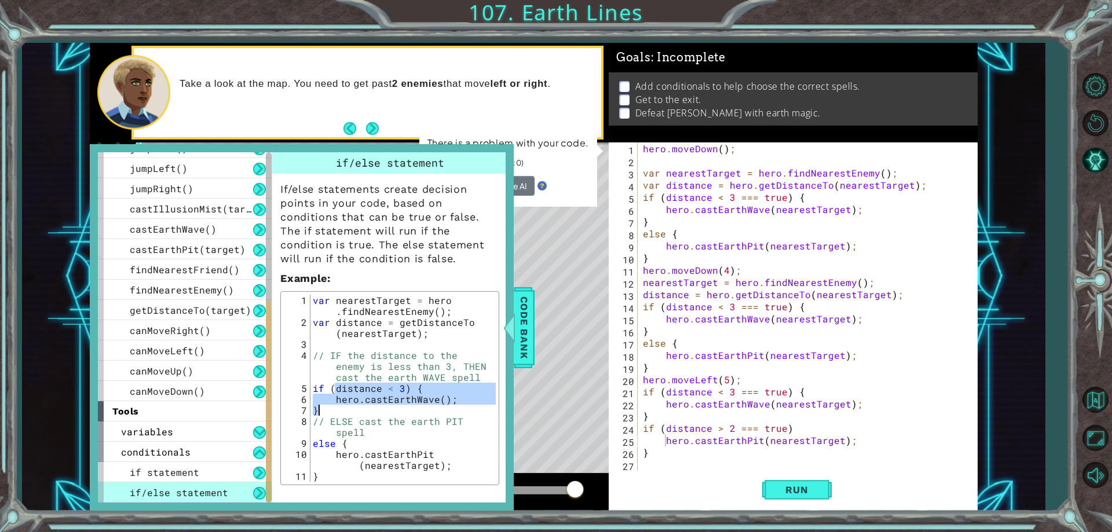
drag, startPoint x: 335, startPoint y: 389, endPoint x: 365, endPoint y: 409, distance: 36.3
click at [365, 409] on div "var nearestTarget = hero . findNearestEnemy ( ) ; var distance = getDistanceTo …" at bounding box center [402, 405] width 185 height 220
click at [365, 409] on div "var nearestTarget = hero . findNearestEnemy ( ) ; var distance = getDistanceTo …" at bounding box center [402, 388] width 185 height 187
type textarea "}"
drag, startPoint x: 783, startPoint y: 308, endPoint x: 734, endPoint y: 308, distance: 49.2
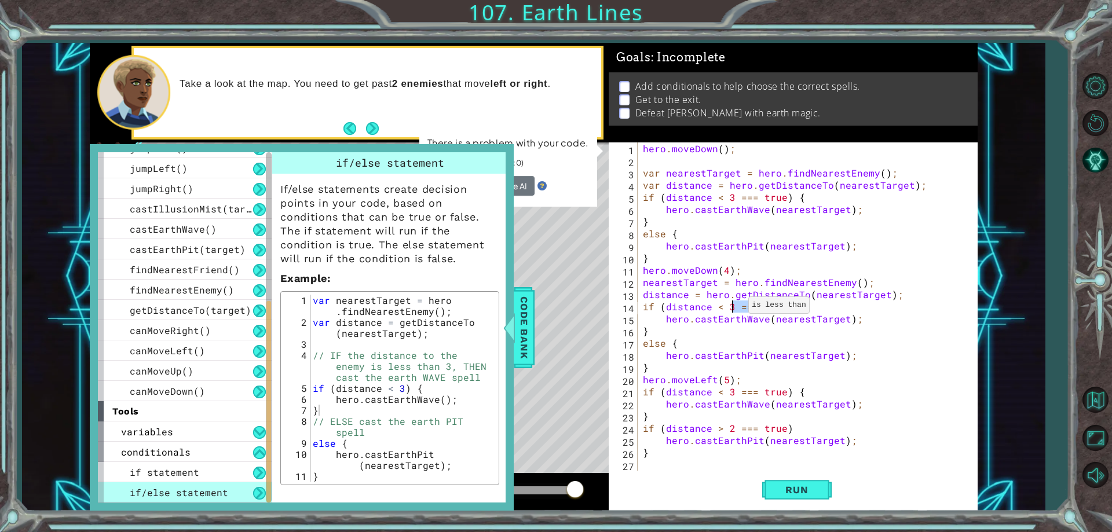
click at [734, 308] on div "hero . moveDown ( ) ; var nearestTarget = hero . findNearestEnemy ( ) ; var dis…" at bounding box center [809, 318] width 339 height 353
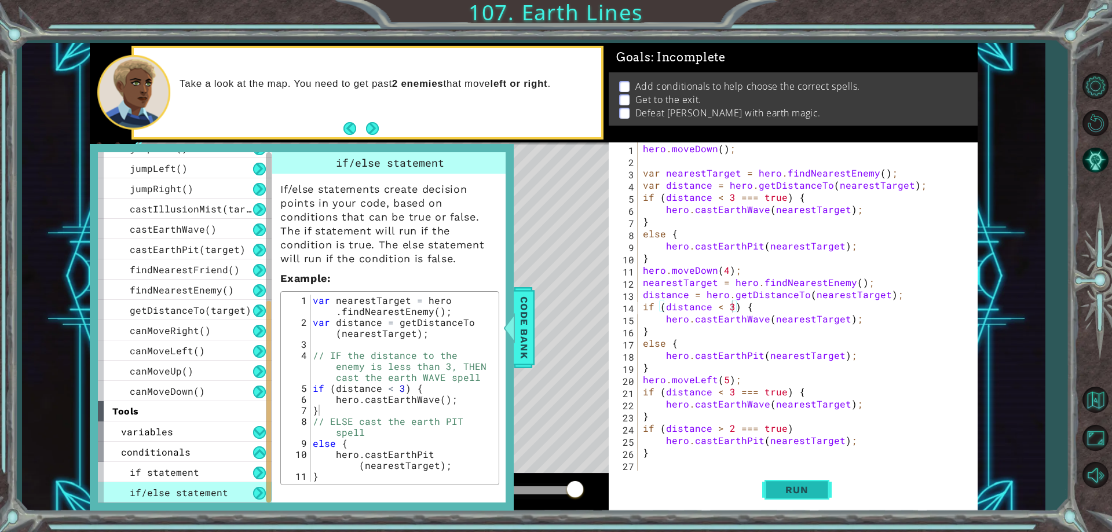
click at [805, 494] on span "Run" at bounding box center [797, 490] width 46 height 12
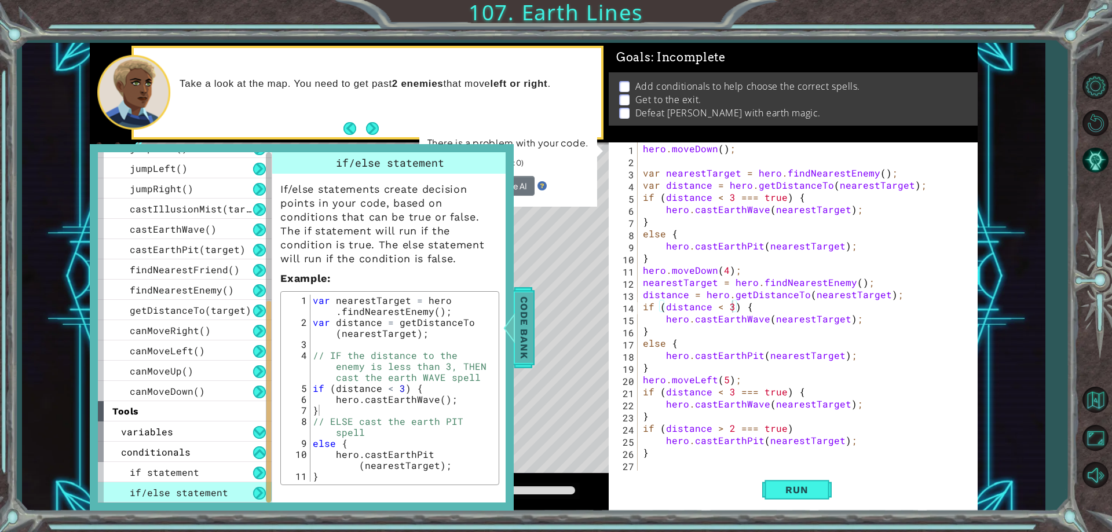
click at [526, 333] on span "Code Bank" at bounding box center [524, 327] width 19 height 71
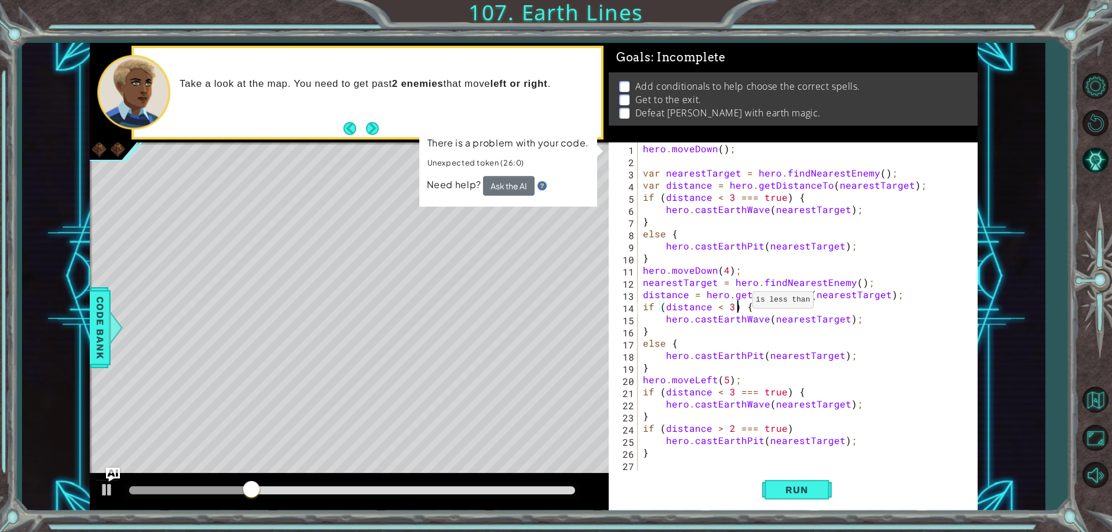
click at [738, 303] on div "hero . moveDown ( ) ; var nearestTarget = hero . findNearestEnemy ( ) ; var dis…" at bounding box center [809, 318] width 339 height 353
click at [744, 302] on div "hero . moveDown ( ) ; var nearestTarget = hero . findNearestEnemy ( ) ; var dis…" at bounding box center [809, 318] width 339 height 353
click at [731, 302] on div "hero . moveDown ( ) ; var nearestTarget = hero . findNearestEnemy ( ) ; var dis…" at bounding box center [809, 318] width 339 height 353
click at [736, 303] on div "hero . moveDown ( ) ; var nearestTarget = hero . findNearestEnemy ( ) ; var dis…" at bounding box center [809, 318] width 339 height 353
click at [752, 307] on div "hero . moveDown ( ) ; var nearestTarget = hero . findNearestEnemy ( ) ; var dis…" at bounding box center [809, 318] width 339 height 353
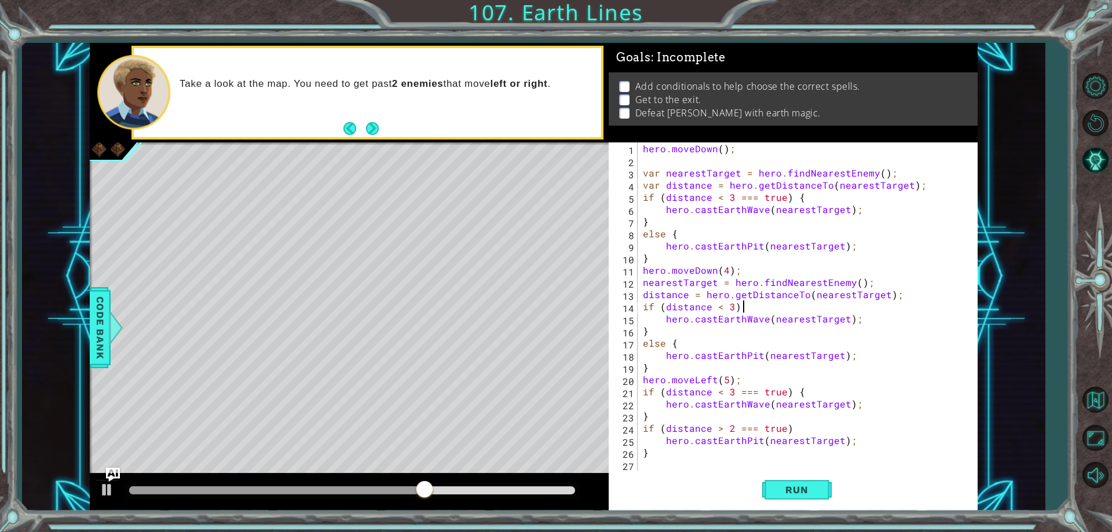
scroll to position [0, 6]
click at [801, 502] on button "Run" at bounding box center [796, 490] width 69 height 37
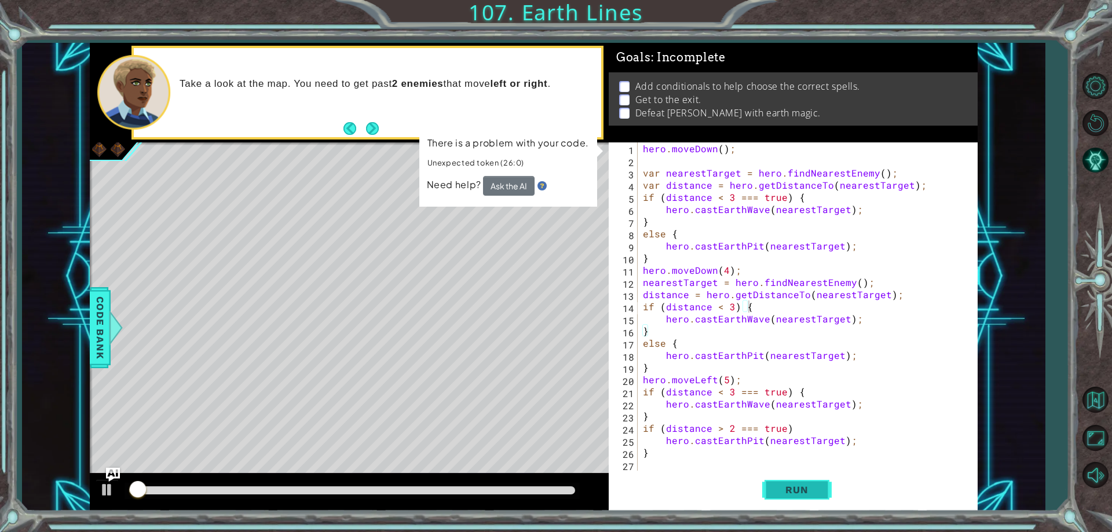
click at [791, 486] on span "Run" at bounding box center [797, 490] width 46 height 12
click at [509, 186] on button "Ask the AI" at bounding box center [509, 186] width 52 height 20
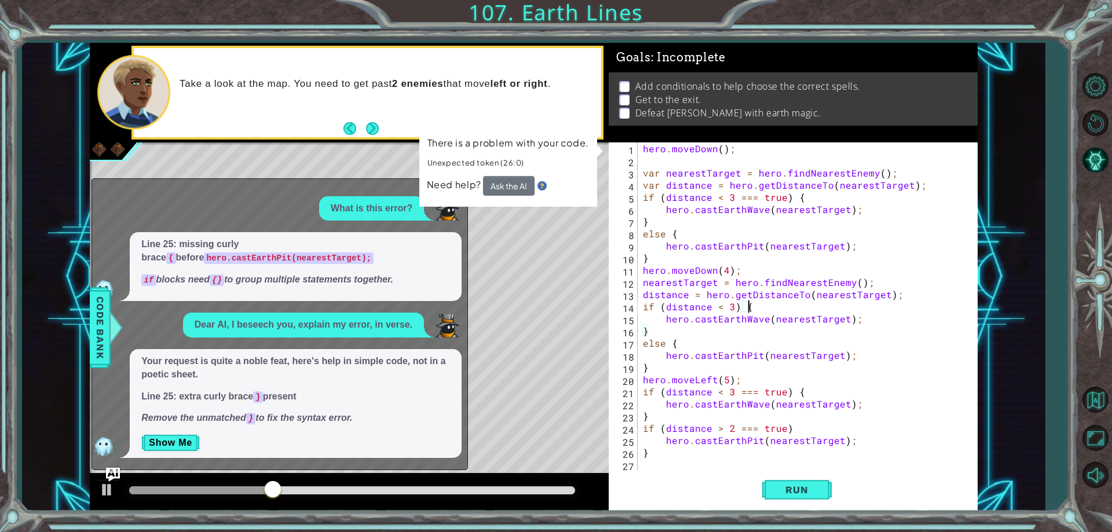
click at [794, 425] on div "hero . moveDown ( ) ; var nearestTarget = hero . findNearestEnemy ( ) ; var dis…" at bounding box center [809, 318] width 339 height 353
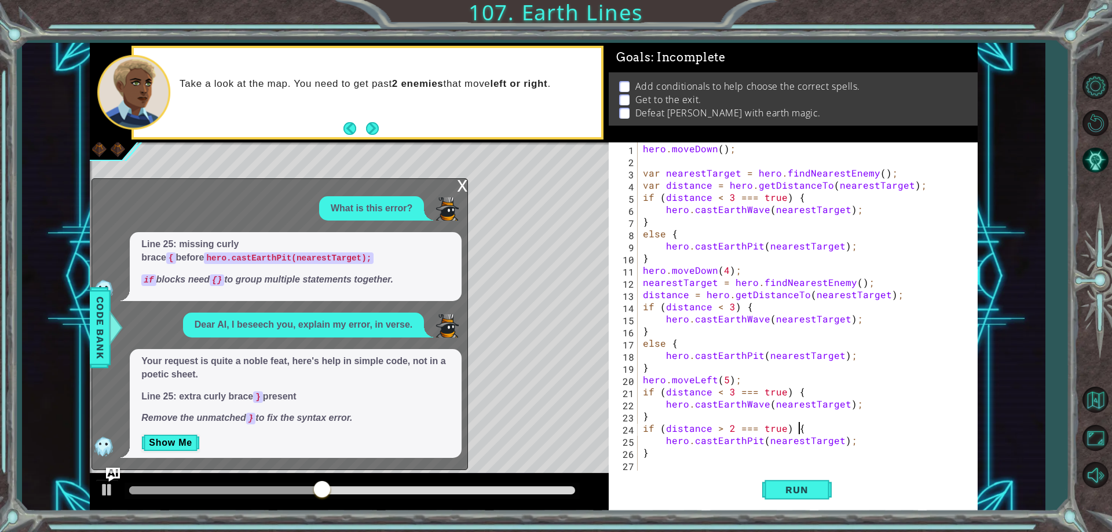
scroll to position [0, 9]
type textarea "if (distance > 2 === true) {"
click at [814, 481] on button "Run" at bounding box center [796, 490] width 69 height 37
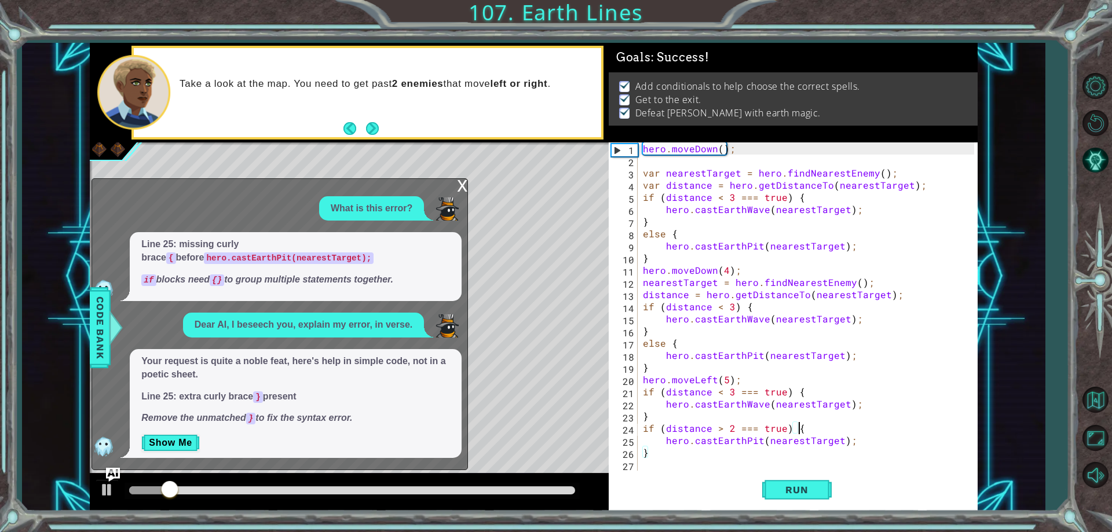
click at [461, 186] on div "x" at bounding box center [462, 185] width 10 height 12
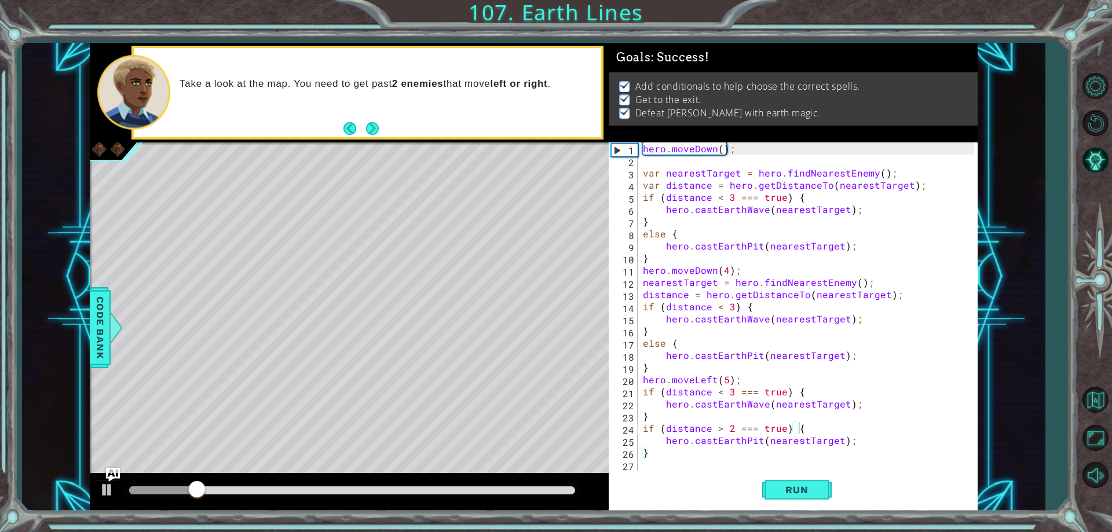
drag, startPoint x: 556, startPoint y: 504, endPoint x: 643, endPoint y: 506, distance: 86.9
click at [643, 506] on div "1 2 3 4 5 6 7 8 9 10 11 12 13 14 15 16 17 18 19 20 hero . moveDown ( ) ; var ne…" at bounding box center [534, 277] width 888 height 468
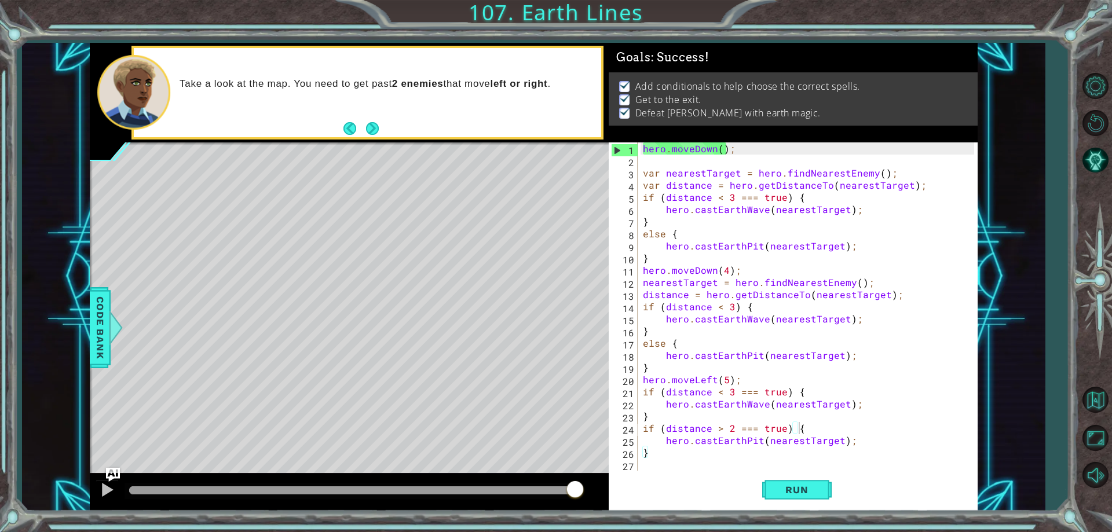
drag, startPoint x: 569, startPoint y: 488, endPoint x: 595, endPoint y: 493, distance: 26.0
click at [595, 493] on body "1 2 3 4 5 6 7 8 9 10 11 12 13 14 15 16 17 18 19 20 hero . moveDown ( ) ; var ne…" at bounding box center [556, 266] width 1112 height 532
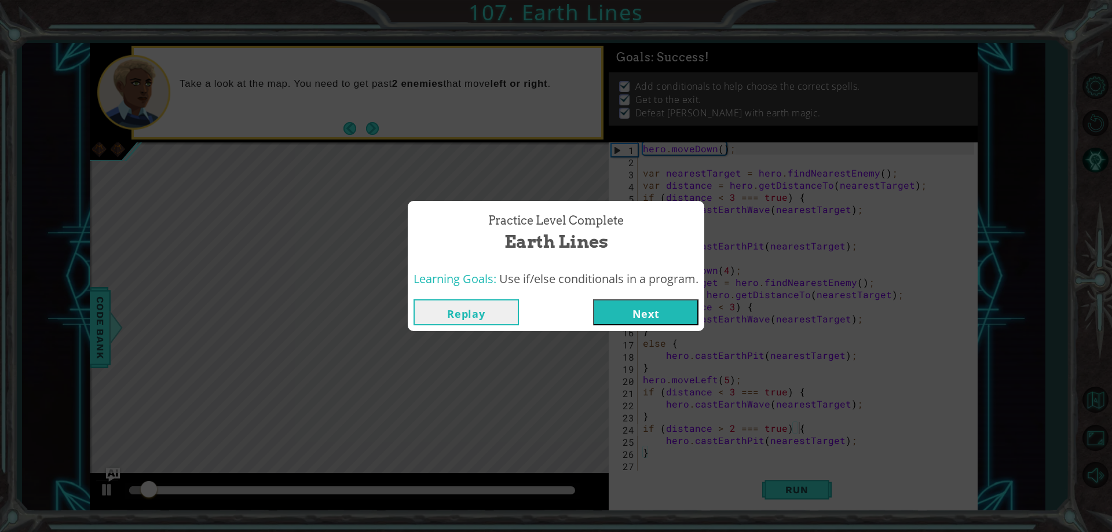
click at [609, 317] on button "Next" at bounding box center [645, 312] width 105 height 26
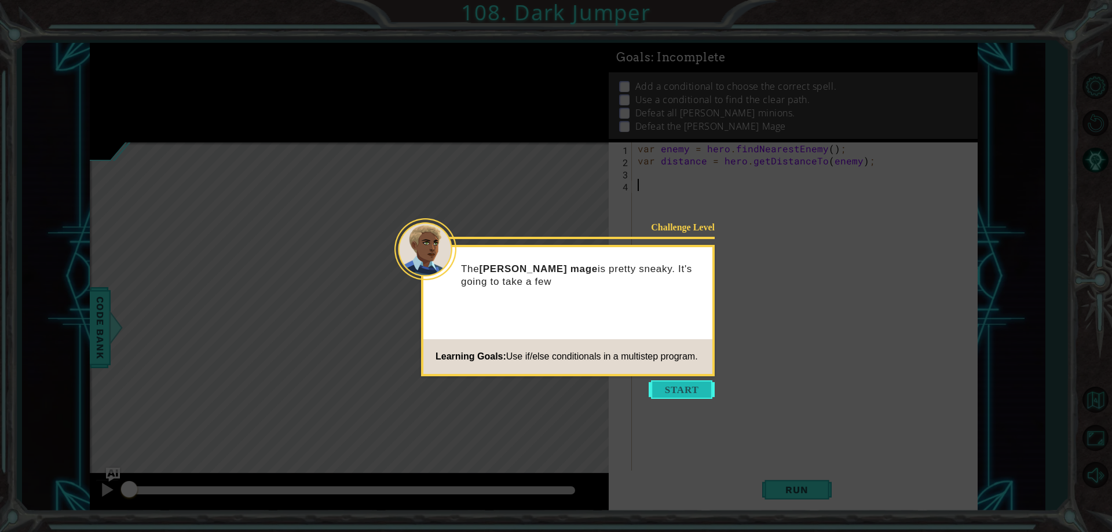
click at [676, 387] on button "Start" at bounding box center [681, 389] width 66 height 19
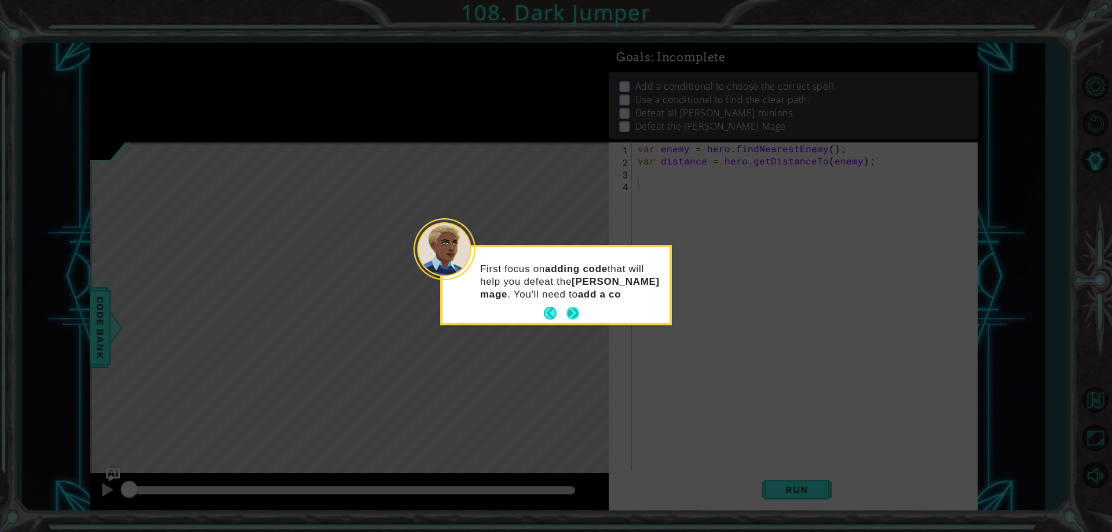
click at [570, 313] on button "Next" at bounding box center [572, 313] width 13 height 13
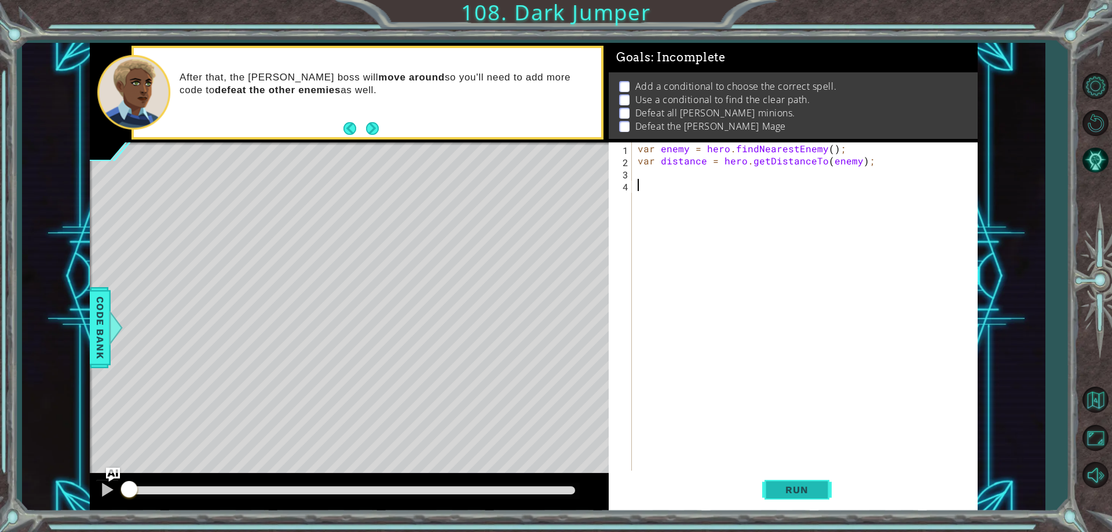
click at [789, 490] on span "Run" at bounding box center [797, 490] width 46 height 12
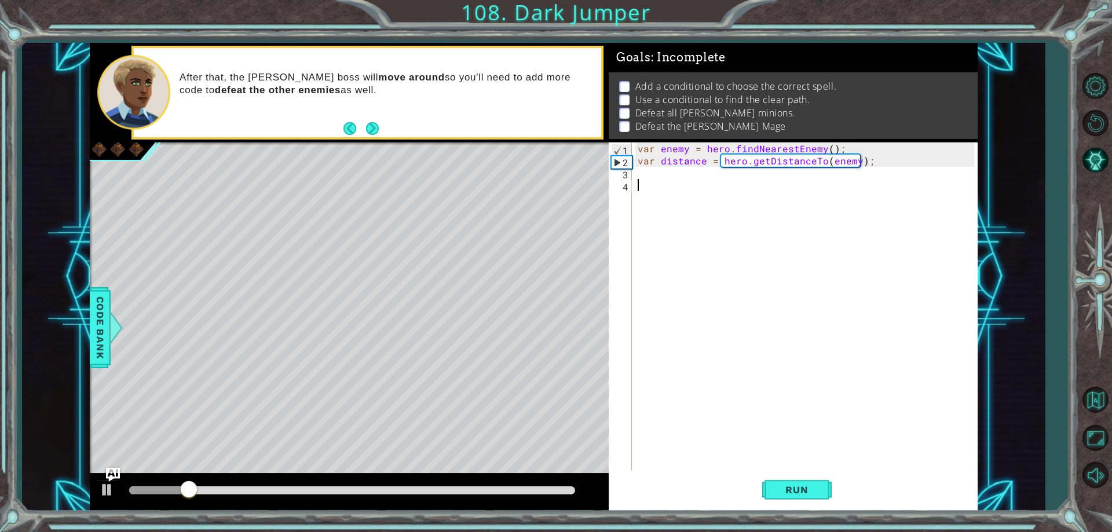
click at [658, 180] on div "var enemy = hero . findNearestEnemy ( ) ; var distance = hero . getDistanceTo (…" at bounding box center [807, 318] width 344 height 353
click at [643, 172] on div "var enemy = hero . findNearestEnemy ( ) ; var distance = hero . getDistanceTo (…" at bounding box center [807, 318] width 344 height 353
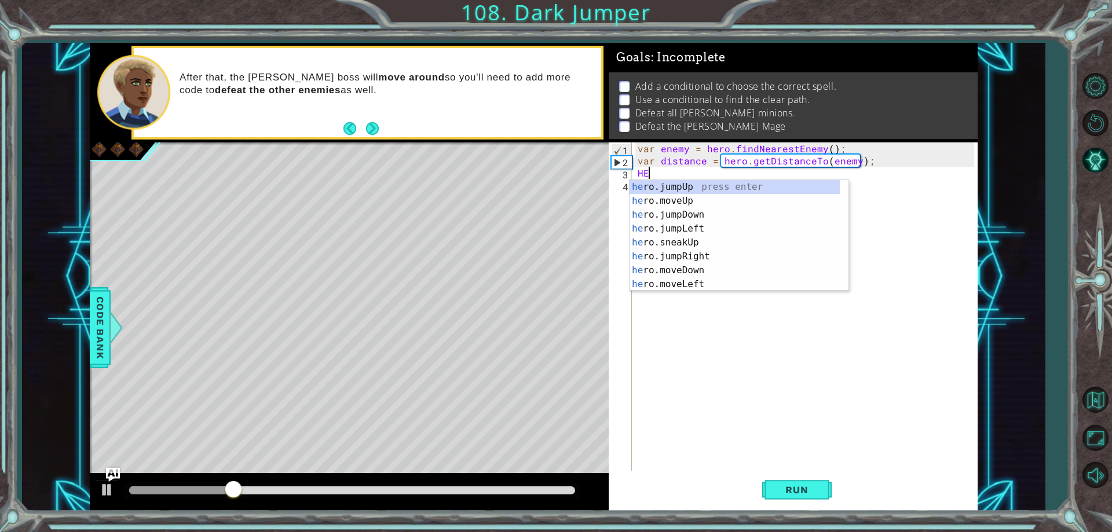
type textarea "H"
type textarea "her"
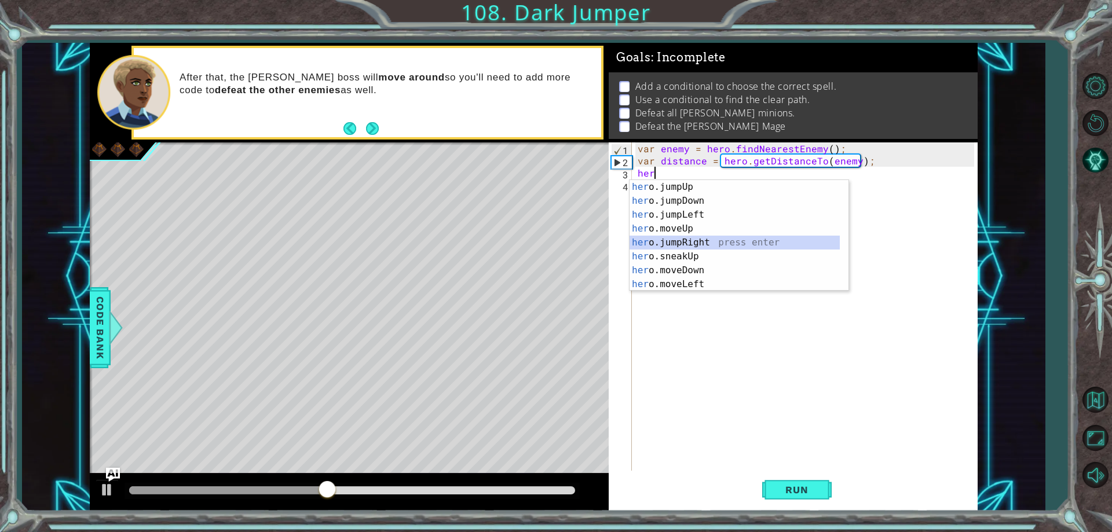
click at [675, 243] on div "her o.jumpUp press enter her o.jumpDown press enter her o.jumpLeft press enter …" at bounding box center [734, 249] width 210 height 139
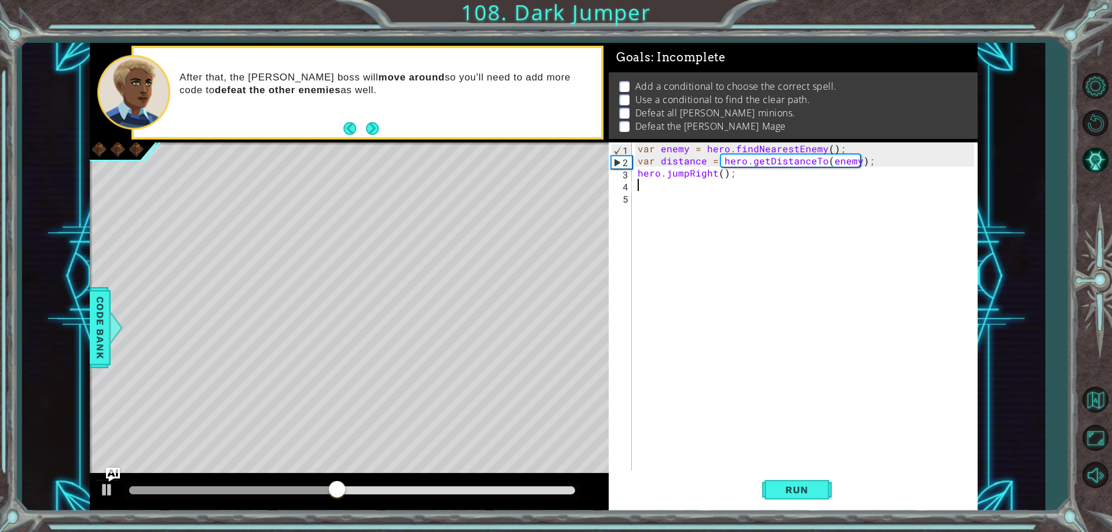
click at [725, 175] on div "var enemy = hero . findNearestEnemy ( ) ; var distance = hero . getDistanceTo (…" at bounding box center [807, 318] width 344 height 353
click at [720, 175] on div "var enemy = hero . findNearestEnemy ( ) ; var distance = hero . getDistanceTo (…" at bounding box center [807, 318] width 344 height 353
click at [800, 500] on button "Run" at bounding box center [796, 490] width 69 height 37
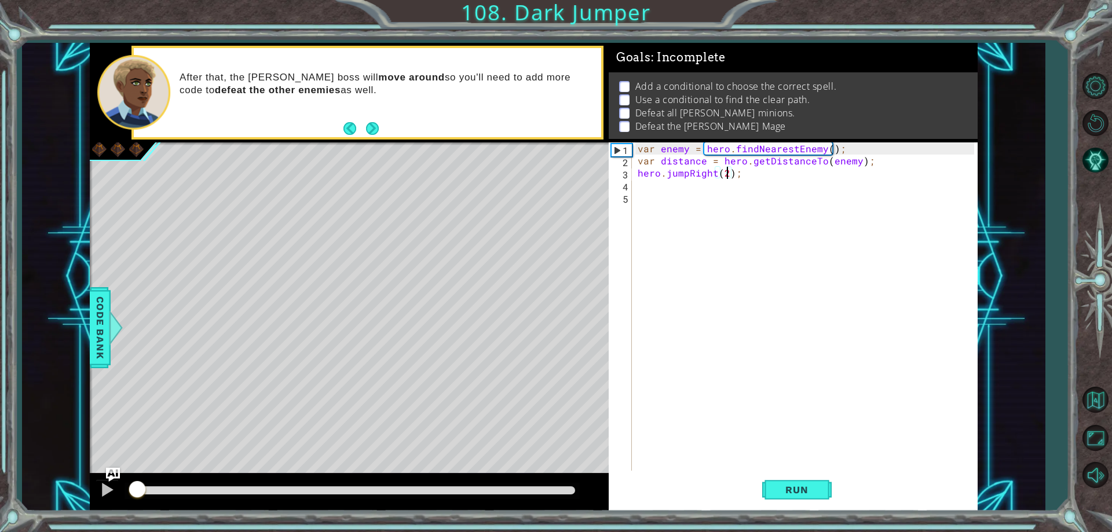
drag, startPoint x: 581, startPoint y: 487, endPoint x: 64, endPoint y: 459, distance: 517.8
click at [64, 459] on div "1 ההההההההההההההההההההההההההההההההההההההההההההההההההההההההההההההההההההההההההההה…" at bounding box center [533, 277] width 1022 height 468
click at [811, 500] on button "Run" at bounding box center [796, 490] width 69 height 37
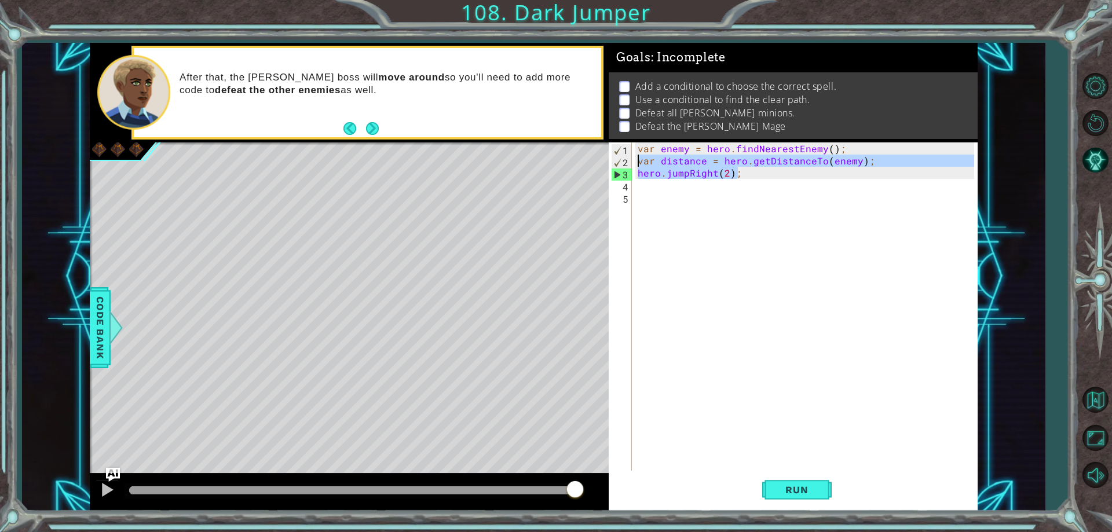
drag, startPoint x: 747, startPoint y: 171, endPoint x: 606, endPoint y: 163, distance: 141.5
click at [606, 163] on div "1 ההההההההההההההההההההההההההההההההההההההההההההההההההההההההההההההההההההההההההההה…" at bounding box center [534, 277] width 888 height 468
type textarea "var distance = hero.getDistanceTo(enemy); hero.jumpRight(2);"
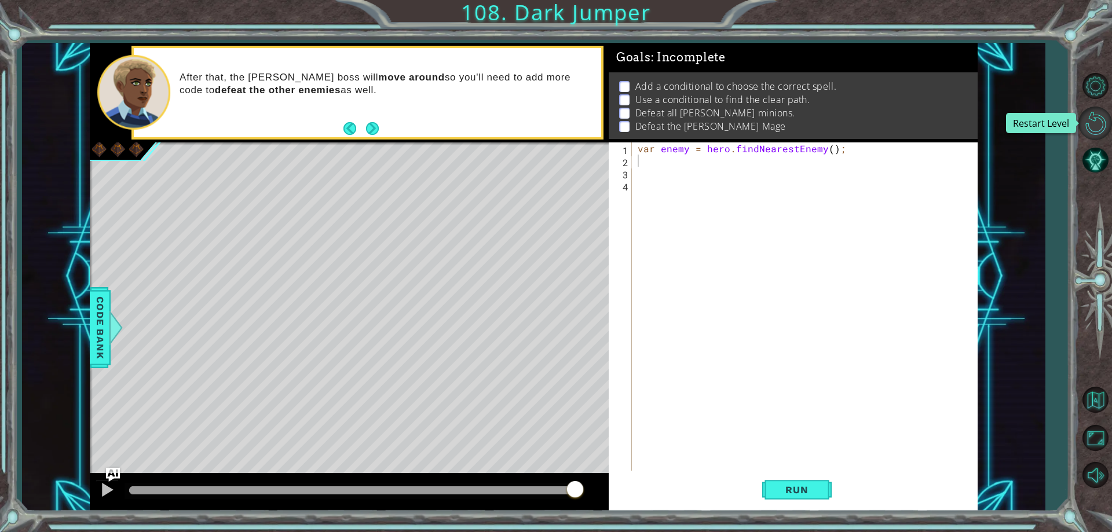
click at [1092, 112] on button "Restart Level" at bounding box center [1095, 124] width 34 height 34
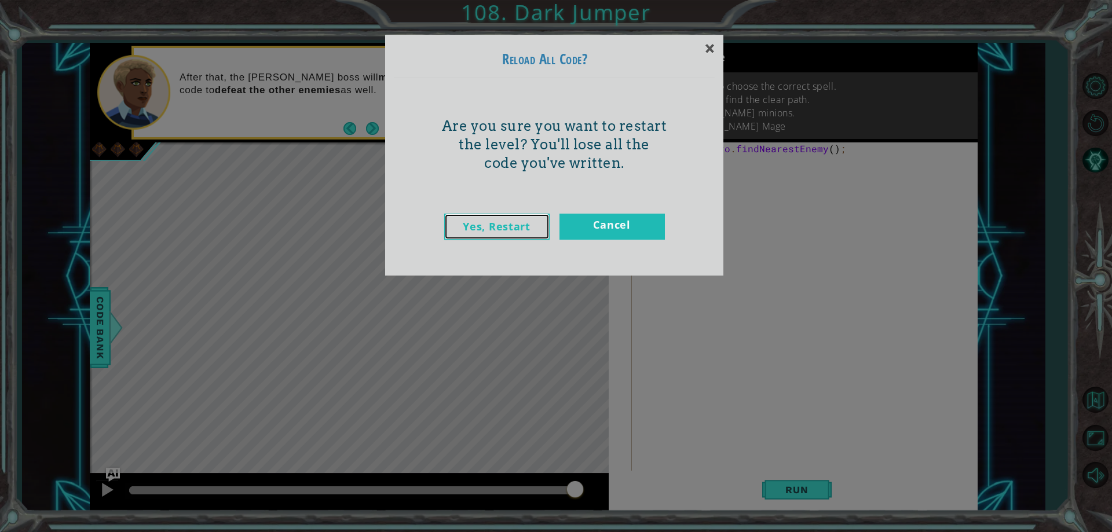
click at [517, 226] on link "Yes, Restart" at bounding box center [496, 227] width 105 height 26
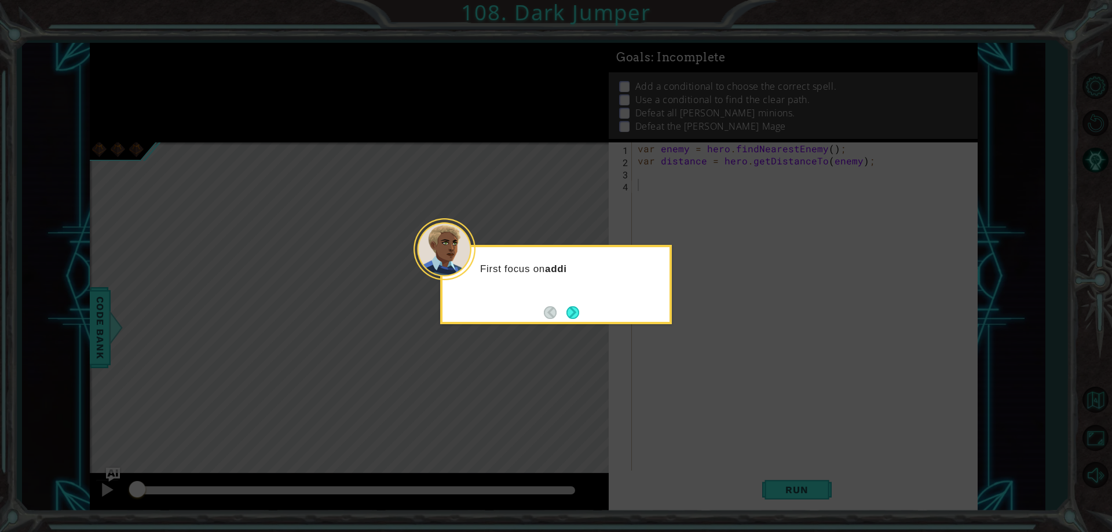
click at [586, 309] on div "First focus on addi" at bounding box center [556, 284] width 232 height 79
click at [569, 314] on button "Next" at bounding box center [572, 312] width 13 height 13
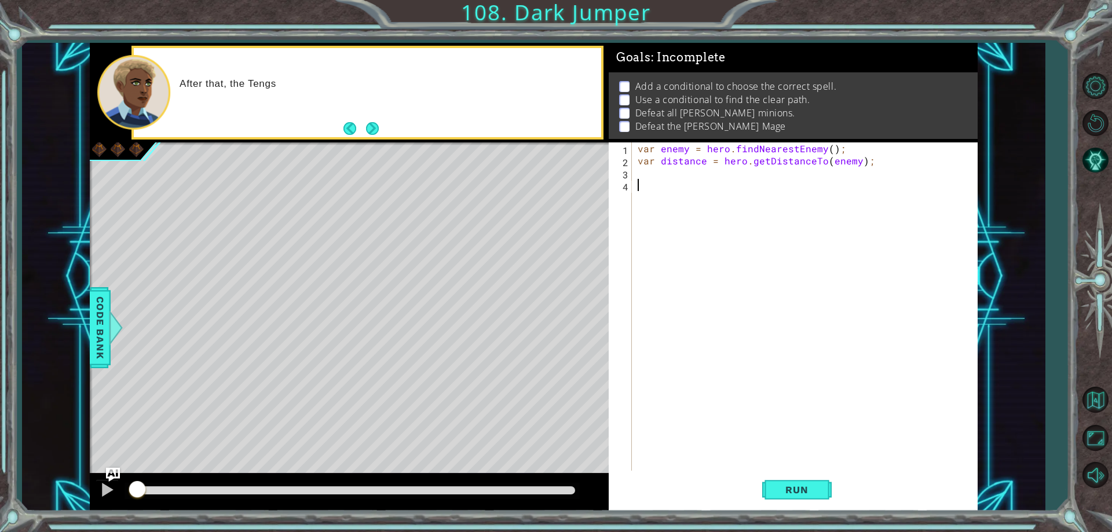
click at [366, 123] on button "Next" at bounding box center [372, 128] width 13 height 13
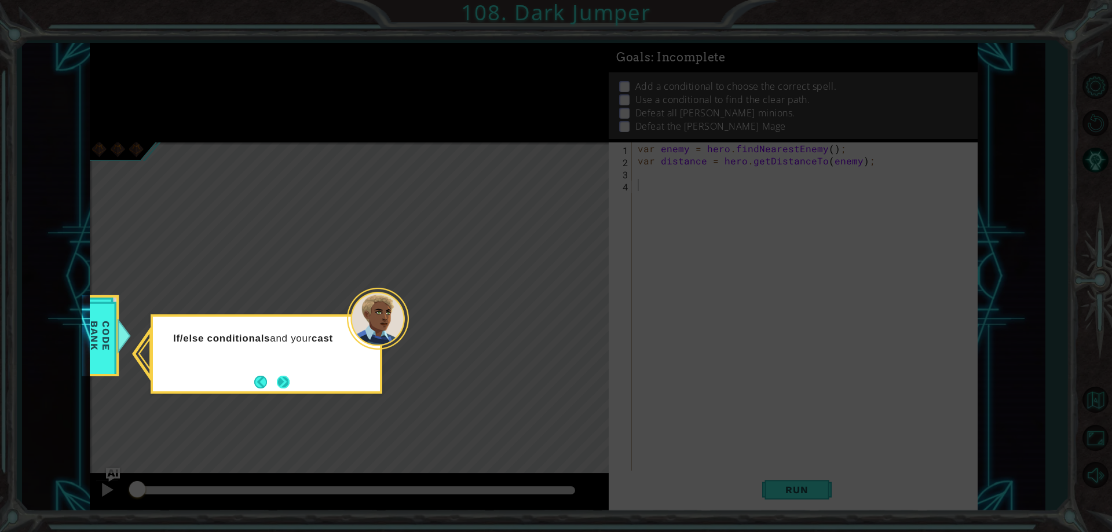
drag, startPoint x: 284, startPoint y: 384, endPoint x: 290, endPoint y: 380, distance: 7.3
click at [289, 380] on button "Next" at bounding box center [283, 382] width 13 height 13
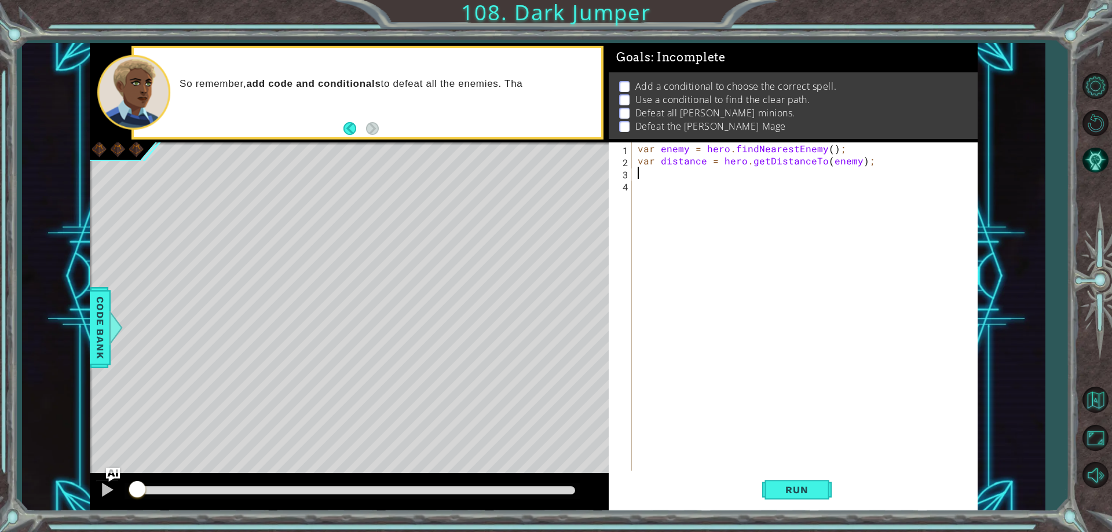
click at [644, 174] on div "var enemy = hero . findNearestEnemy ( ) ; var distance = hero . getDistanceTo (…" at bounding box center [807, 318] width 344 height 353
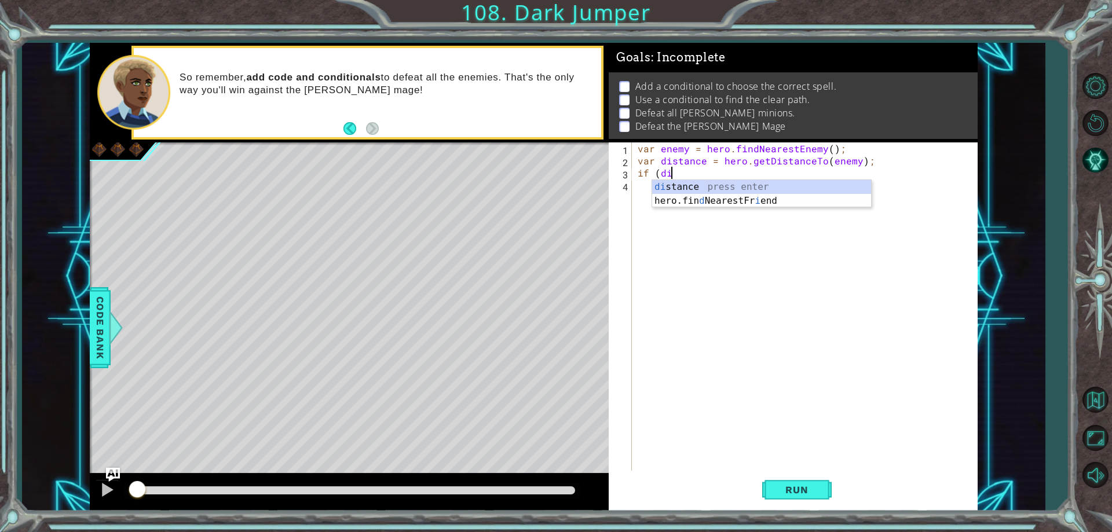
scroll to position [0, 2]
click at [683, 190] on div "dis tance press enter" at bounding box center [761, 201] width 219 height 42
type textarea "if (distance < 3) {"
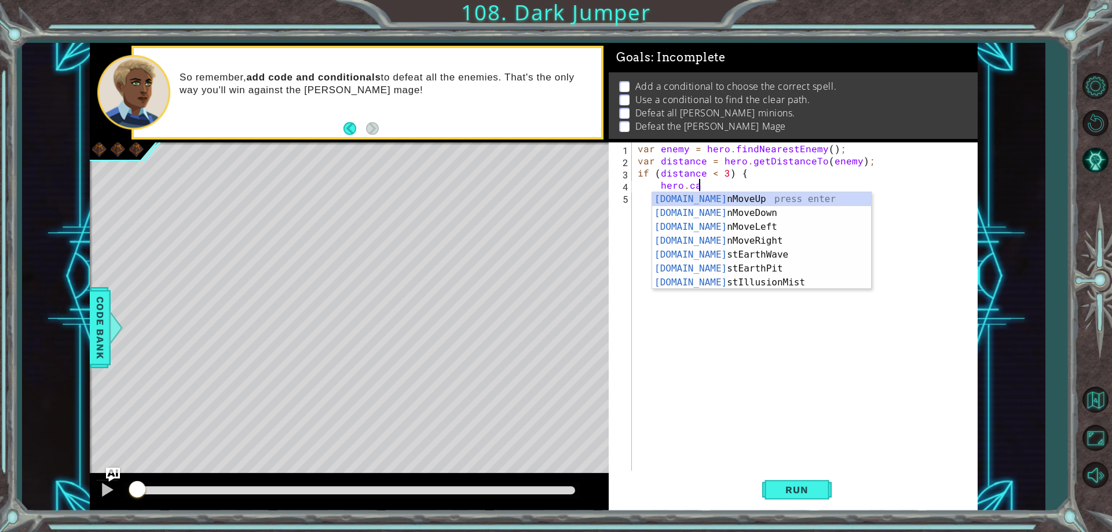
type textarea "hero.cast"
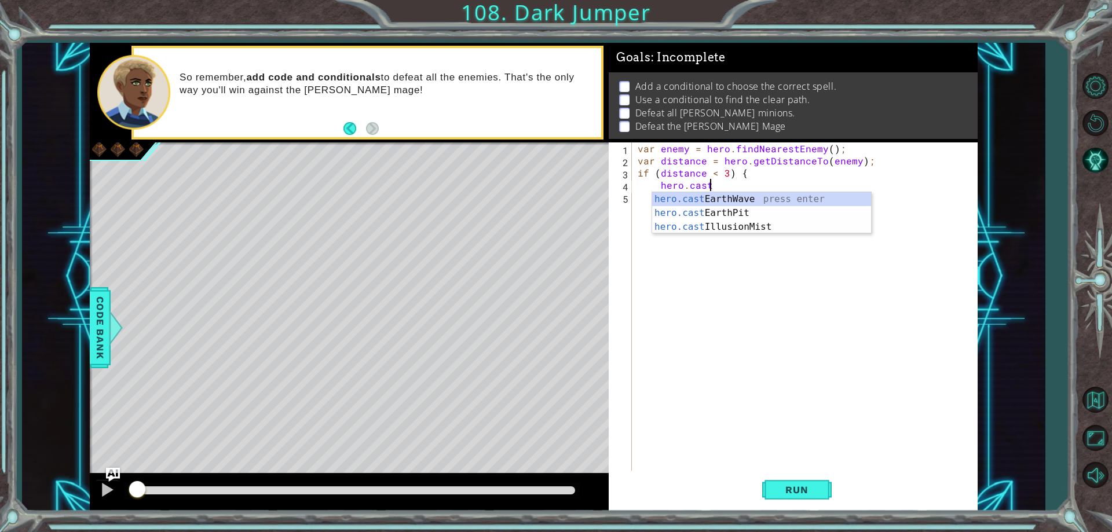
scroll to position [0, 4]
click at [725, 199] on div "hero.cast EarthWave press enter hero.cast EarthPit press enter hero.cast Illusi…" at bounding box center [761, 226] width 219 height 69
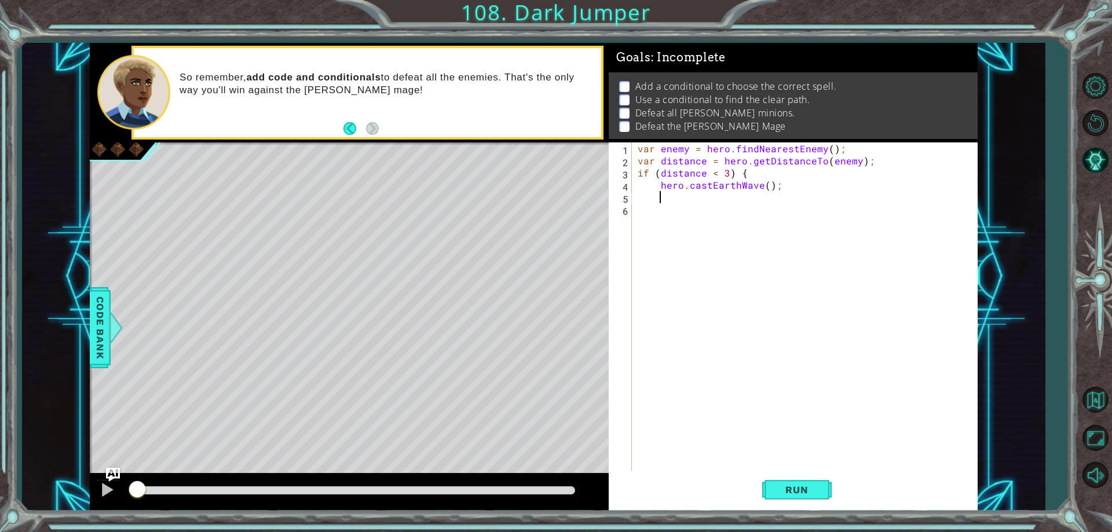
scroll to position [0, 1]
click at [639, 203] on div "var enemy = hero . findNearestEnemy ( ) ; var distance = hero . getDistanceTo (…" at bounding box center [807, 318] width 344 height 353
click at [657, 203] on div "var enemy = hero . findNearestEnemy ( ) ; var distance = hero . getDistanceTo (…" at bounding box center [807, 318] width 344 height 353
click at [659, 203] on div "var enemy = hero . findNearestEnemy ( ) ; var distance = hero . getDistanceTo (…" at bounding box center [804, 306] width 338 height 328
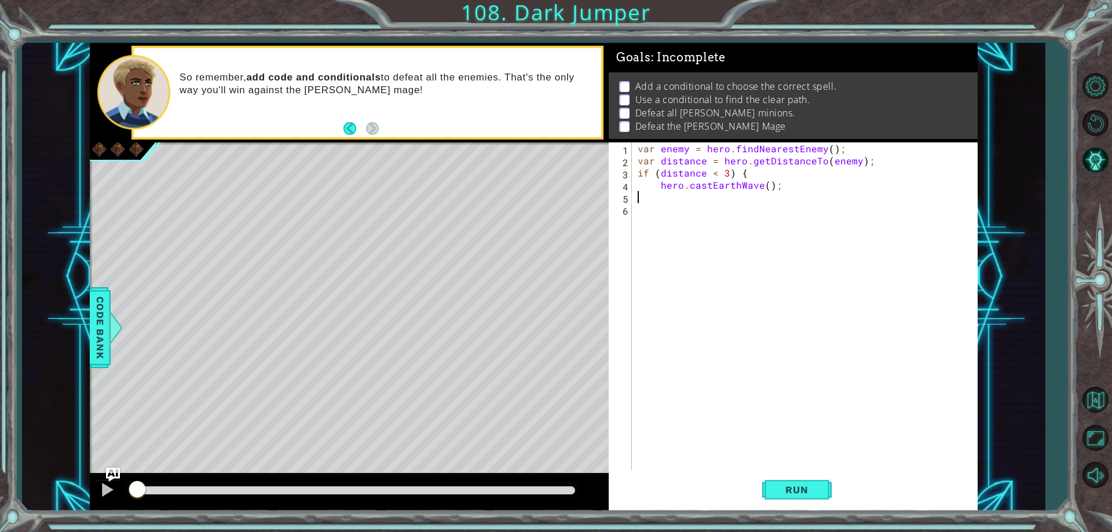
type textarea "}"
click at [654, 216] on div "var enemy = hero . findNearestEnemy ( ) ; var distance = hero . getDistanceTo (…" at bounding box center [807, 318] width 344 height 353
type textarea "else {"
click at [685, 218] on div "var enemy = hero . findNearestEnemy ( ) ; var distance = hero . getDistanceTo (…" at bounding box center [807, 318] width 344 height 353
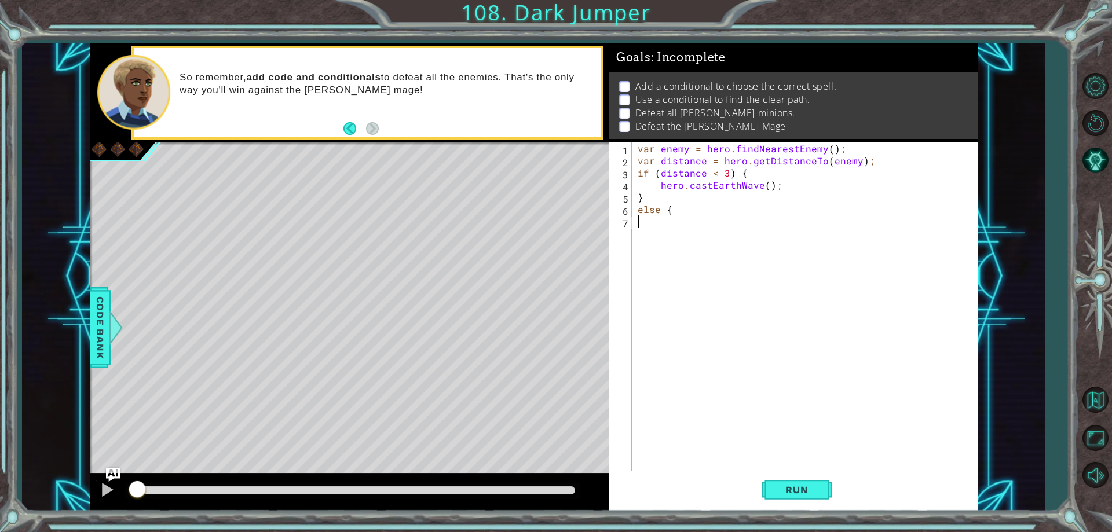
scroll to position [0, 0]
click at [680, 212] on div "var enemy = hero . findNearestEnemy ( ) ; var distance = hero . getDistanceTo (…" at bounding box center [807, 318] width 344 height 353
type textarea "else {"
click at [637, 217] on div "var enemy = hero . findNearestEnemy ( ) ; var distance = hero . getDistanceTo (…" at bounding box center [807, 318] width 344 height 353
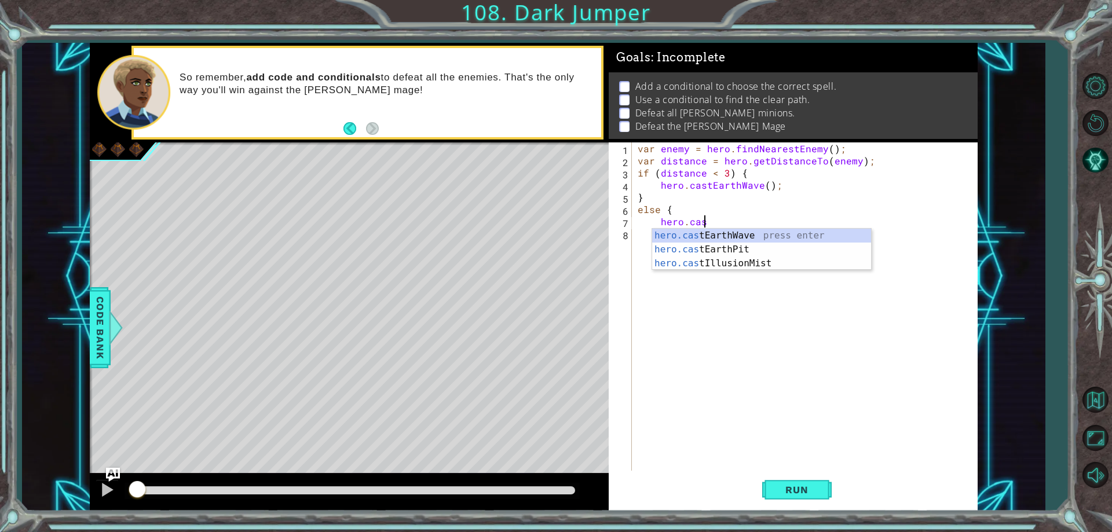
scroll to position [0, 4]
click at [729, 250] on div "hero.cast EarthWave press enter hero.cast EarthPit press enter hero.cast Illusi…" at bounding box center [761, 263] width 219 height 69
type textarea "hero.castEarthPit(enemy);"
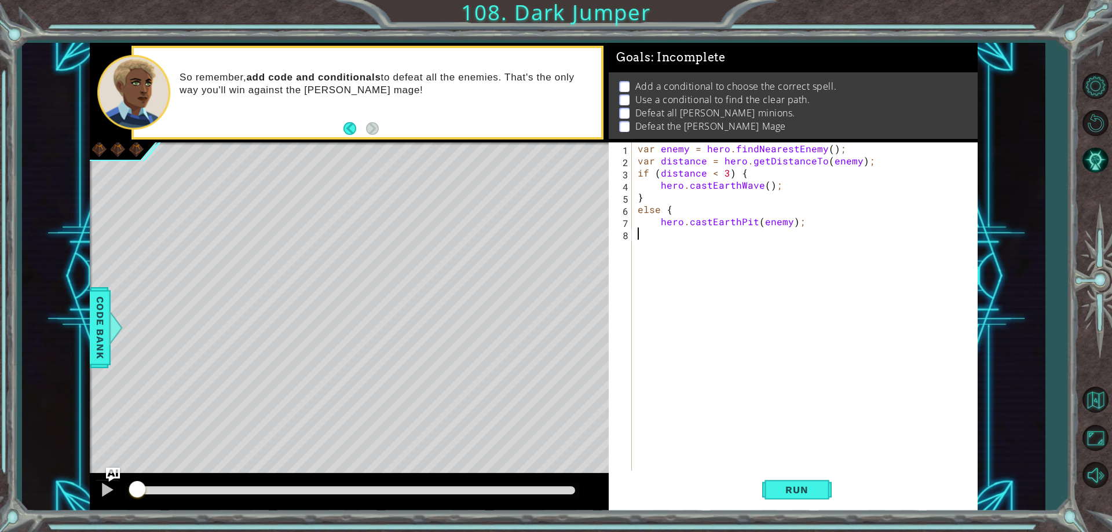
click at [648, 236] on div "var enemy = hero . findNearestEnemy ( ) ; var distance = hero . getDistanceTo (…" at bounding box center [807, 318] width 344 height 353
click at [765, 182] on div "var enemy = hero . findNearestEnemy ( ) ; var distance = hero . getDistanceTo (…" at bounding box center [807, 318] width 344 height 353
type textarea "hero.castEarthWave(enemy);"
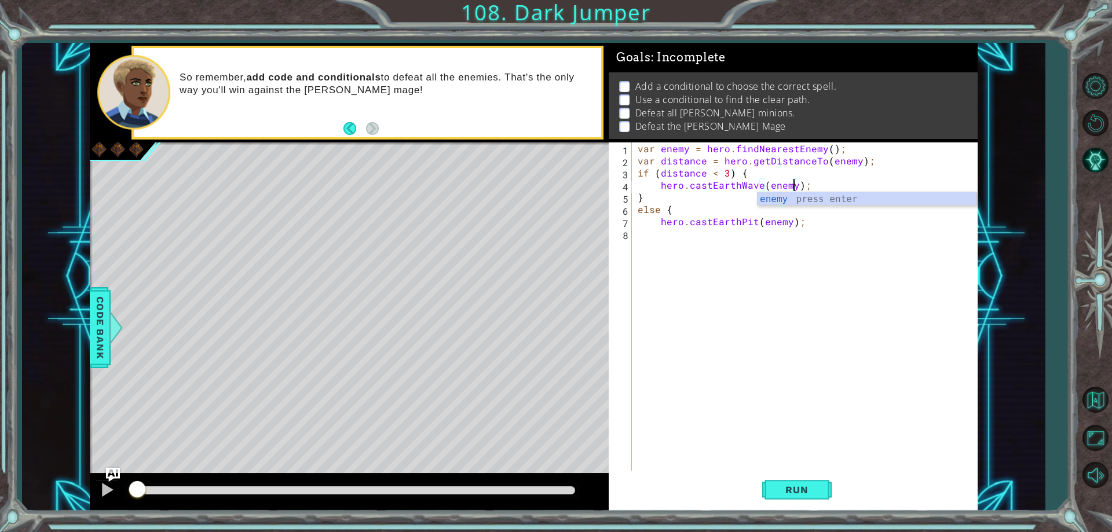
click at [746, 269] on div "var enemy = hero . findNearestEnemy ( ) ; var distance = hero . getDistanceTo (…" at bounding box center [807, 318] width 344 height 353
click at [818, 488] on span "Run" at bounding box center [797, 490] width 46 height 12
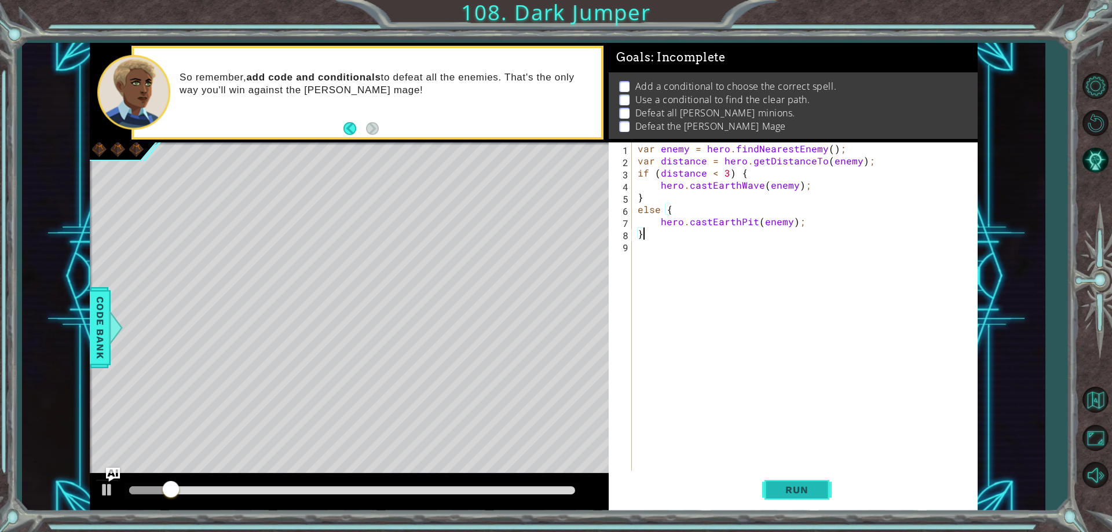
type textarea "}"
click at [812, 497] on button "Run" at bounding box center [796, 490] width 69 height 37
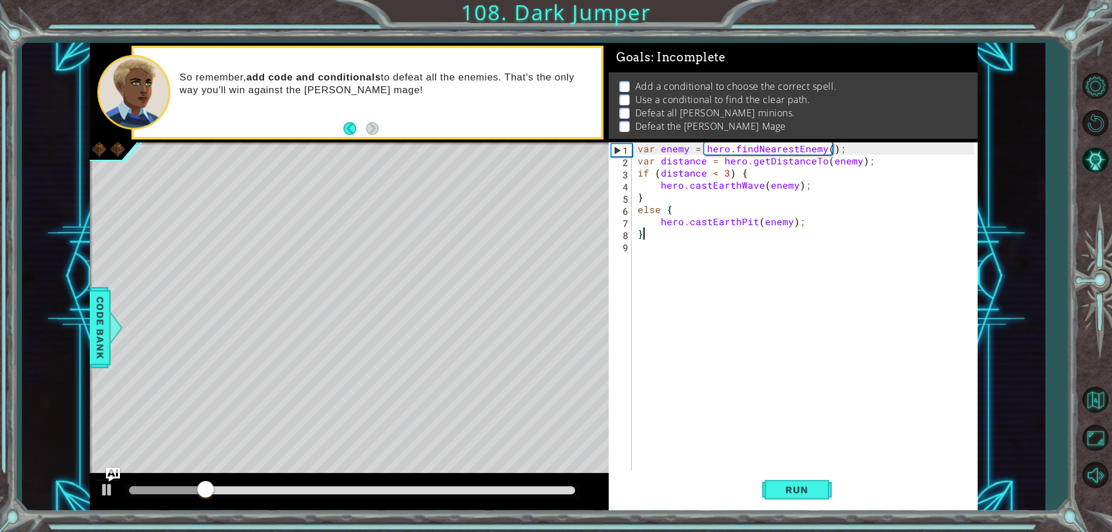
click at [672, 257] on div "var enemy = hero . findNearestEnemy ( ) ; var distance = hero . getDistanceTo (…" at bounding box center [807, 318] width 344 height 353
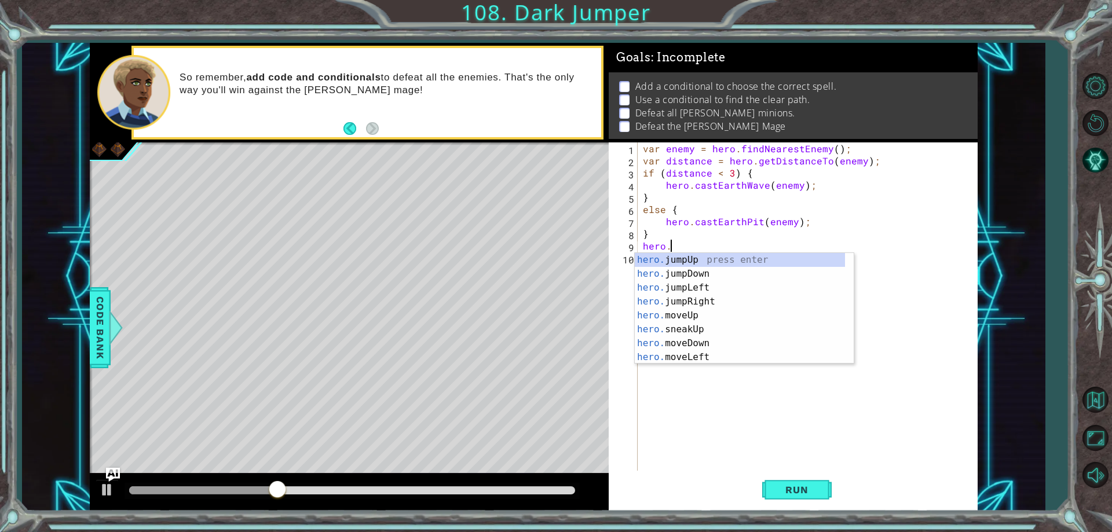
scroll to position [0, 2]
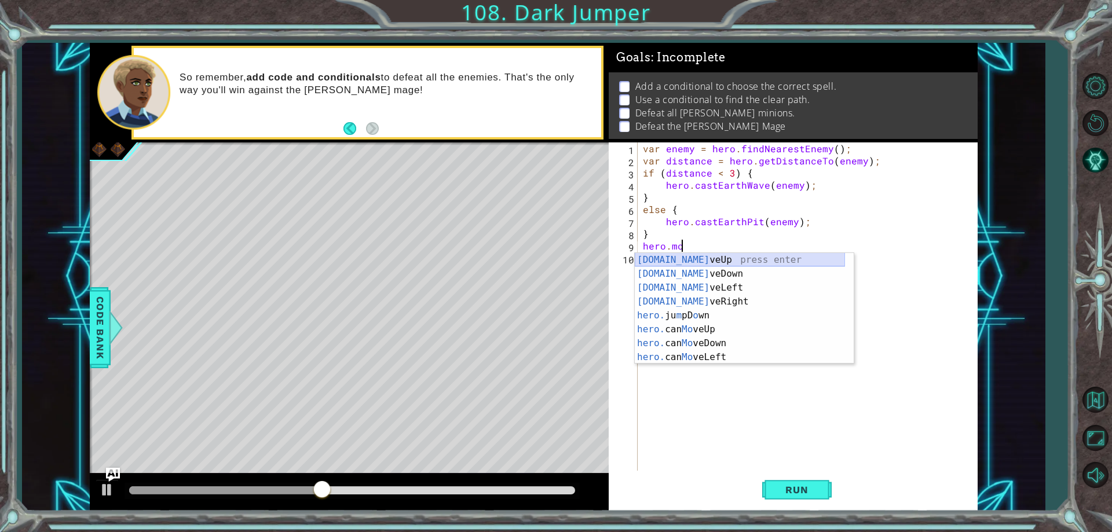
click at [742, 256] on div "[DOMAIN_NAME] veUp press enter [DOMAIN_NAME] veDown press enter [DOMAIN_NAME] v…" at bounding box center [740, 322] width 210 height 139
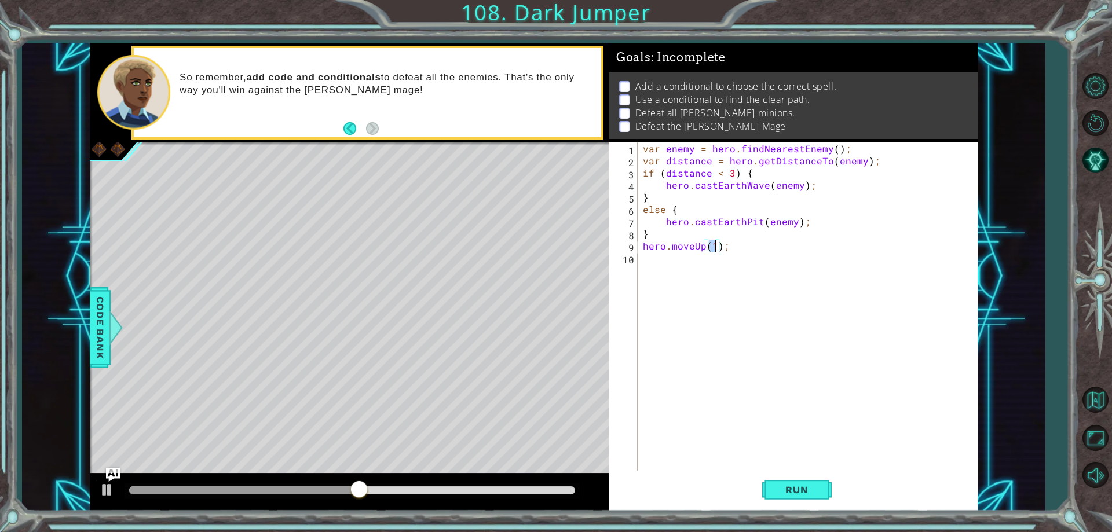
type textarea "hero.moveUp(2);"
click at [712, 260] on div "var enemy = hero . findNearestEnemy ( ) ; var distance = hero . getDistanceTo (…" at bounding box center [809, 318] width 339 height 353
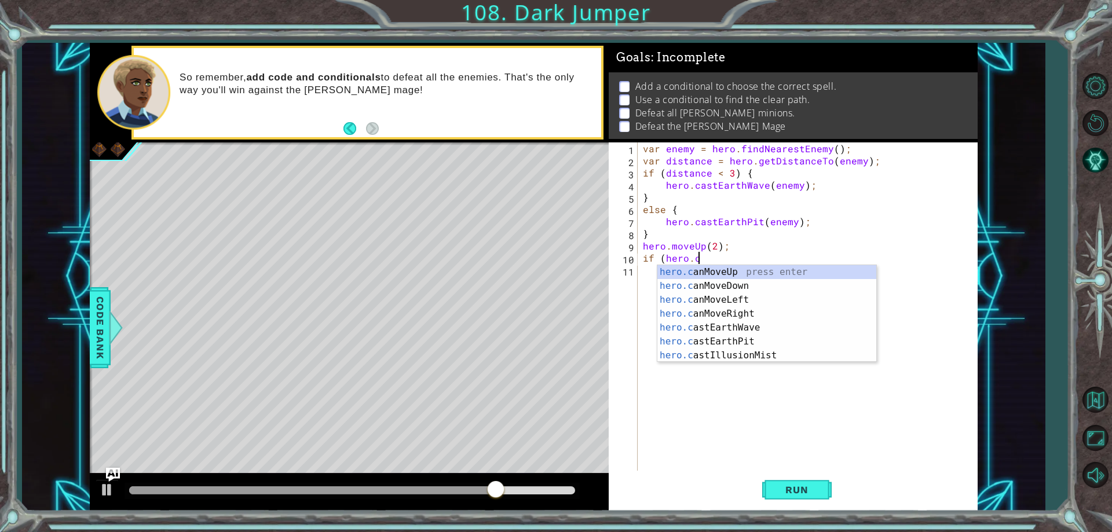
scroll to position [0, 3]
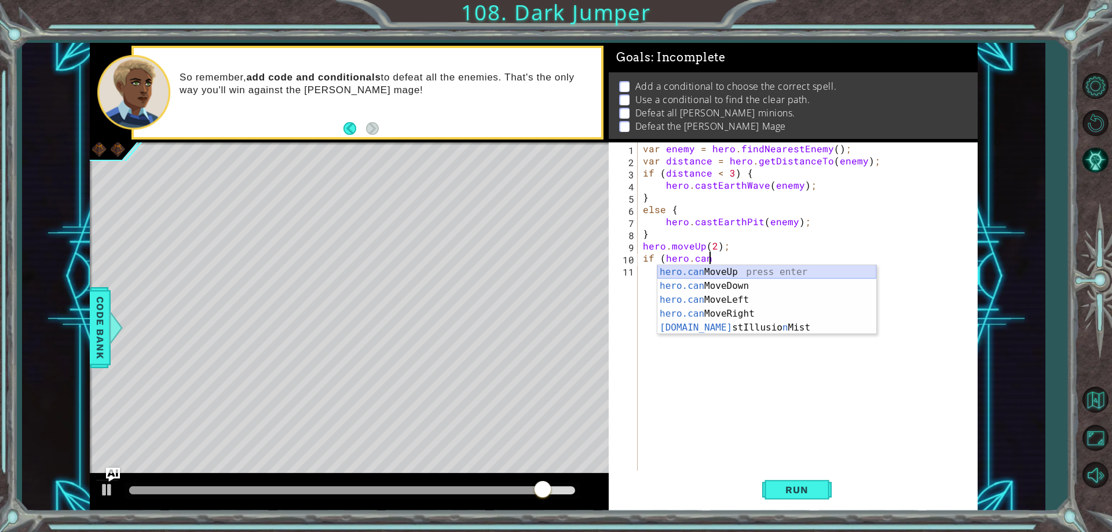
click at [724, 272] on div "hero.can MoveUp press enter hero.can MoveDown press enter hero.can MoveLeft pre…" at bounding box center [766, 313] width 219 height 97
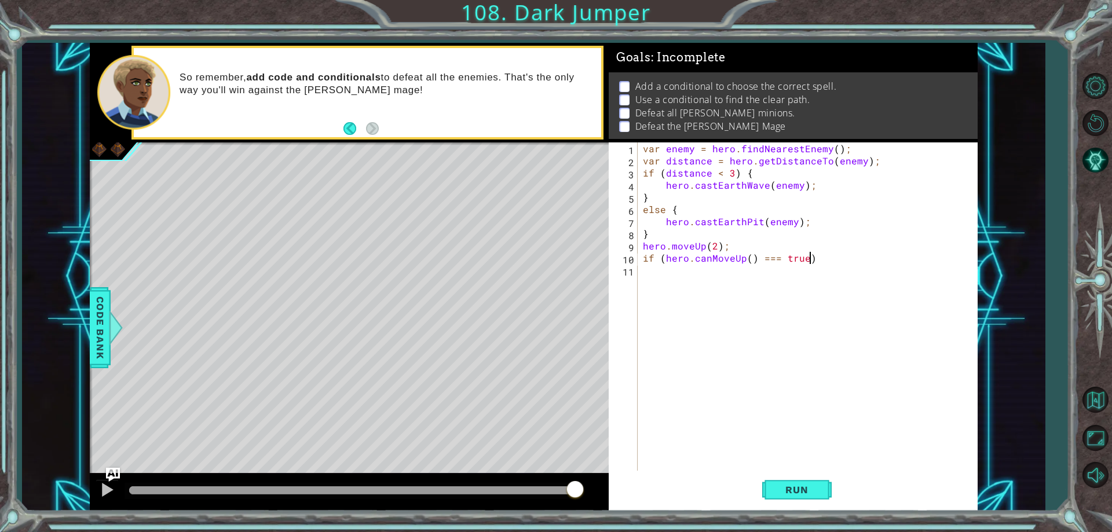
scroll to position [0, 10]
type textarea "if (hero.canMoveUp() === true) {"
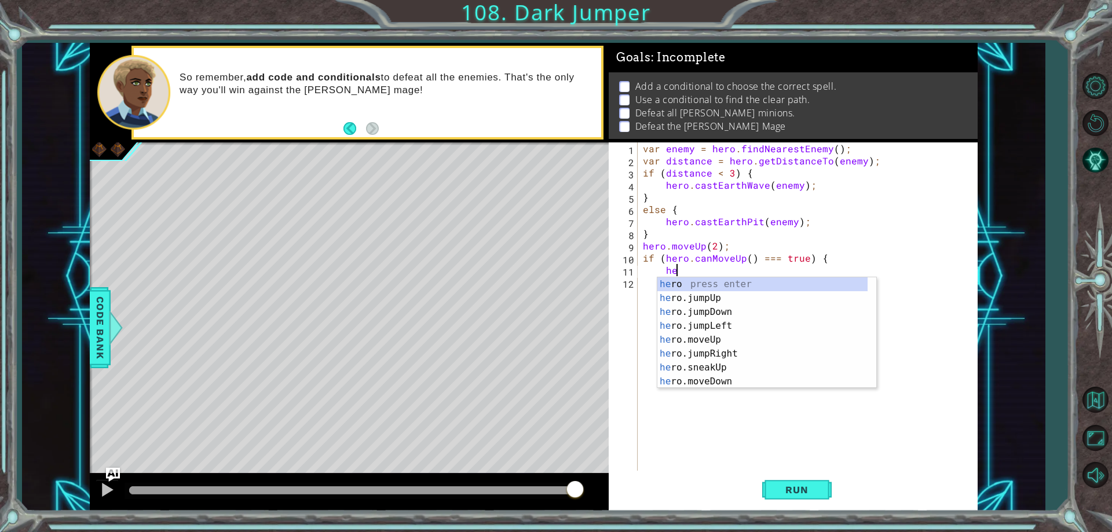
scroll to position [0, 2]
click at [727, 334] on div "her o press enter her o.jumpUp press enter her o.jumpDown press enter her o.jum…" at bounding box center [762, 346] width 210 height 139
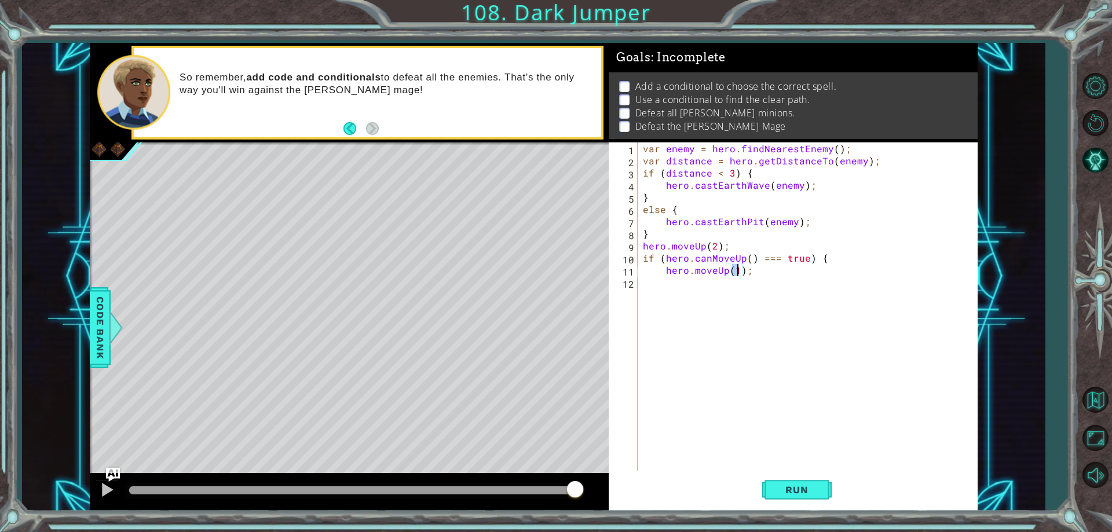
type textarea "hero.moveUp(2);"
click at [670, 281] on div "var enemy = hero . findNearestEnemy ( ) ; var distance = hero . getDistanceTo (…" at bounding box center [809, 318] width 339 height 353
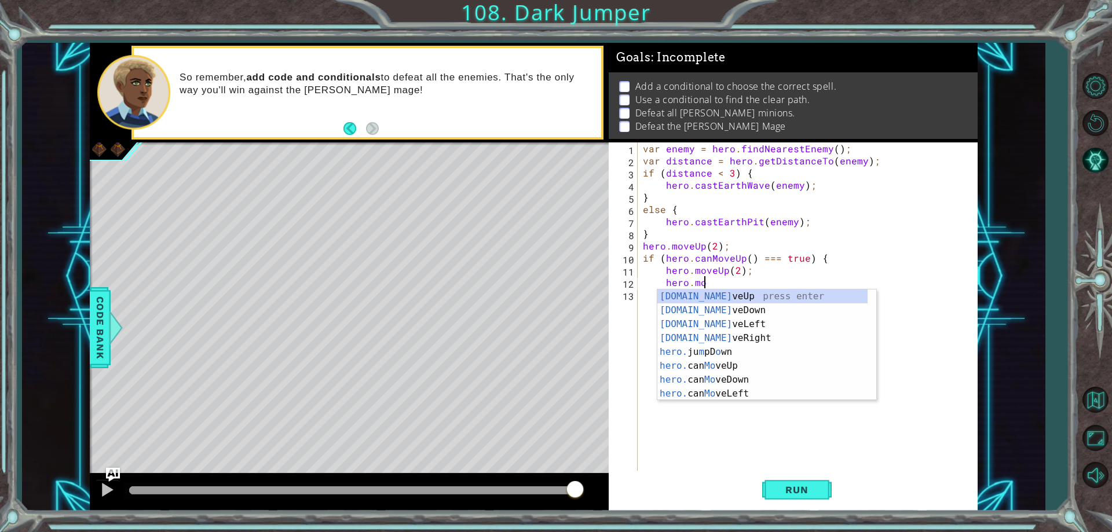
scroll to position [0, 3]
click at [762, 339] on div "[DOMAIN_NAME] veUp press enter [DOMAIN_NAME] veDown press enter [DOMAIN_NAME] v…" at bounding box center [762, 358] width 210 height 139
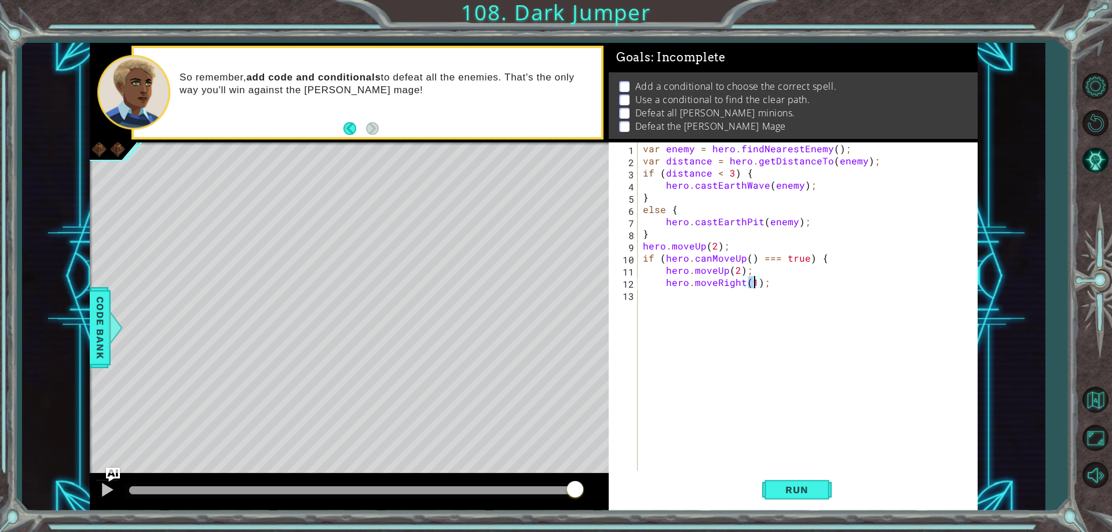
type textarea "hero.moveRight(2);"
click at [719, 298] on div "var enemy = hero . findNearestEnemy ( ) ; var distance = hero . getDistanceTo (…" at bounding box center [809, 318] width 339 height 353
click at [718, 298] on div "var enemy = hero . findNearestEnemy ( ) ; var distance = hero . getDistanceTo (…" at bounding box center [809, 318] width 339 height 353
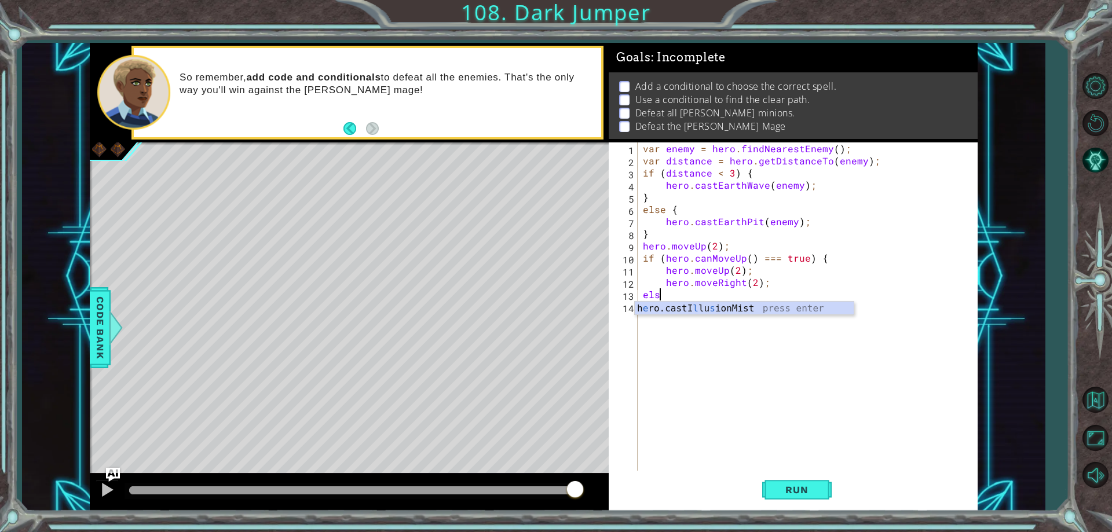
scroll to position [0, 1]
type textarea "else {"
click at [674, 303] on div "var enemy = hero . findNearestEnemy ( ) ; var distance = hero . getDistanceTo (…" at bounding box center [809, 318] width 339 height 353
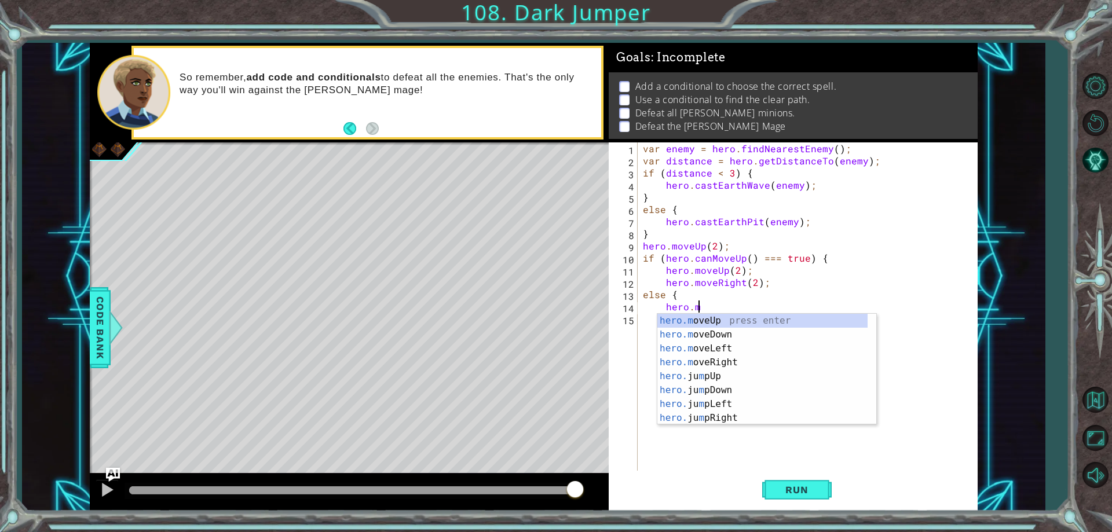
scroll to position [0, 3]
click at [730, 364] on div "hero.m oveUp press enter hero.m oveDown press enter hero.m oveLeft press enter …" at bounding box center [762, 383] width 210 height 139
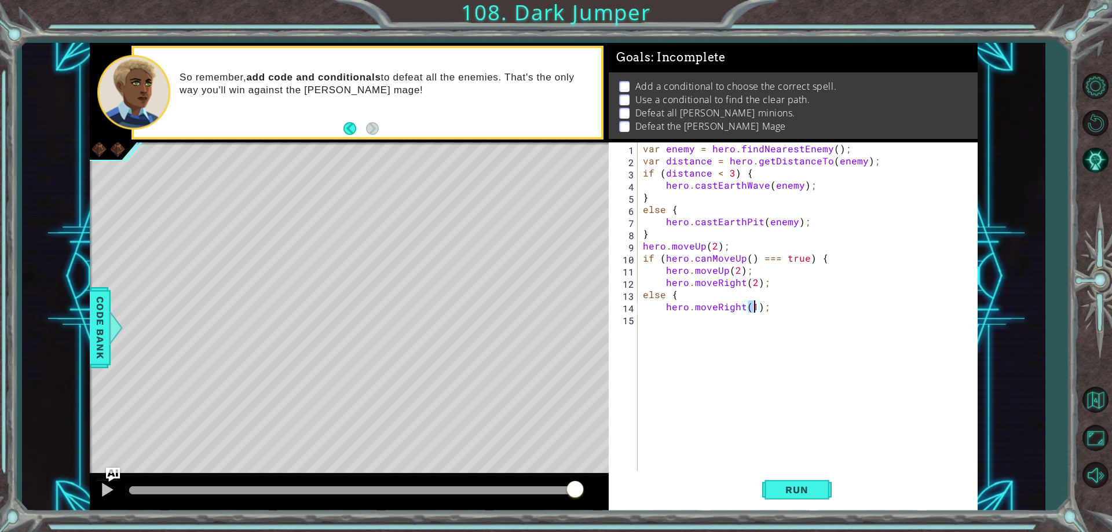
type textarea "hero.moveRight(2);"
click at [671, 322] on div "var enemy = hero . findNearestEnemy ( ) ; var distance = hero . getDistanceTo (…" at bounding box center [809, 318] width 339 height 353
click at [781, 283] on div "var enemy = hero . findNearestEnemy ( ) ; var distance = hero . getDistanceTo (…" at bounding box center [809, 318] width 339 height 353
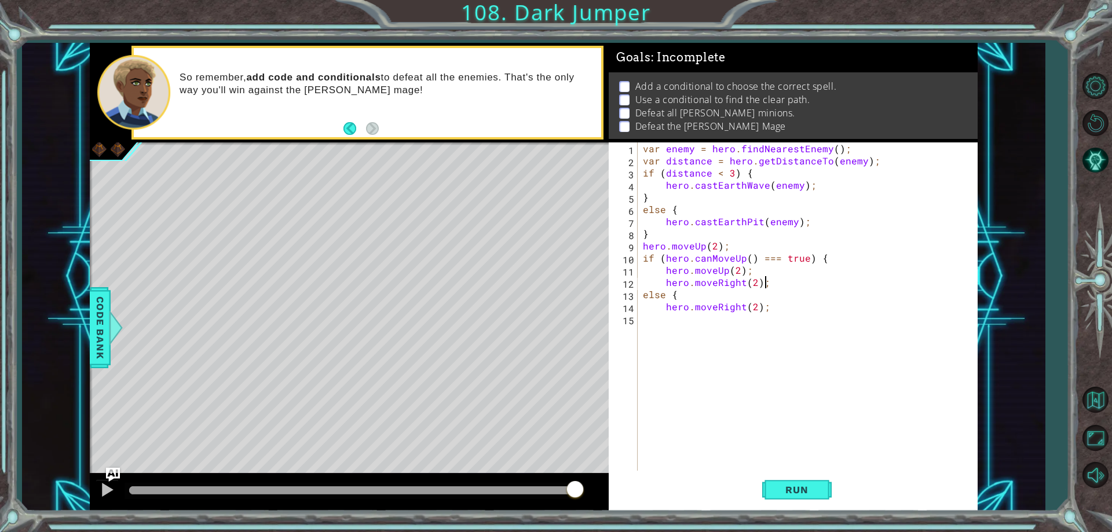
type textarea "hero.moveRight(2);"
type textarea "}"
click at [668, 336] on div "var enemy = hero . findNearestEnemy ( ) ; var distance = hero . getDistanceTo (…" at bounding box center [809, 318] width 339 height 353
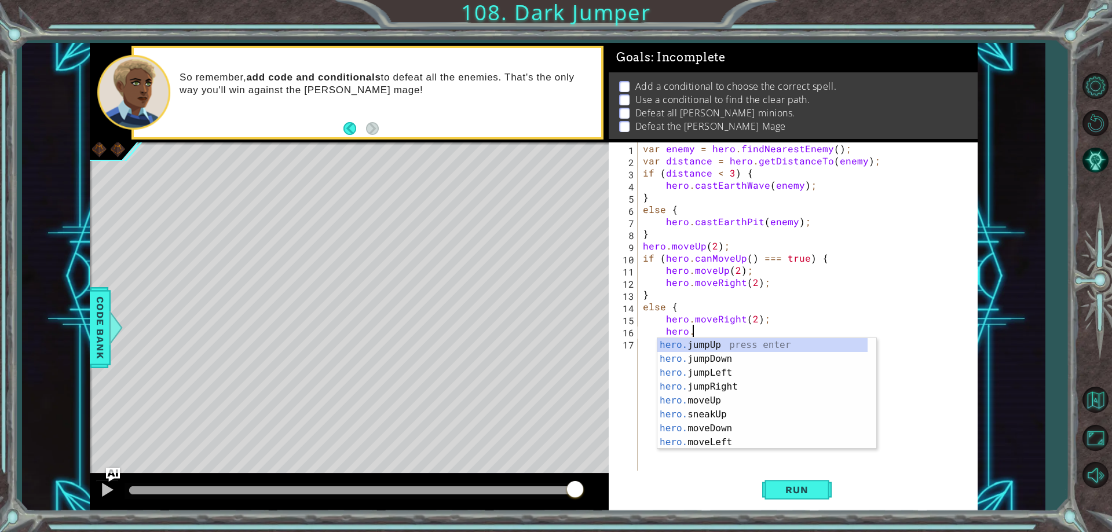
scroll to position [0, 3]
click at [711, 343] on div "hero.m oveUp press enter hero.m oveDown press enter hero.m oveLeft press enter …" at bounding box center [762, 407] width 210 height 139
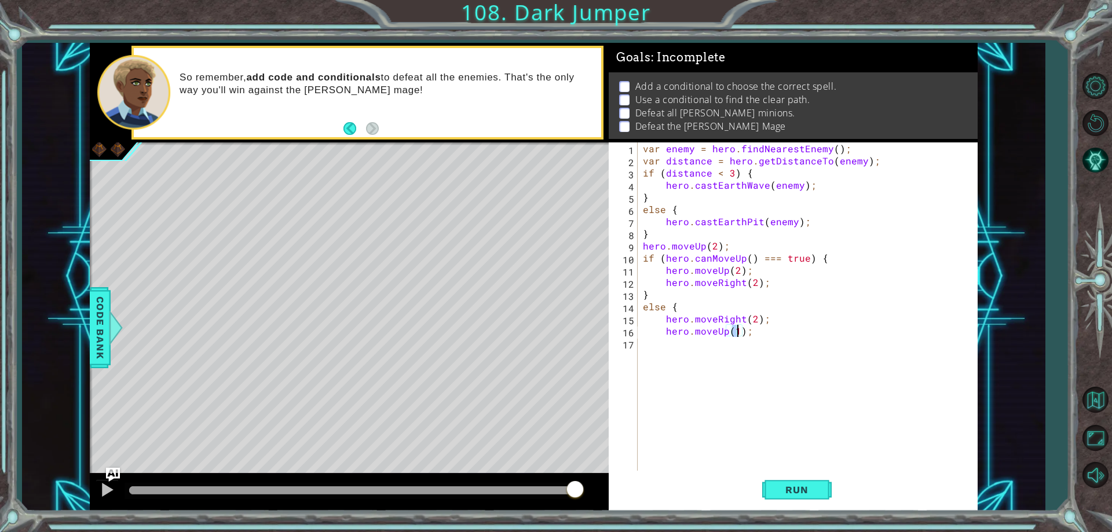
type textarea "hero.moveUp(2);"
click at [676, 344] on div "var enemy = hero . findNearestEnemy ( ) ; var distance = hero . getDistanceTo (…" at bounding box center [809, 318] width 339 height 353
type textarea "}"
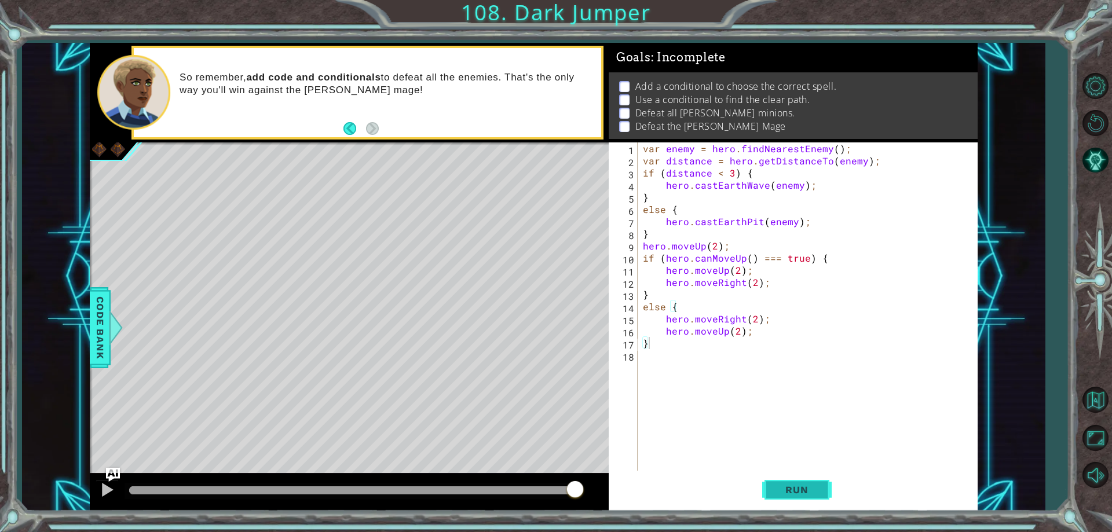
click at [794, 494] on span "Run" at bounding box center [797, 490] width 46 height 12
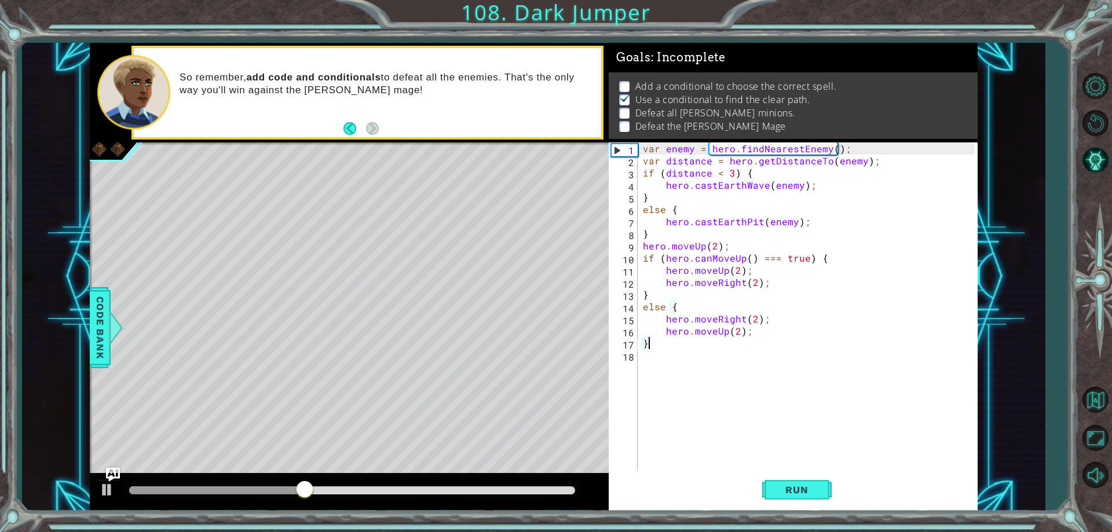
click at [655, 364] on div "var enemy = hero . findNearestEnemy ( ) ; var distance = hero . getDistanceTo (…" at bounding box center [809, 318] width 339 height 353
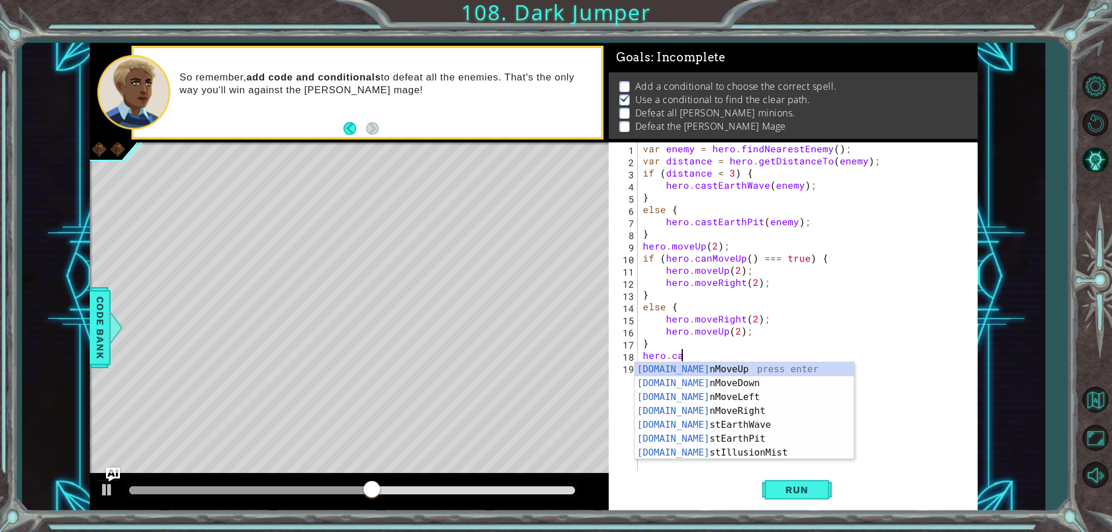
scroll to position [0, 2]
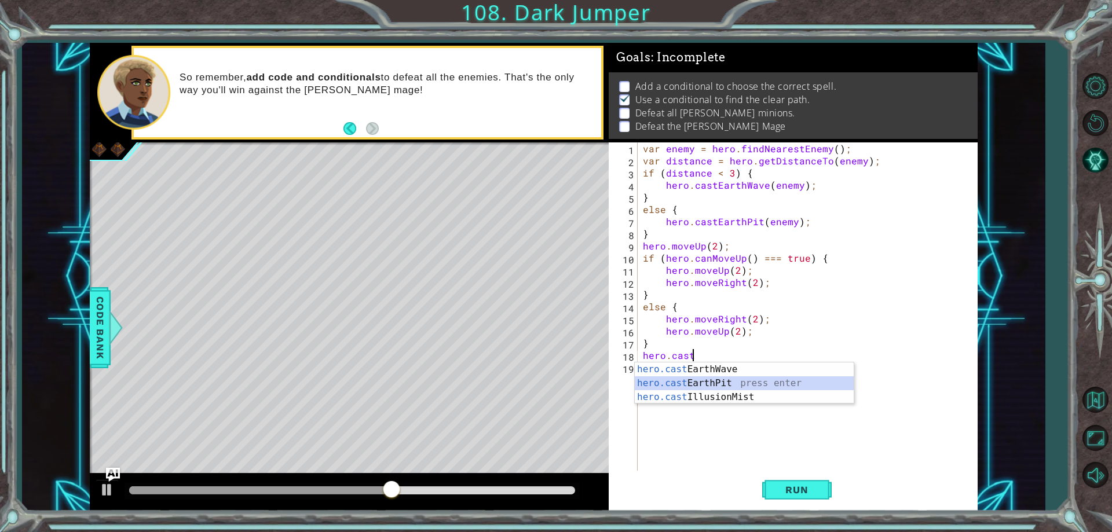
click at [745, 379] on div "hero.cast EarthWave press enter hero.cast EarthPit press enter hero.cast Illusi…" at bounding box center [744, 396] width 219 height 69
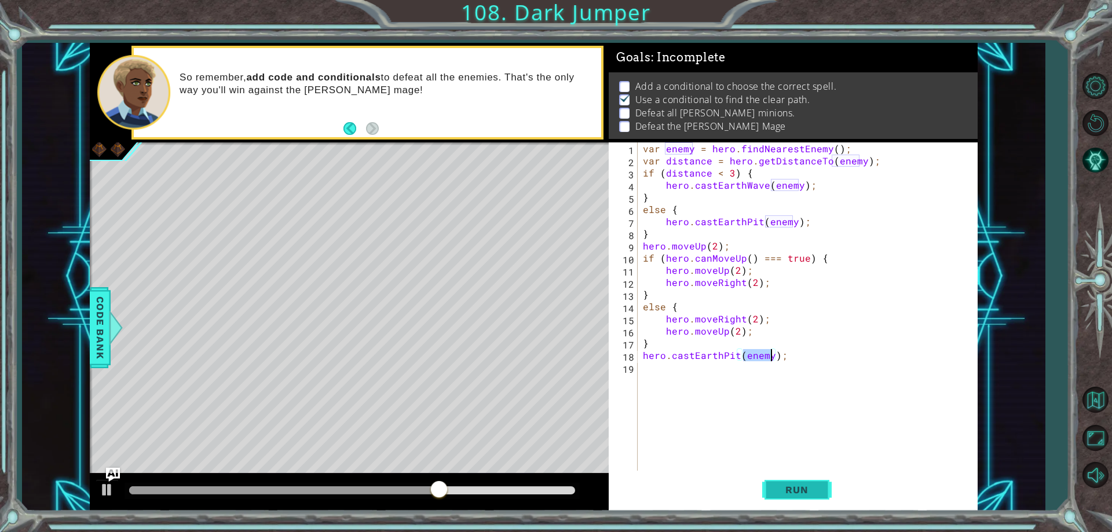
type textarea "hero.castEarthPit(enemy);"
click at [802, 485] on span "Run" at bounding box center [797, 490] width 46 height 12
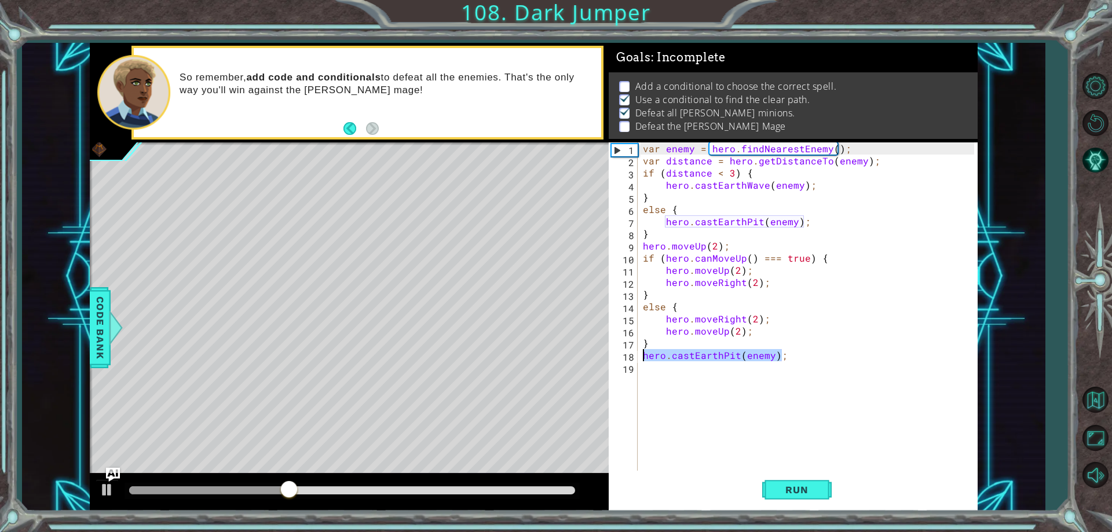
drag, startPoint x: 788, startPoint y: 359, endPoint x: 644, endPoint y: 354, distance: 144.2
click at [644, 354] on div "var enemy = hero . findNearestEnemy ( ) ; var distance = hero . getDistanceTo (…" at bounding box center [809, 318] width 339 height 353
click at [639, 369] on div "hero.castEarthPit(enemy); 1 2 3 4 5 6 7 8 9 10 11 12 13 14 15 16 17 18 19 var e…" at bounding box center [791, 306] width 365 height 328
click at [643, 368] on div "var enemy = hero . findNearestEnemy ( ) ; var distance = hero . getDistanceTo (…" at bounding box center [809, 318] width 339 height 353
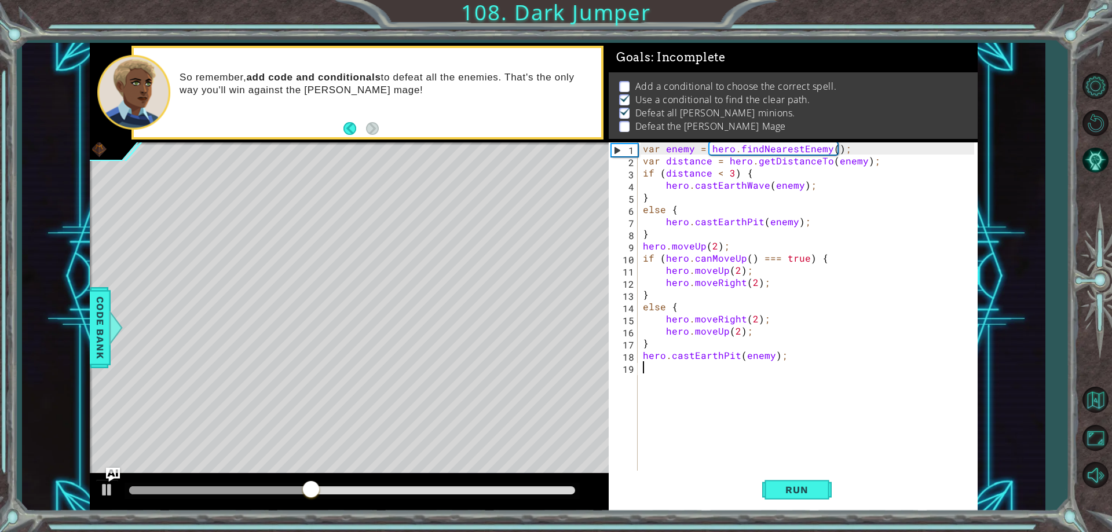
paste textarea "hero.castEarthPit(enemy);"
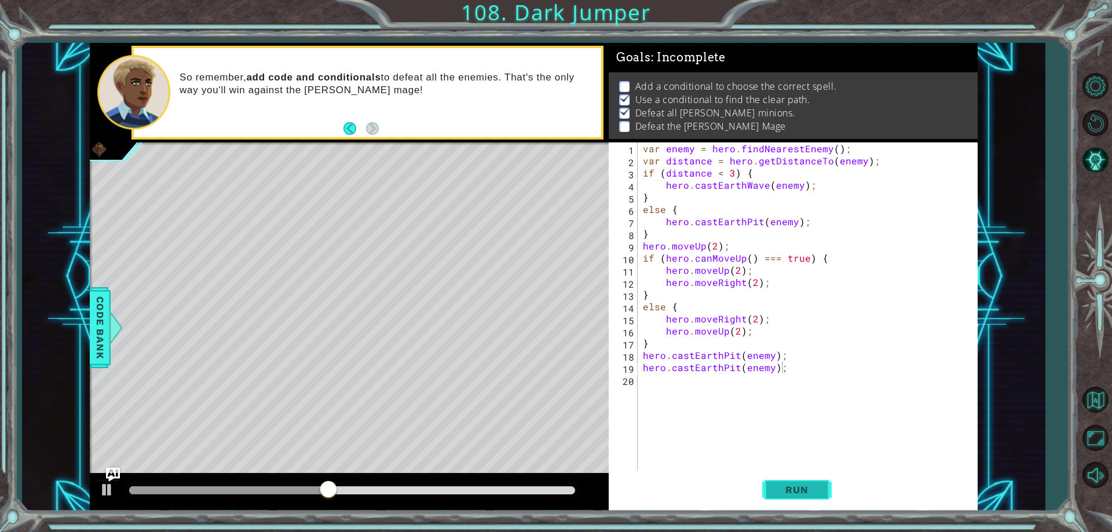
click at [771, 496] on button "Run" at bounding box center [796, 490] width 69 height 37
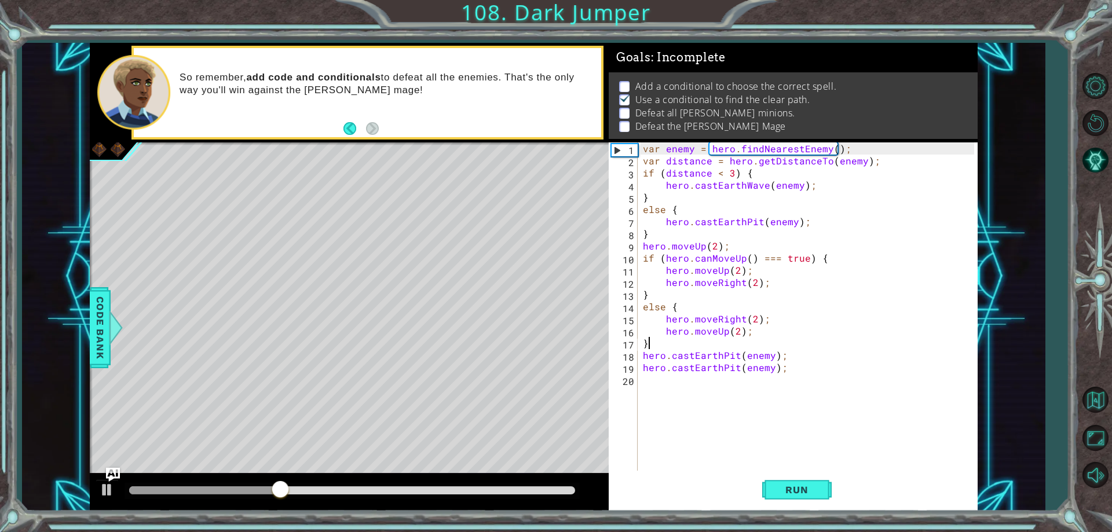
click at [773, 349] on div "var enemy = hero . findNearestEnemy ( ) ; var distance = hero . getDistanceTo (…" at bounding box center [809, 318] width 339 height 353
type textarea "}"
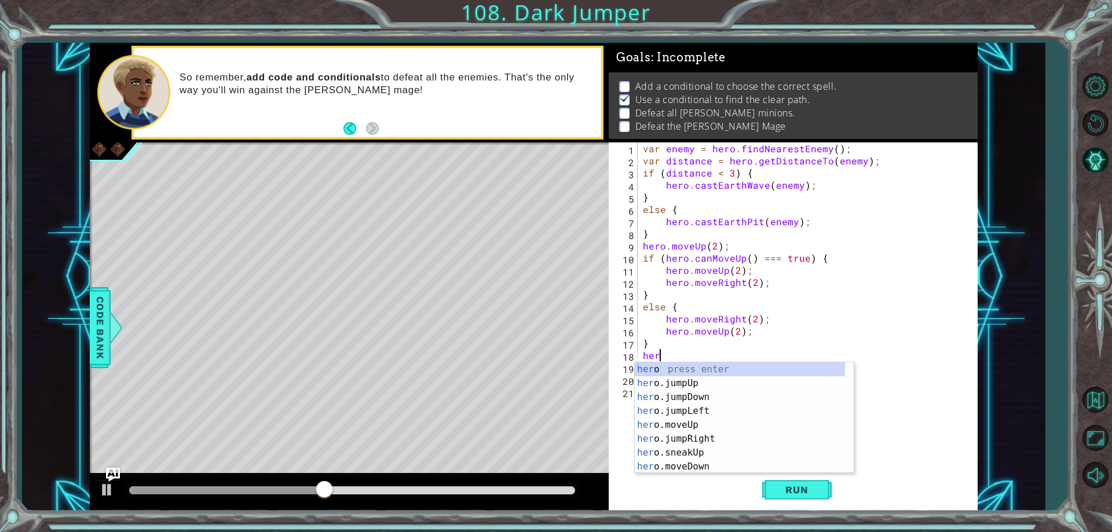
scroll to position [0, 1]
click at [699, 442] on div "hero press enter hero .jumpUp press enter hero .jumpDown press enter hero .jump…" at bounding box center [740, 431] width 210 height 139
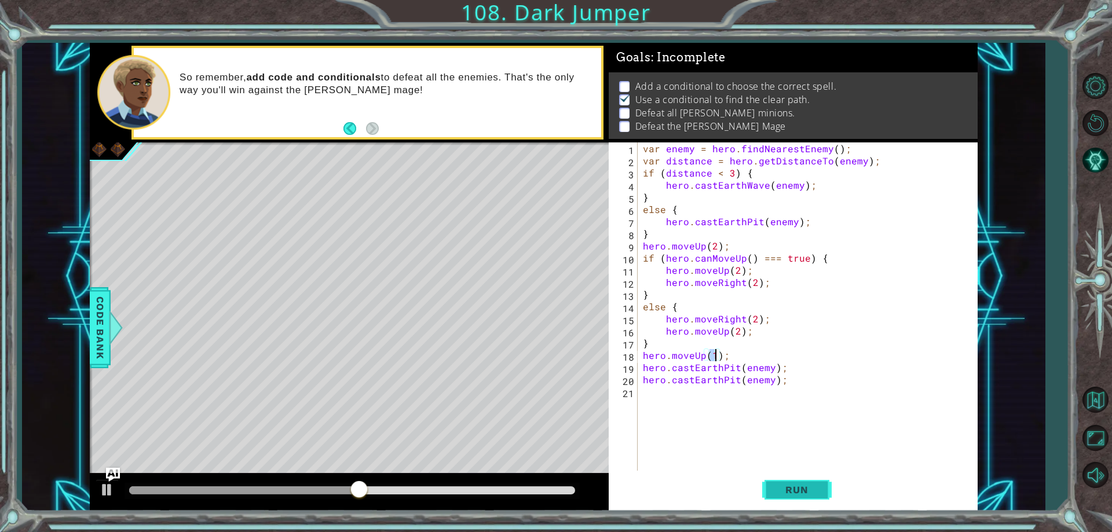
type textarea "hero.moveUp(1);"
click at [793, 489] on span "Run" at bounding box center [797, 490] width 46 height 12
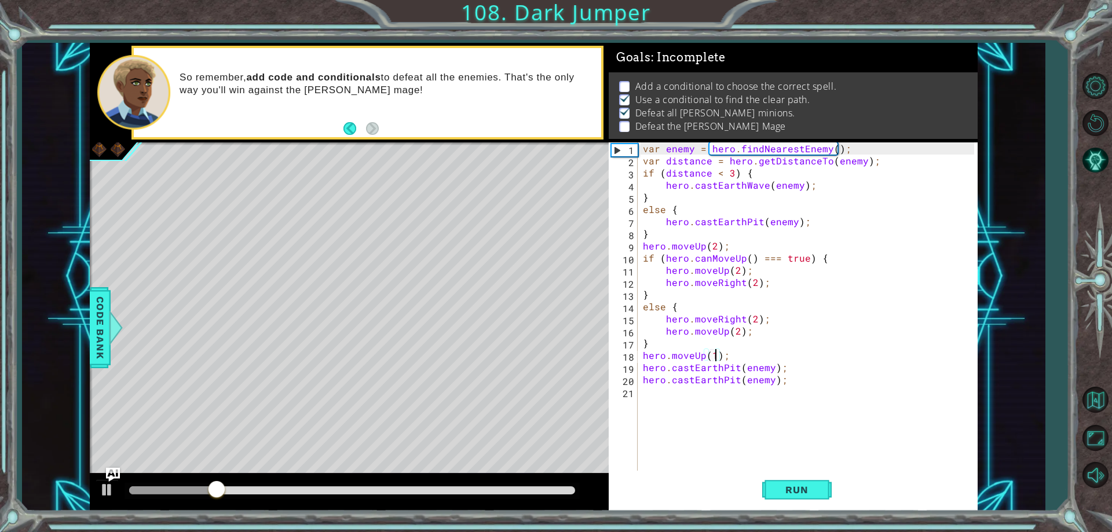
click at [657, 390] on div "var enemy = hero . findNearestEnemy ( ) ; var distance = hero . getDistanceTo (…" at bounding box center [809, 318] width 339 height 353
drag, startPoint x: 784, startPoint y: 379, endPoint x: 636, endPoint y: 377, distance: 147.6
click at [636, 377] on div "1 2 3 4 5 6 7 8 9 10 11 12 13 14 15 16 17 18 19 20 21 var enemy = hero . findNe…" at bounding box center [791, 306] width 365 height 328
type textarea "hero.castEarthPit(enemy);"
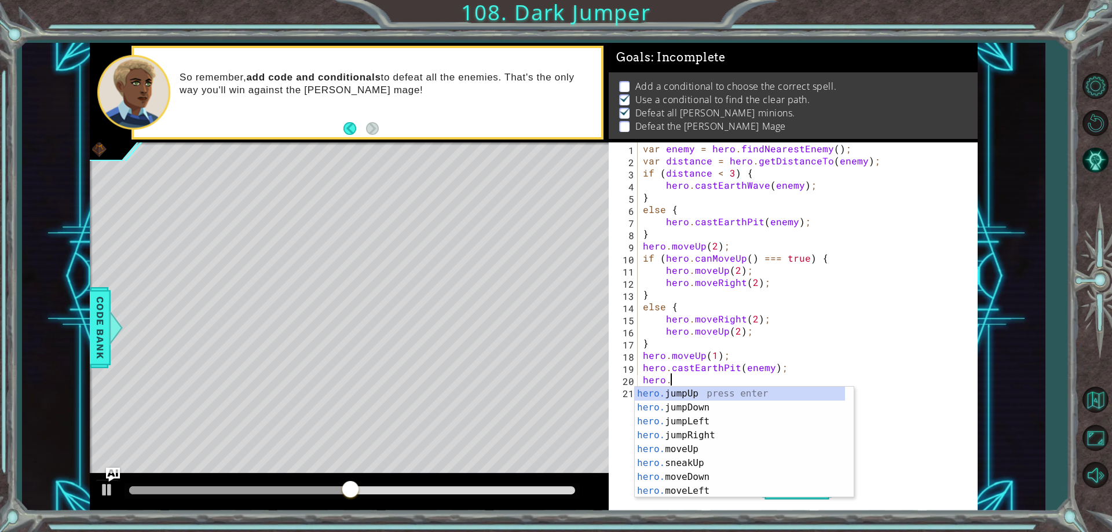
scroll to position [0, 2]
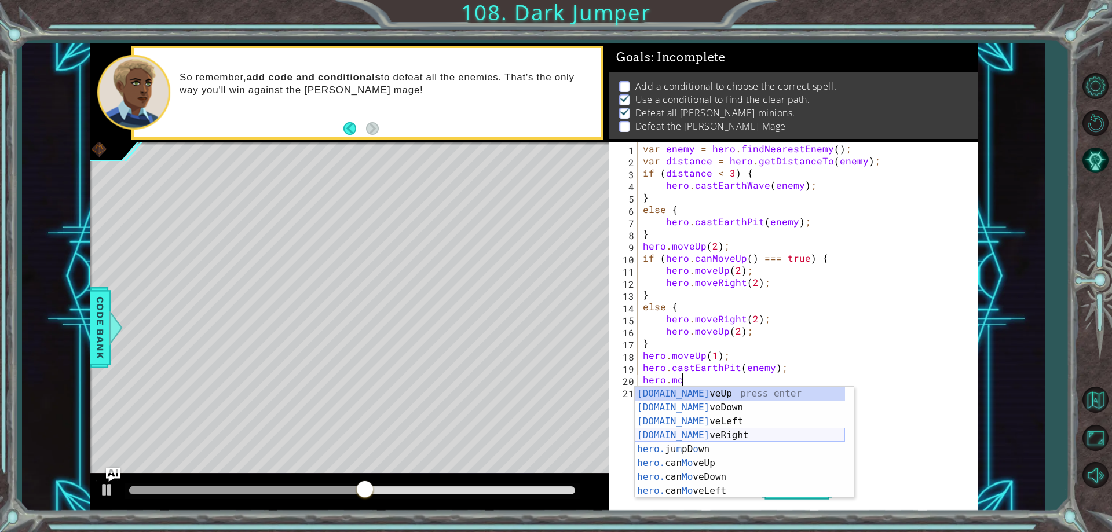
click at [688, 438] on div "[DOMAIN_NAME] veUp press enter [DOMAIN_NAME] veDown press enter [DOMAIN_NAME] v…" at bounding box center [740, 456] width 210 height 139
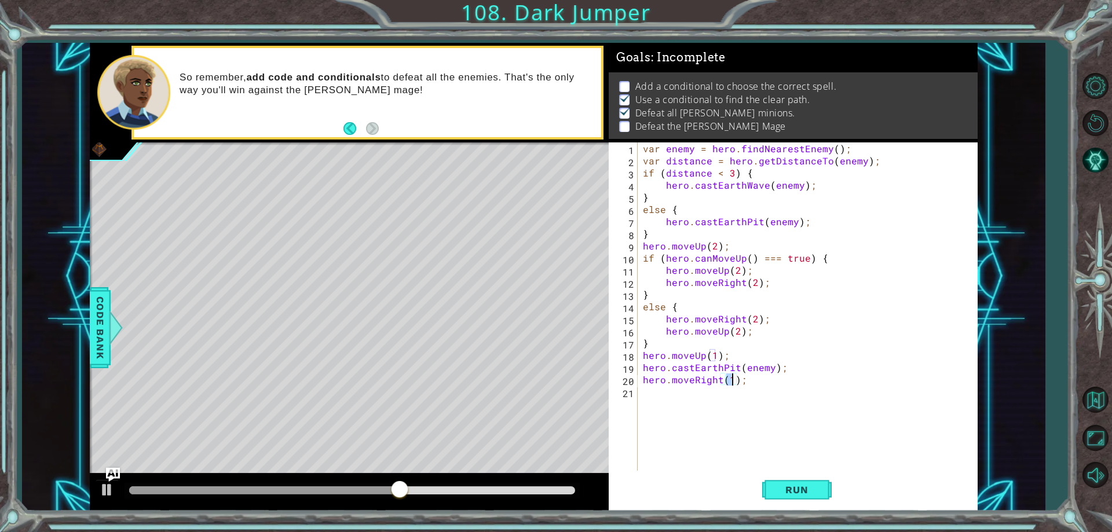
type textarea "hero.moveRight(4);"
click at [672, 393] on div "var enemy = hero . findNearestEnemy ( ) ; var distance = hero . getDistanceTo (…" at bounding box center [809, 318] width 339 height 353
paste textarea "hero.castEarthPit(enemy);"
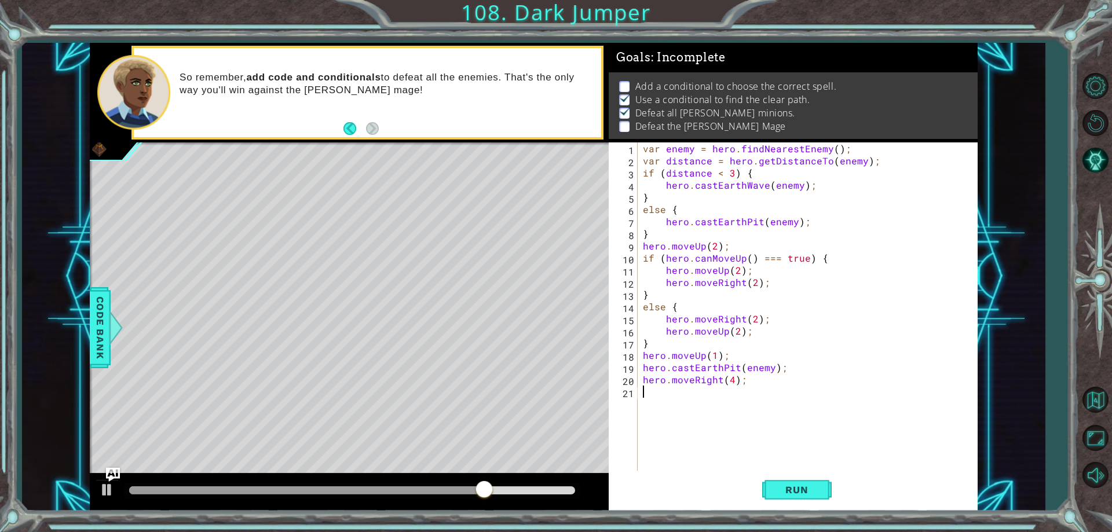
type textarea "hero.castEarthPit(enemy);"
click at [672, 398] on div "var enemy = hero . findNearestEnemy ( ) ; var distance = hero . getDistanceTo (…" at bounding box center [809, 318] width 339 height 353
click at [800, 479] on button "Run" at bounding box center [796, 490] width 69 height 37
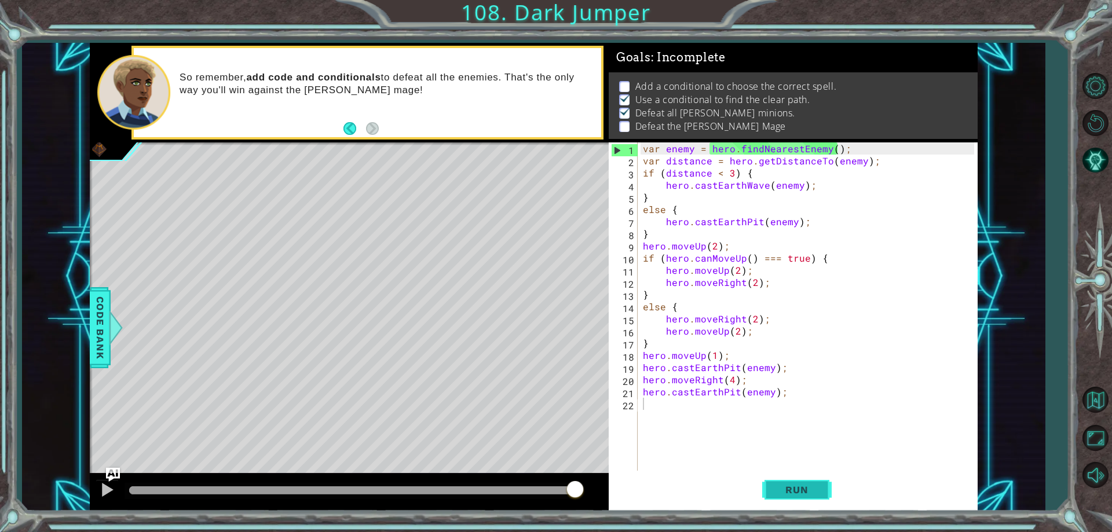
click at [778, 483] on button "Run" at bounding box center [796, 490] width 69 height 37
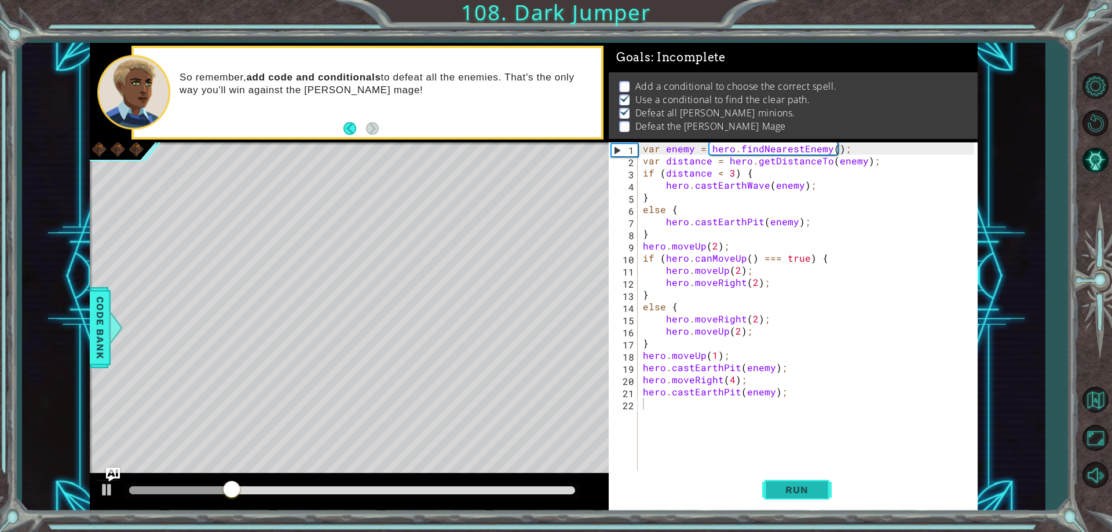
click at [778, 483] on button "Run" at bounding box center [796, 490] width 69 height 37
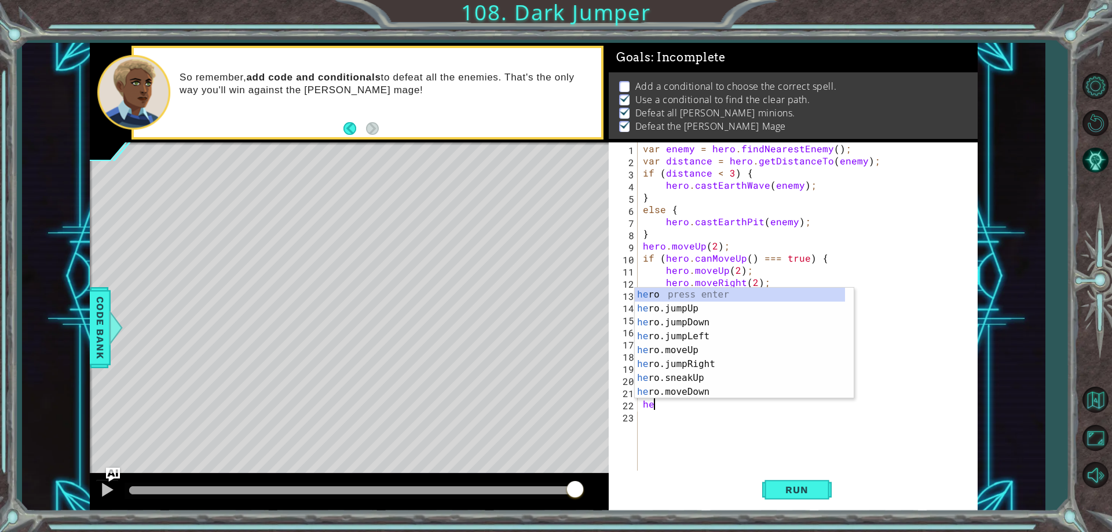
scroll to position [0, 1]
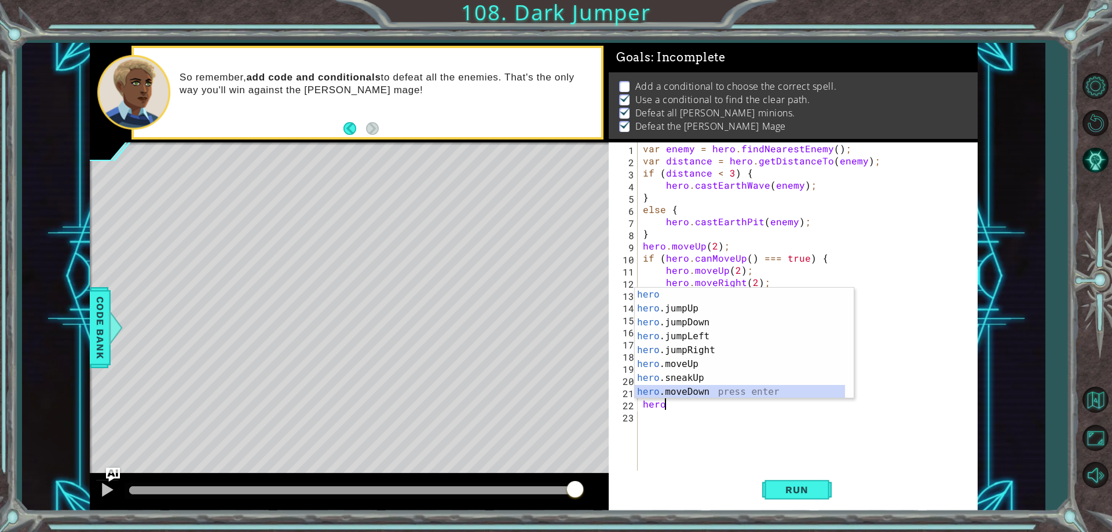
click at [687, 391] on div "hero press enter hero .jumpUp press enter hero .jumpDown press enter hero .jump…" at bounding box center [740, 357] width 210 height 139
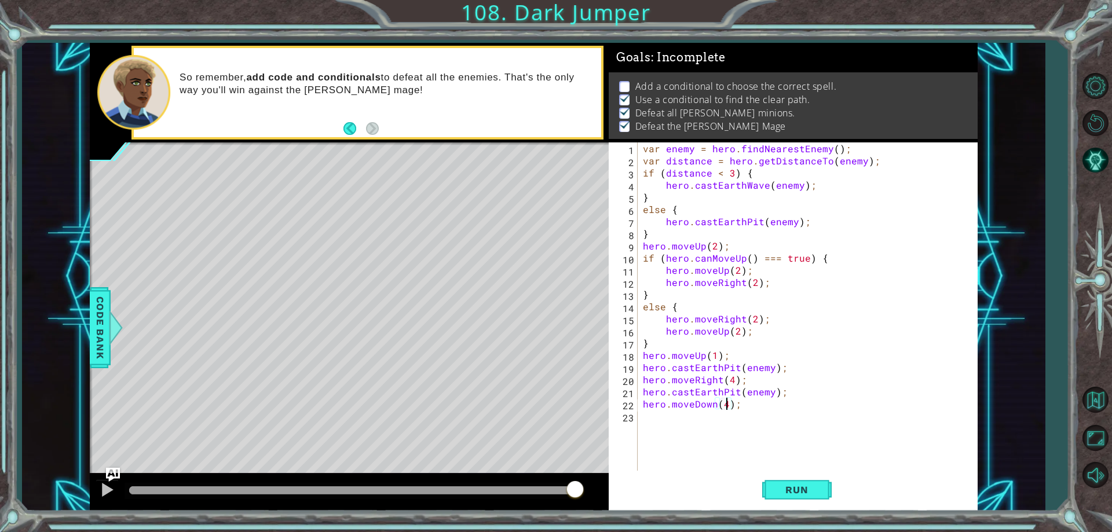
scroll to position [0, 5]
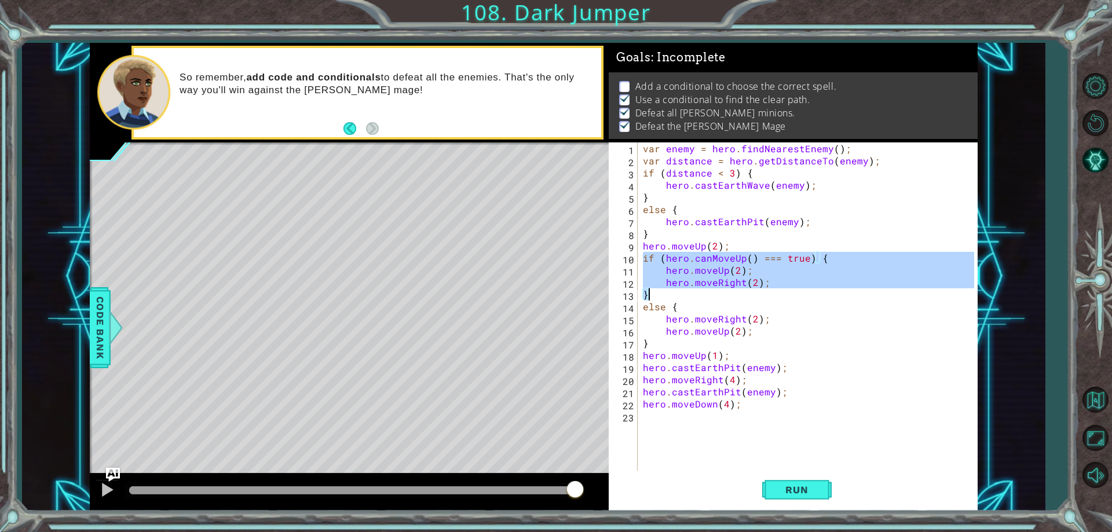
drag, startPoint x: 643, startPoint y: 254, endPoint x: 745, endPoint y: 294, distance: 109.2
click at [745, 294] on div "var enemy = hero . findNearestEnemy ( ) ; var distance = hero . getDistanceTo (…" at bounding box center [809, 318] width 339 height 353
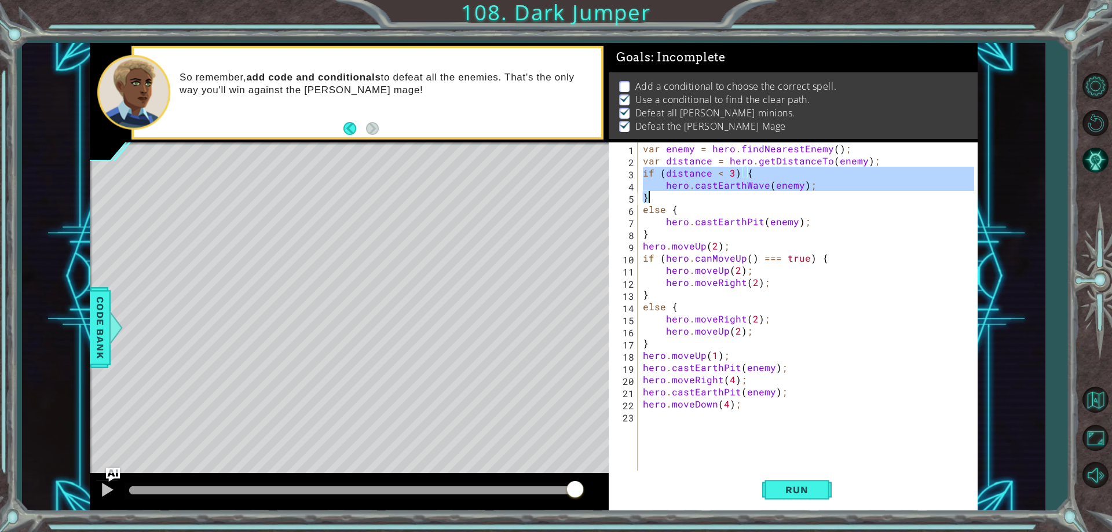
drag, startPoint x: 641, startPoint y: 170, endPoint x: 664, endPoint y: 195, distance: 33.2
click at [664, 195] on div "var enemy = hero . findNearestEnemy ( ) ; var distance = hero . getDistanceTo (…" at bounding box center [809, 318] width 339 height 353
type textarea "hero.castEarthWave(enemy); }"
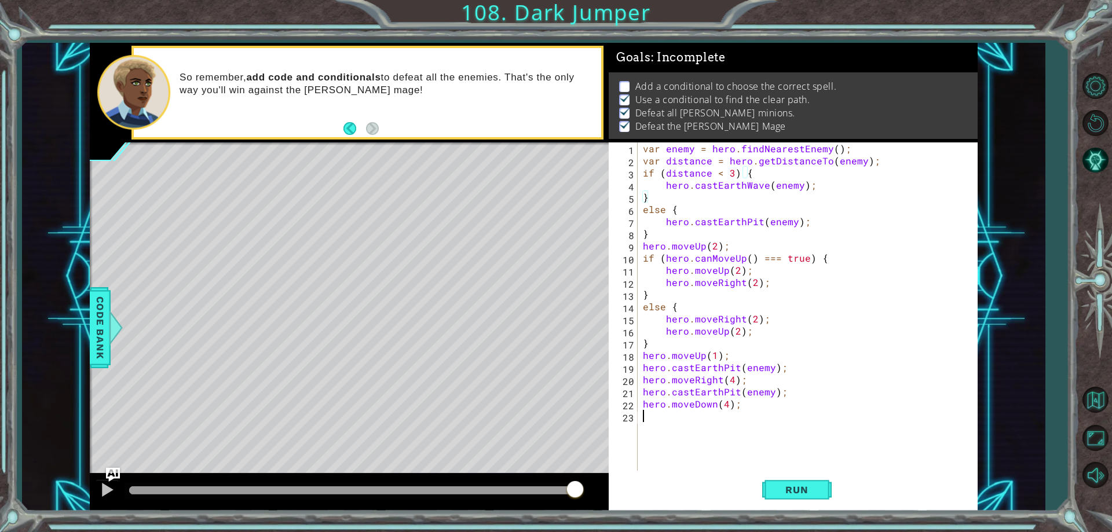
drag, startPoint x: 651, startPoint y: 433, endPoint x: 653, endPoint y: 420, distance: 13.4
click at [651, 432] on div "var enemy = hero . findNearestEnemy ( ) ; var distance = hero . getDistanceTo (…" at bounding box center [809, 318] width 339 height 353
paste textarea "}"
type textarea "}"
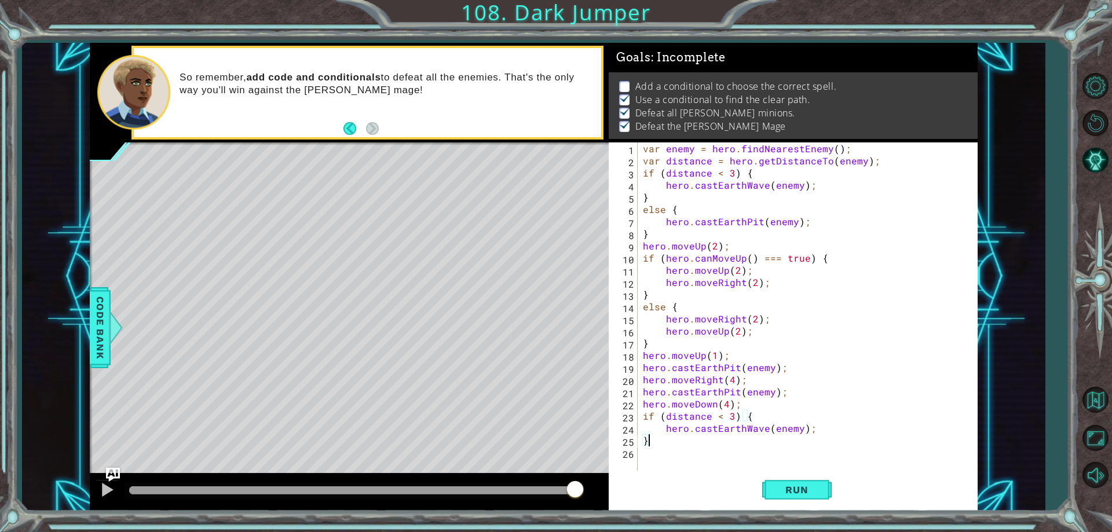
click at [666, 459] on div "var enemy = hero . findNearestEnemy ( ) ; var distance = hero . getDistanceTo (…" at bounding box center [809, 318] width 339 height 353
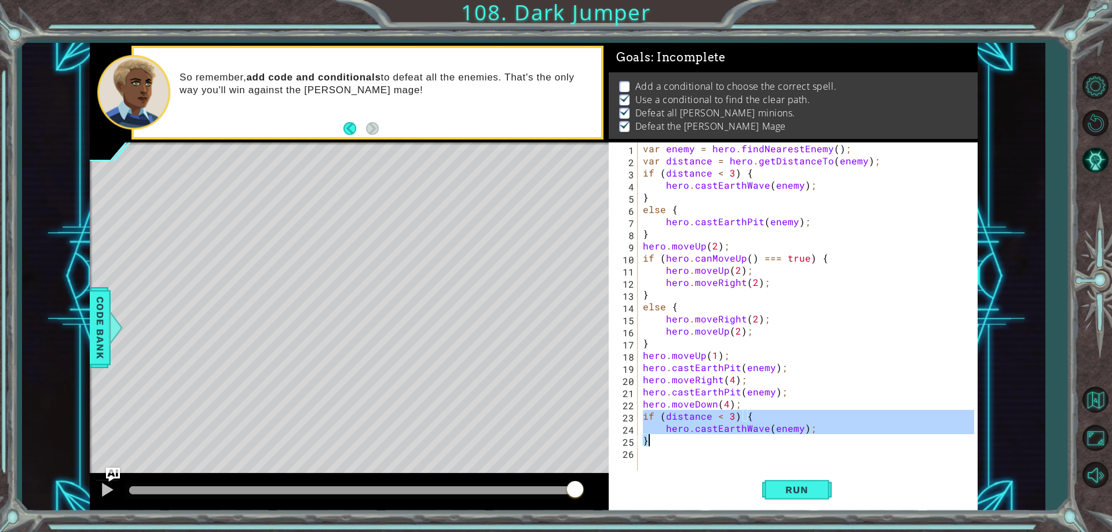
drag, startPoint x: 642, startPoint y: 412, endPoint x: 664, endPoint y: 438, distance: 34.5
click at [664, 438] on div "var enemy = hero . findNearestEnemy ( ) ; var distance = hero . getDistanceTo (…" at bounding box center [809, 318] width 339 height 353
type textarea "hero.castEarthWave(enemy); }"
click at [651, 463] on div "var enemy = hero . findNearestEnemy ( ) ; var distance = hero . getDistanceTo (…" at bounding box center [809, 318] width 339 height 353
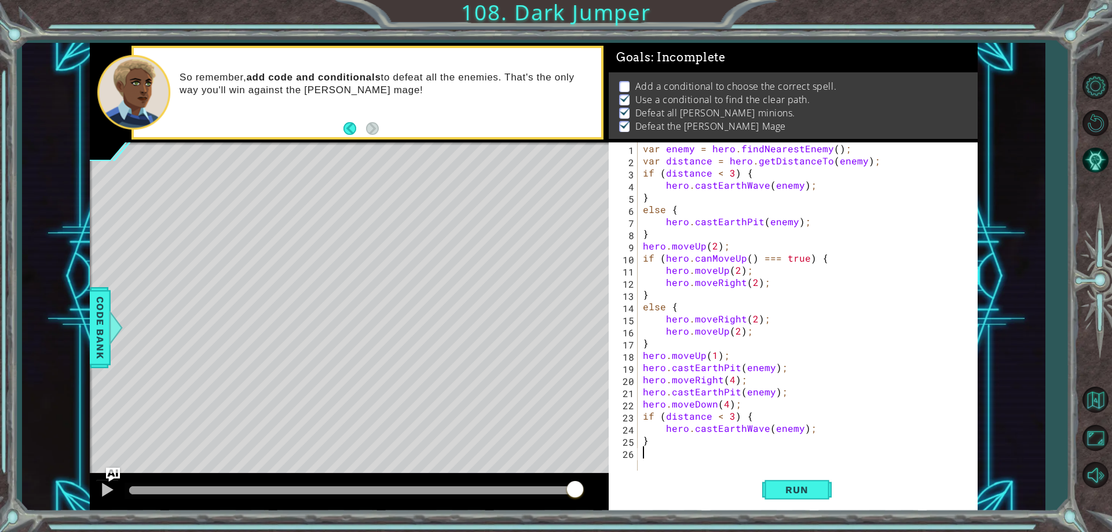
paste textarea "}"
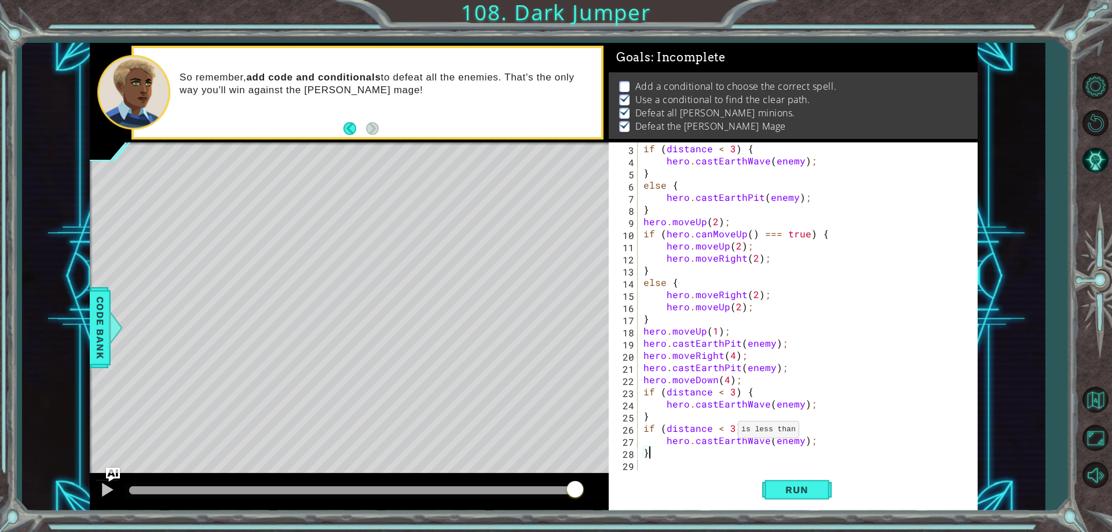
click at [724, 432] on div "if ( distance < 3 ) { hero . castEarthWave ( enemy ) ; } else { hero . castEart…" at bounding box center [805, 318] width 329 height 353
click at [730, 431] on div "if ( distance < 3 ) { hero . castEarthWave ( enemy ) ; } else { hero . castEart…" at bounding box center [805, 318] width 329 height 353
click at [765, 440] on div "if ( distance < 3 ) { hero . castEarthWave ( enemy ) ; } else { hero . castEart…" at bounding box center [805, 318] width 329 height 353
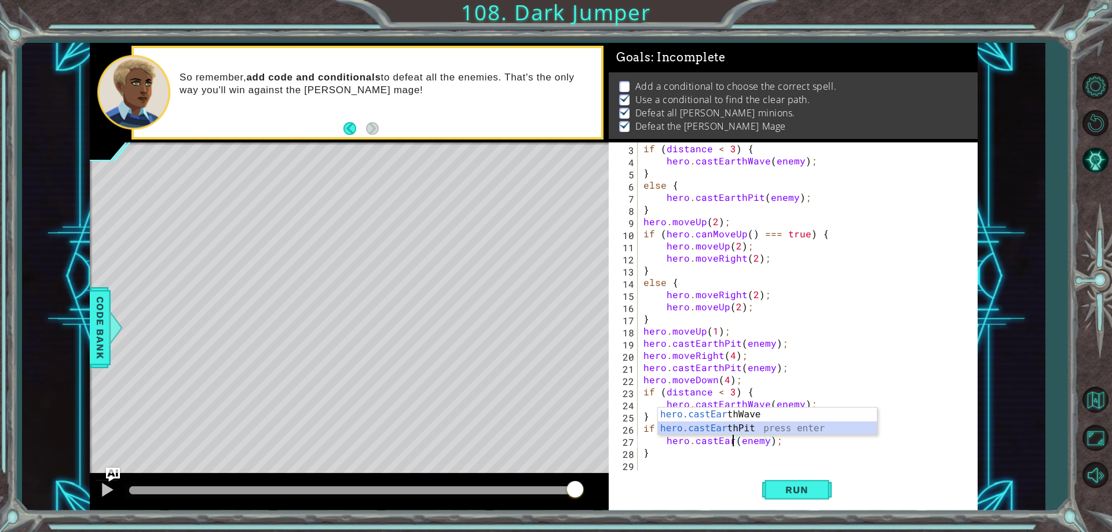
click at [760, 431] on div "hero.castEar thWave press enter hero.castEar thPit press enter" at bounding box center [767, 436] width 219 height 56
drag, startPoint x: 797, startPoint y: 441, endPoint x: 760, endPoint y: 442, distance: 37.6
click at [760, 442] on div "if ( distance < 3 ) { hero . castEarthWave ( enemy ) ; } else { hero . castEart…" at bounding box center [805, 318] width 329 height 353
drag, startPoint x: 763, startPoint y: 443, endPoint x: 769, endPoint y: 446, distance: 6.5
click at [772, 447] on div "if ( distance < 3 ) { hero . castEarthWave ( enemy ) ; } else { hero . castEart…" at bounding box center [805, 318] width 329 height 353
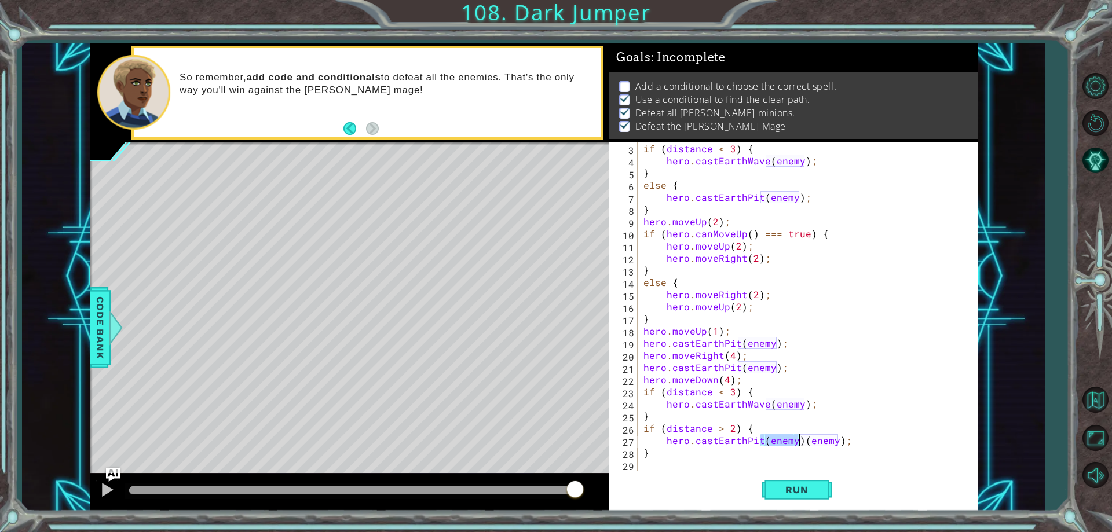
drag, startPoint x: 762, startPoint y: 440, endPoint x: 800, endPoint y: 440, distance: 38.2
click at [800, 440] on div "if ( distance < 3 ) { hero . castEarthWave ( enemy ) ; } else { hero . castEart…" at bounding box center [805, 318] width 329 height 353
type textarea "hero.castEarthPit(enemy);"
click at [755, 445] on div "if ( distance < 3 ) { hero . castEarthWave ( enemy ) ; } else { hero . castEart…" at bounding box center [805, 318] width 329 height 353
click at [724, 439] on div "if ( distance < 3 ) { hero . castEarthWave ( enemy ) ; } else { hero . castEart…" at bounding box center [805, 318] width 329 height 353
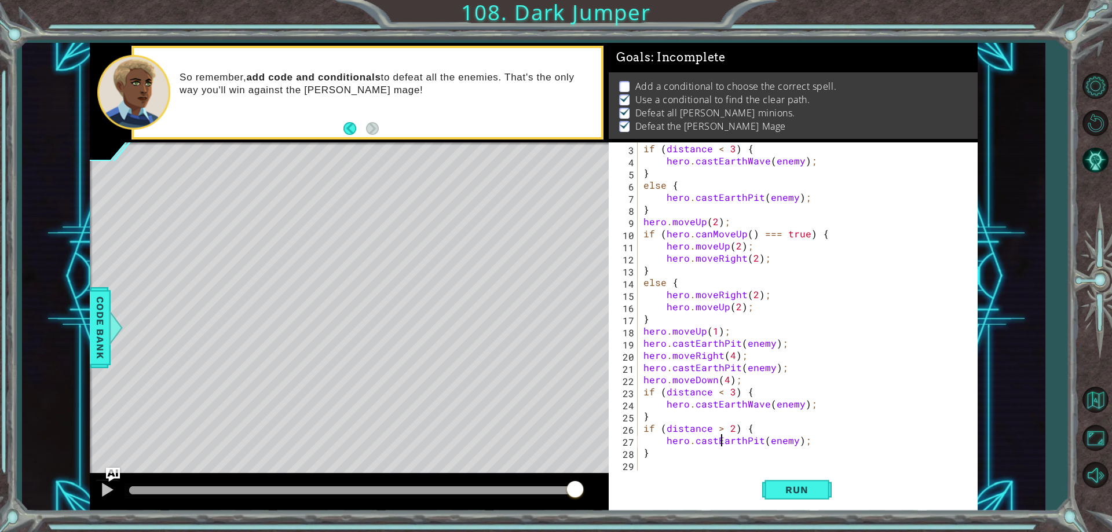
click at [784, 461] on div "if ( distance < 3 ) { hero . castEarthWave ( enemy ) ; } else { hero . castEart…" at bounding box center [805, 318] width 329 height 353
click at [726, 449] on div "if ( distance < 3 ) { hero . castEarthWave ( enemy ) ; } else { hero . castEart…" at bounding box center [805, 318] width 329 height 353
type textarea "}"
click at [699, 465] on div "if ( distance < 3 ) { hero . castEarthWave ( enemy ) ; } else { hero . castEart…" at bounding box center [805, 318] width 329 height 353
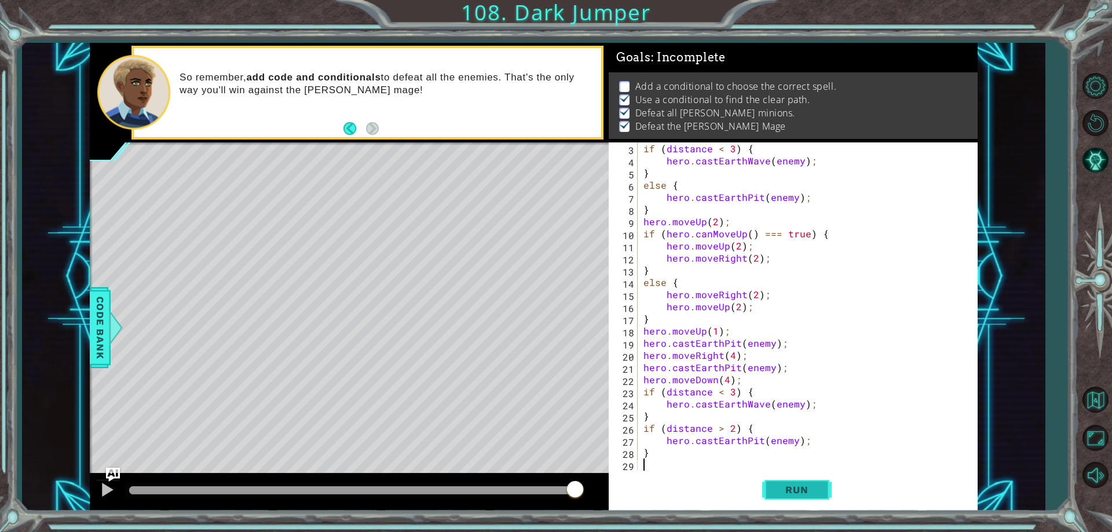
click at [783, 497] on button "Run" at bounding box center [796, 490] width 69 height 37
drag, startPoint x: 412, startPoint y: 492, endPoint x: 609, endPoint y: 493, distance: 196.9
click at [609, 493] on body "1 ההההההההההההההההההההההההההההההההההההההההההההההההההההההההההההההההההההההההההההה…" at bounding box center [556, 266] width 1112 height 532
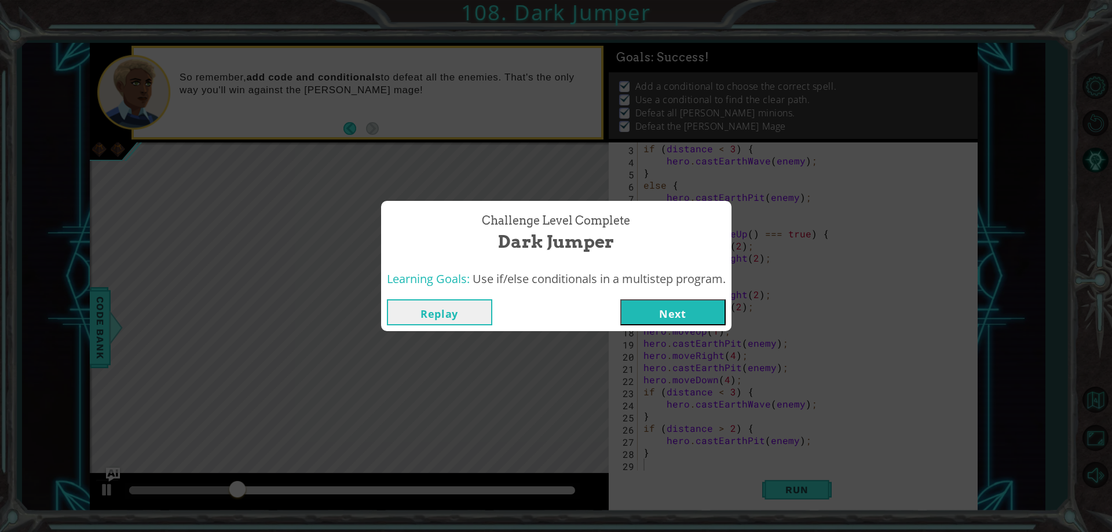
click at [675, 314] on button "Next" at bounding box center [672, 312] width 105 height 26
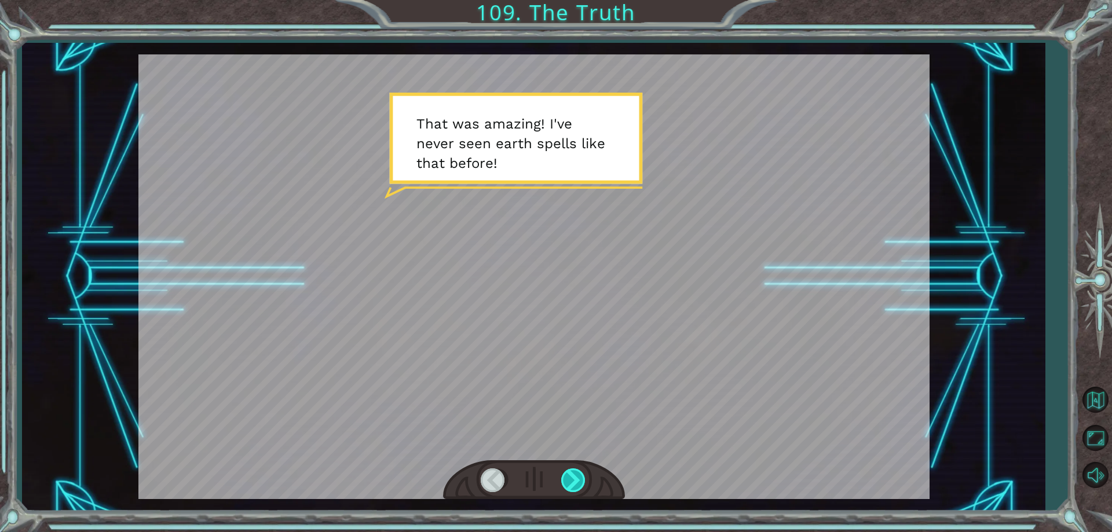
click at [564, 483] on div at bounding box center [574, 480] width 26 height 24
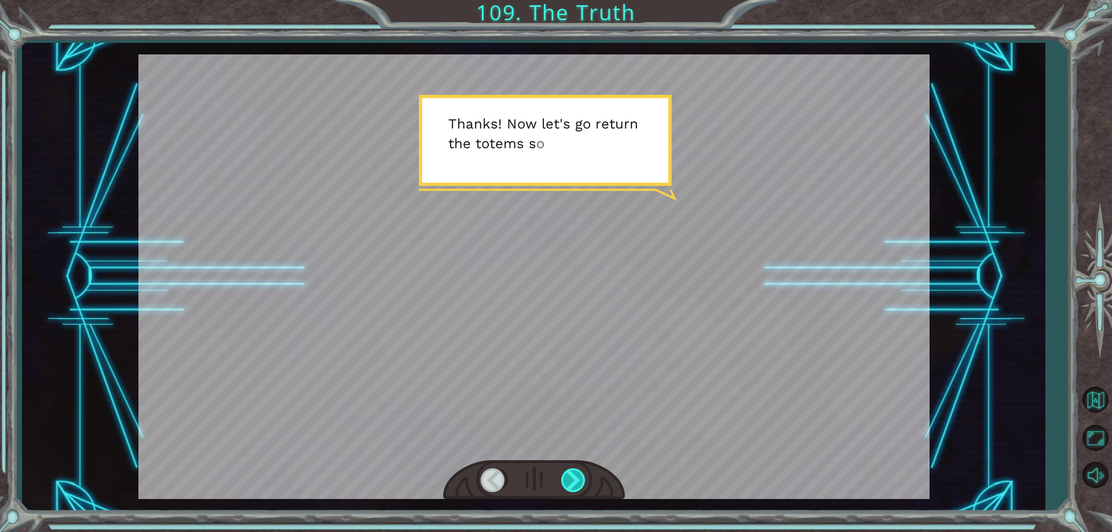
click at [564, 483] on div at bounding box center [574, 480] width 26 height 24
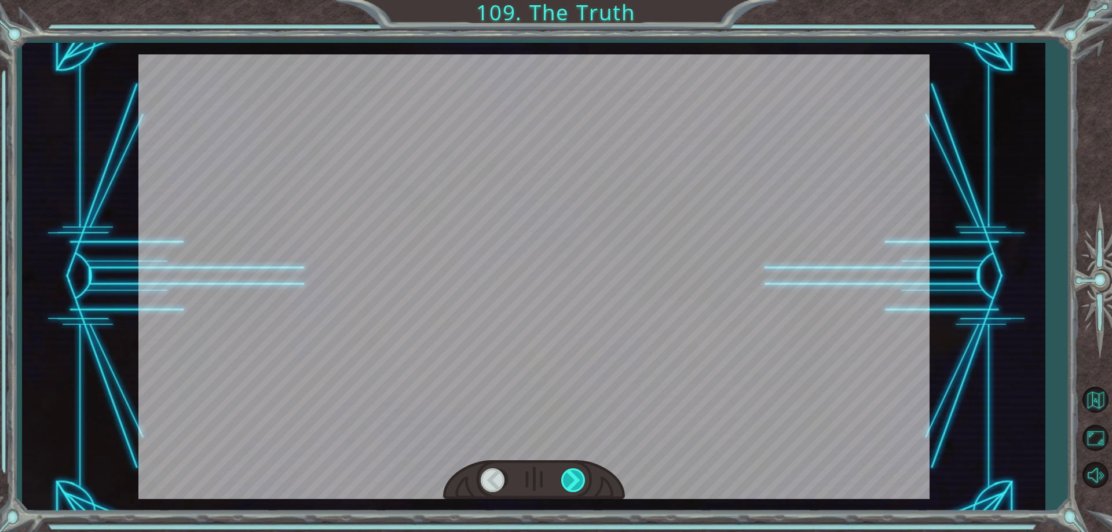
click at [564, 483] on div at bounding box center [574, 480] width 26 height 24
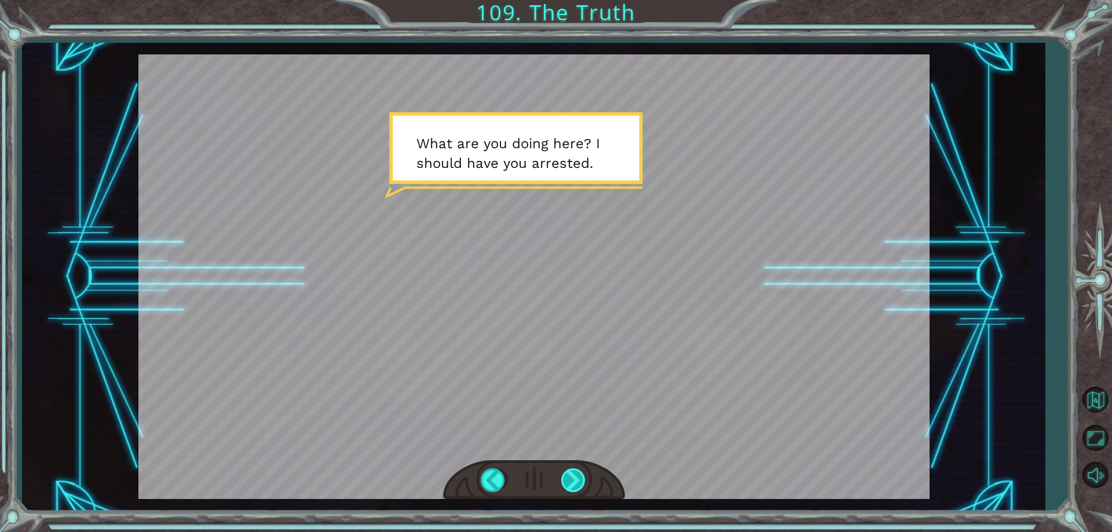
click at [564, 483] on div at bounding box center [574, 480] width 26 height 24
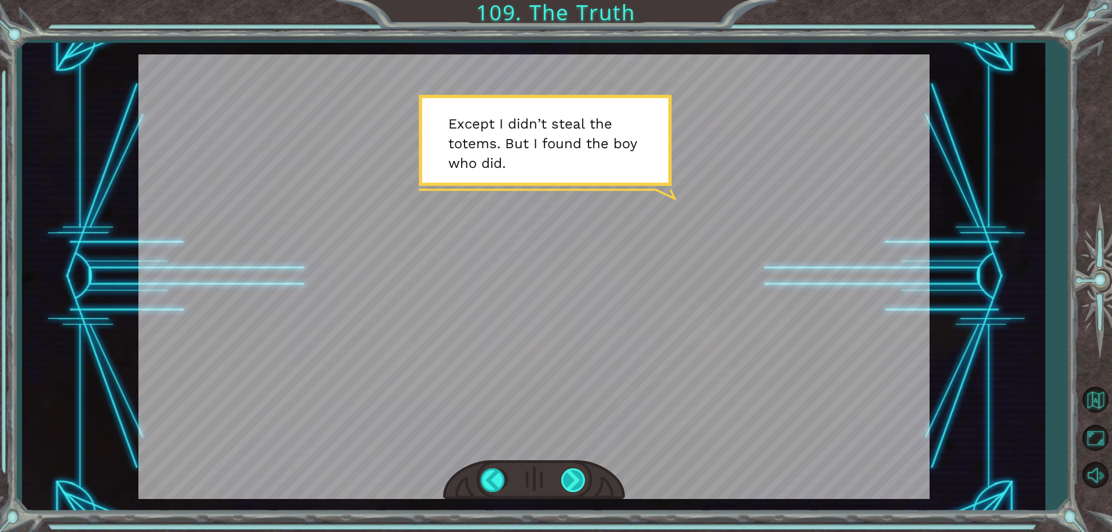
click at [564, 483] on div at bounding box center [574, 480] width 26 height 24
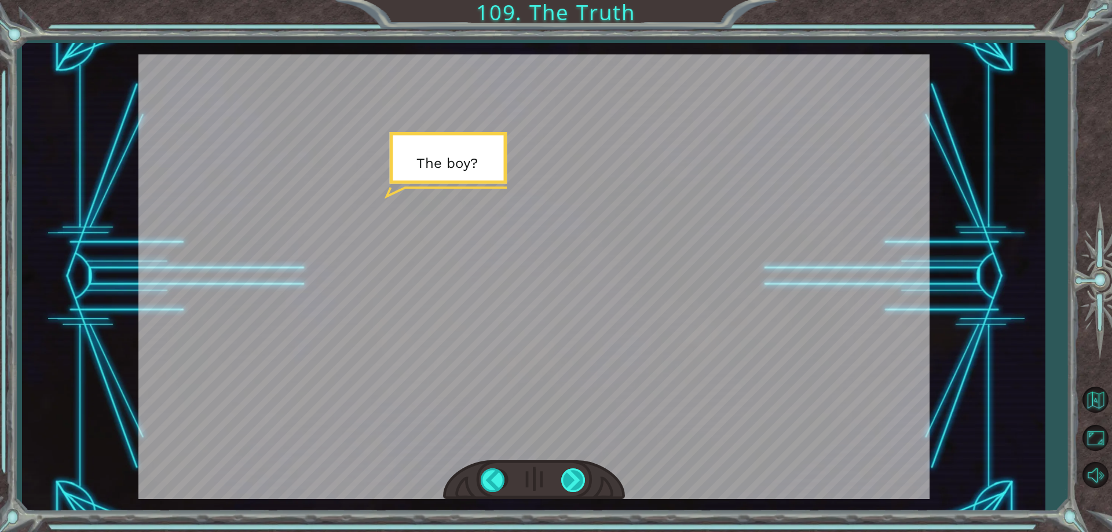
click at [564, 483] on div at bounding box center [574, 480] width 26 height 24
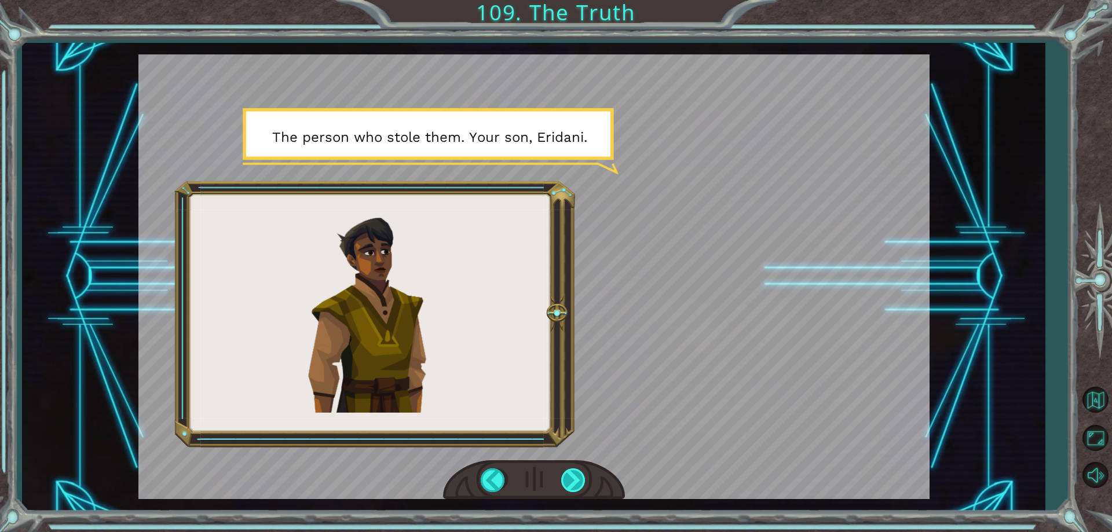
click at [564, 482] on div at bounding box center [574, 480] width 26 height 24
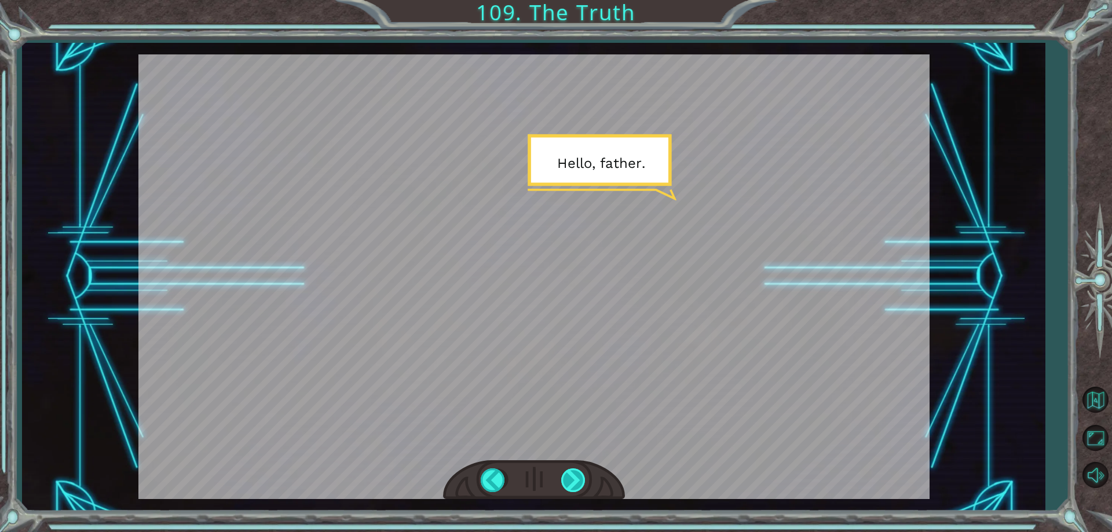
click at [564, 482] on div at bounding box center [574, 480] width 26 height 24
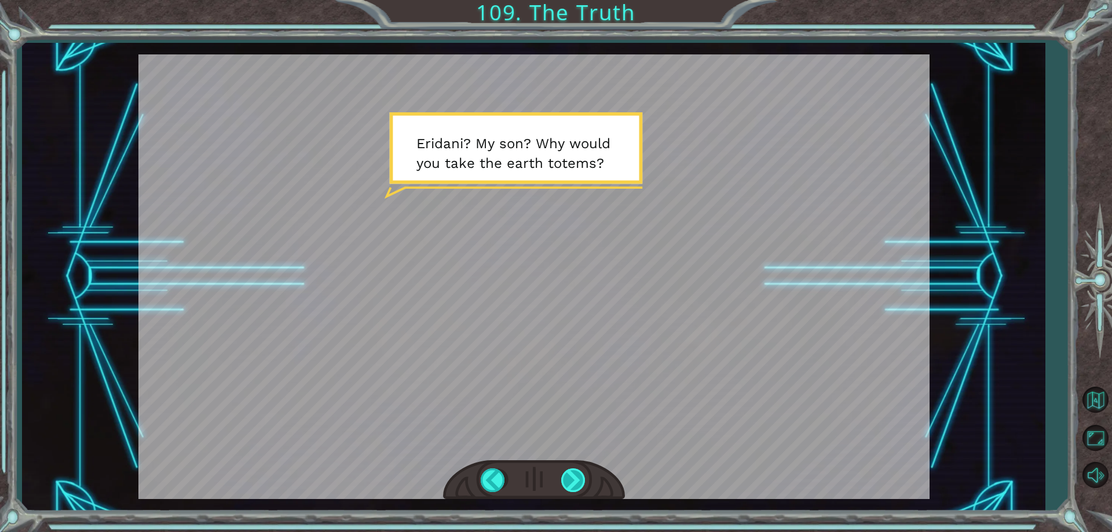
click at [564, 482] on div at bounding box center [574, 480] width 26 height 24
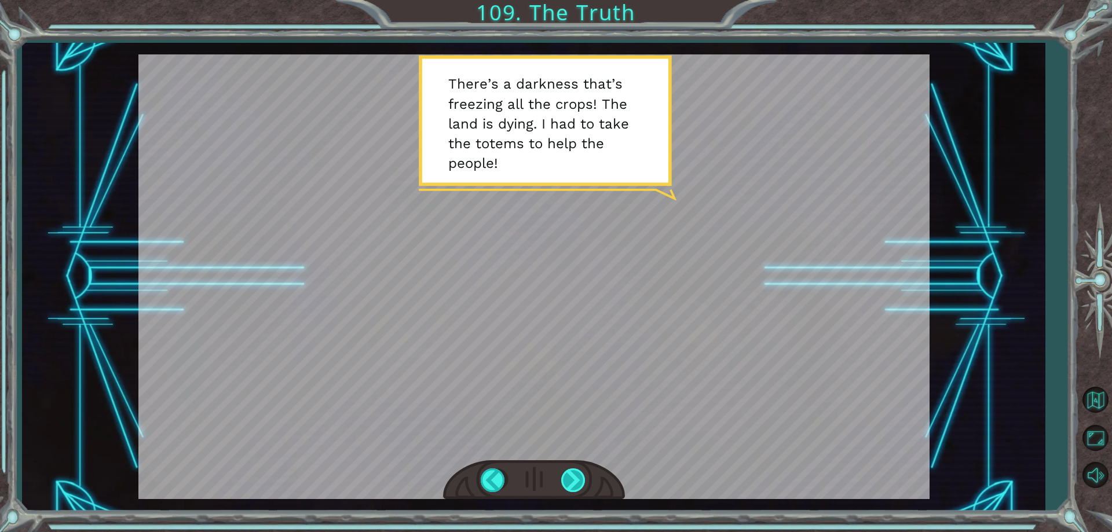
click at [564, 482] on div at bounding box center [574, 480] width 26 height 24
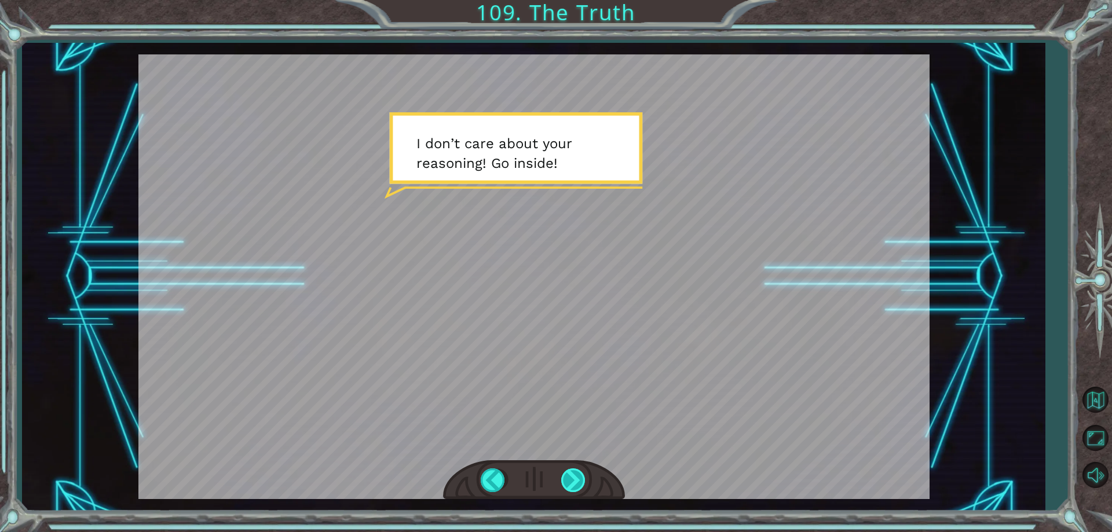
click at [564, 482] on div at bounding box center [574, 480] width 26 height 24
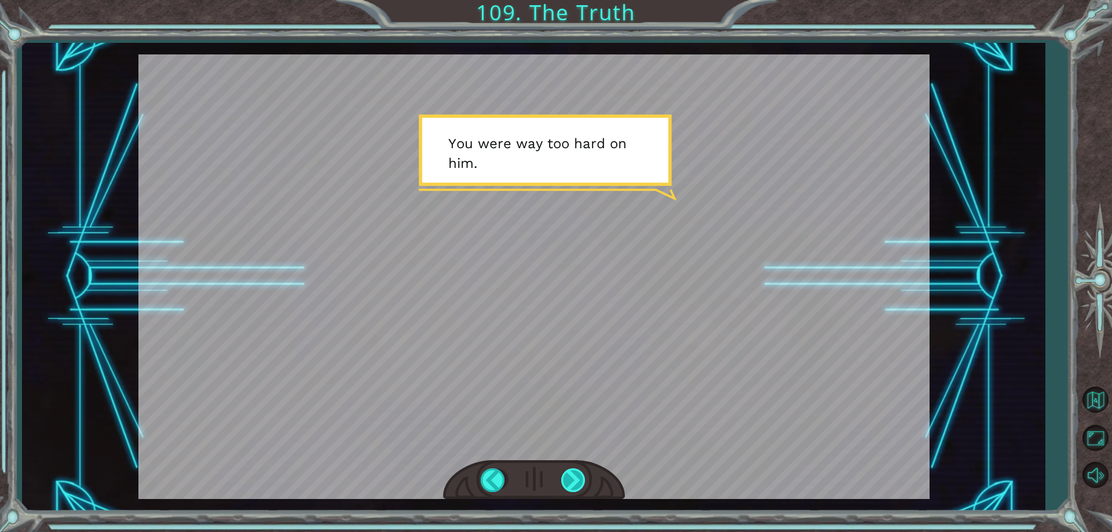
click at [564, 482] on div at bounding box center [574, 480] width 26 height 24
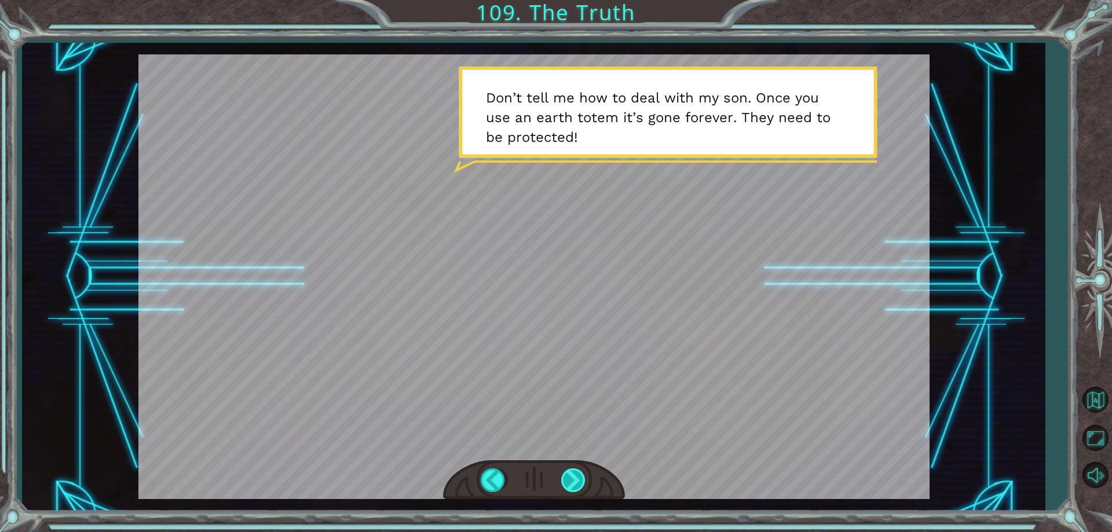
click at [576, 485] on div at bounding box center [574, 480] width 26 height 24
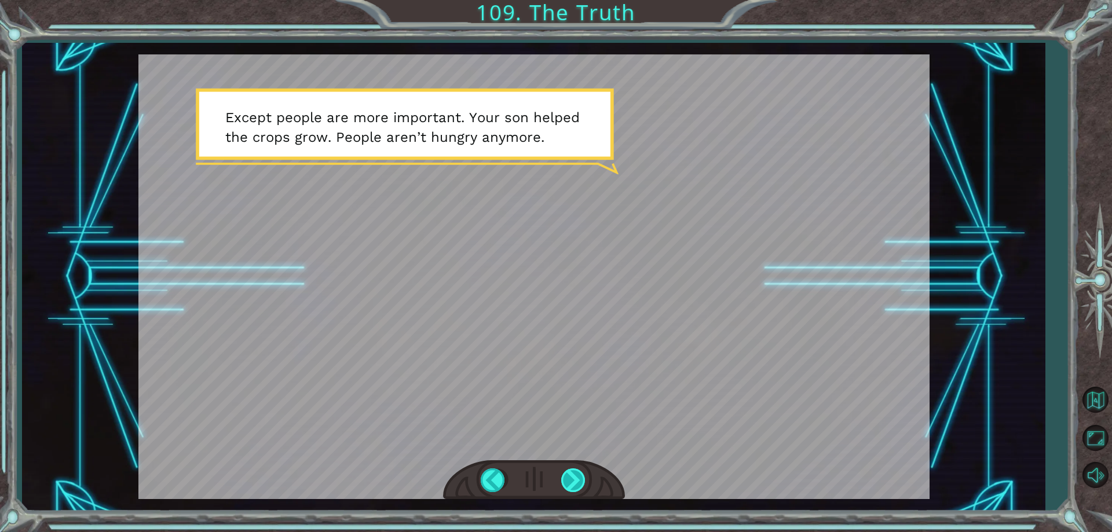
click at [576, 485] on div at bounding box center [574, 480] width 26 height 24
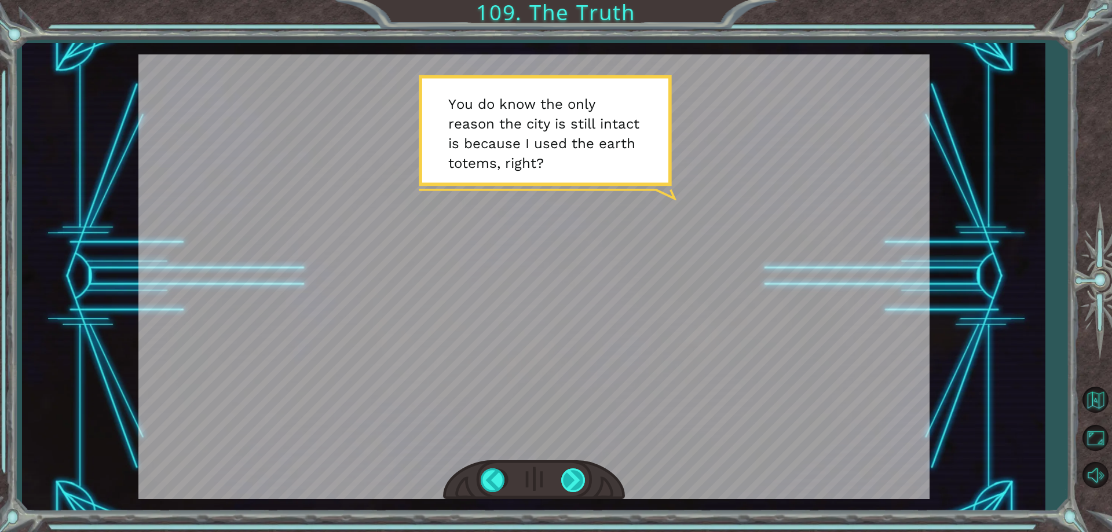
click at [578, 472] on div at bounding box center [574, 480] width 26 height 24
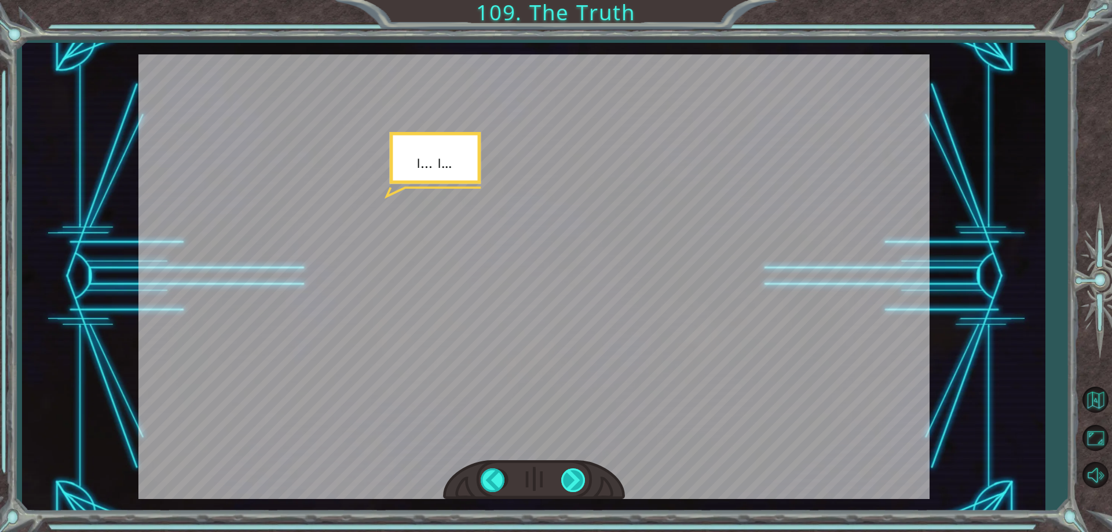
click at [578, 472] on div at bounding box center [574, 480] width 26 height 24
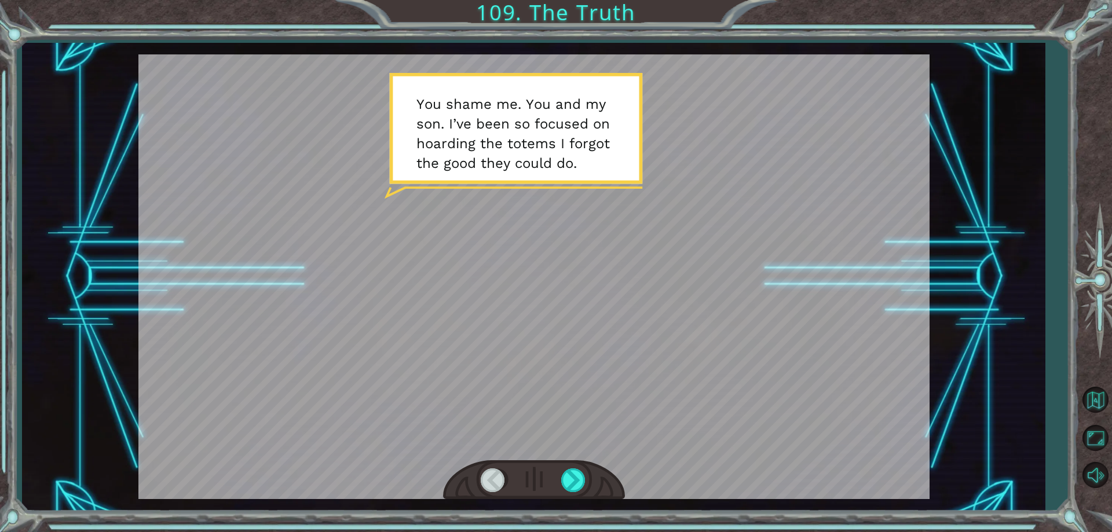
drag, startPoint x: 578, startPoint y: 472, endPoint x: 685, endPoint y: 447, distance: 109.4
drag, startPoint x: 685, startPoint y: 447, endPoint x: 602, endPoint y: 427, distance: 85.7
click at [602, 427] on div at bounding box center [533, 276] width 791 height 445
click at [571, 484] on div at bounding box center [574, 480] width 26 height 24
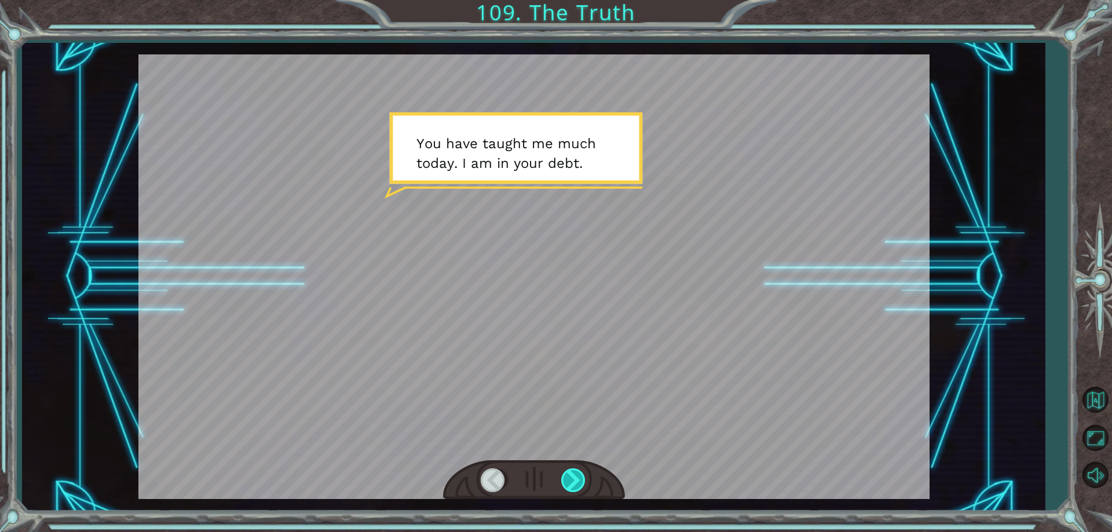
click at [571, 484] on div at bounding box center [574, 480] width 26 height 24
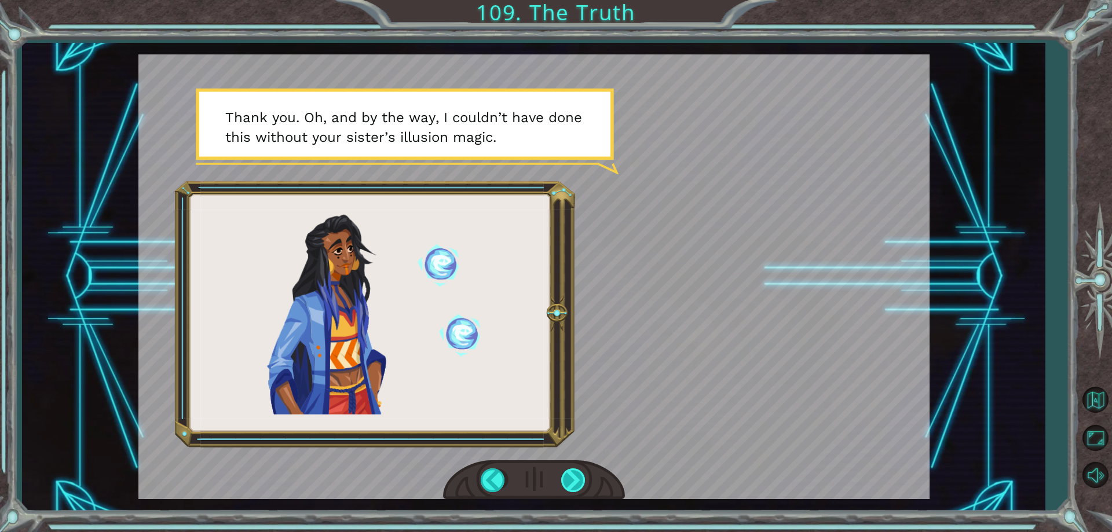
click at [571, 484] on div at bounding box center [574, 480] width 26 height 24
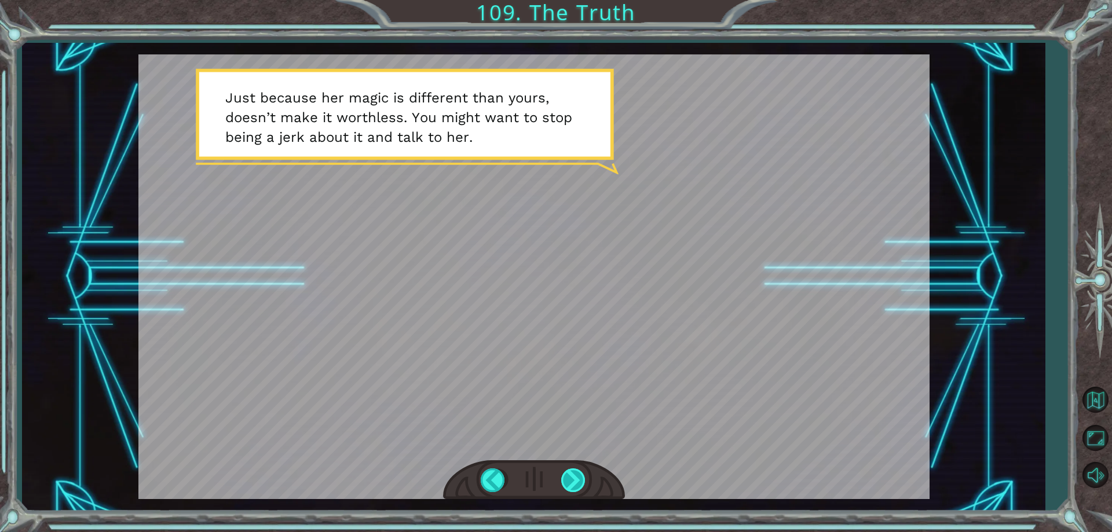
click at [573, 482] on div at bounding box center [574, 480] width 26 height 24
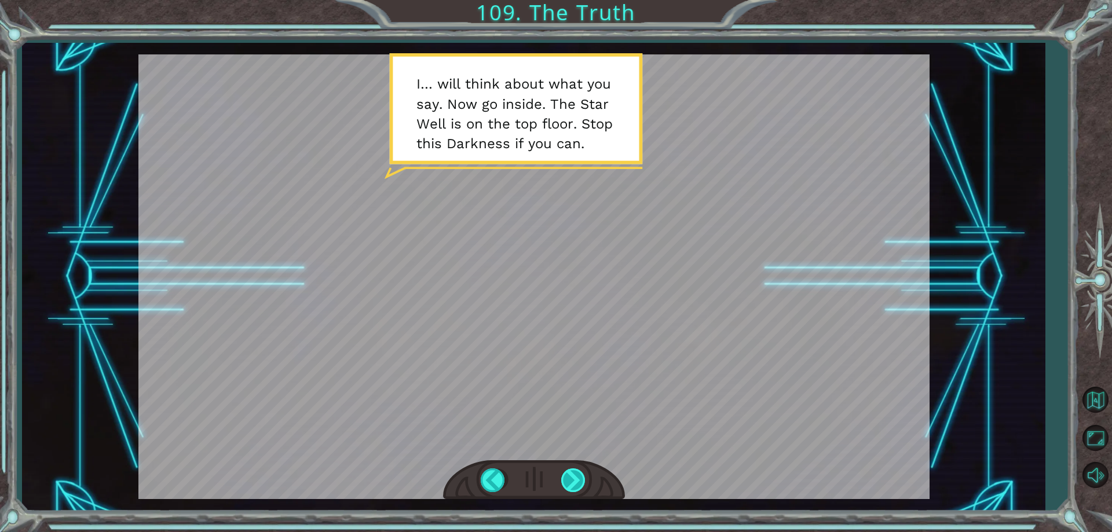
click at [573, 485] on div at bounding box center [574, 480] width 26 height 24
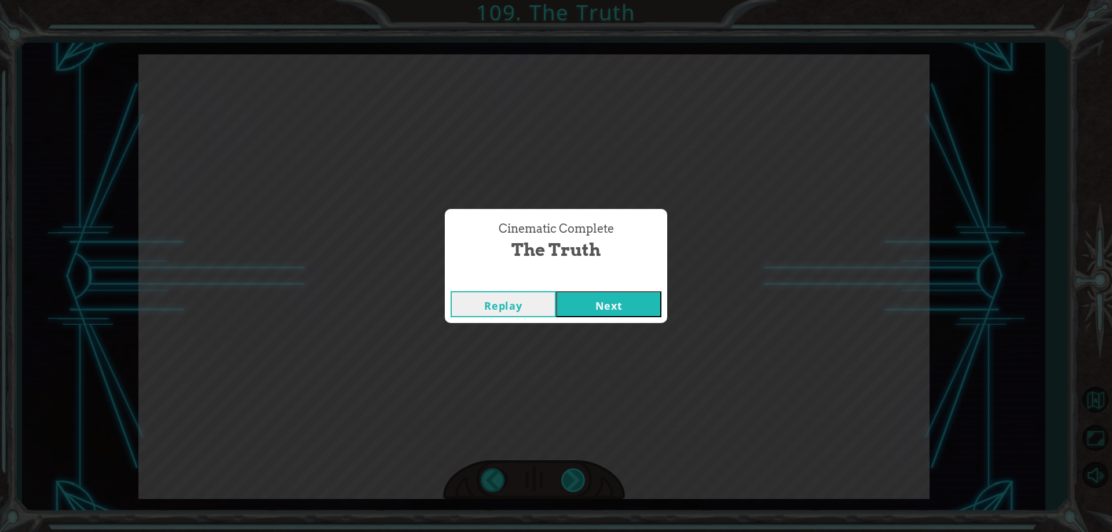
click at [573, 485] on div "Cinematic Complete The Truth Replay Next" at bounding box center [556, 266] width 1112 height 532
click at [614, 316] on button "Next" at bounding box center [608, 304] width 105 height 26
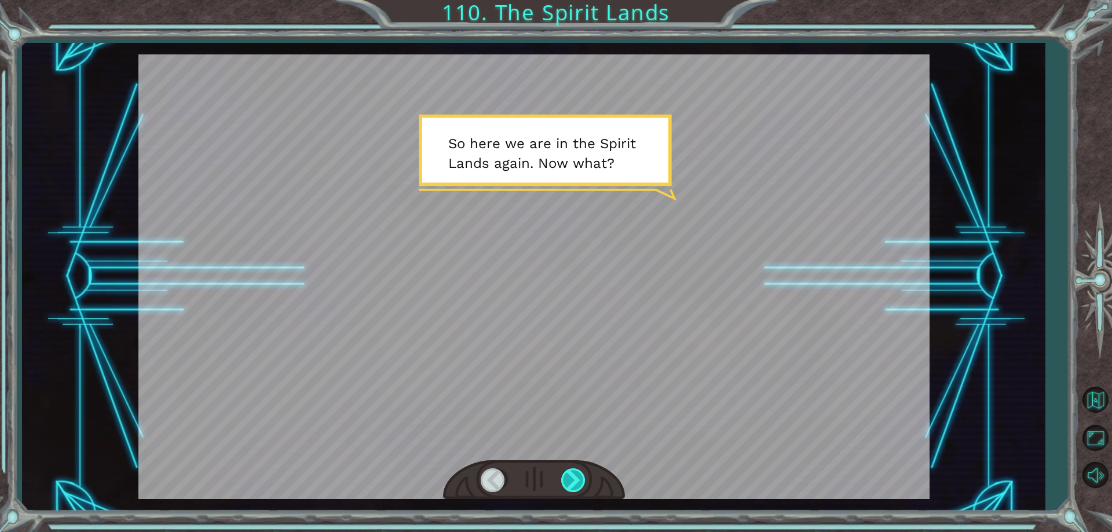
click at [570, 481] on div at bounding box center [574, 480] width 26 height 24
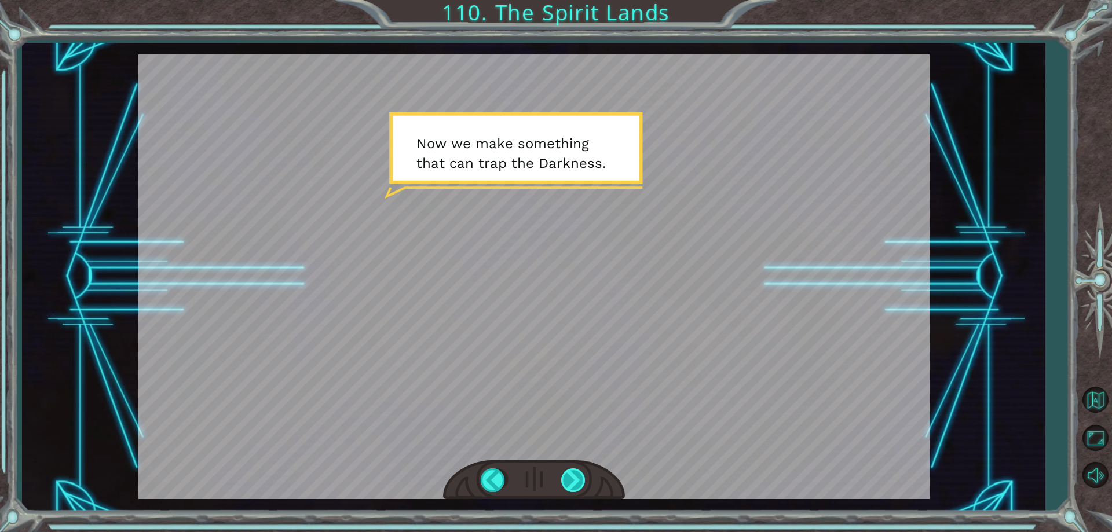
click at [577, 482] on div at bounding box center [574, 480] width 26 height 24
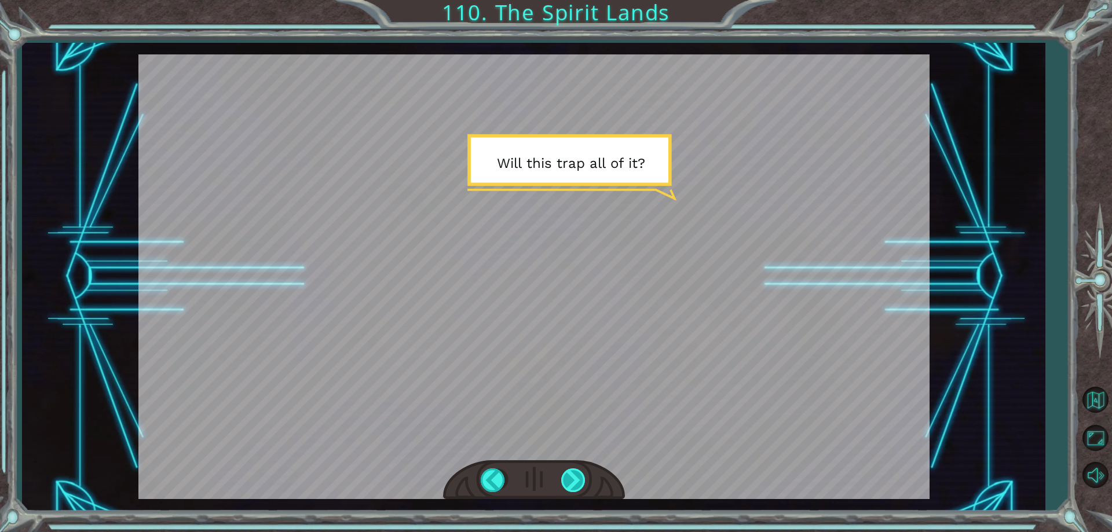
click at [577, 482] on div at bounding box center [574, 480] width 26 height 24
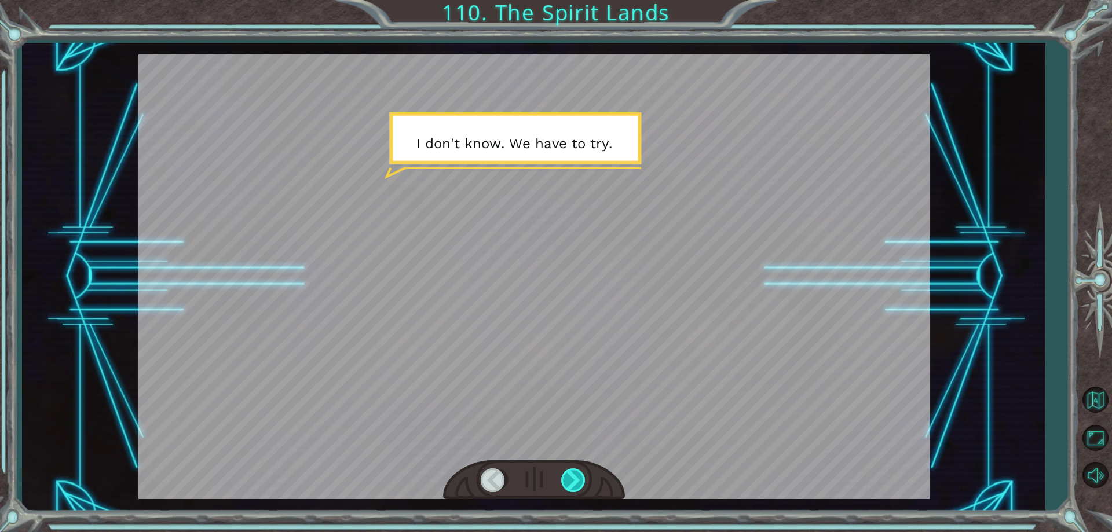
click at [577, 482] on div at bounding box center [574, 480] width 26 height 24
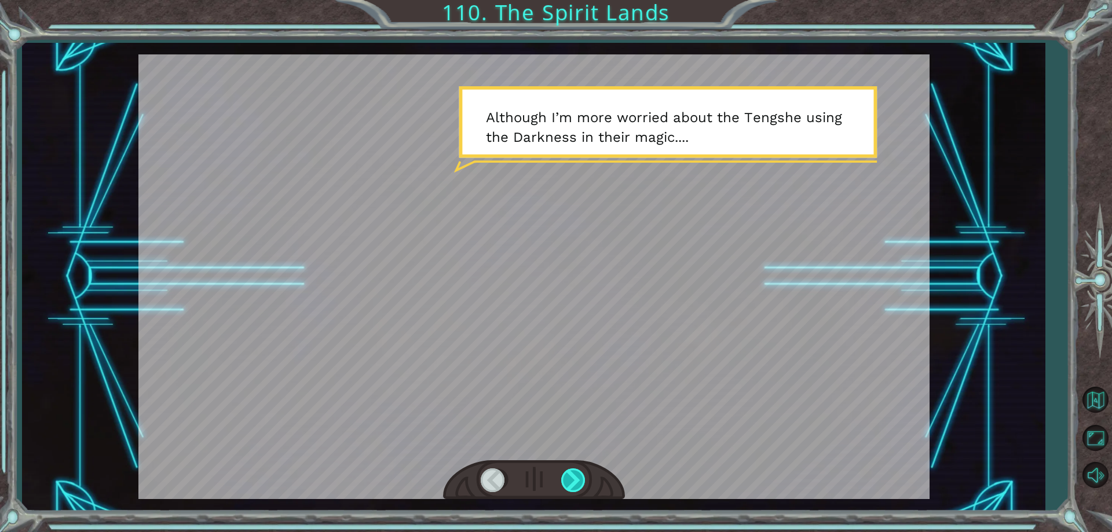
click at [577, 482] on div at bounding box center [574, 480] width 26 height 24
click at [574, 485] on div at bounding box center [574, 480] width 26 height 24
click at [577, 465] on div at bounding box center [534, 480] width 182 height 40
click at [570, 485] on div at bounding box center [574, 480] width 26 height 24
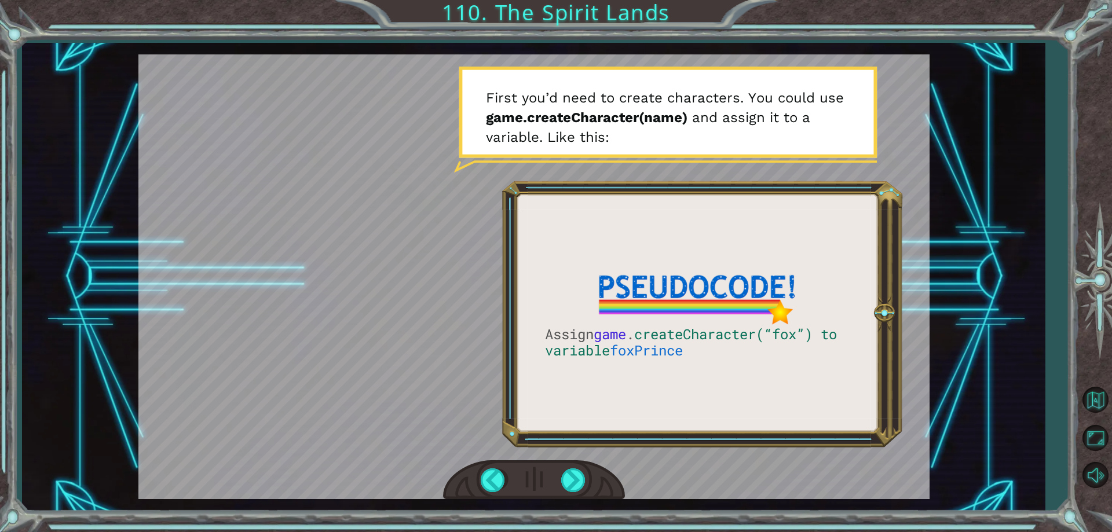
click at [645, 445] on div at bounding box center [533, 276] width 791 height 445
drag, startPoint x: 645, startPoint y: 445, endPoint x: 616, endPoint y: 422, distance: 36.7
click at [616, 422] on div at bounding box center [533, 276] width 791 height 445
click at [578, 483] on div at bounding box center [574, 480] width 26 height 24
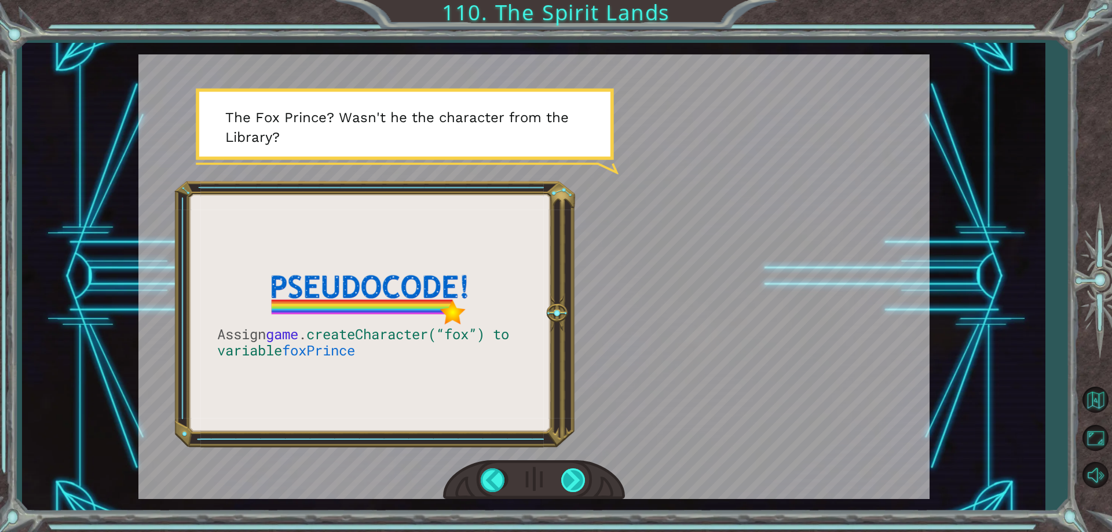
click at [578, 483] on div at bounding box center [574, 480] width 26 height 24
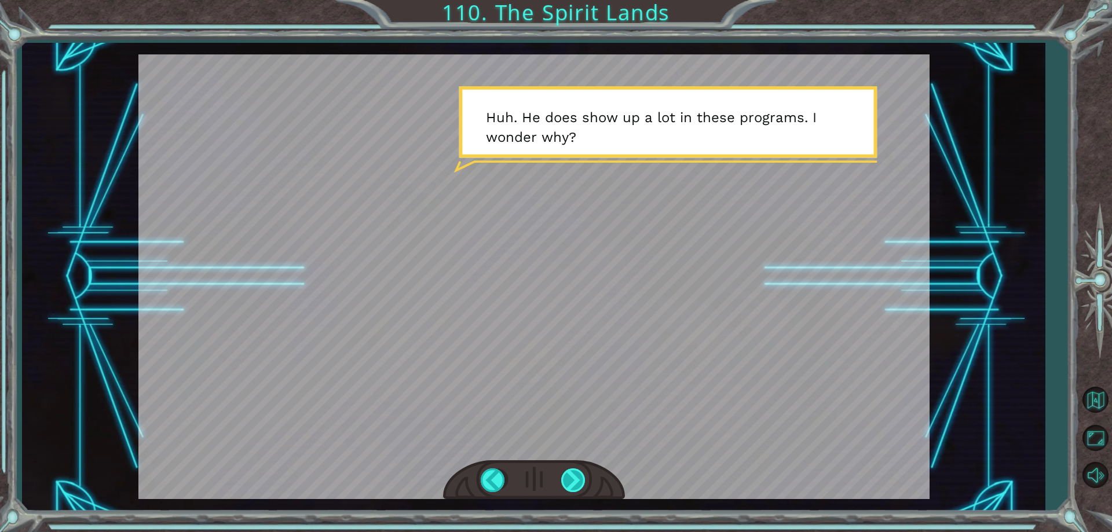
click at [578, 483] on div at bounding box center [574, 480] width 26 height 24
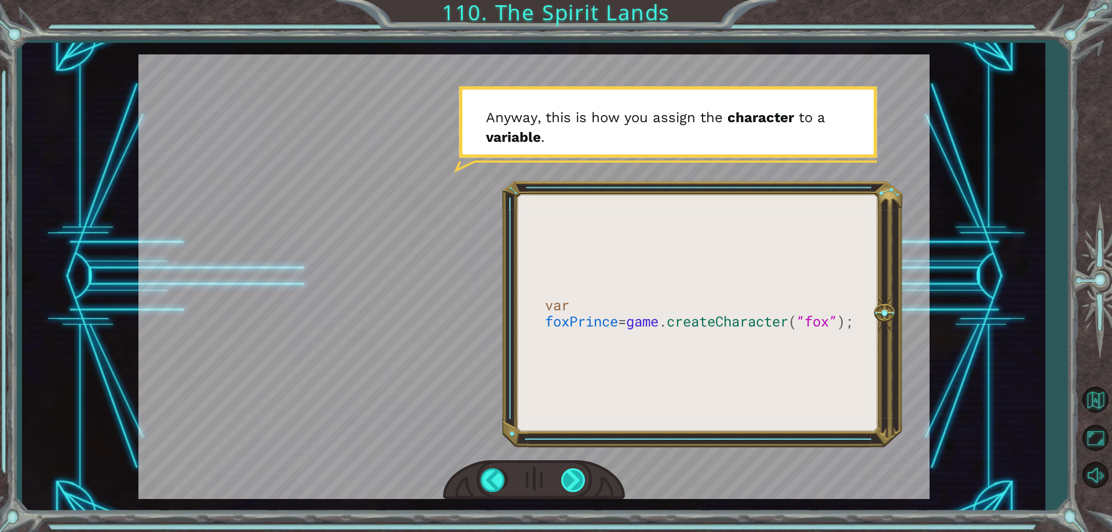
click at [567, 478] on div at bounding box center [574, 480] width 26 height 24
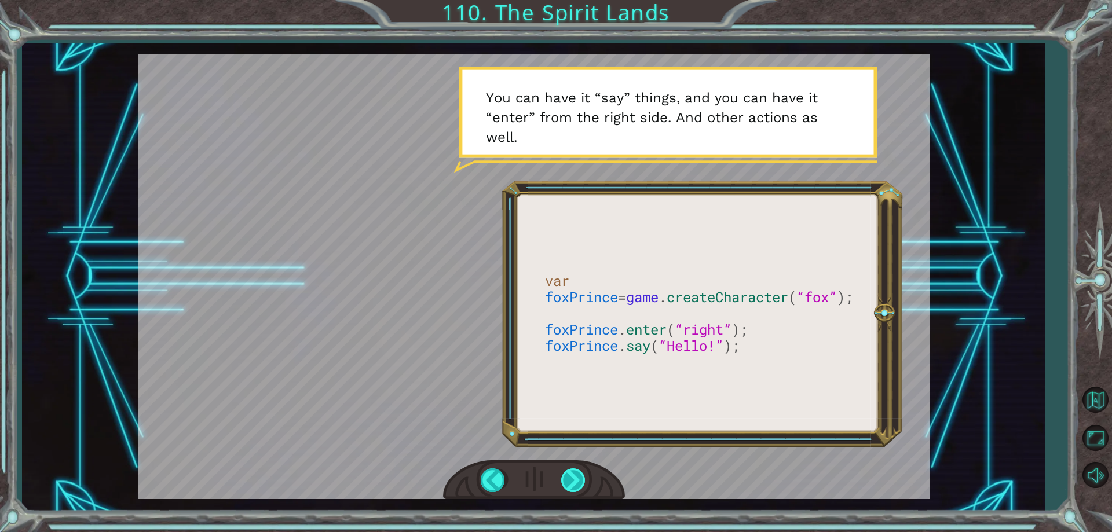
click at [579, 478] on div at bounding box center [574, 480] width 26 height 24
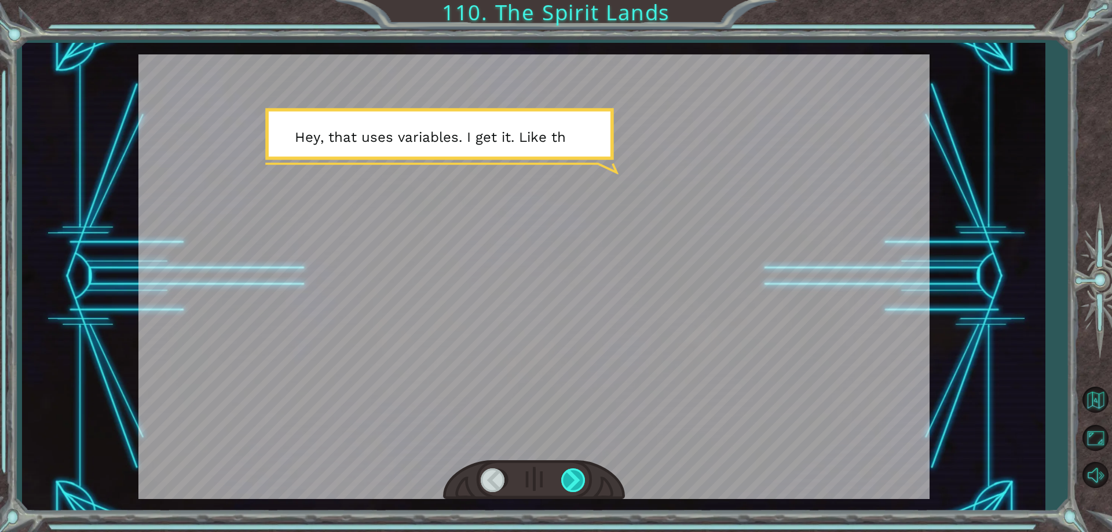
click at [574, 481] on div at bounding box center [574, 480] width 26 height 24
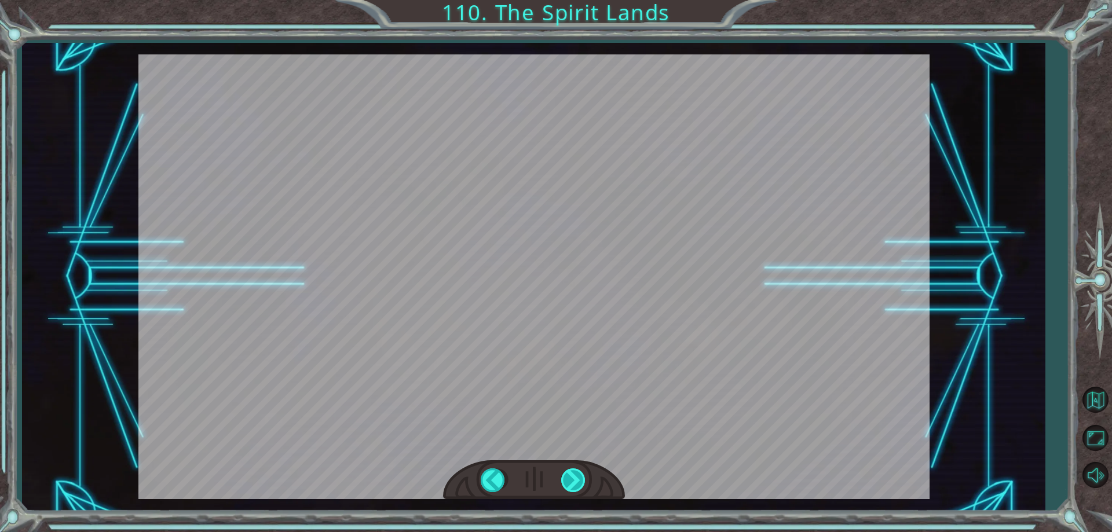
click at [574, 481] on div at bounding box center [574, 480] width 26 height 24
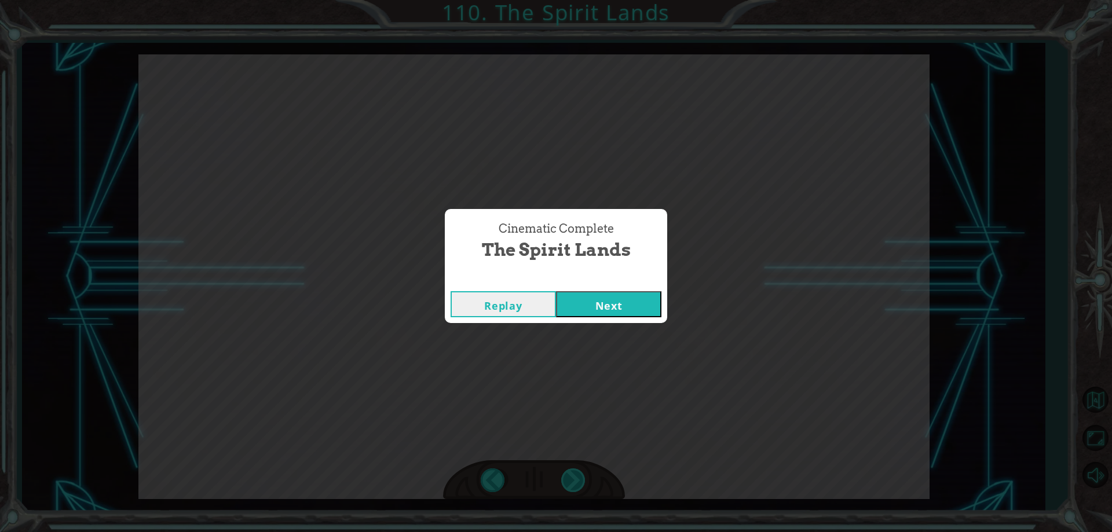
click at [574, 481] on div "Cinematic Complete The Spirit Lands Replay Next" at bounding box center [556, 266] width 1112 height 532
click at [610, 315] on button "Next" at bounding box center [608, 304] width 105 height 26
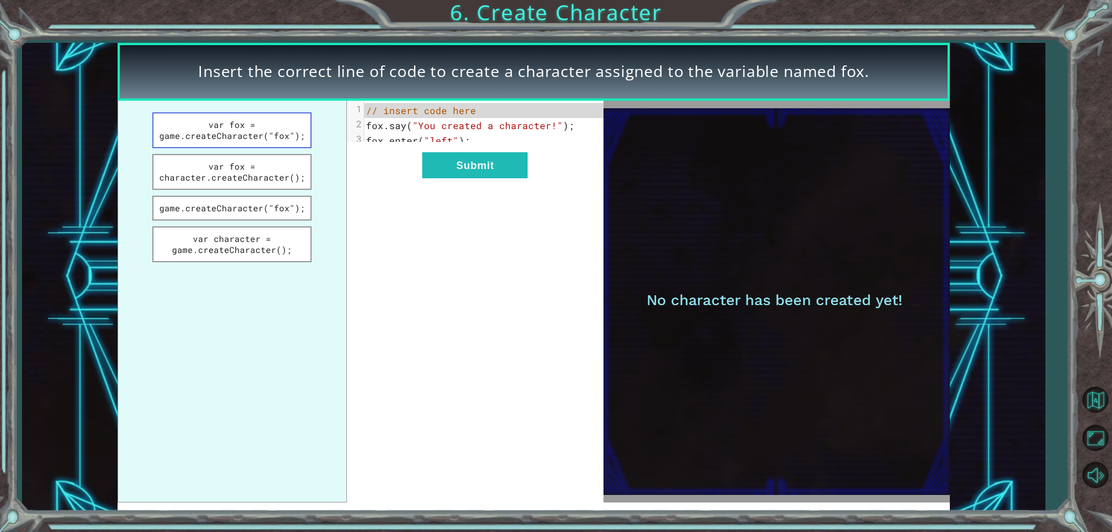
click at [286, 145] on button "var fox = game.createCharacter("fox");" at bounding box center [232, 130] width 160 height 36
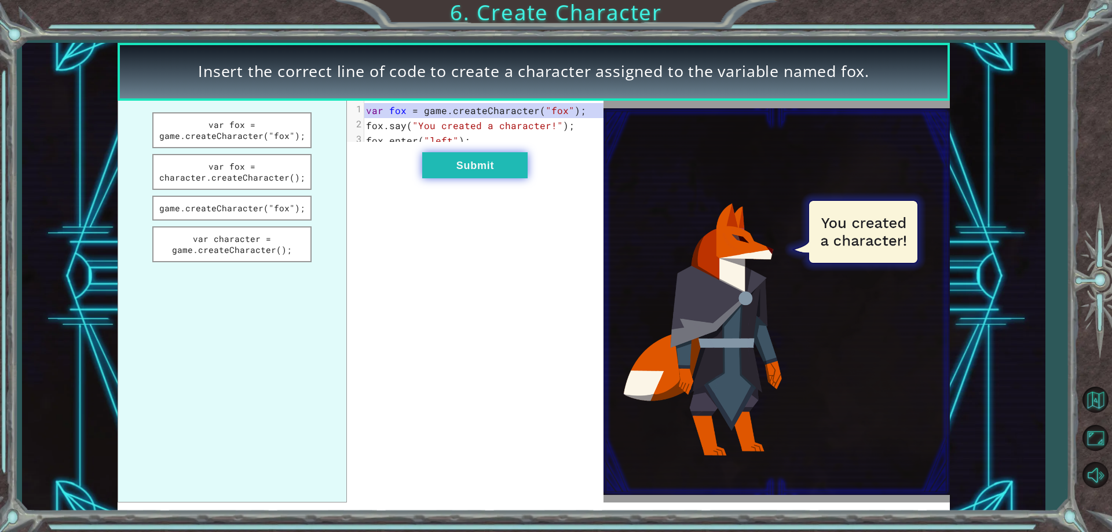
click at [487, 177] on button "Submit" at bounding box center [474, 165] width 105 height 26
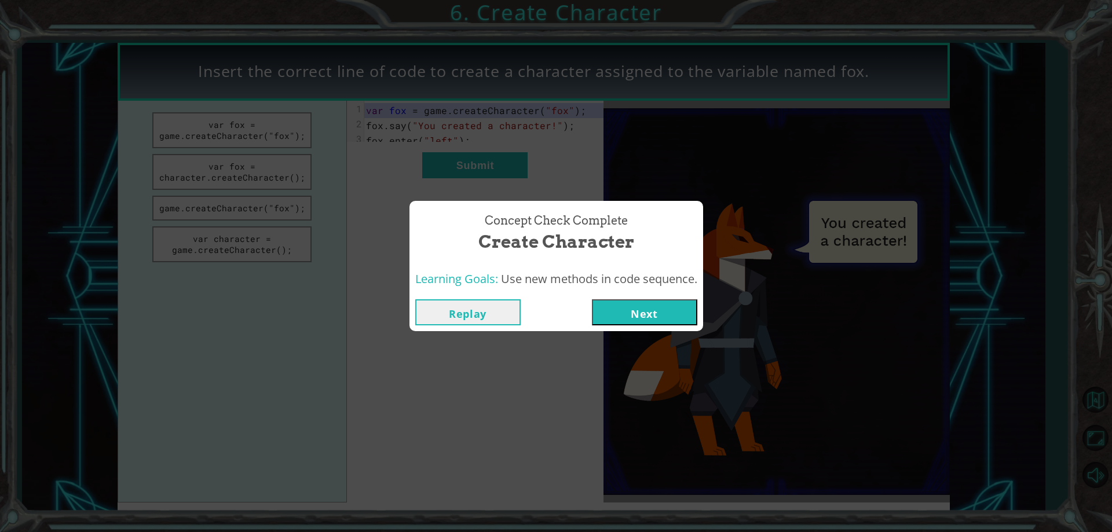
click at [657, 309] on button "Next" at bounding box center [644, 312] width 105 height 26
